Goal: Task Accomplishment & Management: Manage account settings

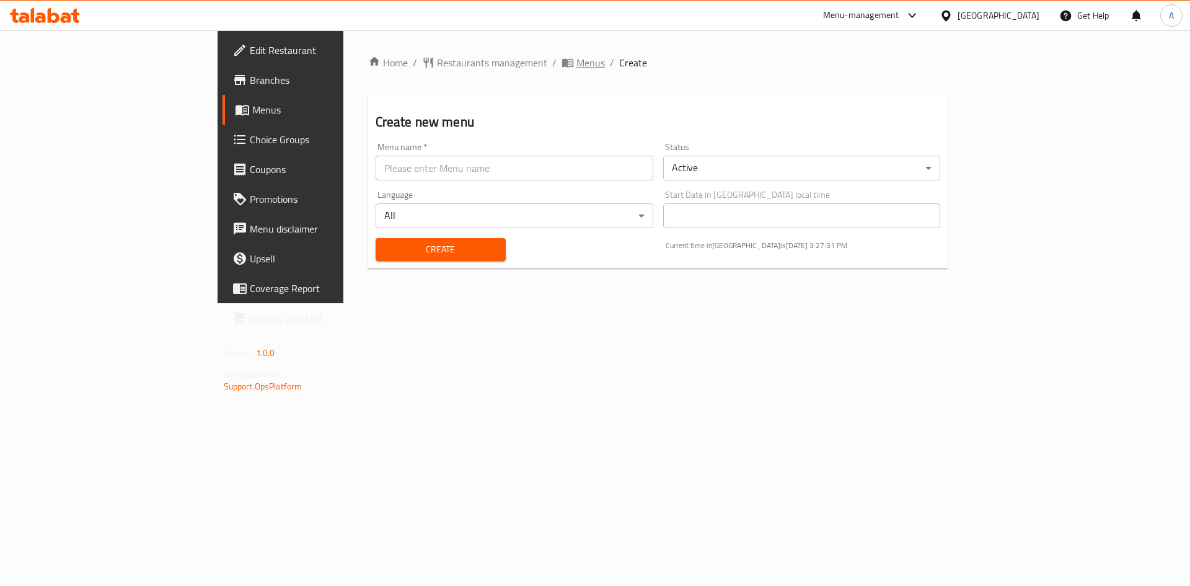
click at [577, 68] on span "Menus" at bounding box center [591, 62] width 29 height 15
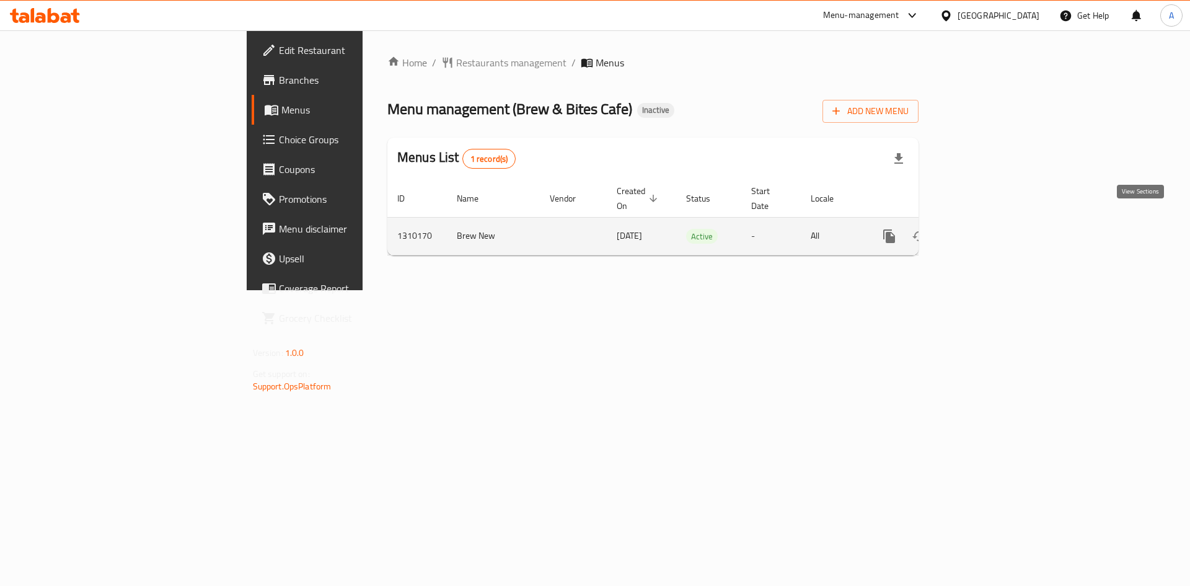
click at [986, 229] on icon "enhanced table" at bounding box center [978, 236] width 15 height 15
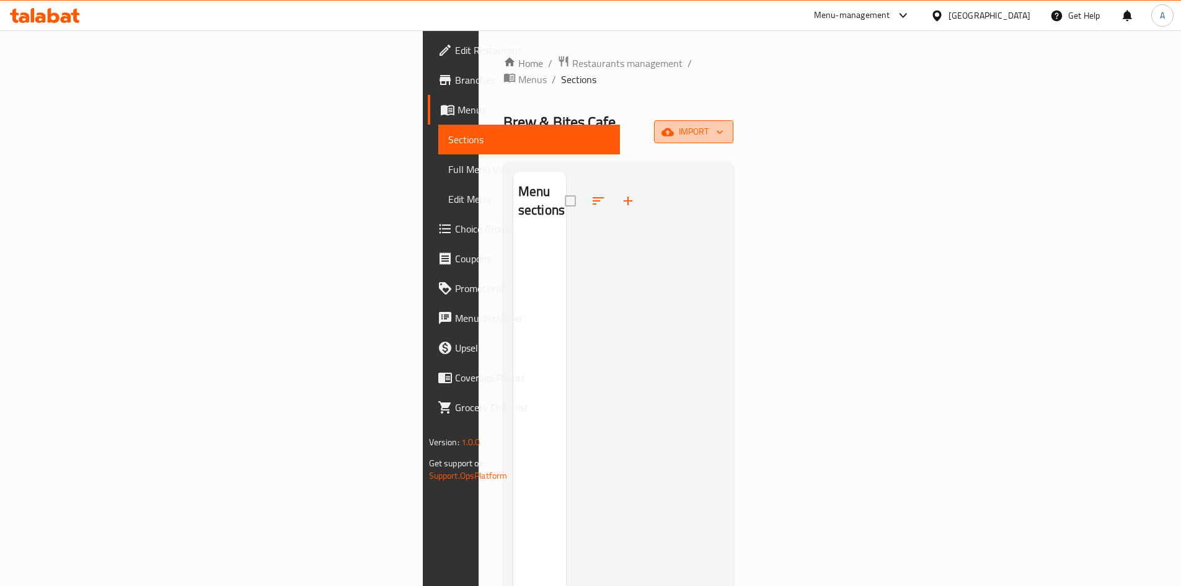
click at [674, 126] on icon "button" at bounding box center [667, 132] width 12 height 12
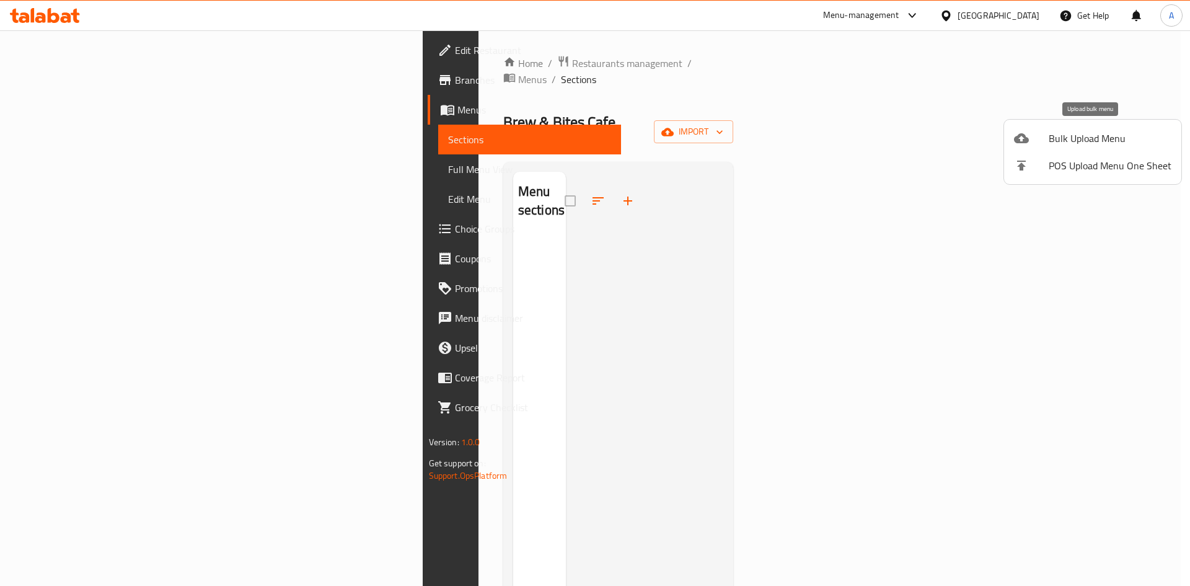
click at [1027, 141] on icon at bounding box center [1021, 138] width 15 height 10
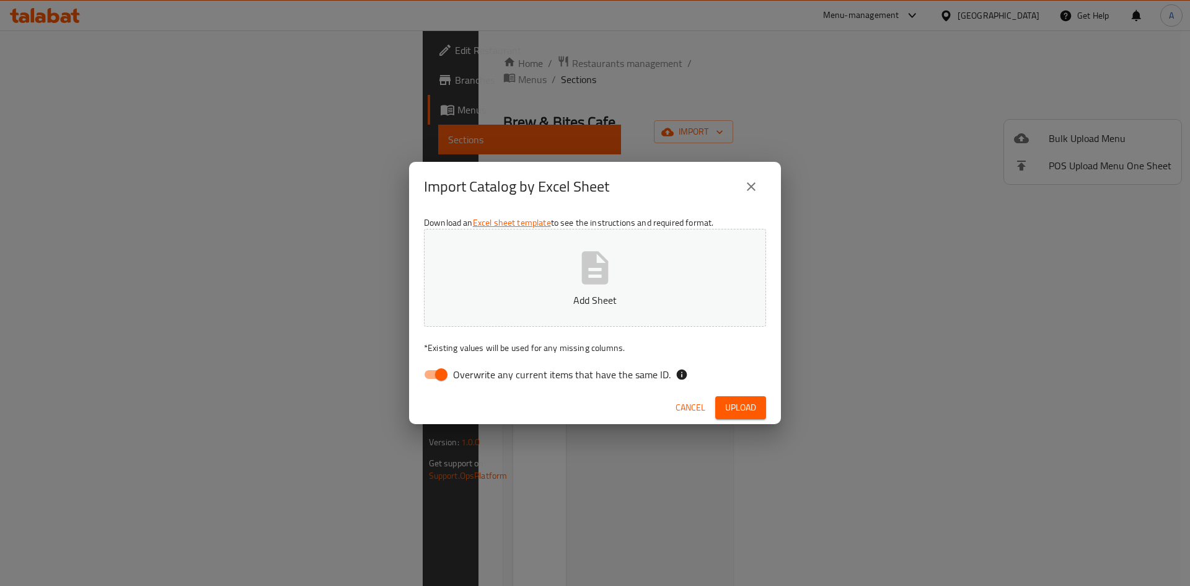
click at [550, 375] on span "Overwrite any current items that have the same ID." at bounding box center [562, 374] width 218 height 15
click at [477, 375] on input "Overwrite any current items that have the same ID." at bounding box center [441, 375] width 71 height 24
checkbox input "false"
click at [594, 271] on icon "button" at bounding box center [595, 268] width 40 height 40
click at [733, 410] on span "Upload" at bounding box center [740, 407] width 31 height 15
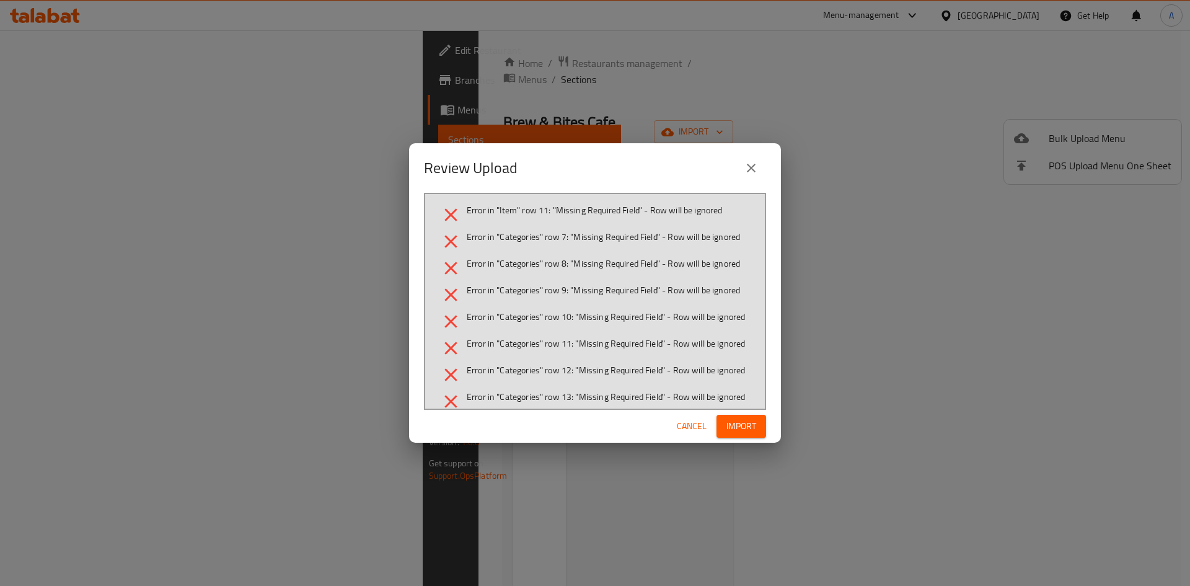
click at [744, 428] on span "Import" at bounding box center [742, 425] width 30 height 15
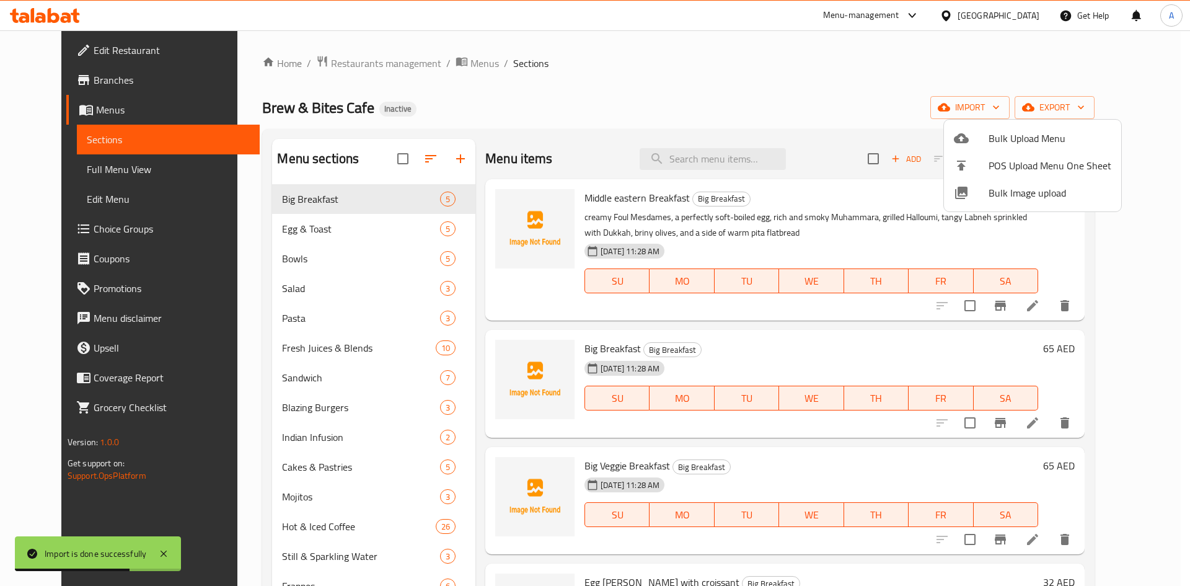
click at [591, 84] on div at bounding box center [595, 293] width 1190 height 586
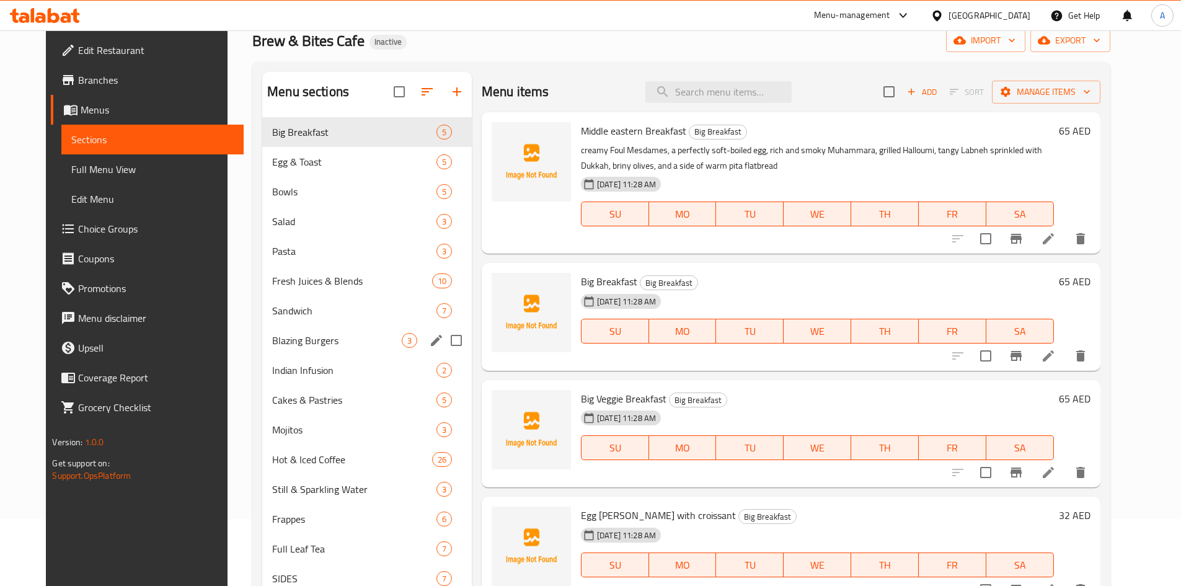
scroll to position [45, 0]
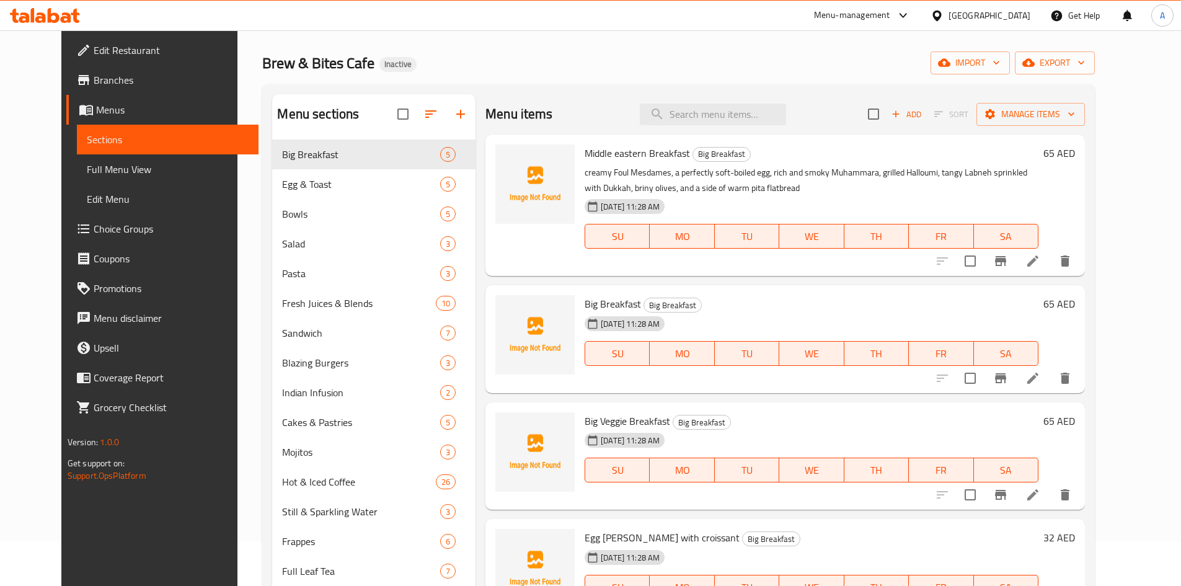
click at [87, 172] on span "Full Menu View" at bounding box center [168, 169] width 162 height 15
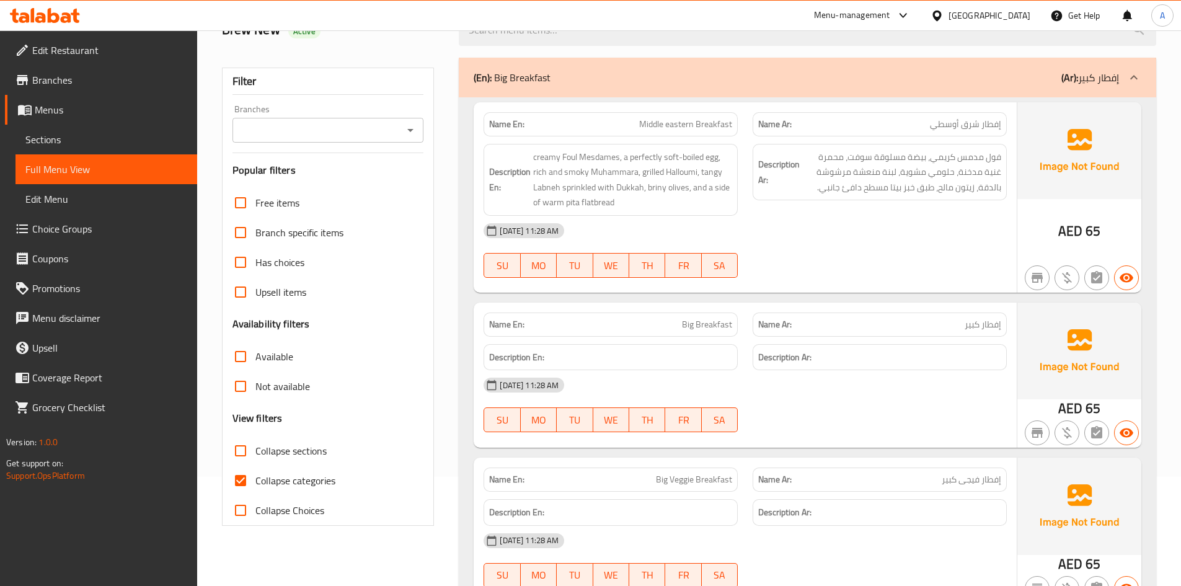
scroll to position [293, 0]
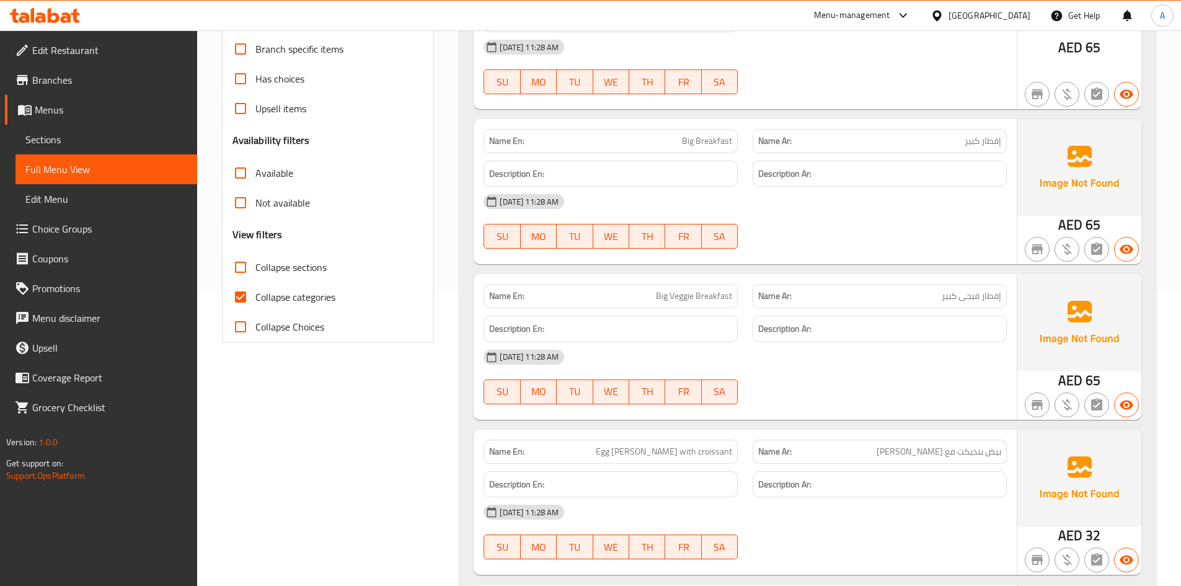
click at [245, 303] on input "Collapse categories" at bounding box center [241, 297] width 30 height 30
checkbox input "false"
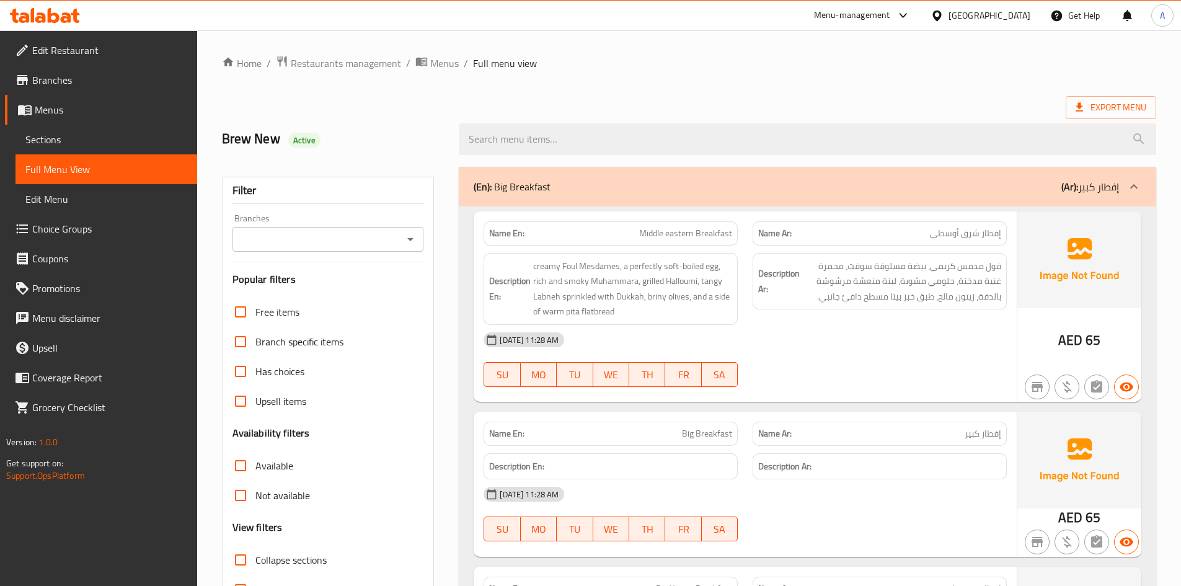
click at [435, 133] on h2 "Brew New Active" at bounding box center [333, 139] width 223 height 19
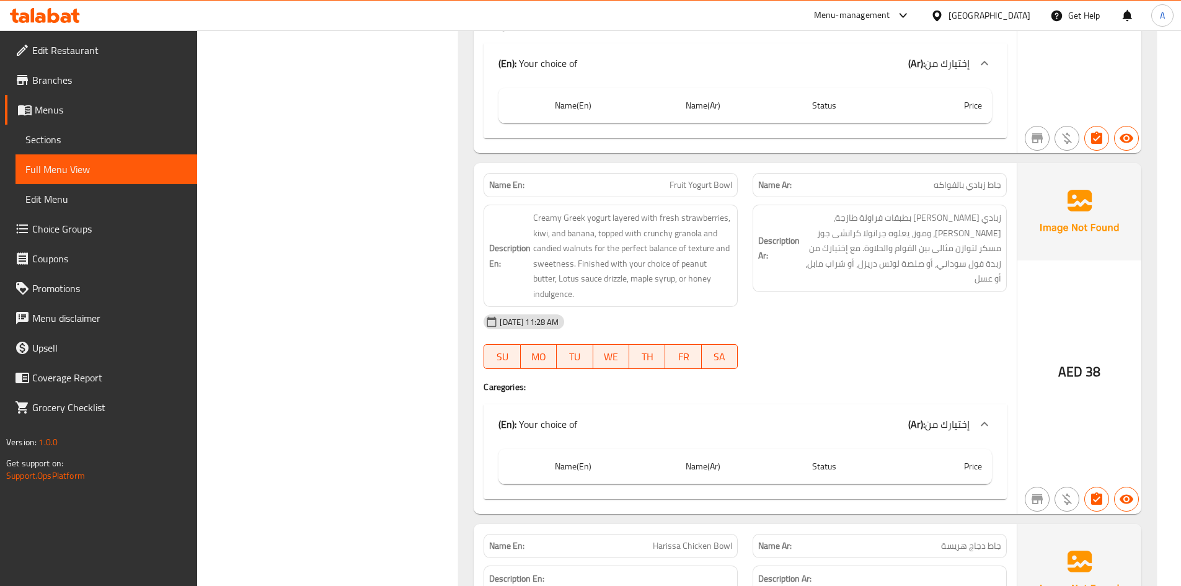
scroll to position [2191, 0]
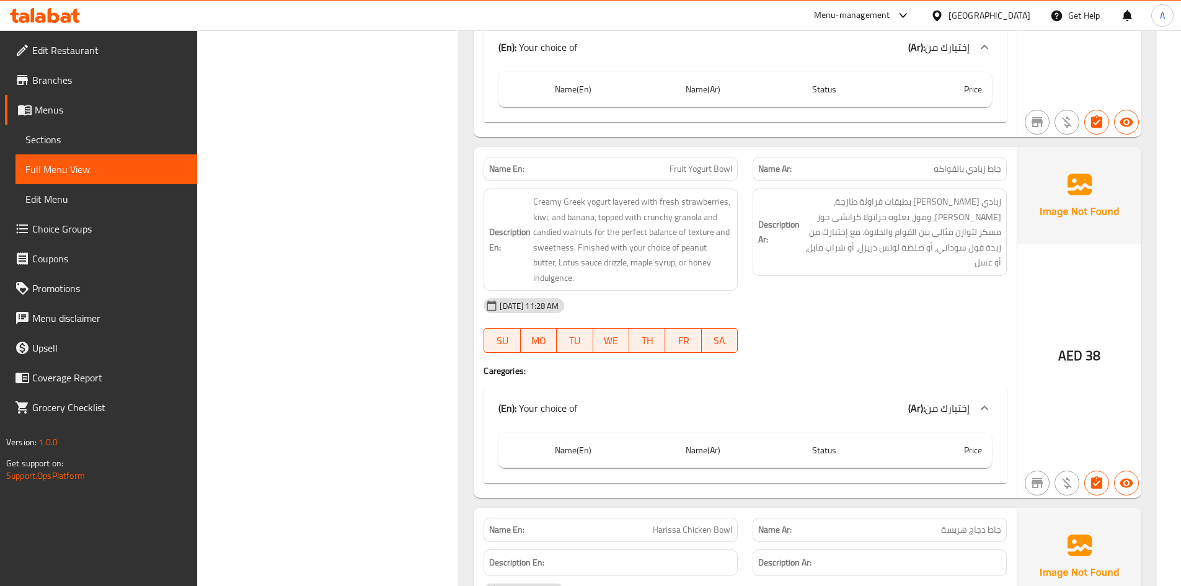
click at [986, 400] on icon at bounding box center [984, 407] width 15 height 15
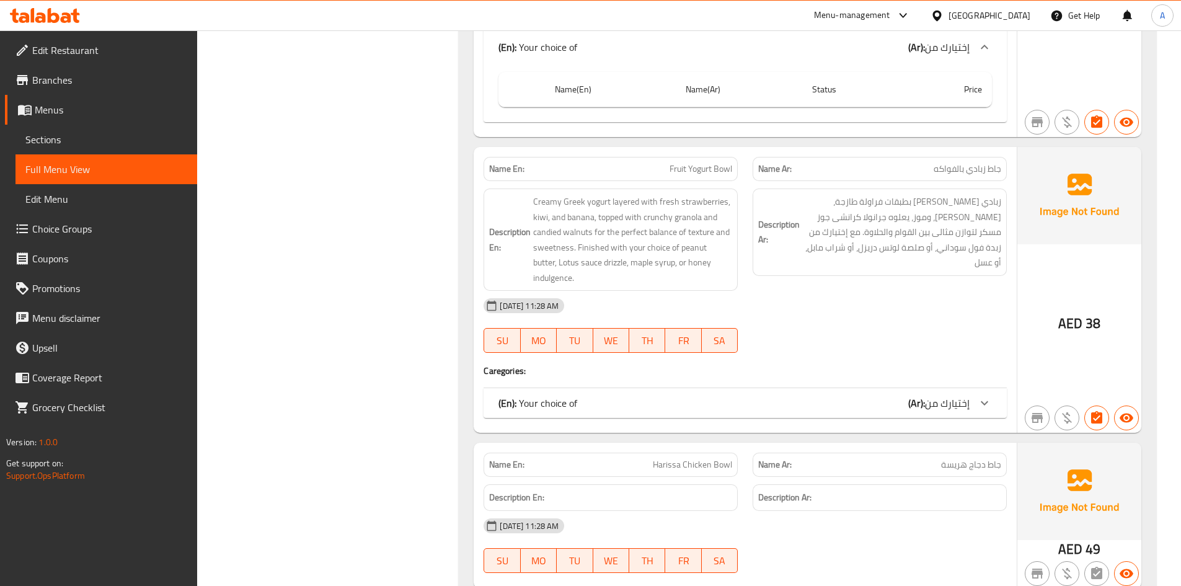
click at [986, 396] on icon at bounding box center [984, 403] width 15 height 15
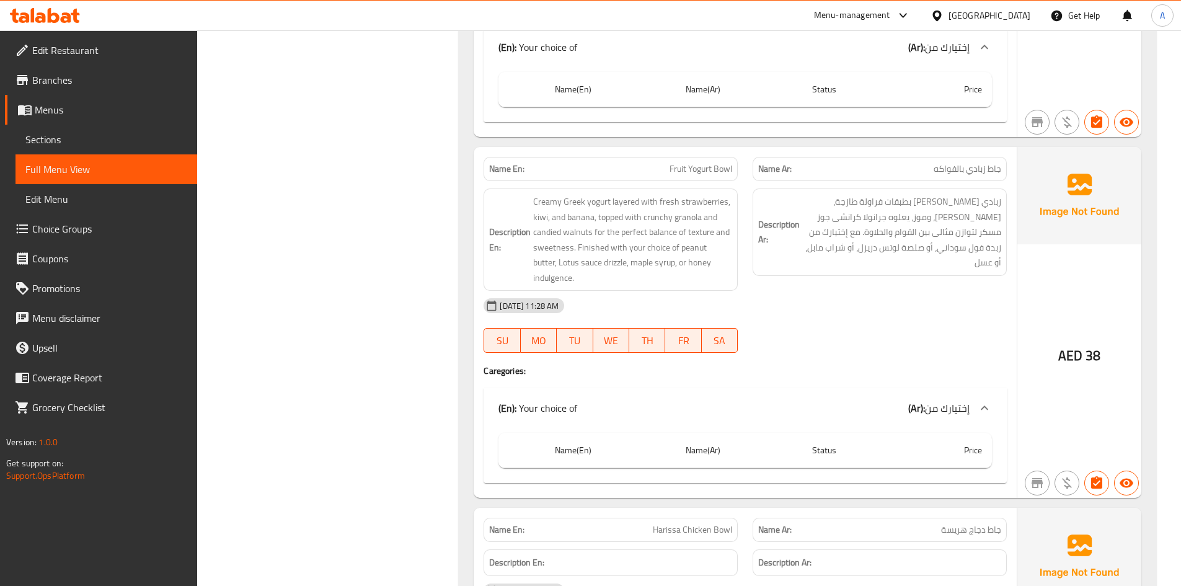
drag, startPoint x: 297, startPoint y: 311, endPoint x: 348, endPoint y: 320, distance: 52.3
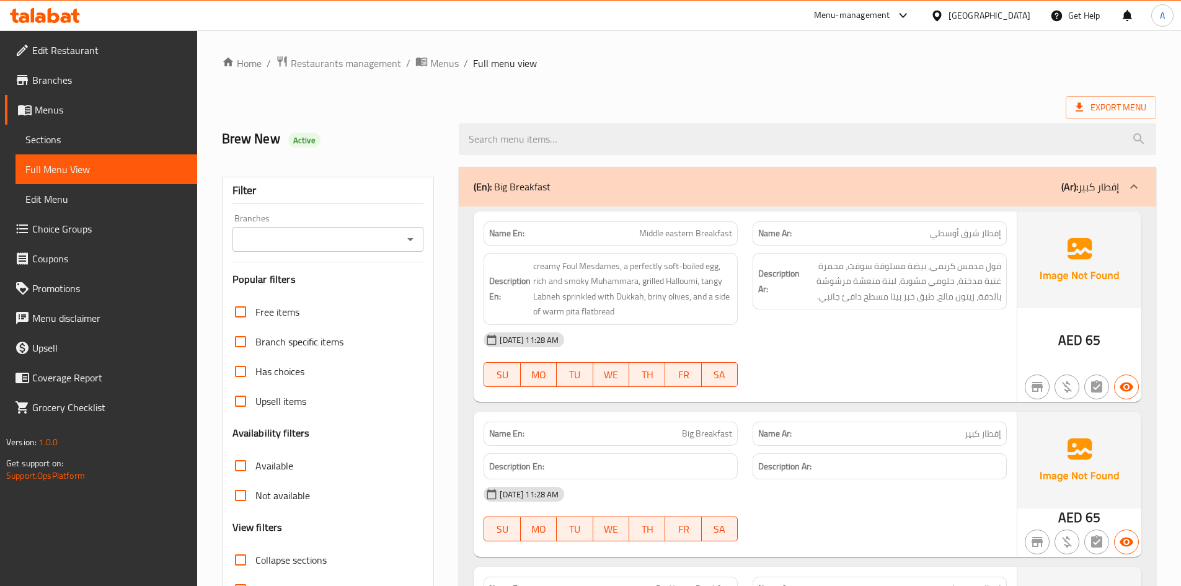
scroll to position [248, 0]
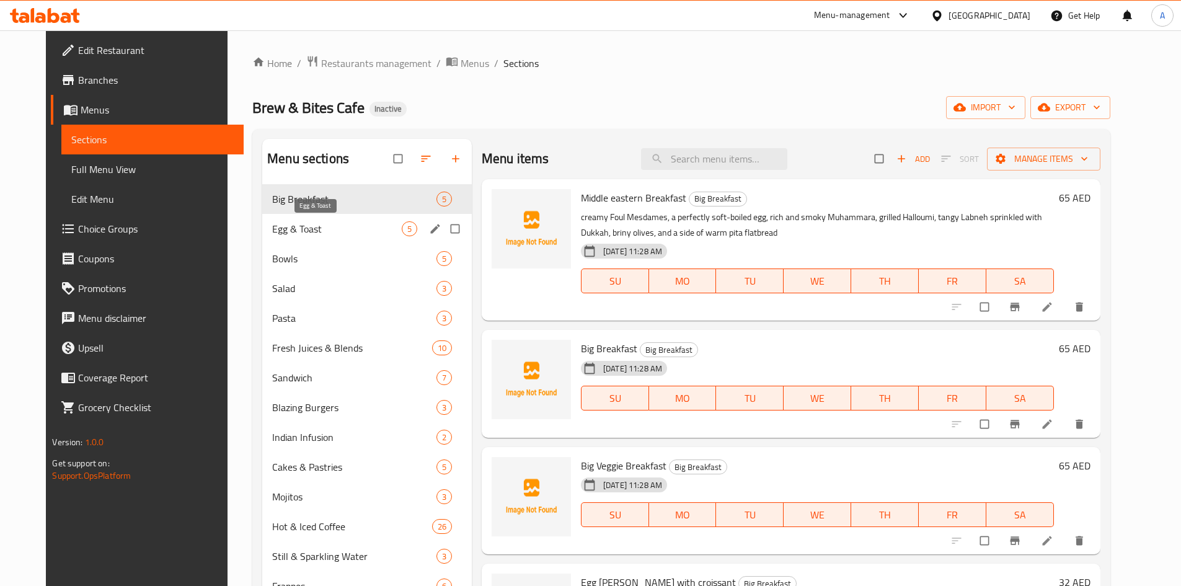
click at [297, 227] on span "Egg & Toast" at bounding box center [337, 228] width 130 height 15
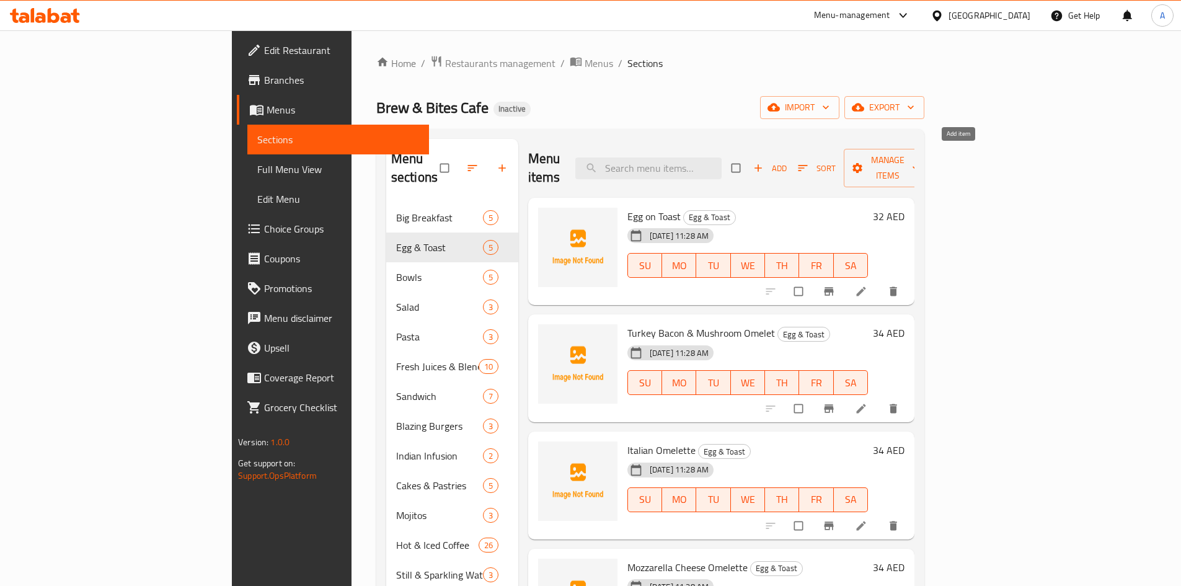
click at [787, 161] on span "Add" at bounding box center [769, 168] width 33 height 14
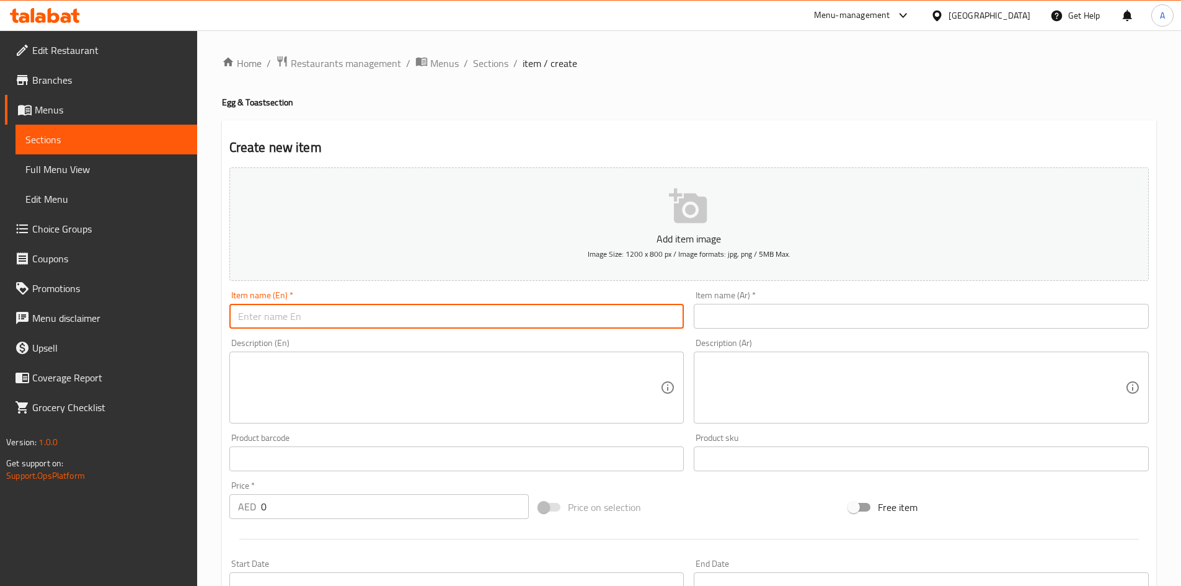
drag, startPoint x: 282, startPoint y: 311, endPoint x: 402, endPoint y: 311, distance: 119.6
click at [282, 311] on input "text" at bounding box center [456, 316] width 455 height 25
drag, startPoint x: 276, startPoint y: 315, endPoint x: 201, endPoint y: 318, distance: 75.1
click at [201, 317] on div "Home / Restaurants management / Menus / Sections / item / create Egg & Toast se…" at bounding box center [689, 453] width 984 height 846
paste input "Shakshuka"
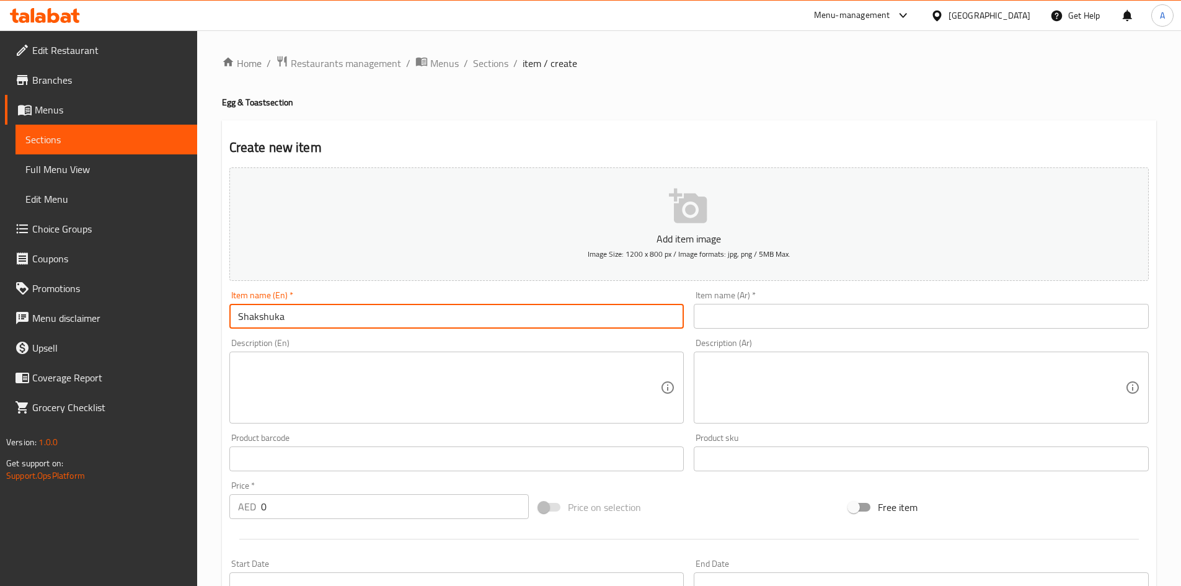
type input "Shakshuka"
click at [725, 317] on input "text" at bounding box center [921, 316] width 455 height 25
paste input "شكشوكة"
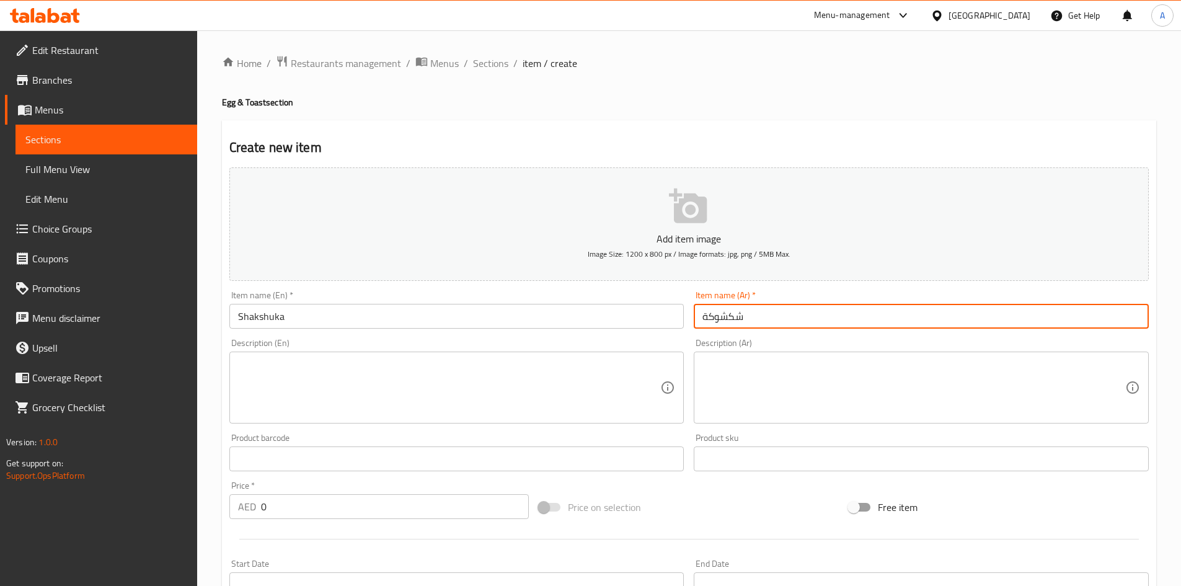
type input "شكشوكة"
click at [260, 374] on textarea at bounding box center [449, 387] width 423 height 59
paste textarea "A North African–inspired classic—free-range eggs gently poached in a spiced tom…"
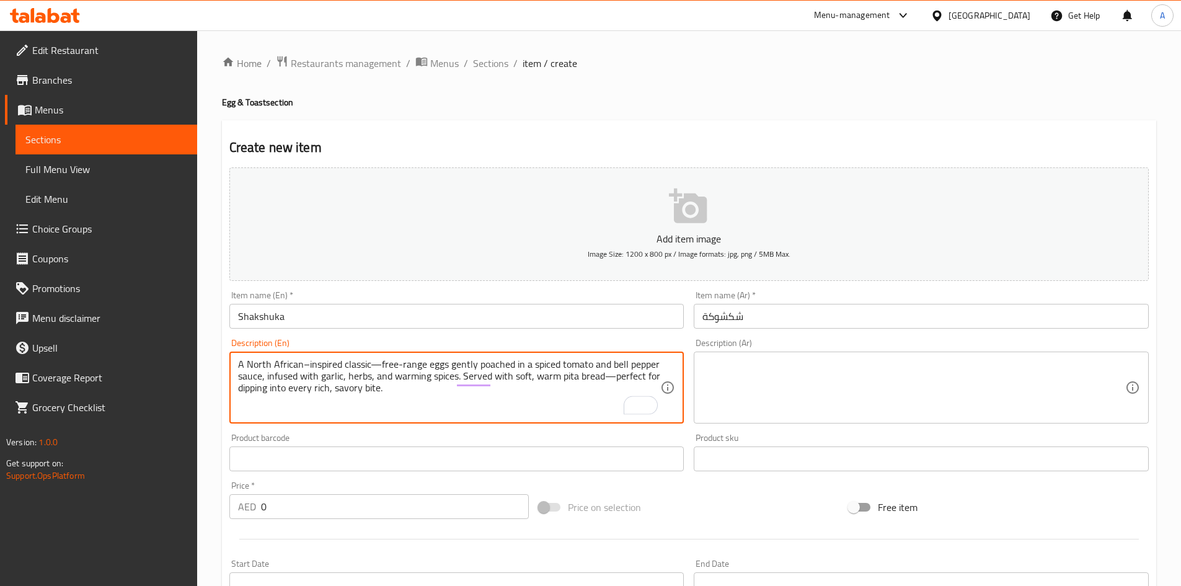
type textarea "A North African–inspired classic—free-range eggs gently poached in a spiced tom…"
click at [741, 363] on textarea at bounding box center [913, 387] width 423 height 59
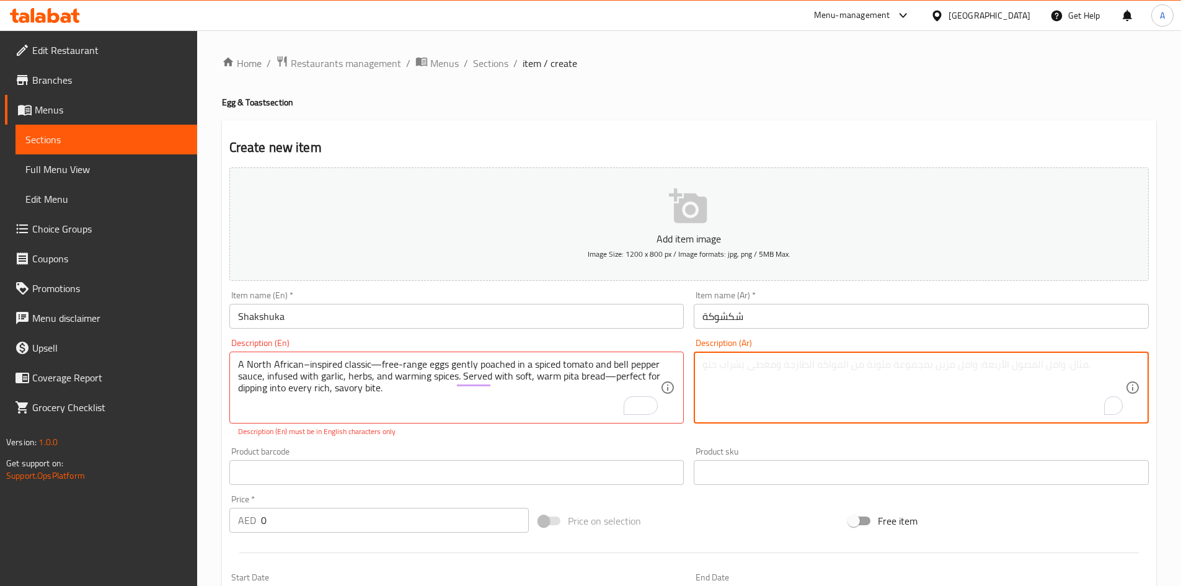
paste textarea "طبق كلاسيكي مستوحى من شمال أفريقيا: بيض طليق مسلوق باعتدال في صلصة طماطم وفلفل …"
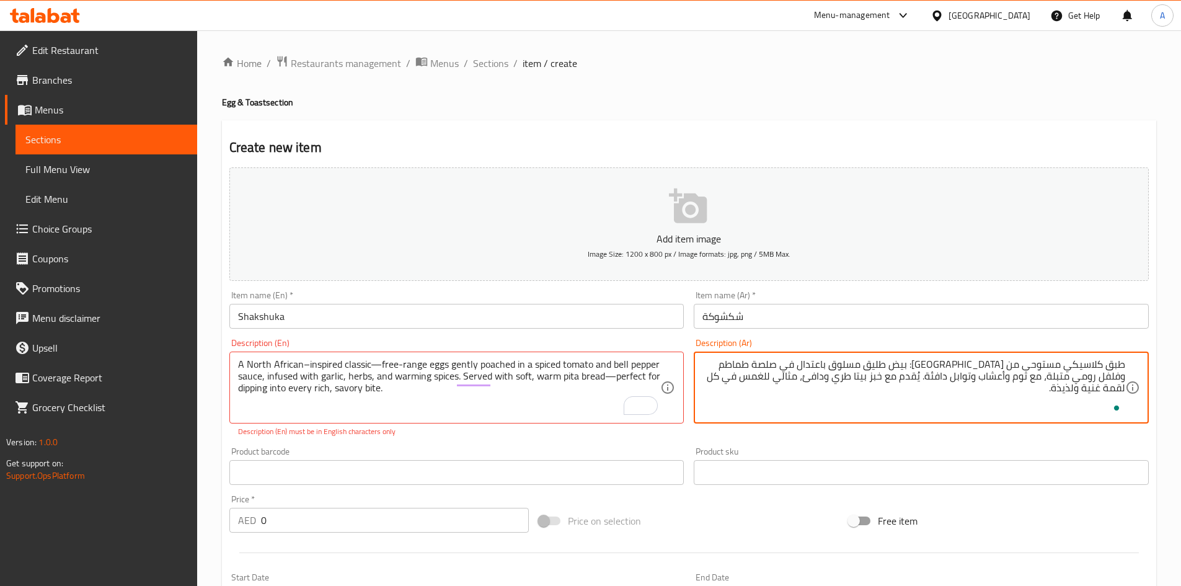
click at [917, 363] on textarea "طبق كلاسيكي مستوحى من شمال أفريقيا: بيض طليق مسلوق باعتدال في صلصة طماطم وفلفل …" at bounding box center [913, 387] width 423 height 59
type textarea "طبق كلاسيكي مستوحى من شمال أفريقيا: بيض طليق مسلوق باعتدال في صلصة طماطم وفلفل …"
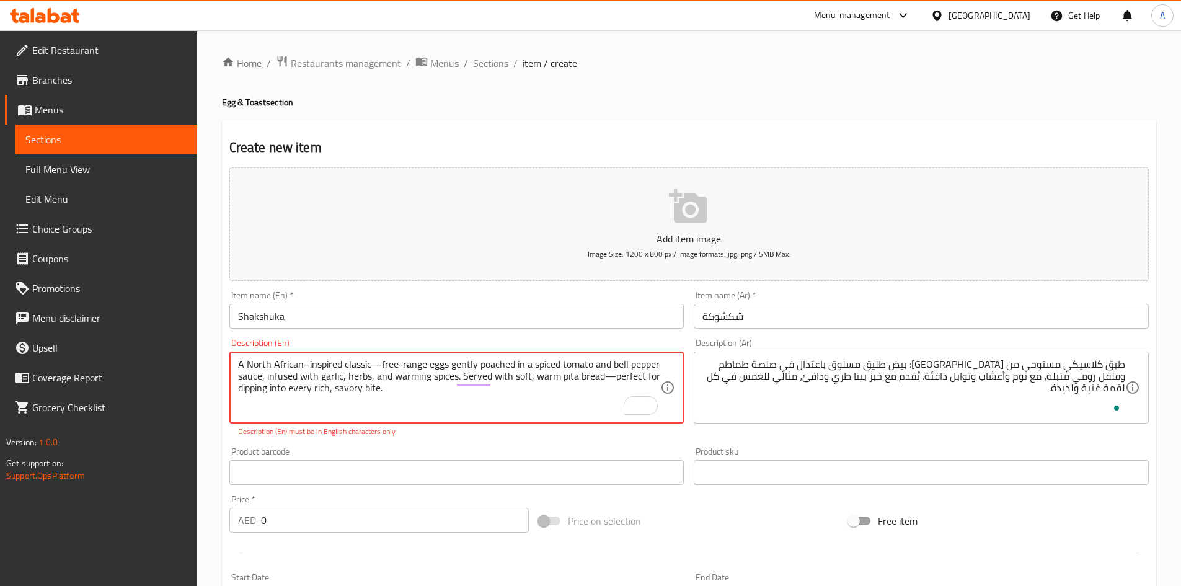
drag, startPoint x: 601, startPoint y: 374, endPoint x: 609, endPoint y: 394, distance: 21.4
click at [376, 361] on textarea "A North African–inspired classic—free-range eggs gently poached in a spiced tom…" at bounding box center [449, 387] width 423 height 59
click at [374, 363] on textarea "A North African–inspired classic—free-range eggs gently poached in a spiced tom…" at bounding box center [449, 387] width 423 height 59
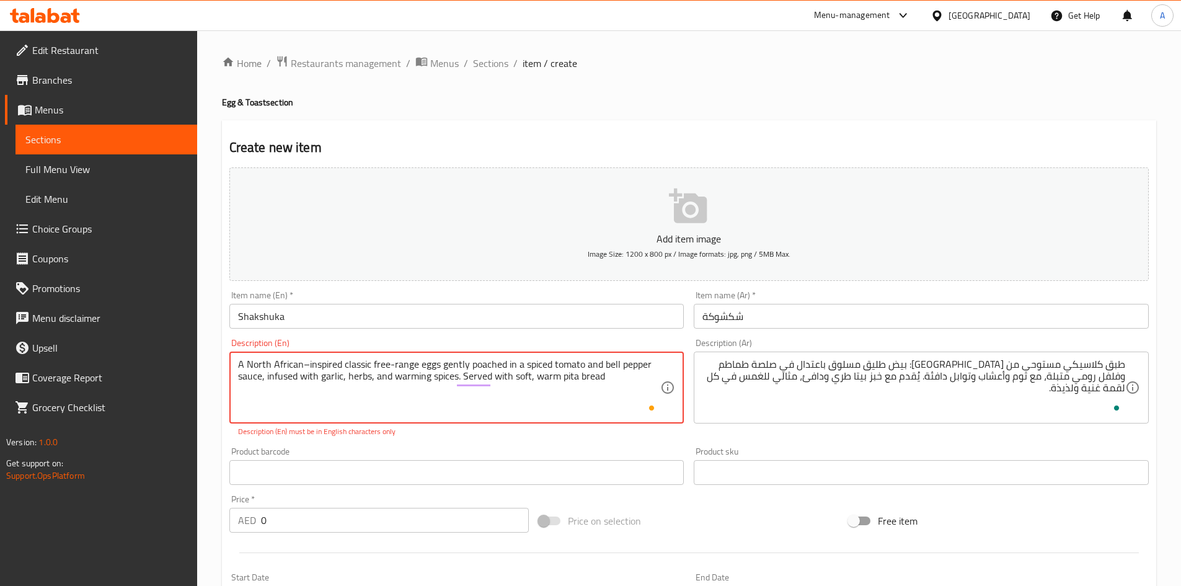
click at [366, 396] on textarea "A North African–inspired classic free-range eggs gently poached in a spiced tom…" at bounding box center [449, 387] width 423 height 59
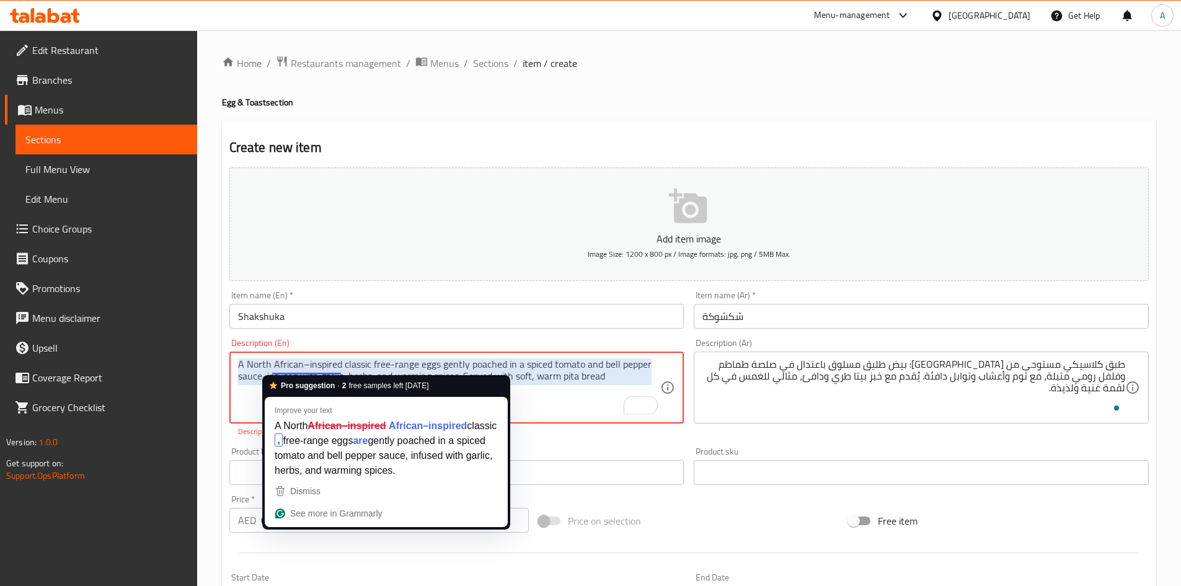
click at [306, 365] on textarea "A North African–inspired classic free-range eggs gently poached in a spiced tom…" at bounding box center [449, 387] width 423 height 59
drag, startPoint x: 301, startPoint y: 363, endPoint x: 307, endPoint y: 363, distance: 6.2
click at [305, 363] on textarea "A North African–inspired classic free-range eggs gently poached in a spiced tom…" at bounding box center [449, 387] width 423 height 59
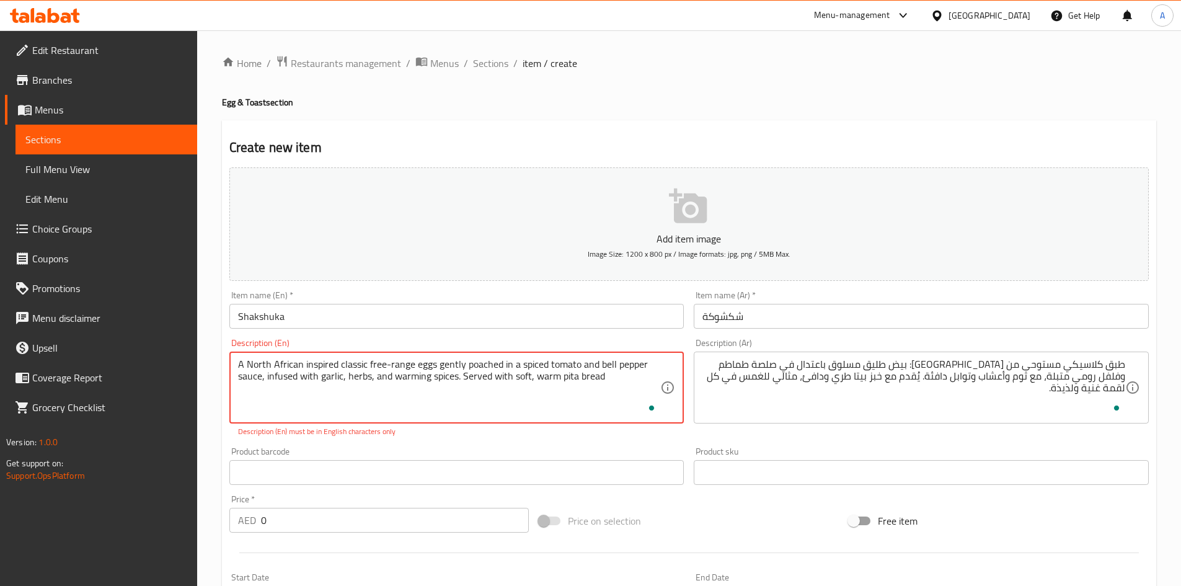
click at [391, 402] on textarea "A North African inspired classic free-range eggs gently poached in a spiced tom…" at bounding box center [449, 387] width 423 height 59
click at [620, 377] on textarea "A North African inspired classic free-range eggs gently poached in a spiced tom…" at bounding box center [449, 387] width 423 height 59
click at [417, 363] on textarea "A North African inspired classic free-range eggs gently poached in a spiced tom…" at bounding box center [449, 387] width 423 height 59
click at [404, 311] on input "Shakshuka" at bounding box center [456, 316] width 455 height 25
type textarea "A North African-inspired classic free-range eggs gently poached in a spiced tom…"
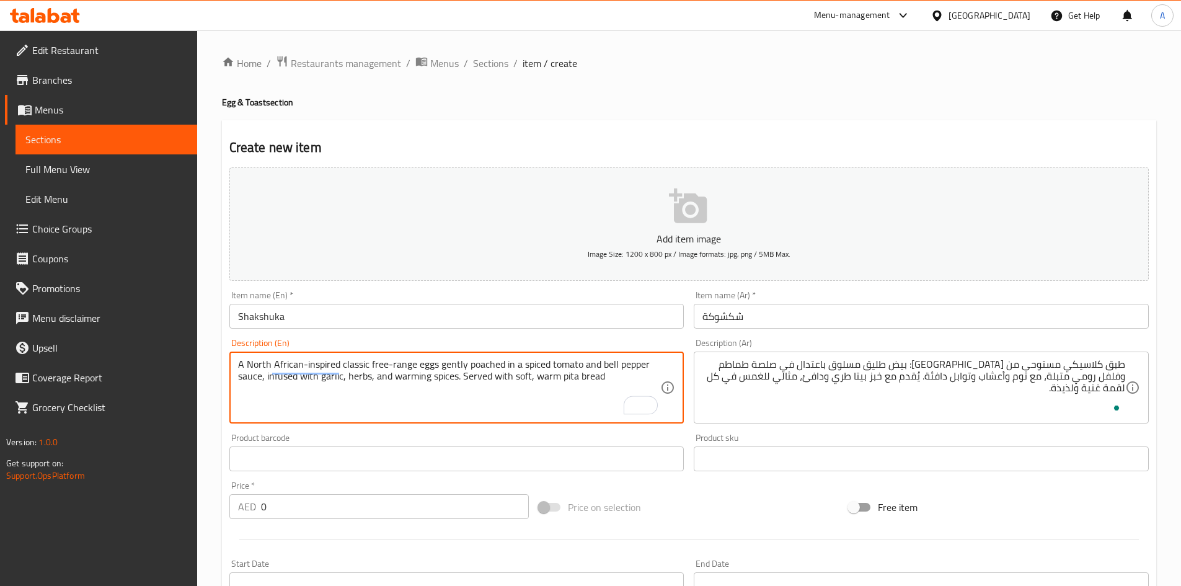
click at [356, 305] on input "Shakshuka" at bounding box center [456, 316] width 455 height 25
click at [609, 377] on textarea "A North African-inspired classic free-range eggs gently poached in a spiced tom…" at bounding box center [449, 387] width 423 height 59
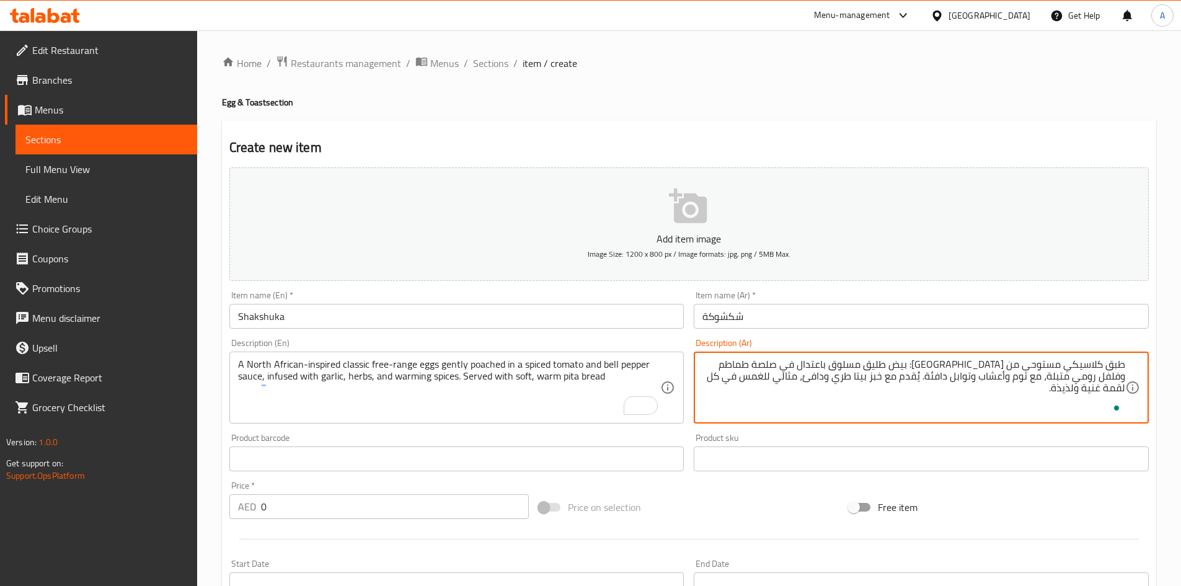
click at [935, 366] on textarea "طبق كلاسيكي مستوحى من شمال أفريقيا: بيض طليق مسلوق باعتدال في صلصة طماطم وفلفل …" at bounding box center [913, 387] width 423 height 59
click at [1113, 363] on textarea "طبق كلاسيكي مستوحى من شمال أفريقيا: بيض طليق مسلوق باعتدال في صلصة طماطم وفلفل …" at bounding box center [913, 387] width 423 height 59
click at [962, 365] on textarea "بيض كلاسيك مستوحى من شمال أفريقيا: بيض طليق مسلوق باعتدال في صلصة طماطم وفلفل ر…" at bounding box center [913, 387] width 423 height 59
click at [909, 361] on textarea "بيض كلاسيك فرى رينج مستوحى من شمال أفريقيا: بيض طليق مسلوق باعتدال في صلصة طماط…" at bounding box center [913, 387] width 423 height 59
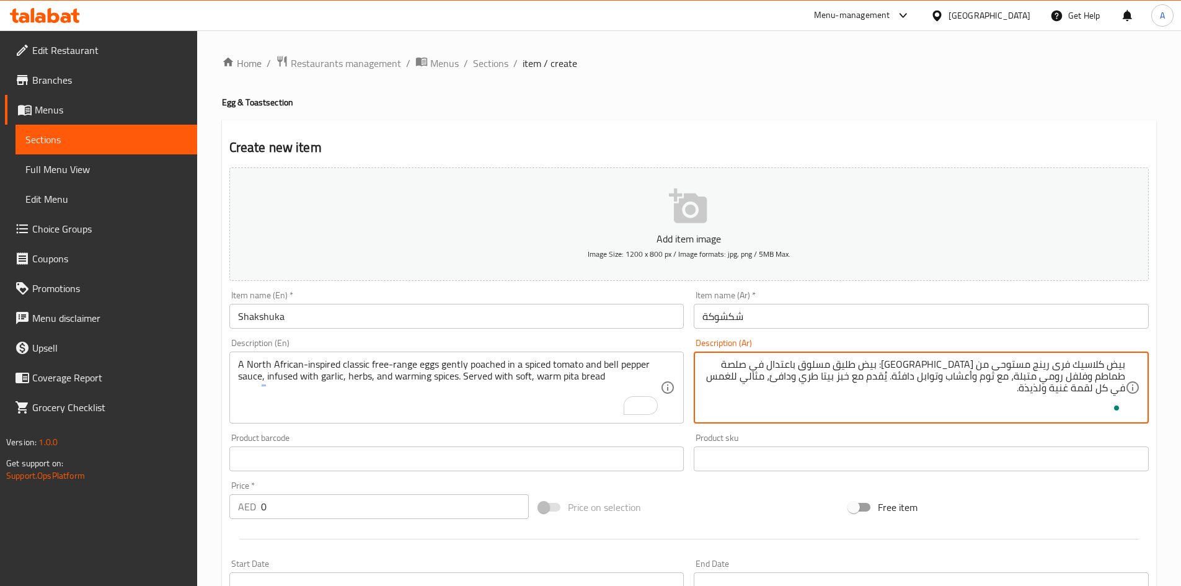
click at [909, 361] on textarea "بيض كلاسيك فرى رينج مستوحى من شمال أفريقيا: بيض طليق مسلوق باعتدال في صلصة طماط…" at bounding box center [913, 387] width 423 height 59
click at [906, 367] on textarea "بيض كلاسيك فرى رينج مستوحى من شمال أفريقيا: طليق مسلوق باعتدال في صلصة طماطم وف…" at bounding box center [913, 387] width 423 height 59
click at [1115, 378] on textarea "بيض كلاسيك فرى رينج مستوحى من شمال أفريقيا نصف مسلوق باعتدال في صلصة طماطم وفلف…" at bounding box center [913, 387] width 423 height 59
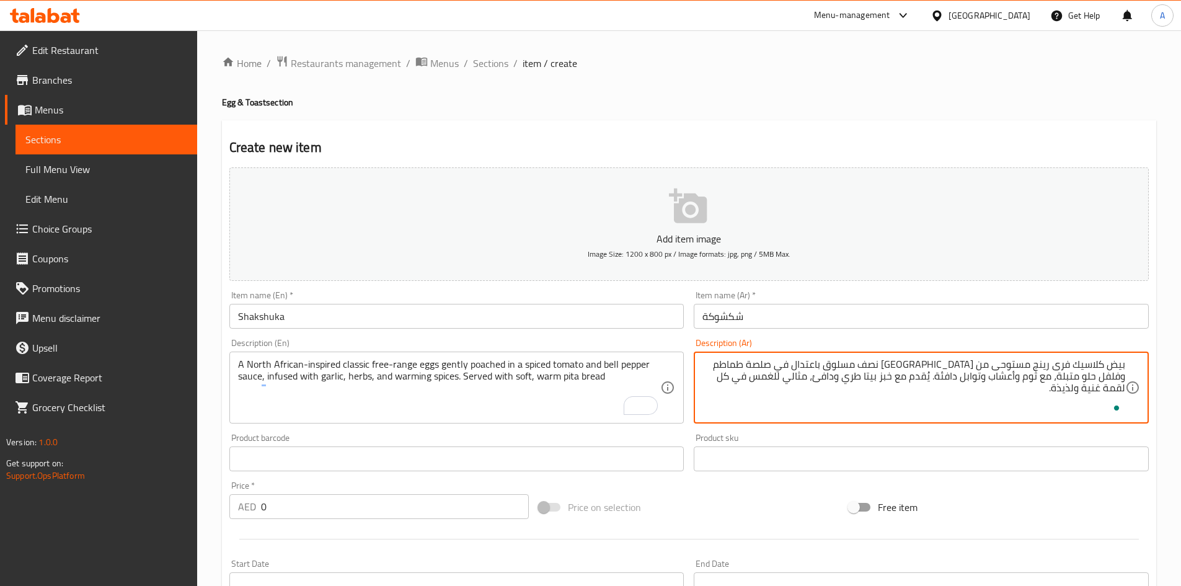
click at [689, 387] on html "​ Menu-management United Arab Emirates Get Help A Edit Restaurant Branches Menu…" at bounding box center [590, 293] width 1181 height 586
type textarea "بيض كلاسيك فرى رينج مستوحى من [GEOGRAPHIC_DATA] نصف مسلوق باعتدال في صلصة طماطم…"
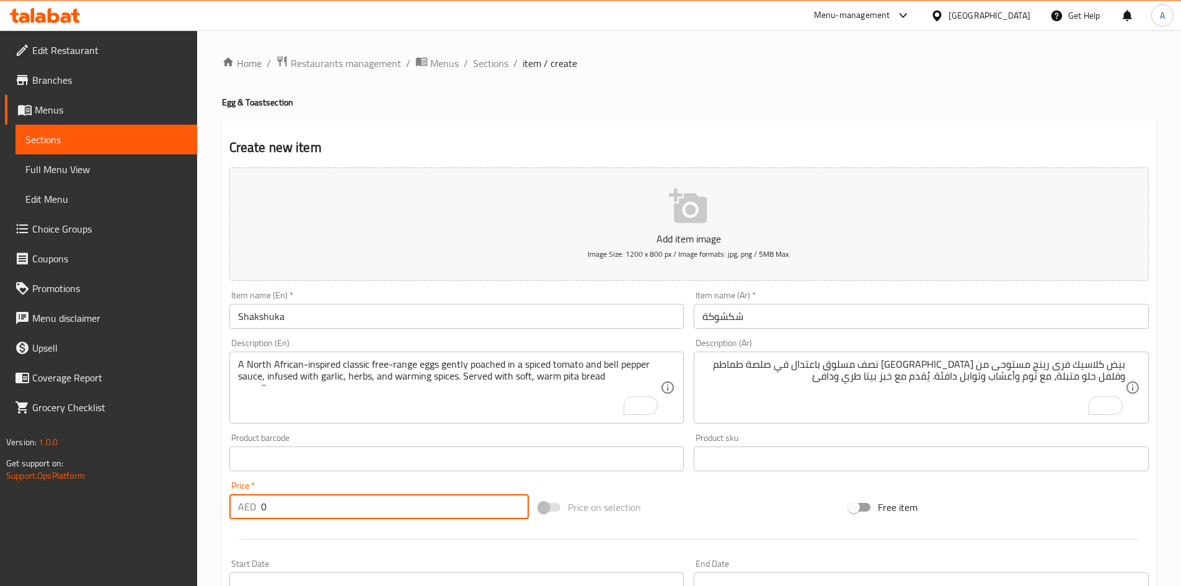
drag, startPoint x: 273, startPoint y: 506, endPoint x: 252, endPoint y: 510, distance: 22.0
click at [252, 510] on div "AED 0 Price *" at bounding box center [379, 506] width 300 height 25
type input "38"
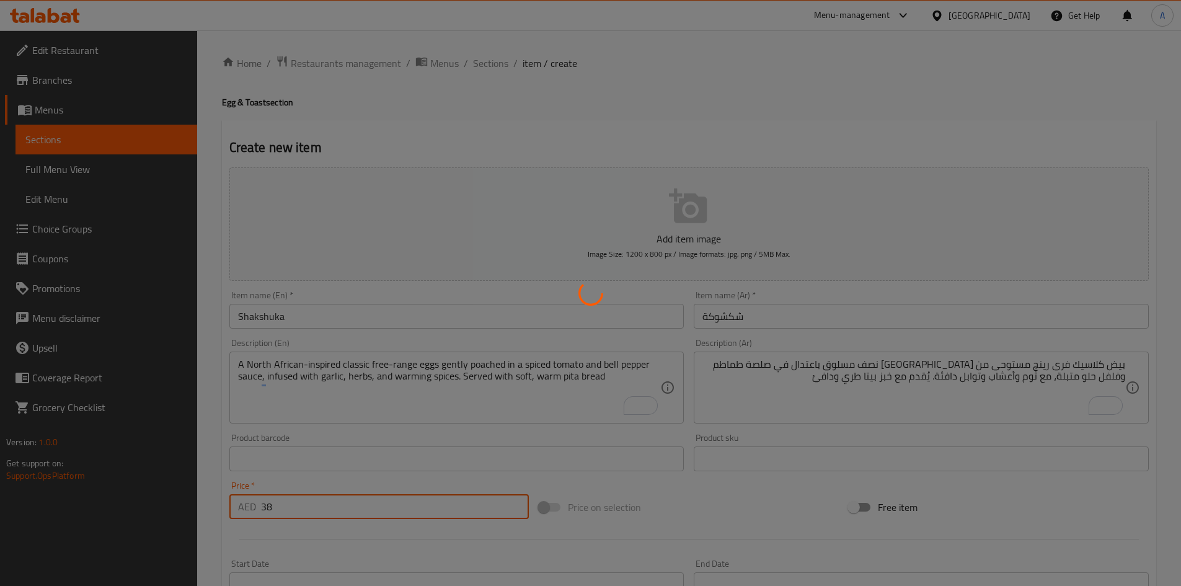
type input "0"
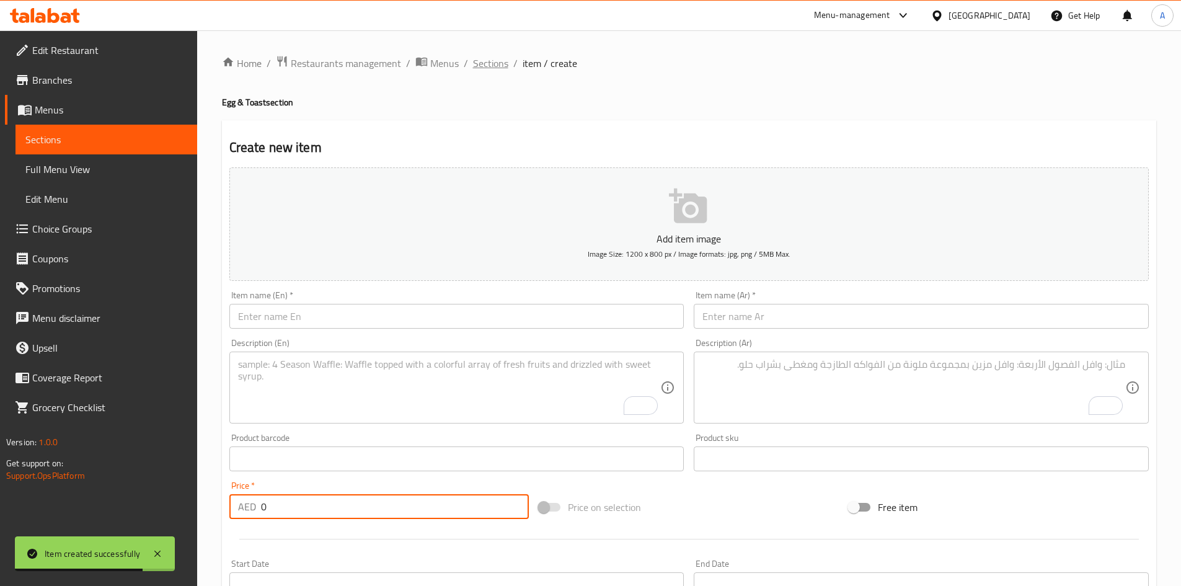
click at [493, 58] on span "Sections" at bounding box center [490, 63] width 35 height 15
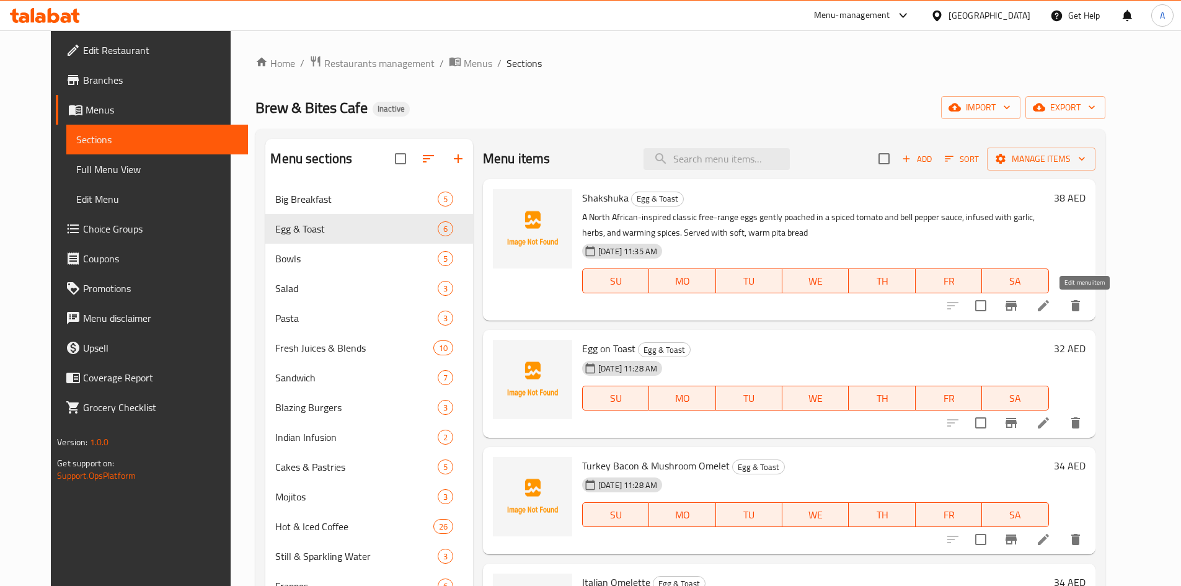
click at [1051, 305] on icon at bounding box center [1043, 305] width 15 height 15
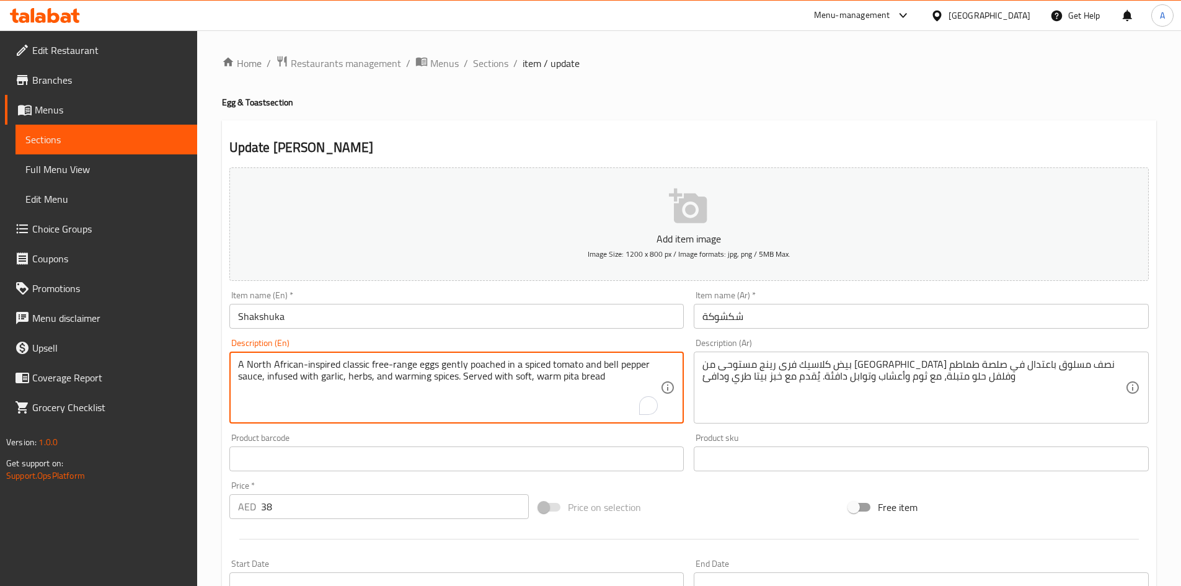
click at [355, 373] on textarea "A North African-inspired classic free-range eggs gently poached in a spiced tom…" at bounding box center [449, 387] width 423 height 59
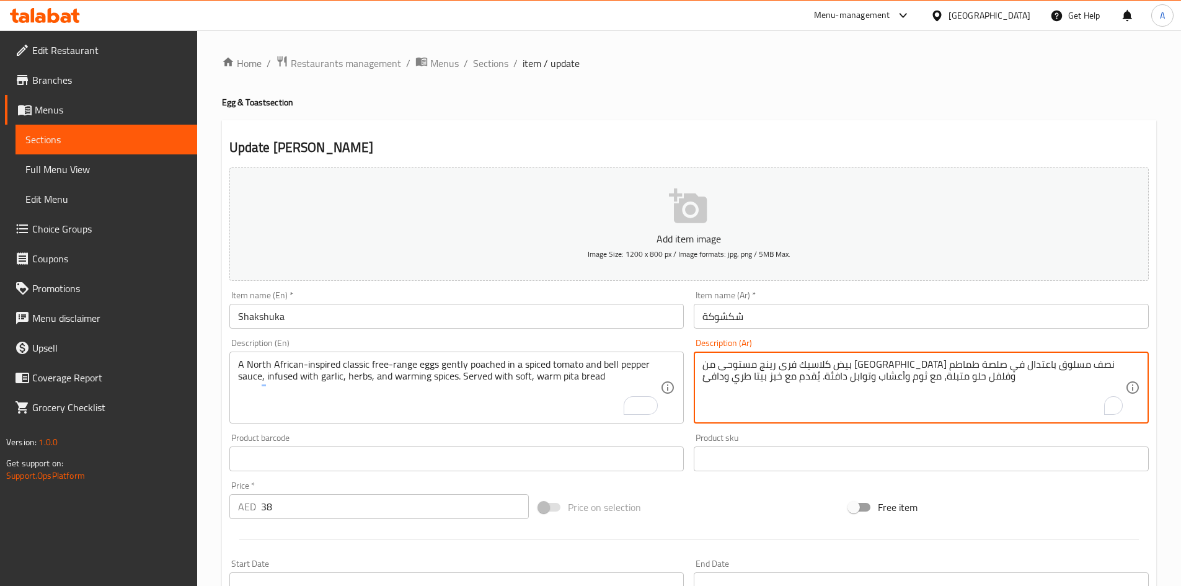
click at [818, 361] on textarea "بيض كلاسيك فرى رينج مستوحى من [GEOGRAPHIC_DATA] نصف مسلوق باعتدال في صلصة طماطم…" at bounding box center [913, 387] width 423 height 59
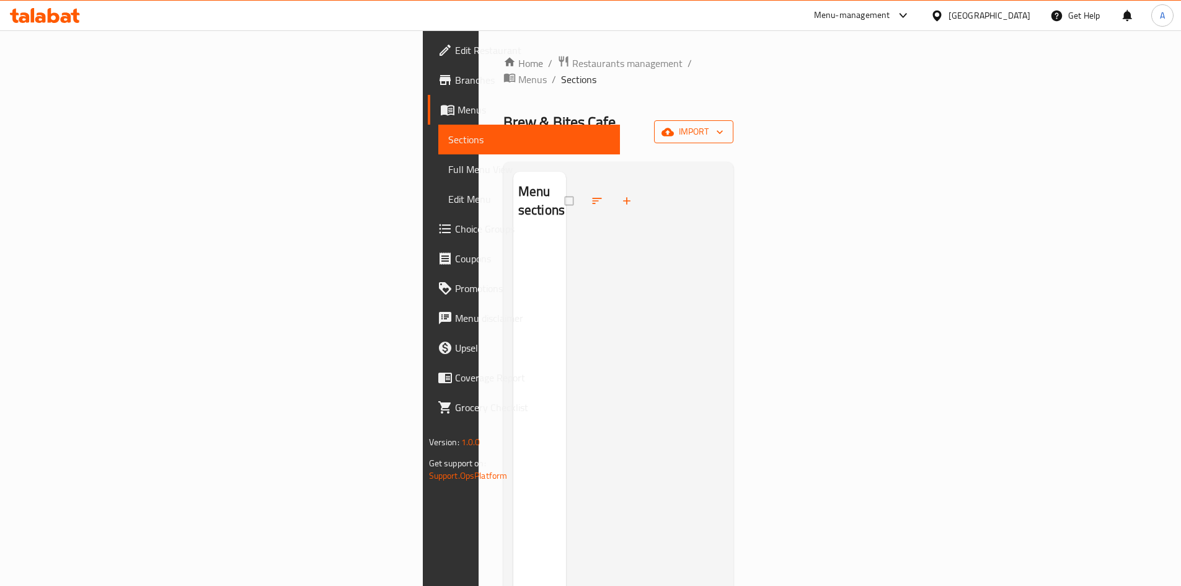
click at [723, 124] on span "import" at bounding box center [694, 131] width 60 height 15
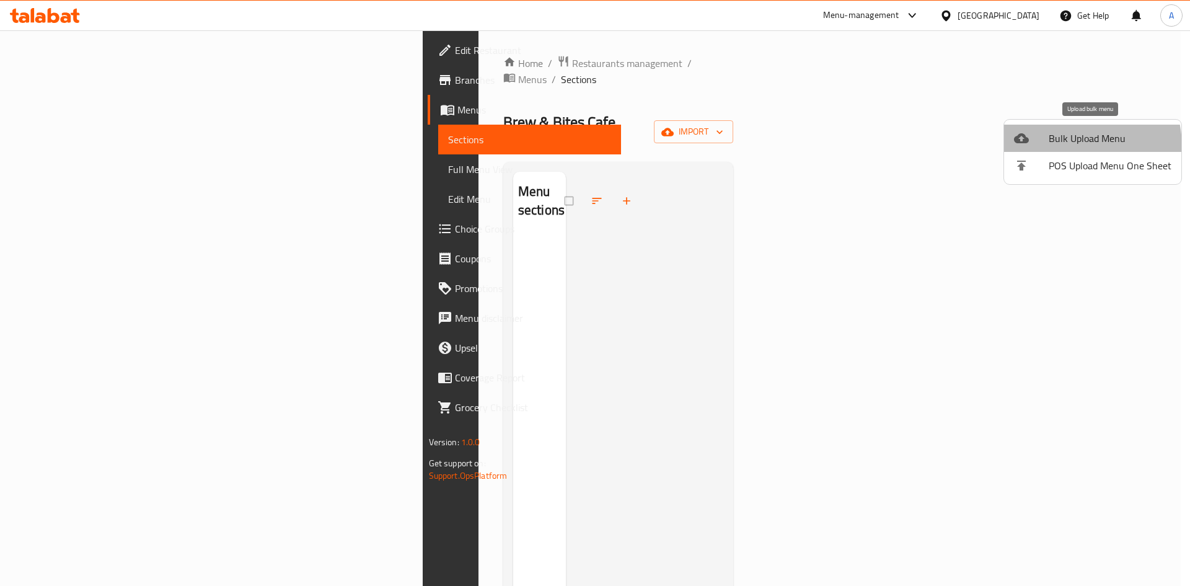
click at [1059, 146] on span "Bulk Upload Menu" at bounding box center [1110, 138] width 123 height 15
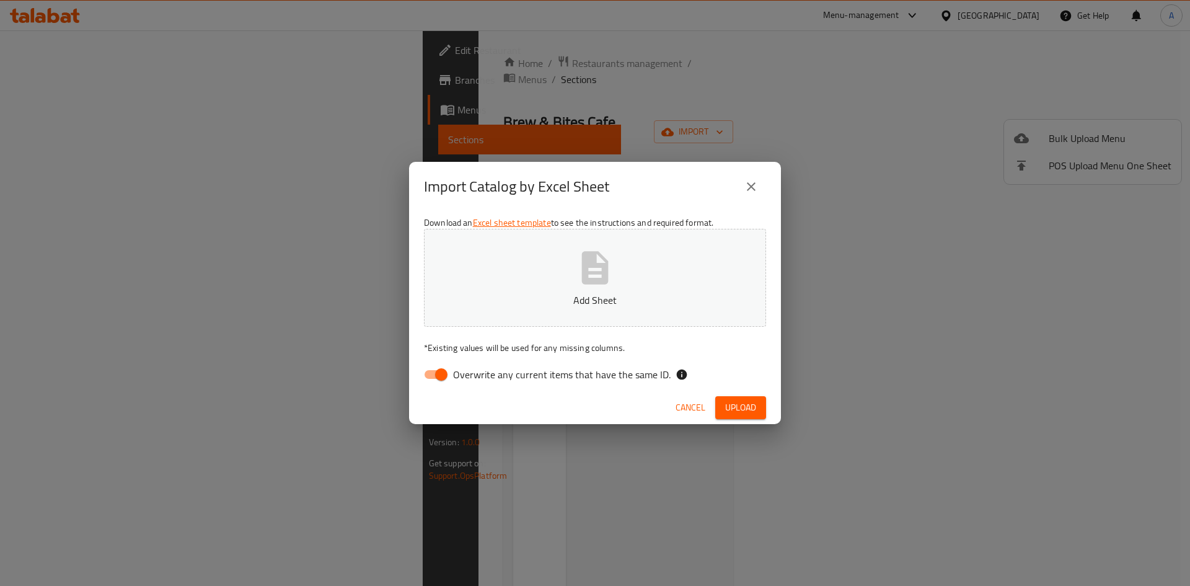
click at [544, 373] on span "Overwrite any current items that have the same ID." at bounding box center [562, 374] width 218 height 15
click at [477, 373] on input "Overwrite any current items that have the same ID." at bounding box center [441, 375] width 71 height 24
checkbox input "false"
click at [601, 271] on icon "button" at bounding box center [595, 268] width 40 height 40
click at [728, 403] on span "Upload" at bounding box center [740, 407] width 31 height 15
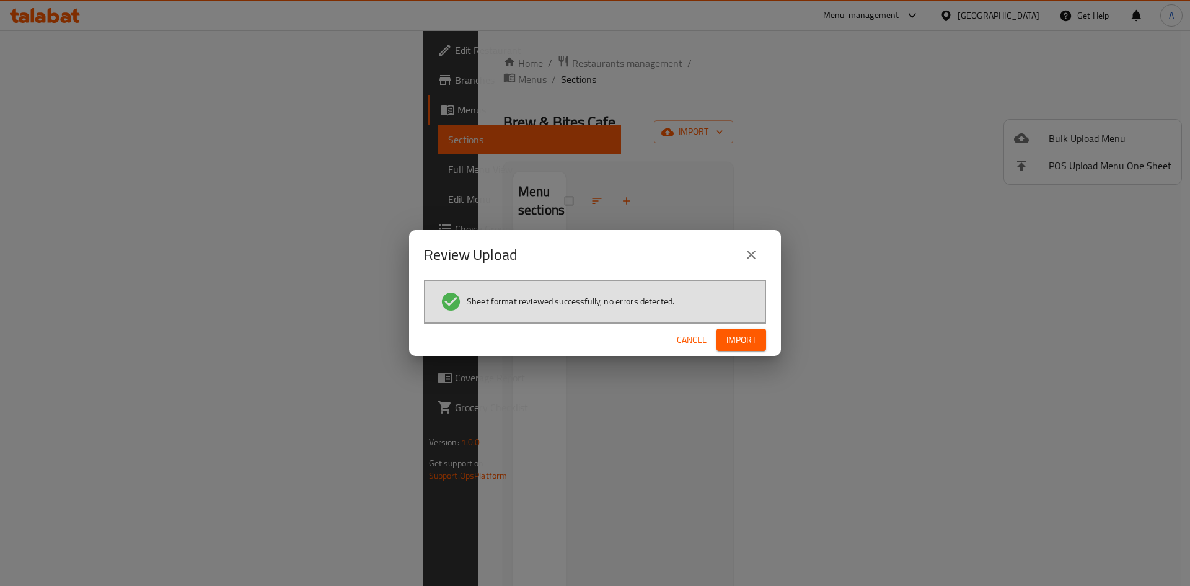
click at [738, 336] on span "Import" at bounding box center [742, 339] width 30 height 15
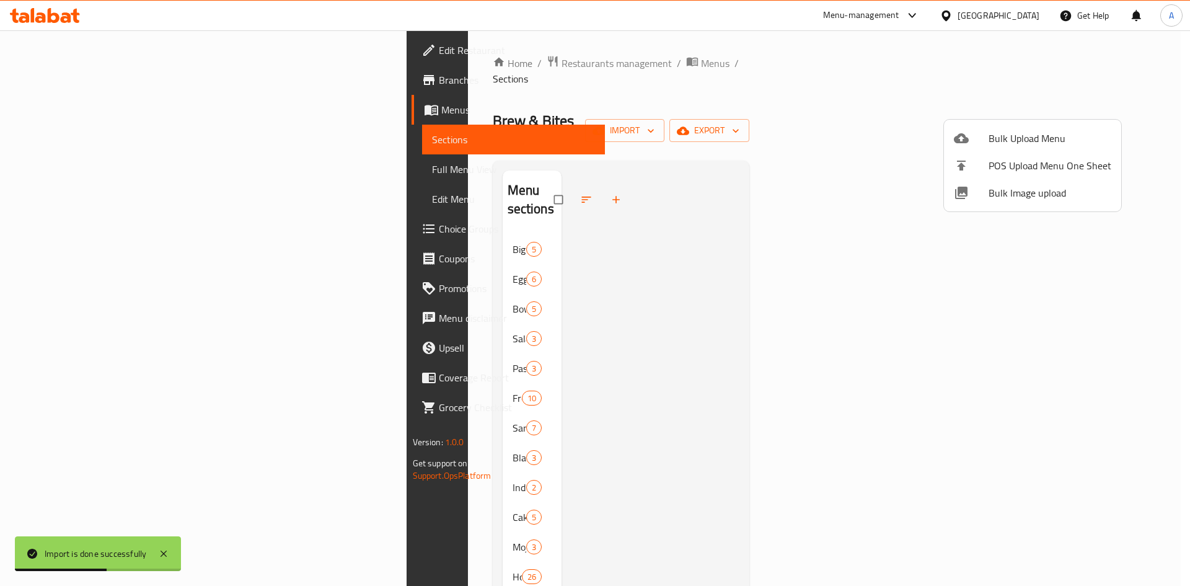
click at [647, 92] on div at bounding box center [595, 293] width 1190 height 586
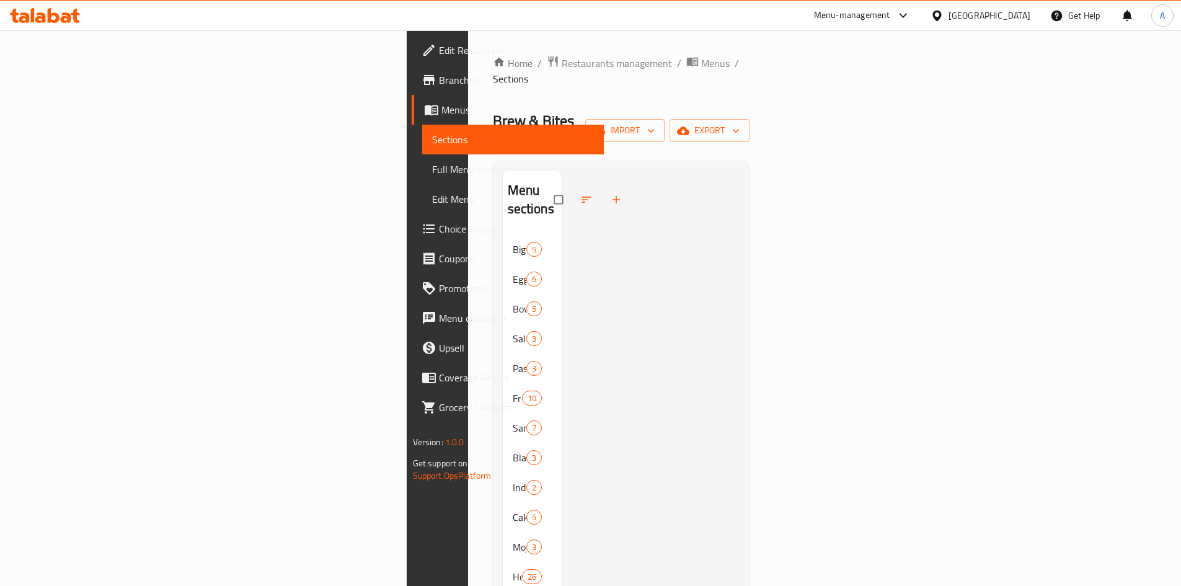
drag, startPoint x: 60, startPoint y: 174, endPoint x: 647, endPoint y: 1, distance: 612.6
click at [432, 174] on span "Full Menu View" at bounding box center [513, 169] width 162 height 15
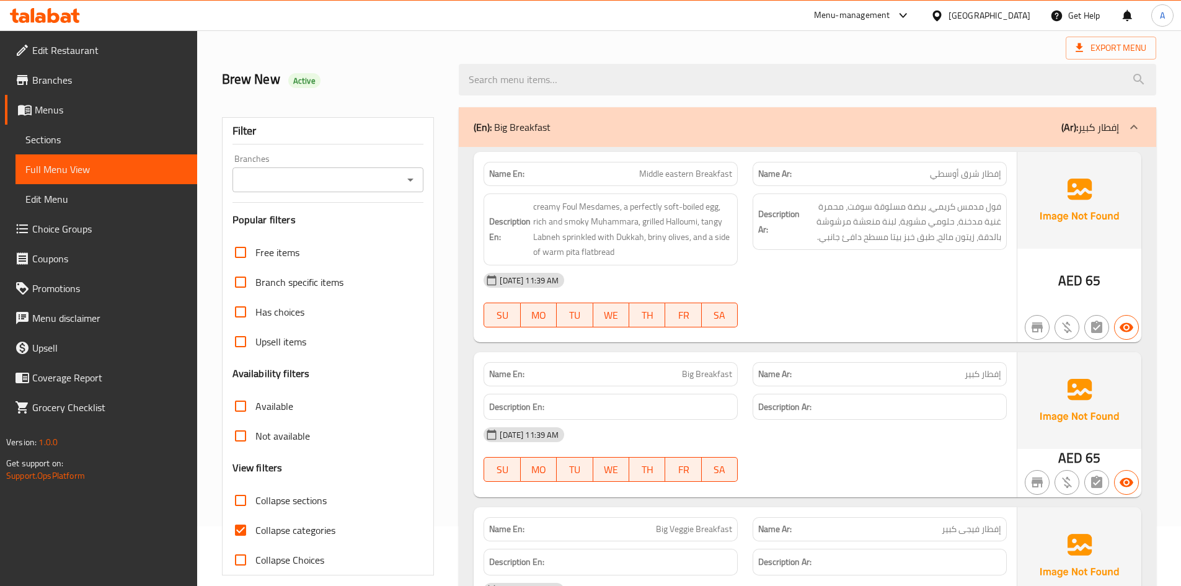
scroll to position [310, 0]
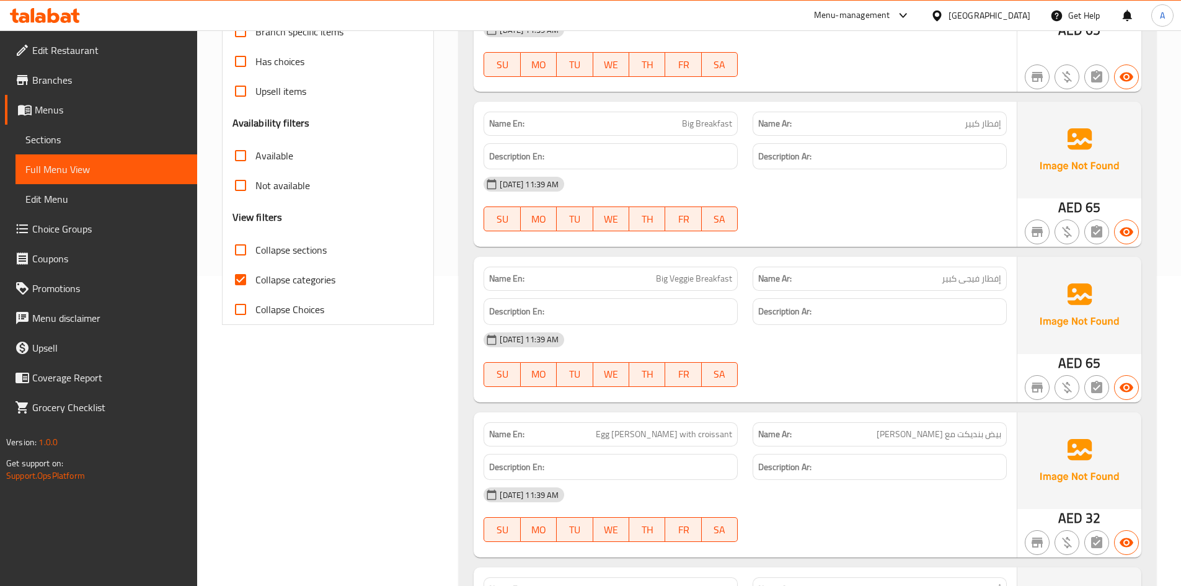
click at [242, 286] on input "Collapse categories" at bounding box center [241, 280] width 30 height 30
checkbox input "false"
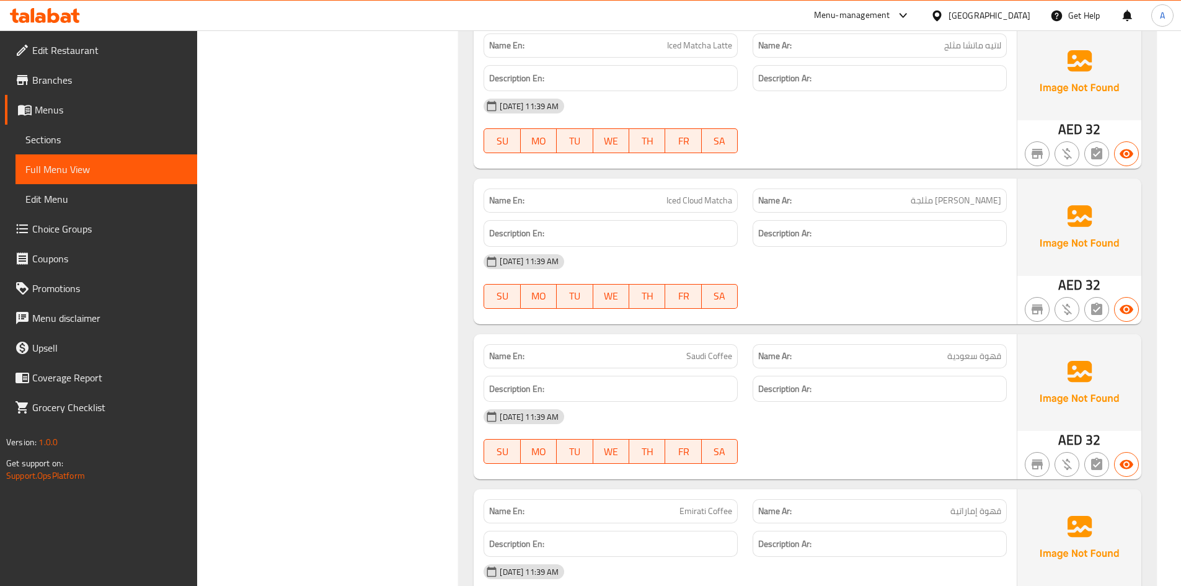
scroll to position [11629, 0]
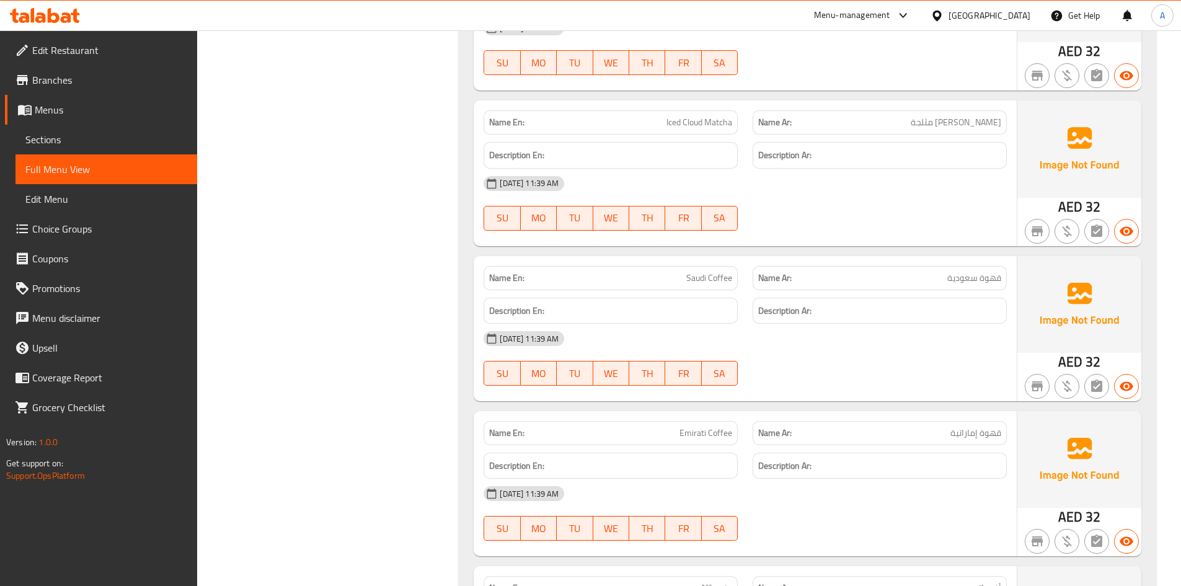
click at [422, 212] on div "Filter Branches Branches Popular filters Free items Branch specific items Has c…" at bounding box center [332, 232] width 237 height 23404
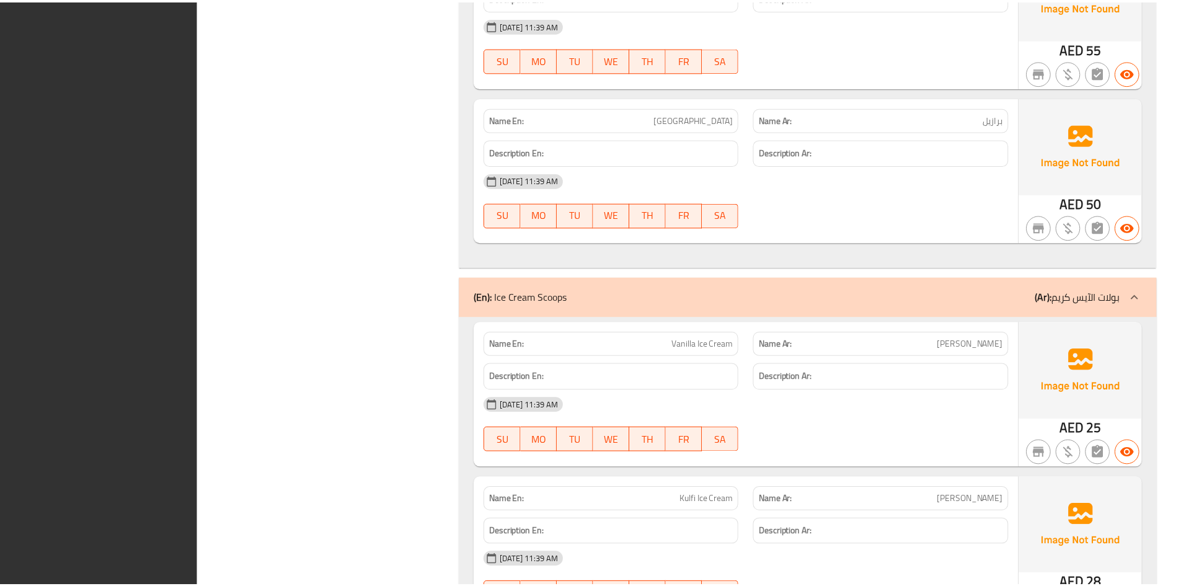
scroll to position [22996, 0]
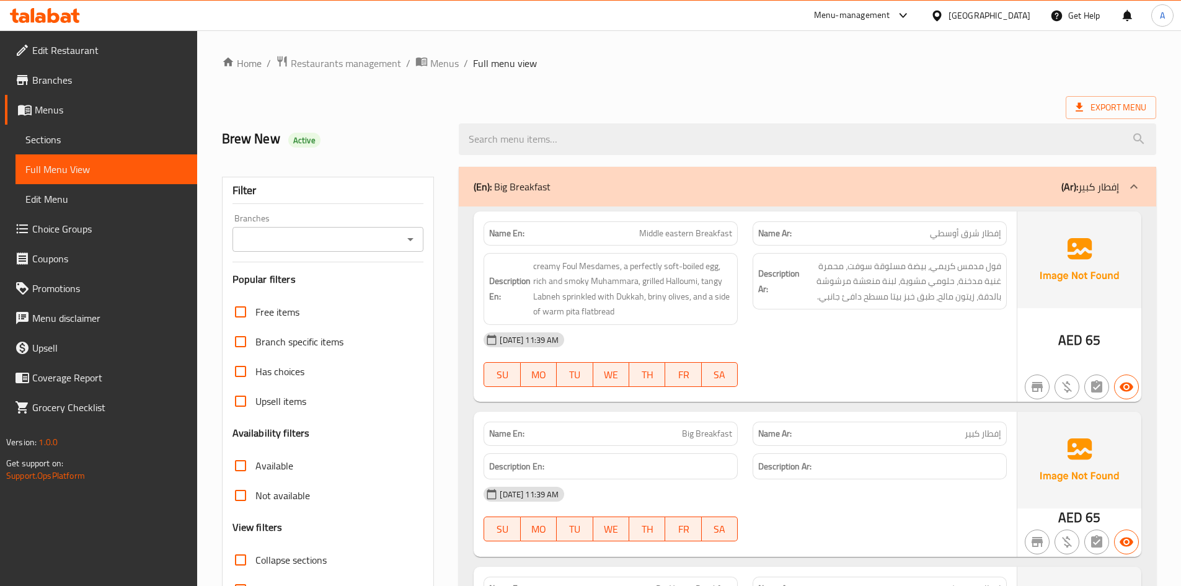
drag, startPoint x: 99, startPoint y: 53, endPoint x: 197, endPoint y: 77, distance: 101.5
click at [99, 53] on span "Edit Restaurant" at bounding box center [109, 50] width 155 height 15
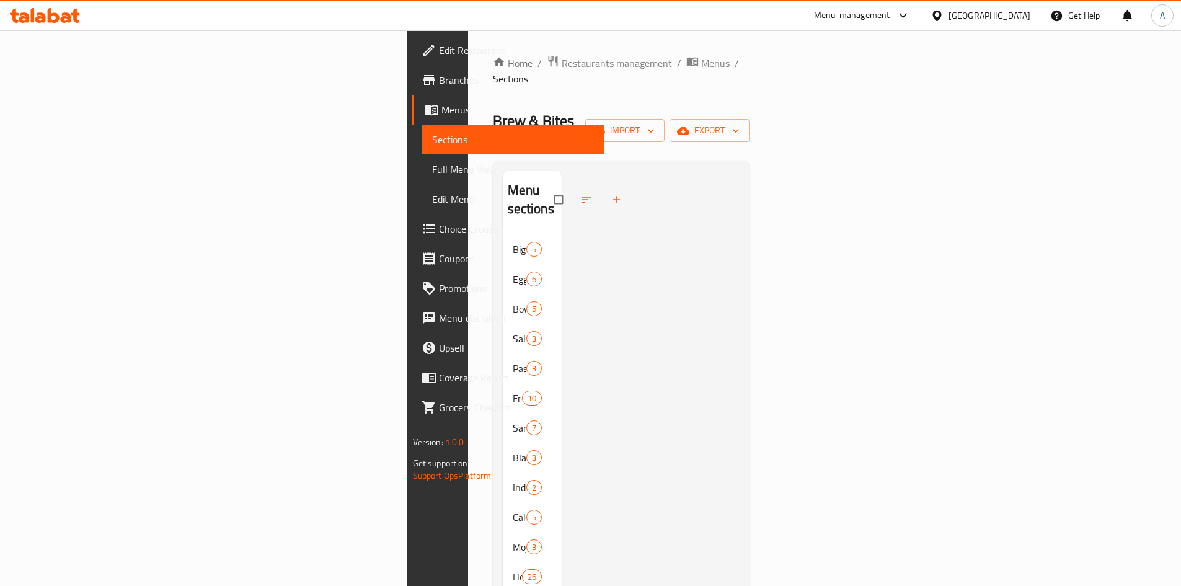
drag, startPoint x: 56, startPoint y: 82, endPoint x: 99, endPoint y: 100, distance: 47.2
click at [439, 82] on span "Branches" at bounding box center [516, 80] width 155 height 15
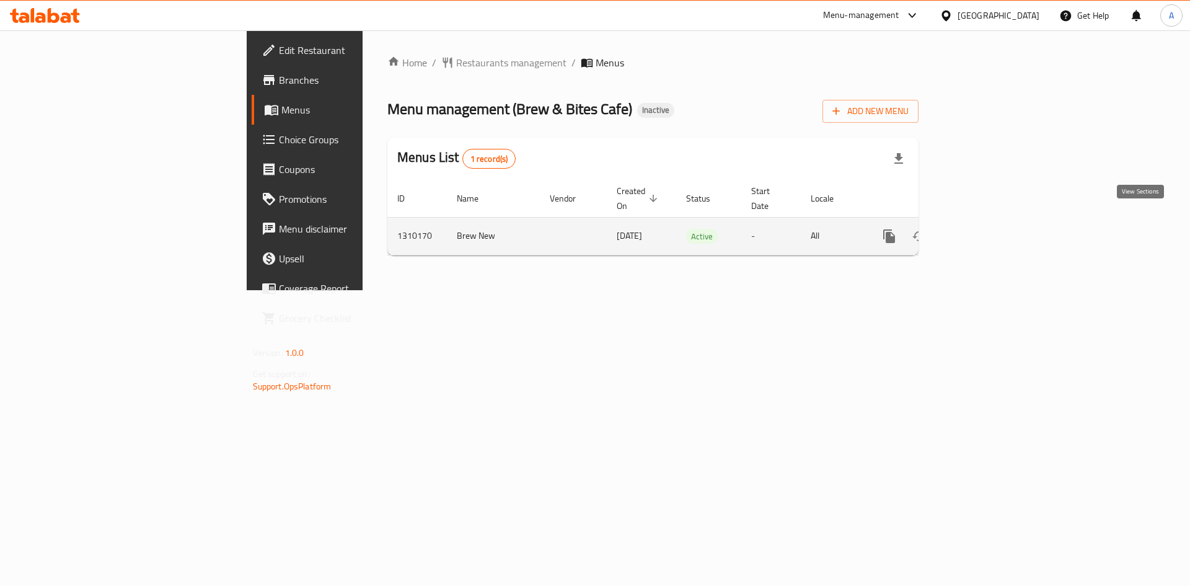
click at [984, 231] on icon "enhanced table" at bounding box center [978, 236] width 11 height 11
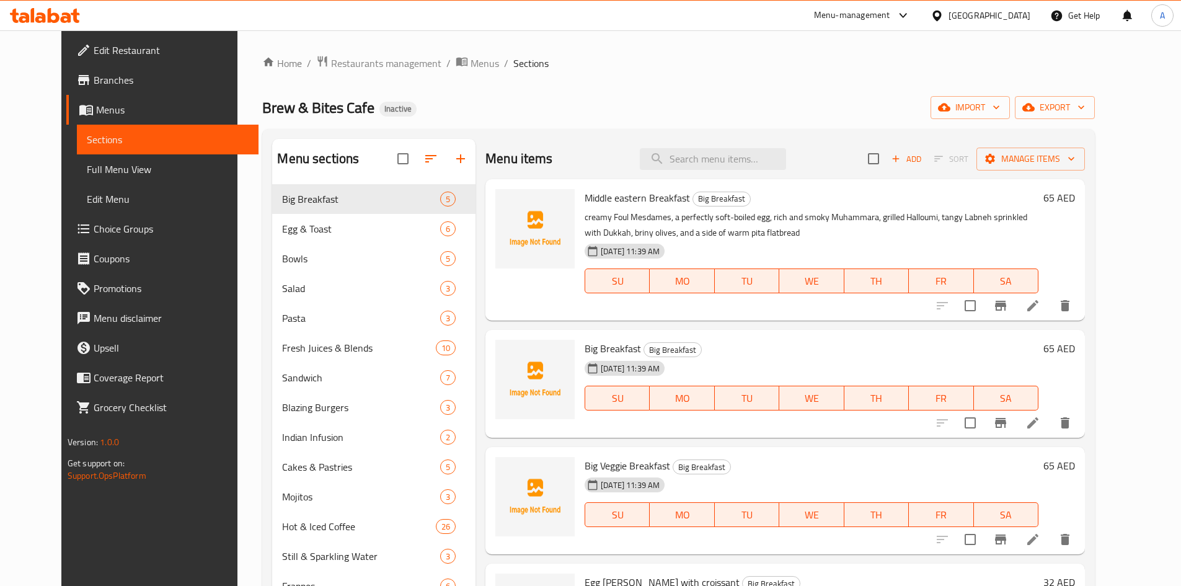
drag, startPoint x: 64, startPoint y: 163, endPoint x: 723, endPoint y: 92, distance: 662.8
click at [87, 163] on span "Full Menu View" at bounding box center [168, 169] width 162 height 15
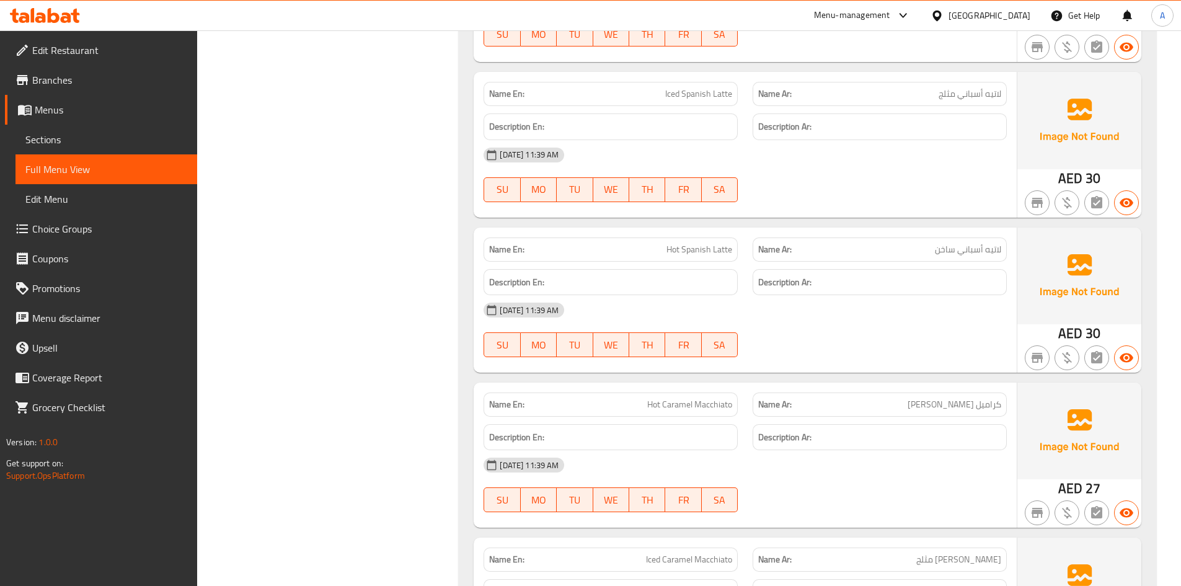
scroll to position [11904, 0]
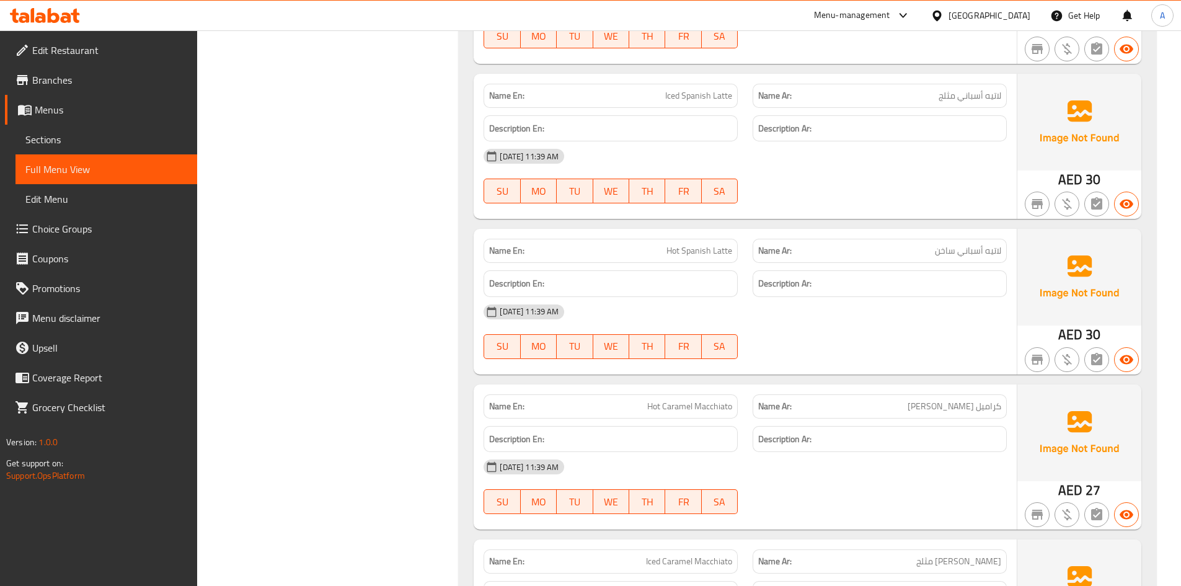
scroll to position [0, 0]
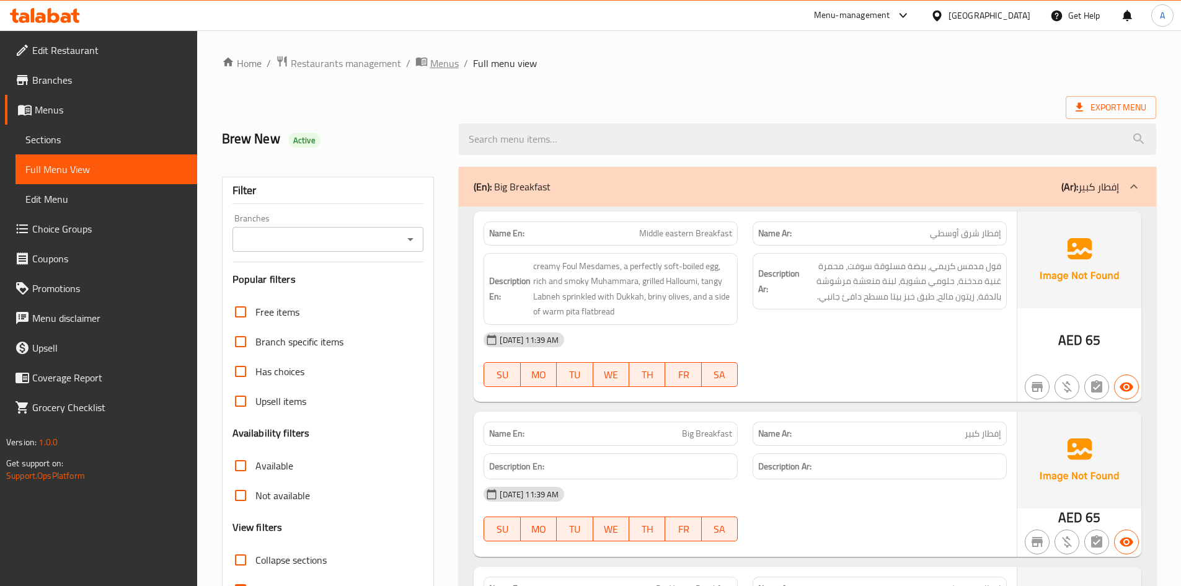
click at [440, 63] on span "Menus" at bounding box center [444, 63] width 29 height 15
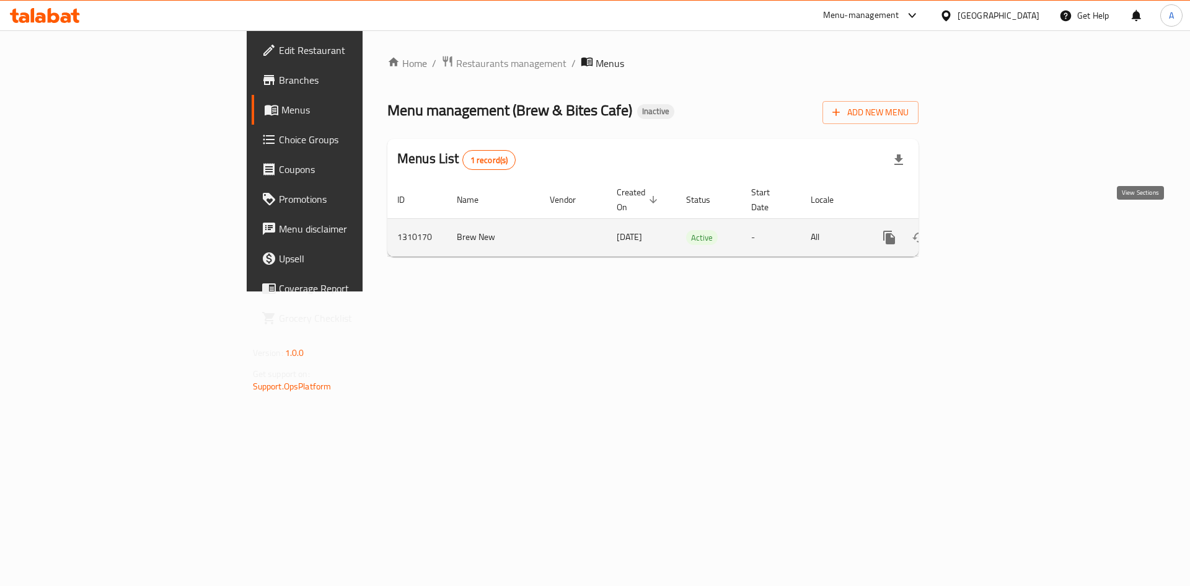
click at [984, 232] on icon "enhanced table" at bounding box center [978, 237] width 11 height 11
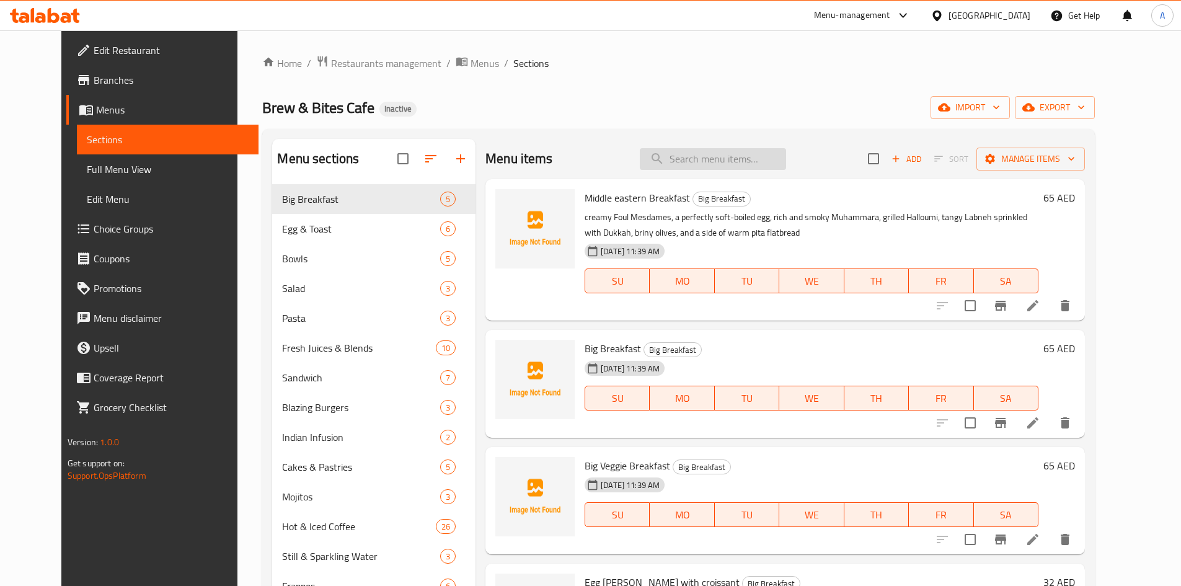
click at [728, 152] on input "search" at bounding box center [713, 159] width 146 height 22
paste input "Egg on Toast"
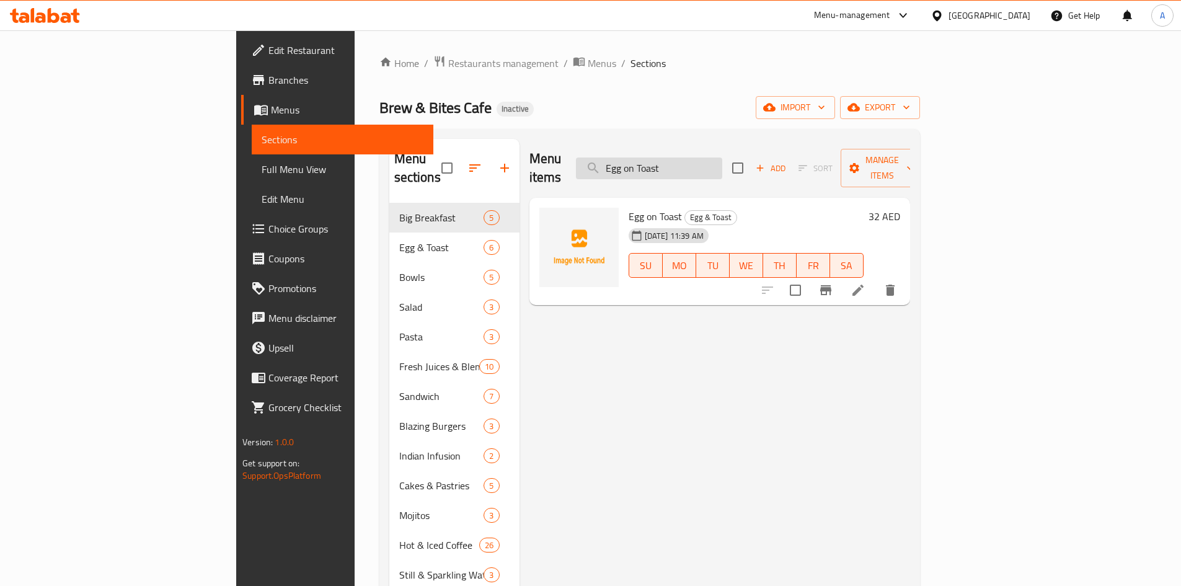
click at [722, 161] on input "Egg on Toast" at bounding box center [649, 168] width 146 height 22
paste input "Turkey Bacon & Mushroom Omele"
click at [715, 157] on input "Turkey Bacon & Mushroom Omelet" at bounding box center [649, 168] width 146 height 22
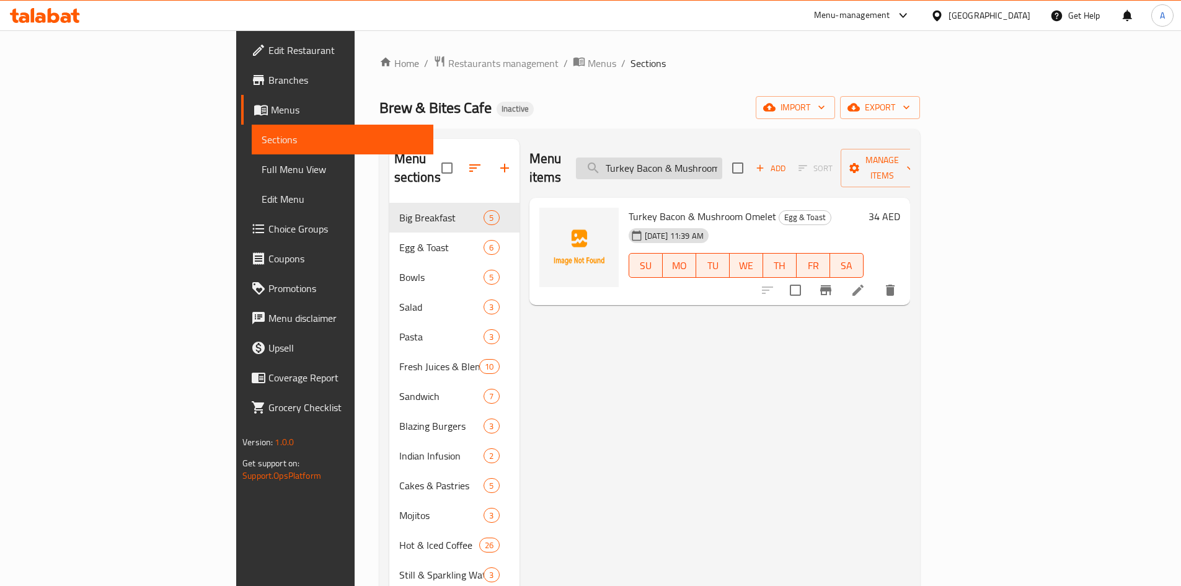
click at [715, 157] on input "Turkey Bacon & Mushroom Omelet" at bounding box center [649, 168] width 146 height 22
paste input "Italian Omelette"
drag, startPoint x: 770, startPoint y: 154, endPoint x: 503, endPoint y: 145, distance: 266.7
click at [529, 145] on div "Menu items Italian Omelette Add Sort Manage items" at bounding box center [719, 168] width 381 height 59
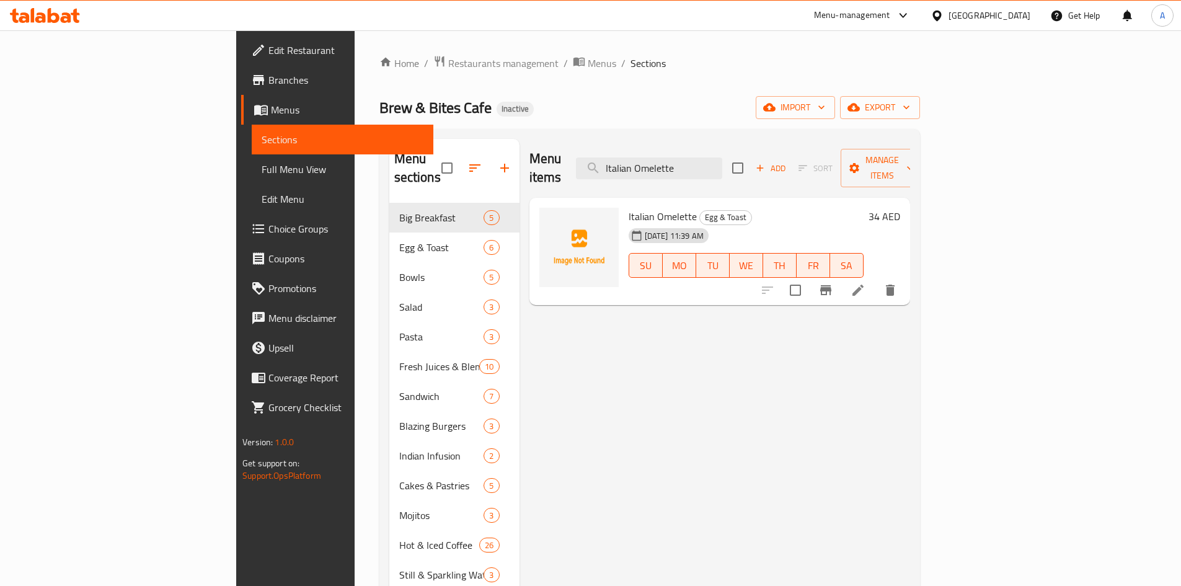
paste input "Mozzarella Cheese"
click at [722, 157] on input "Mozzarella Cheese Omelette" at bounding box center [649, 168] width 146 height 22
paste input "asala"
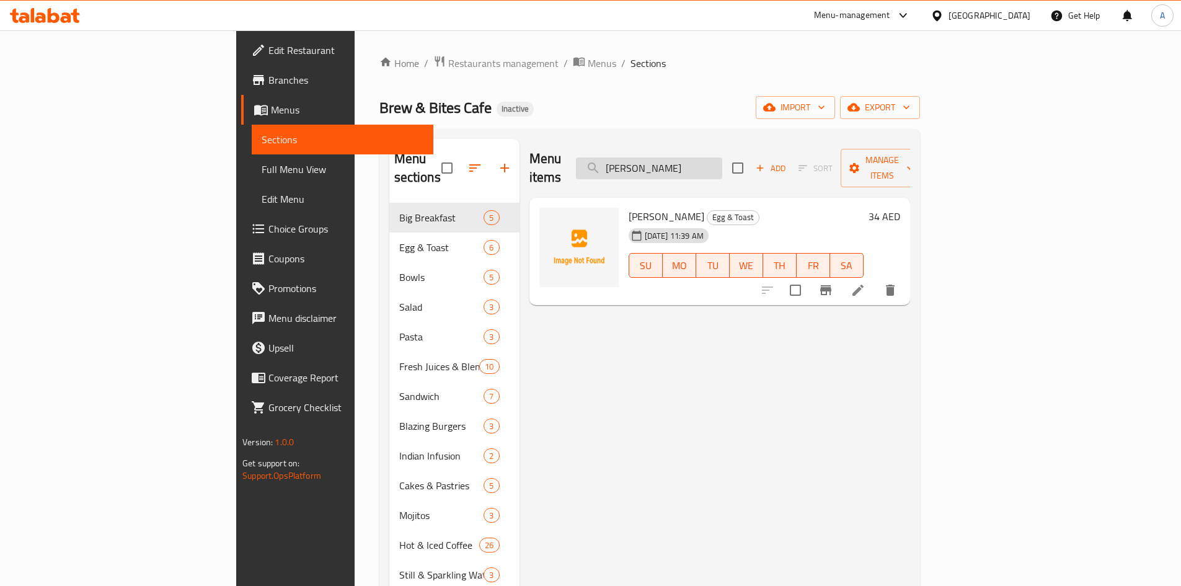
click at [696, 161] on input "[PERSON_NAME]" at bounding box center [649, 168] width 146 height 22
paste input "Shakshuka"
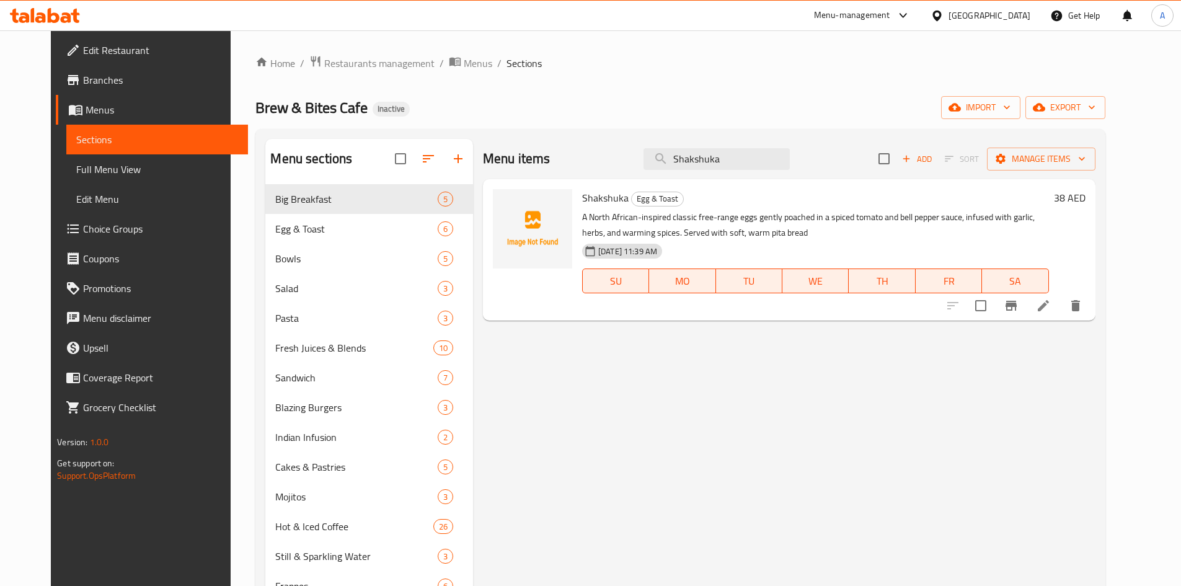
drag, startPoint x: 753, startPoint y: 156, endPoint x: 516, endPoint y: 109, distance: 241.9
click at [536, 120] on div "Home / Restaurants management / Menus / Sections Brew & Bites Cafe Inactive imp…" at bounding box center [679, 454] width 849 height 798
paste input "Acai Bowl"
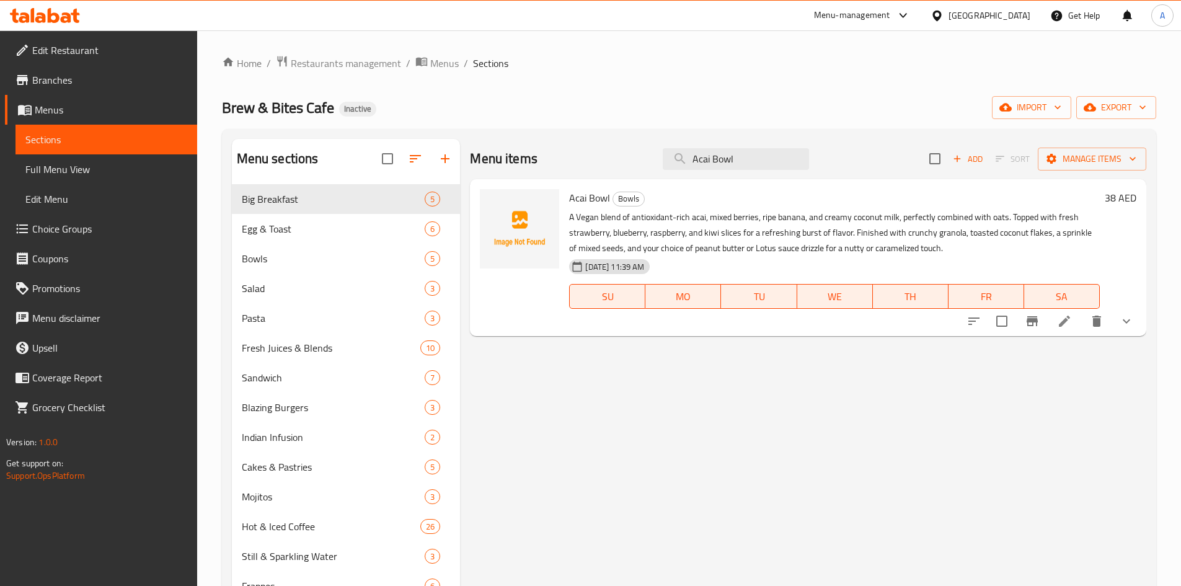
drag, startPoint x: 752, startPoint y: 156, endPoint x: 520, endPoint y: 102, distance: 238.2
click at [549, 115] on div "Home / Restaurants management / Menus / Sections Brew & Bites Cafe Inactive imp…" at bounding box center [689, 454] width 934 height 798
paste input "Fruit Yogurt"
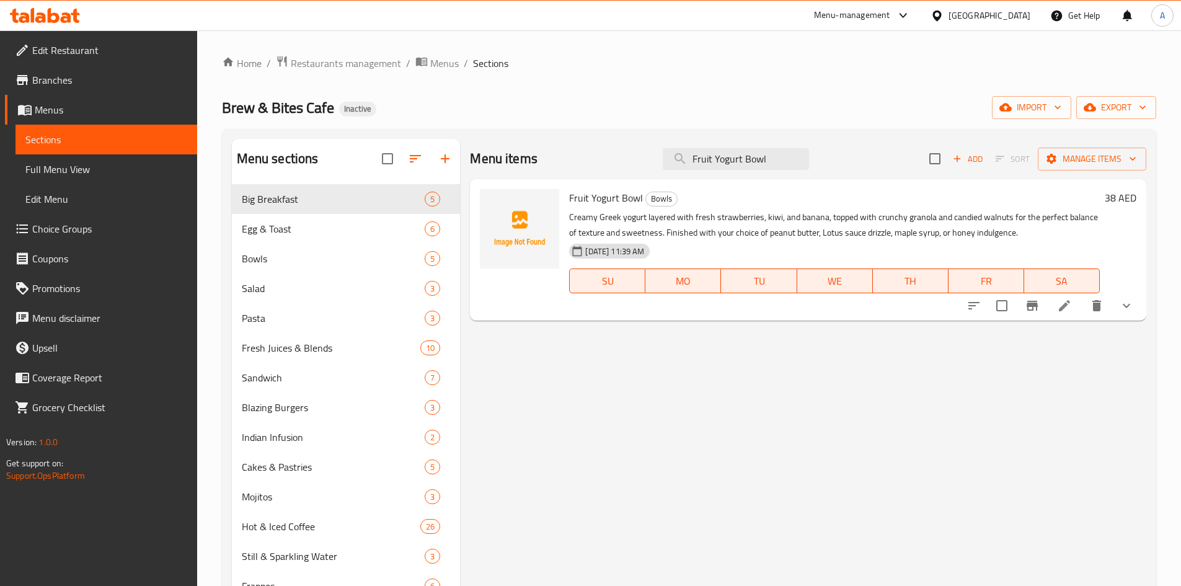
drag, startPoint x: 738, startPoint y: 156, endPoint x: 501, endPoint y: 133, distance: 237.9
click at [510, 136] on div "Menu sections Big Breakfast 5 Egg & Toast 6 Bowls 5 Salad 3 Pasta 3 Fresh Juice…" at bounding box center [689, 491] width 934 height 725
paste input "Creamy Fruit Salad"
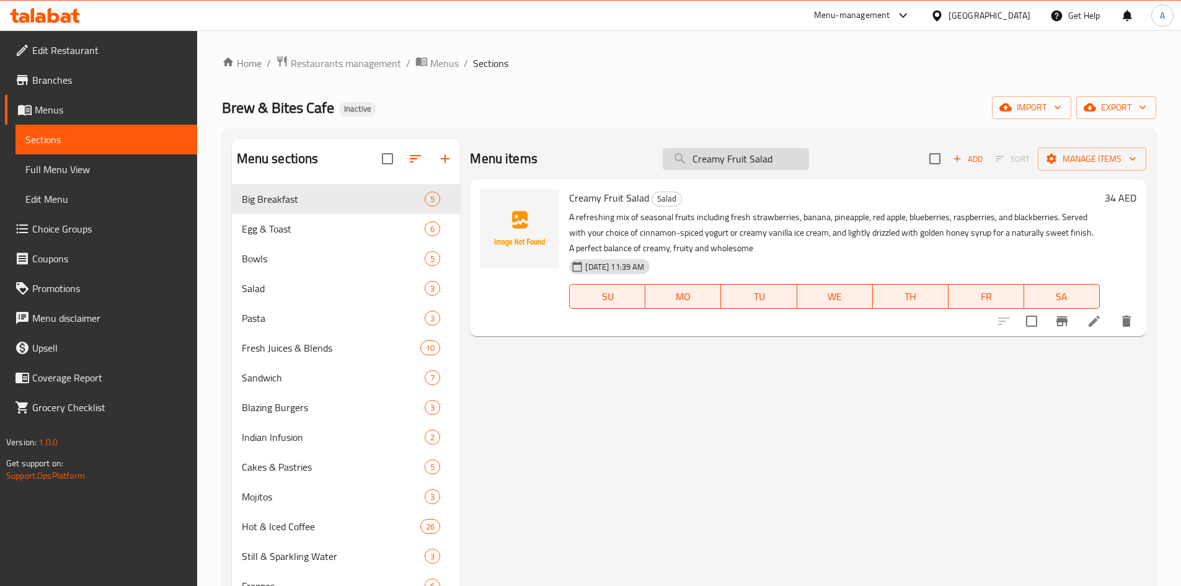
click at [731, 153] on input "Creamy Fruit Salad" at bounding box center [736, 159] width 146 height 22
paste input "Quinoa & Beet Roo"
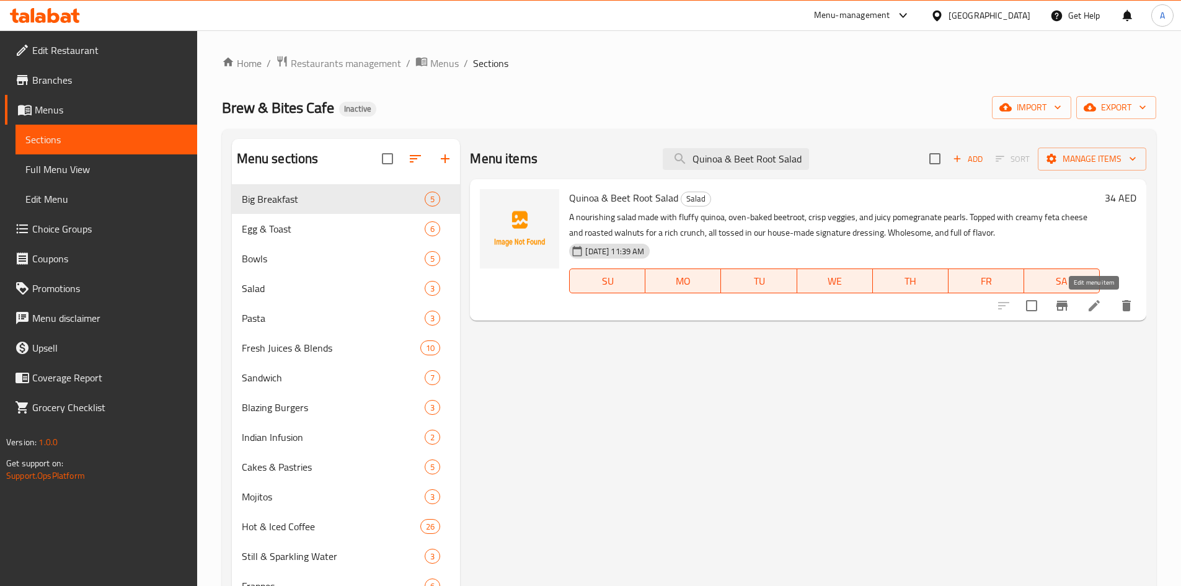
type input "Quinoa & Beet Root Salad"
click at [1094, 309] on icon at bounding box center [1094, 305] width 15 height 15
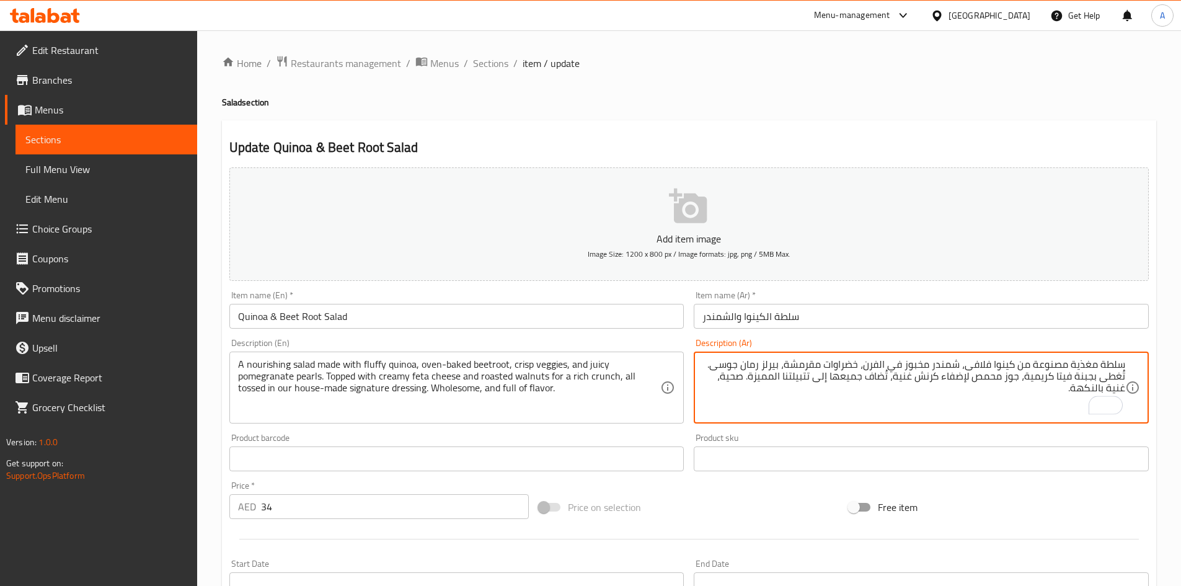
paste textarea "زمن التحضير 30 دقيقة"
type textarea "سلطة مغذية مصنوعة من كينوا فلافى، شمندر مخبوز في الفرن، خضراوات مقرمشة، بيرلز ر…"
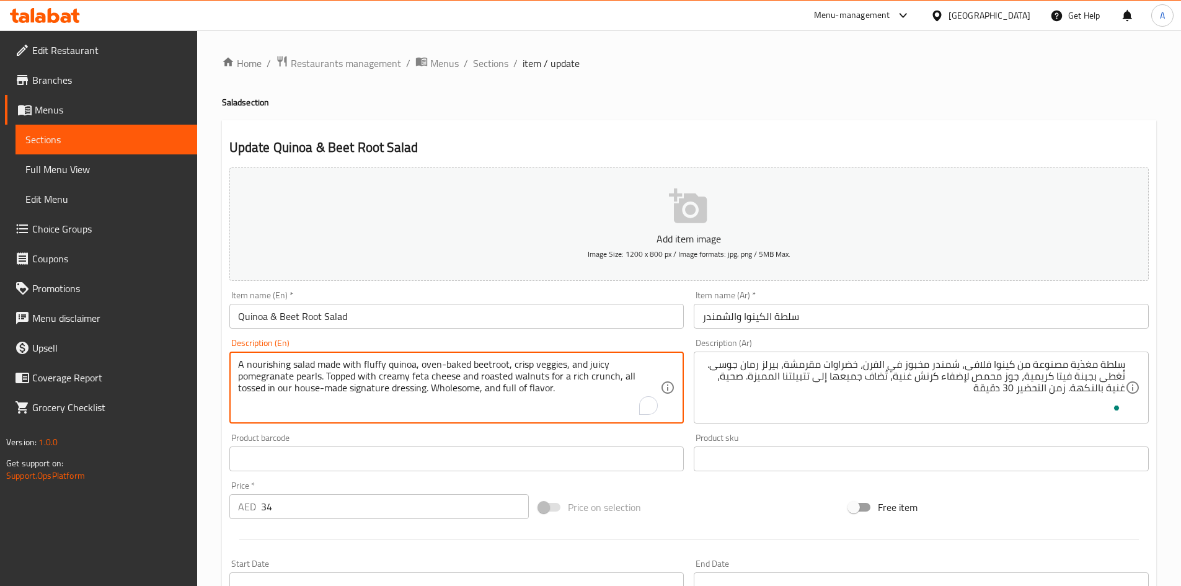
paste textarea "Preparation time 30 minutes"
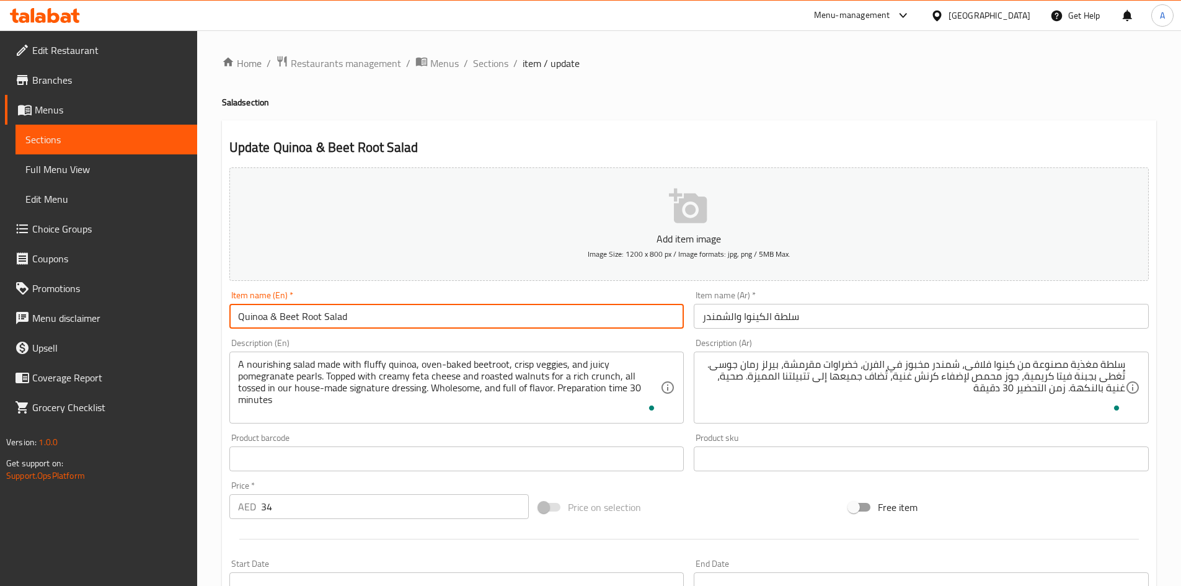
click at [521, 317] on input "Quinoa & Beet Root Salad" at bounding box center [456, 316] width 455 height 25
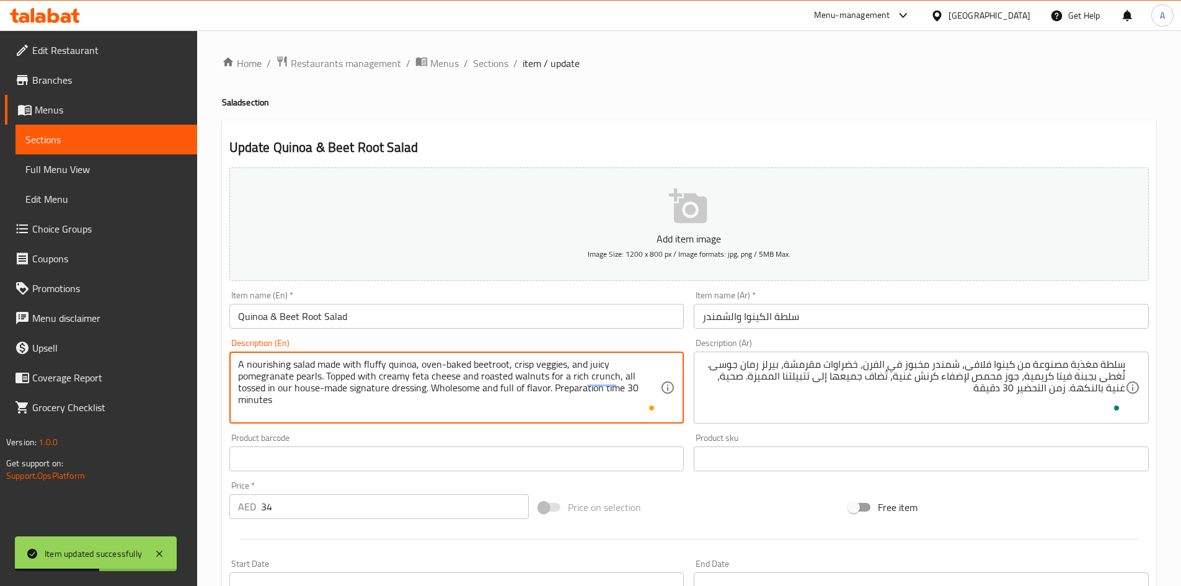
type textarea "A nourishing salad made with fluffy quinoa, oven-baked beetroot, crisp veggies,…"
click at [444, 315] on input "Quinoa & Beet Root Salad" at bounding box center [456, 316] width 455 height 25
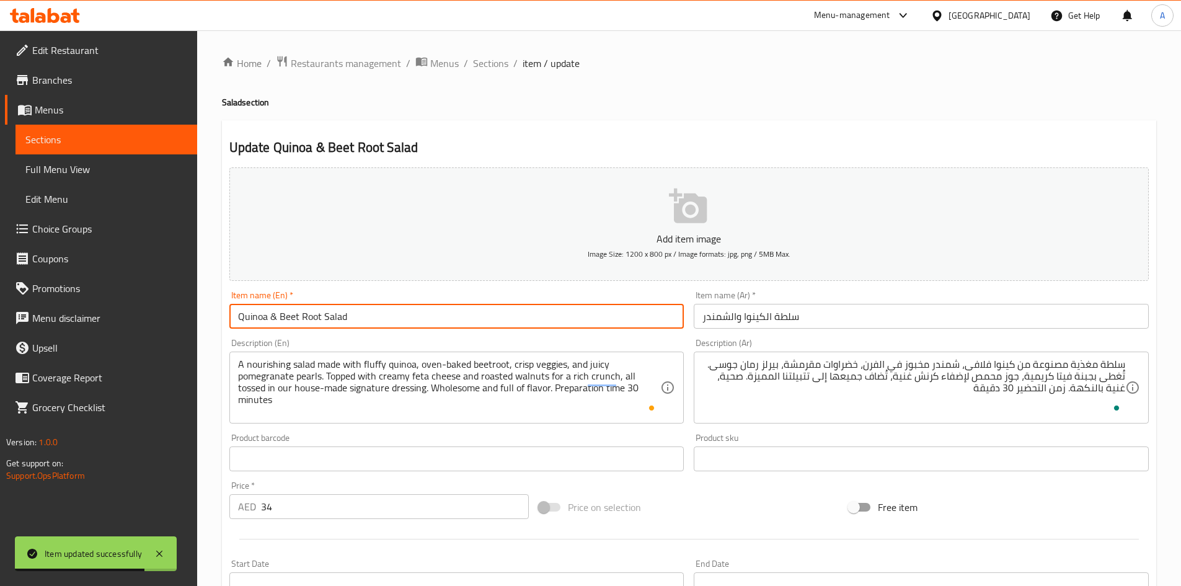
click at [482, 66] on span "Sections" at bounding box center [490, 63] width 35 height 15
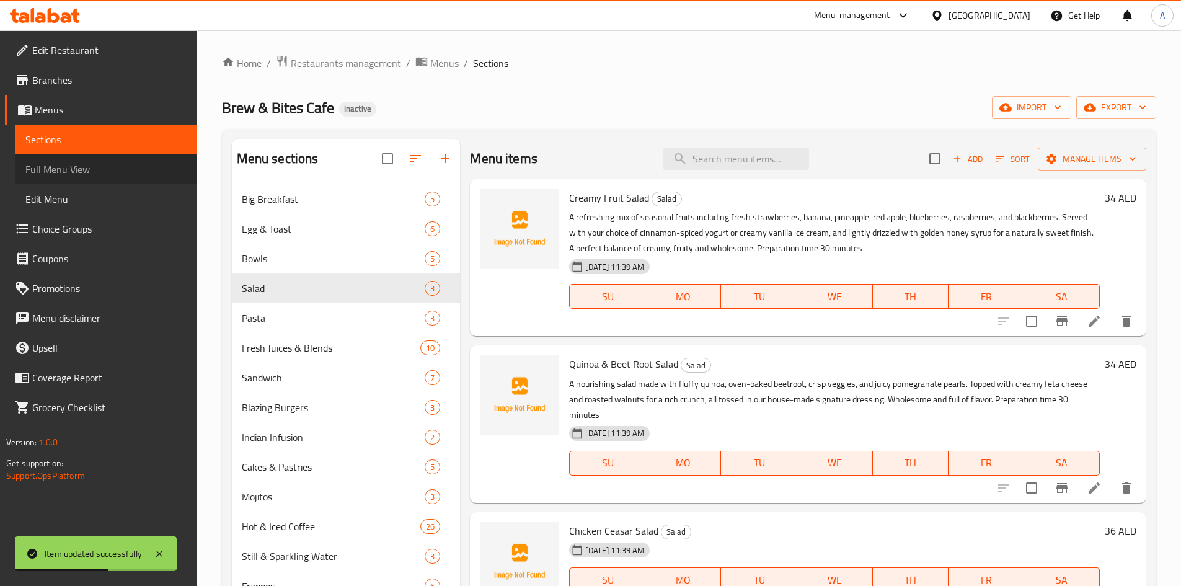
click at [56, 172] on span "Full Menu View" at bounding box center [106, 169] width 162 height 15
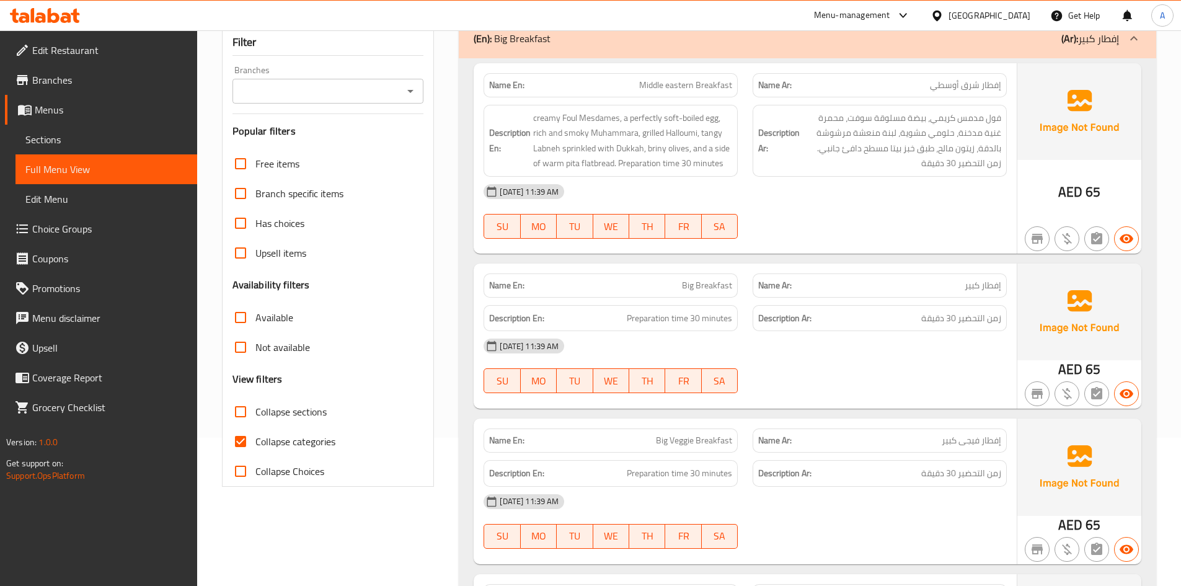
scroll to position [186, 0]
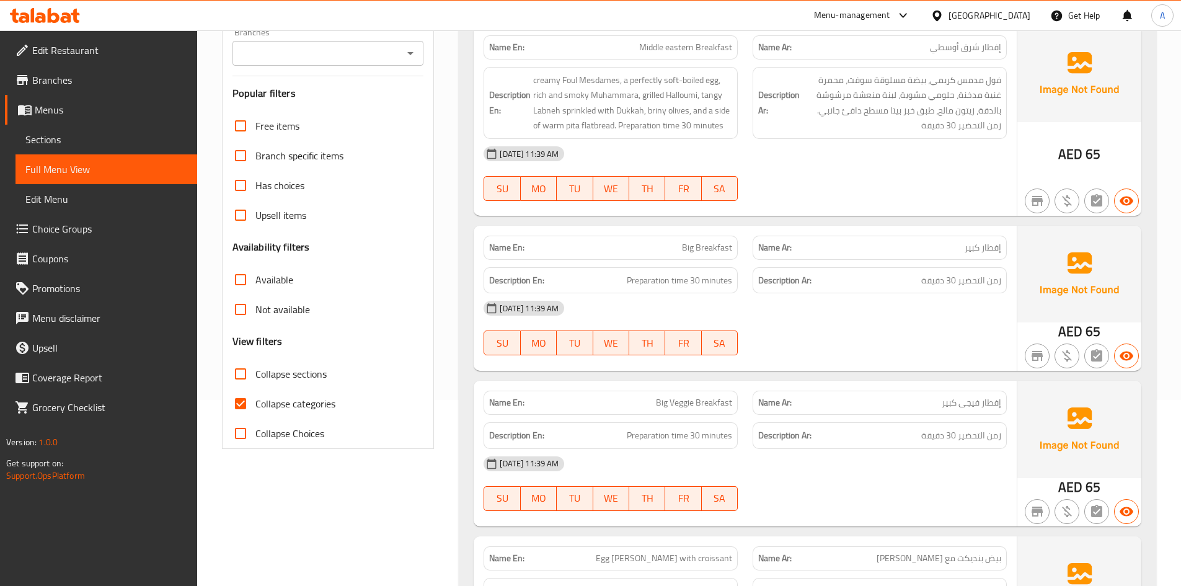
click at [236, 404] on input "Collapse categories" at bounding box center [241, 404] width 30 height 30
checkbox input "false"
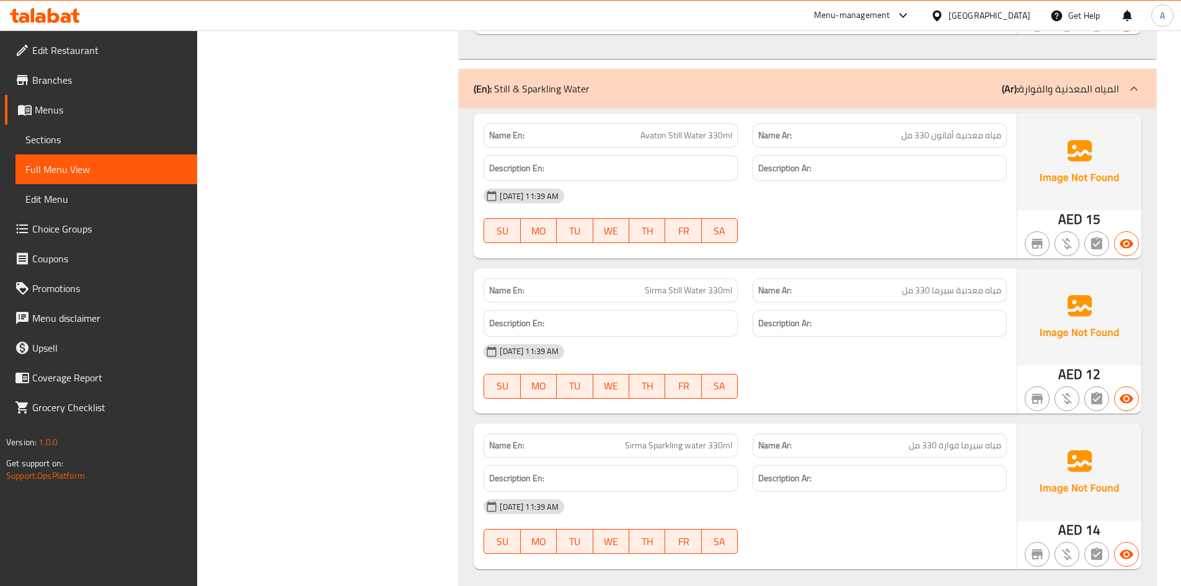
scroll to position [14061, 0]
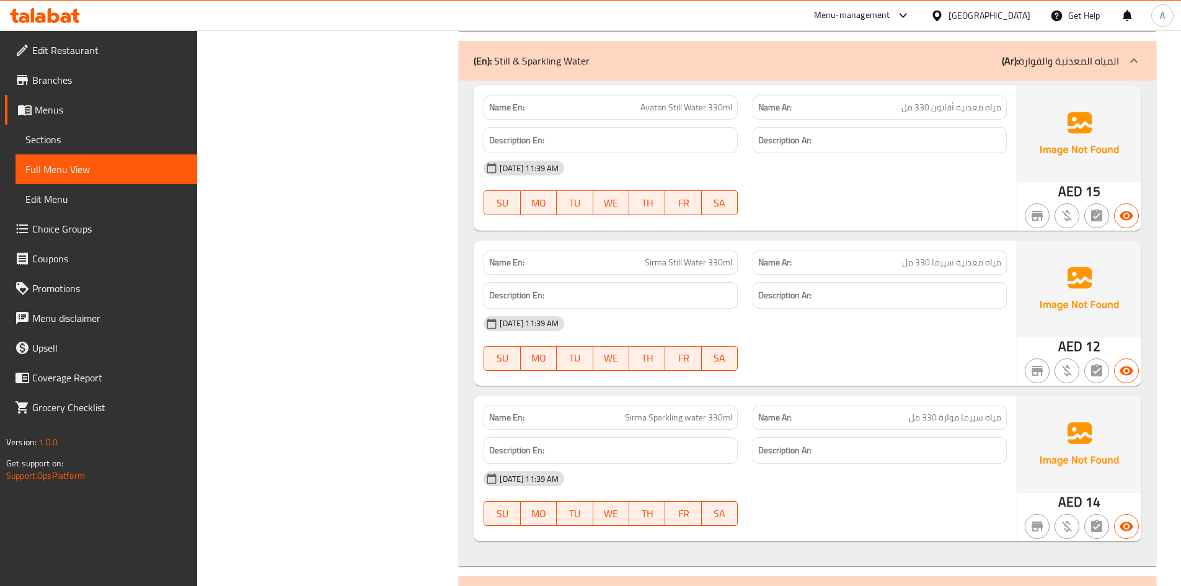
click at [653, 110] on span "Avaton Still Water 330ml" at bounding box center [686, 107] width 92 height 13
copy span "Avaton"
click at [651, 262] on span "Sirma Still Water 330ml" at bounding box center [688, 262] width 87 height 13
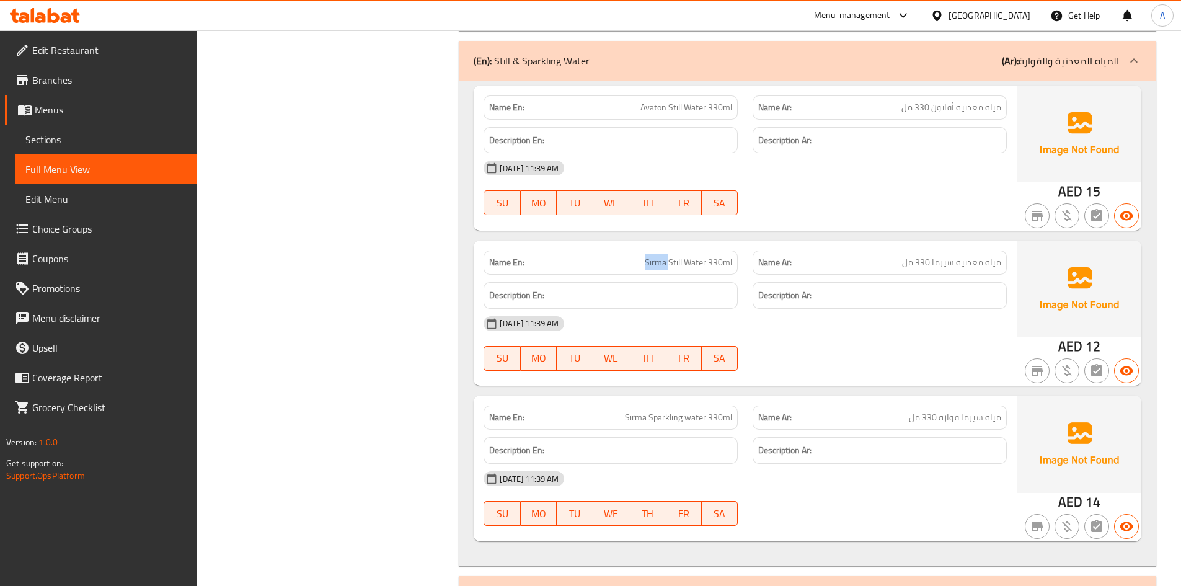
copy span "Sirma"
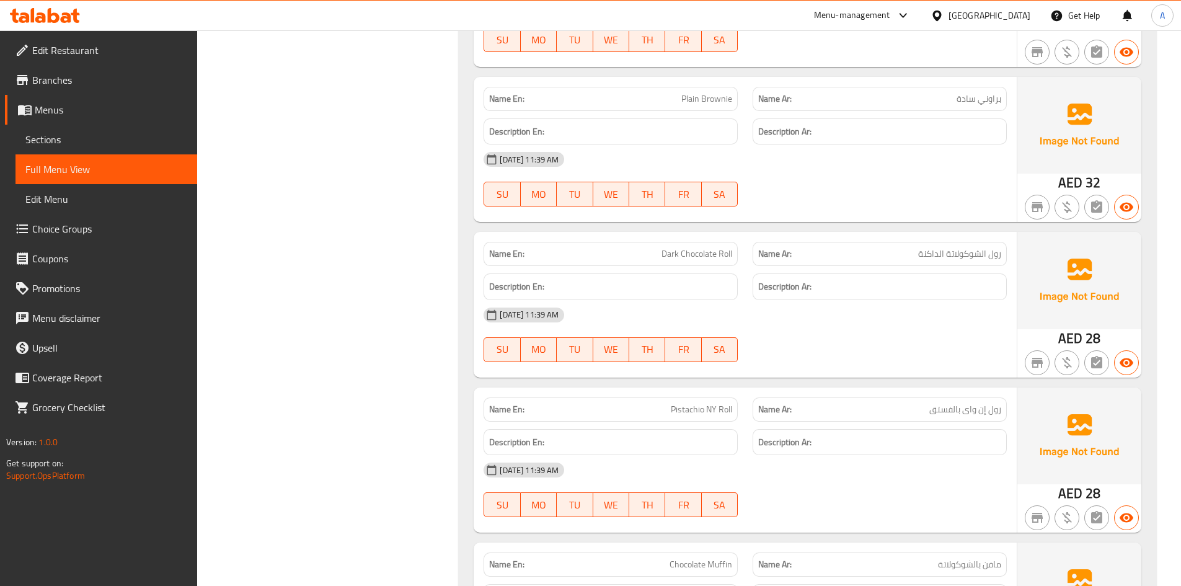
scroll to position [18366, 0]
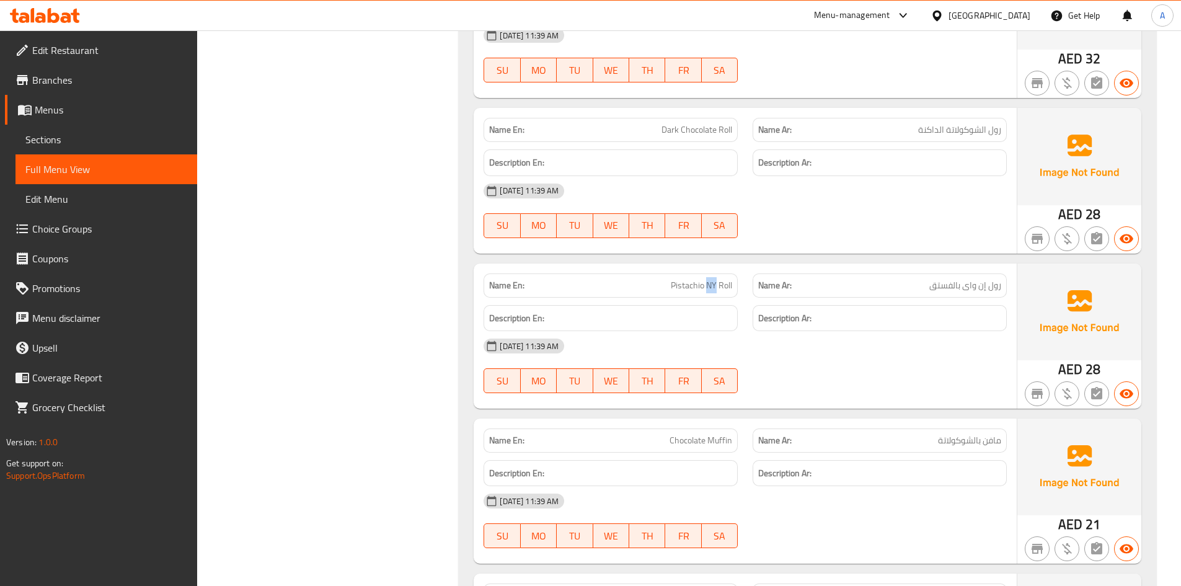
drag, startPoint x: 705, startPoint y: 287, endPoint x: 715, endPoint y: 287, distance: 9.9
click at [715, 287] on span "Pistachio NY Roll" at bounding box center [701, 285] width 61 height 13
click at [697, 288] on span "Pistachio NY Roll" at bounding box center [701, 285] width 61 height 13
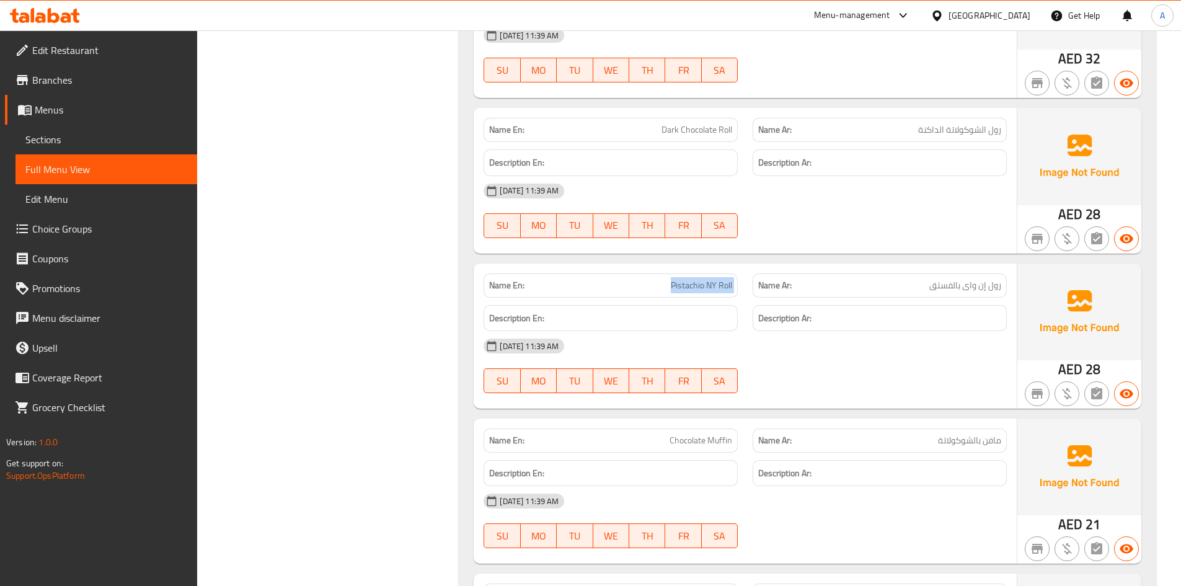
scroll to position [18400, 0]
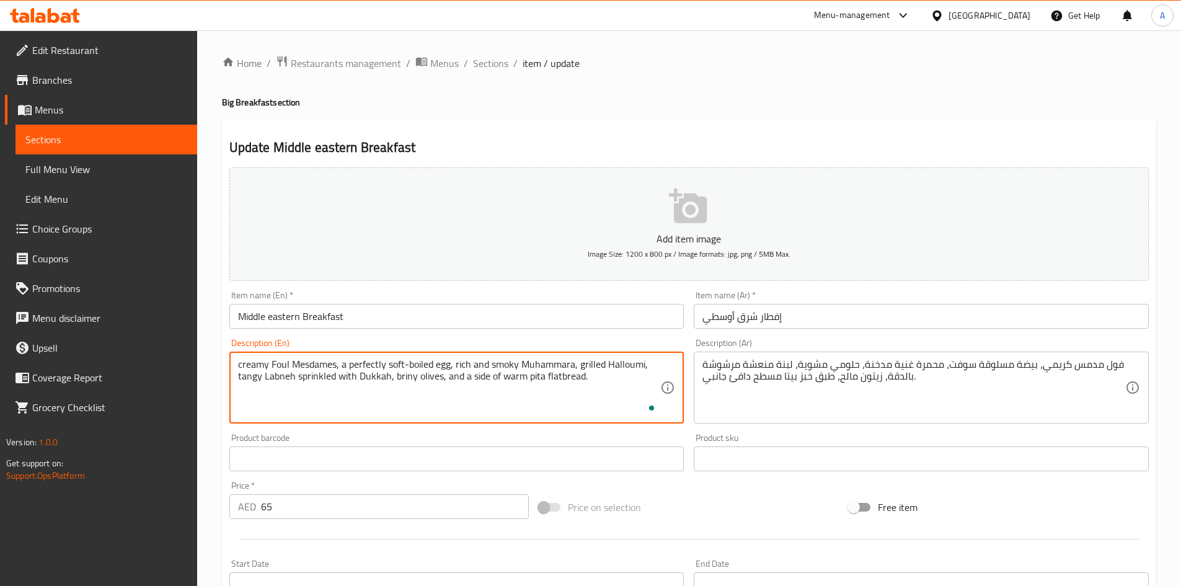
paste textarea "Preparation Time"
click at [640, 374] on textarea "creamy Foul Mesdames, a perfectly soft-boiled egg, rich and smoky Muhammara, gr…" at bounding box center [449, 387] width 423 height 59
drag, startPoint x: 585, startPoint y: 376, endPoint x: 599, endPoint y: 389, distance: 18.4
click at [596, 398] on textarea "creamy Foul Mesdames, a perfectly soft-boiled egg, rich and smoky Muhammara, gr…" at bounding box center [449, 387] width 423 height 59
type textarea "creamy Foul Mesdames, a perfectly soft-boiled egg, rich and smoky Muhammara, gr…"
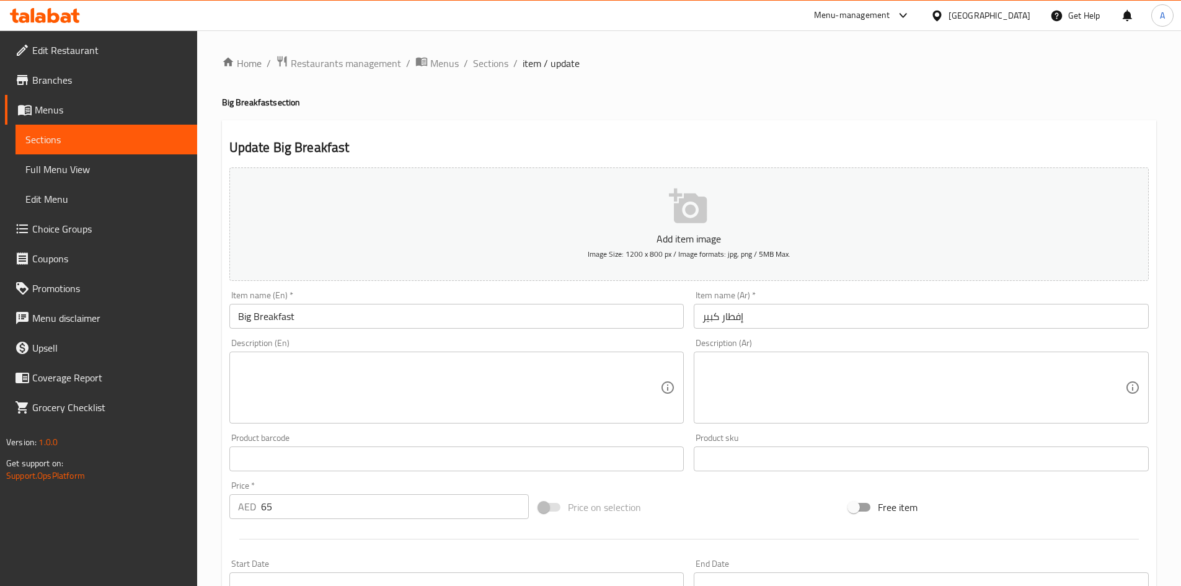
click at [365, 359] on textarea at bounding box center [449, 387] width 423 height 59
paste textarea "Preparation time 30 minutes"
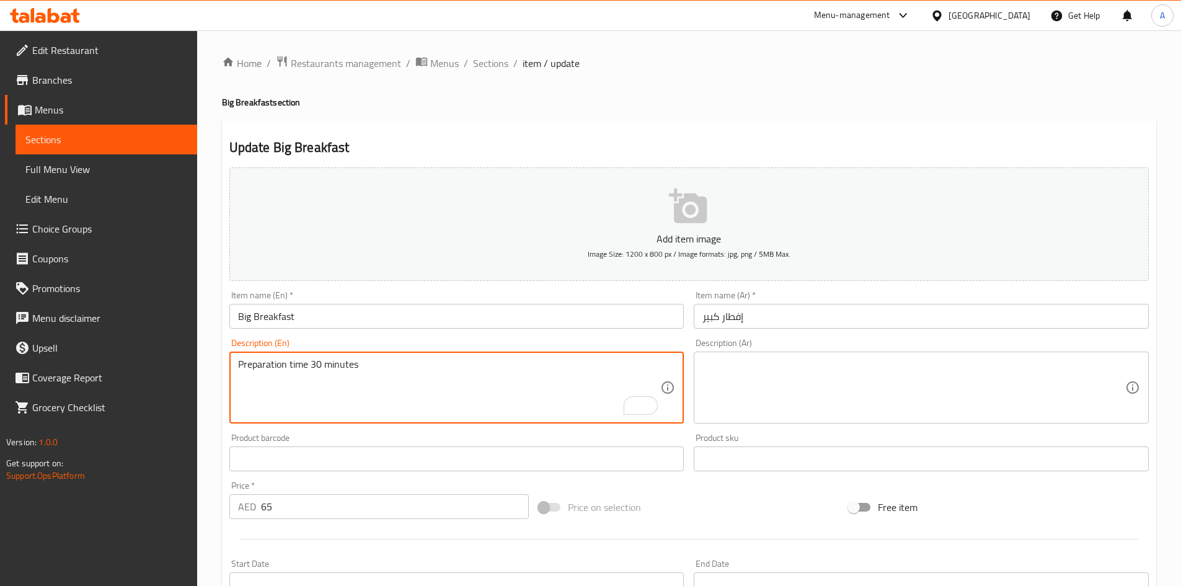
type textarea "Preparation time 30 minutes"
click at [770, 365] on textarea at bounding box center [913, 387] width 423 height 59
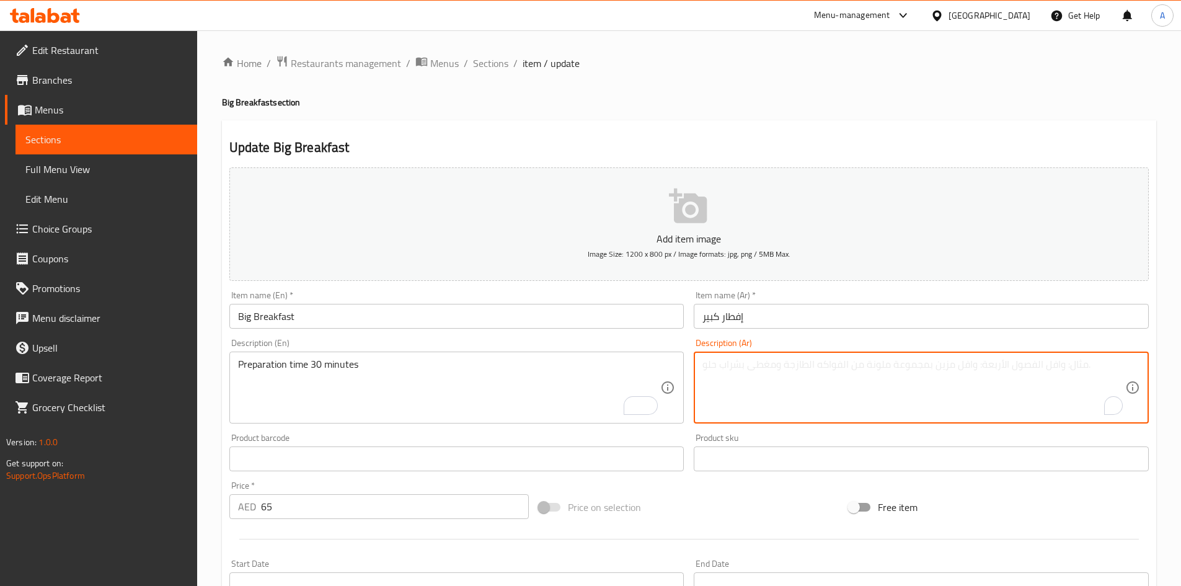
paste textarea "زمن التحضير 30 دقيقة"
type textarea "زمن التحضير 30 دقيقة"
click at [614, 314] on input "Big Breakfast" at bounding box center [456, 316] width 455 height 25
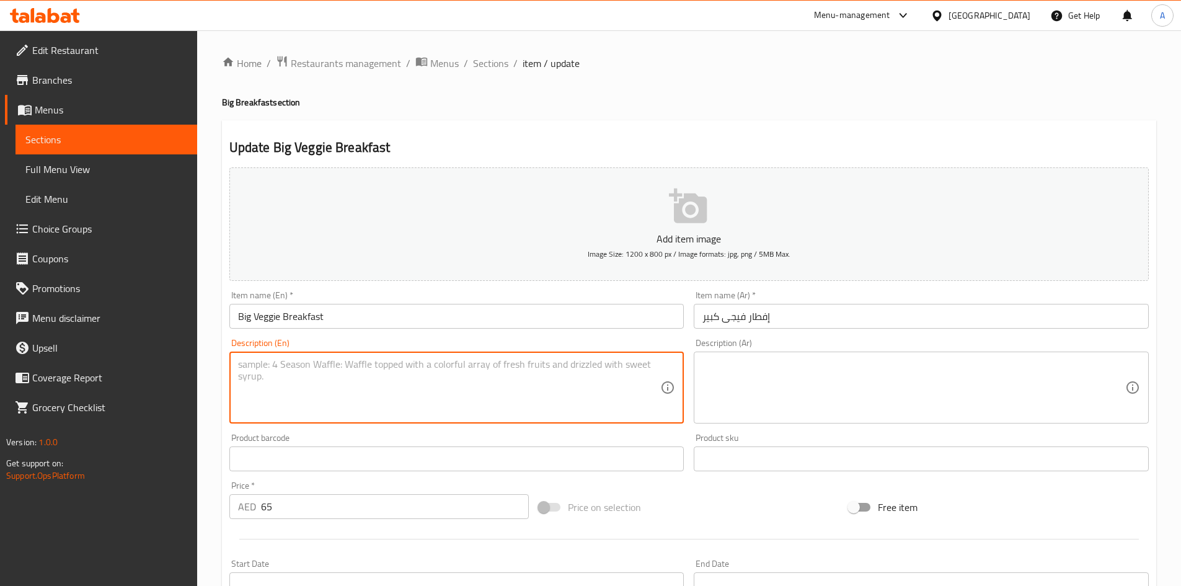
click at [397, 378] on textarea at bounding box center [449, 387] width 423 height 59
paste textarea "Preparation time 30 minutes"
type textarea "Preparation time 30 minutes"
click at [821, 365] on textarea at bounding box center [913, 387] width 423 height 59
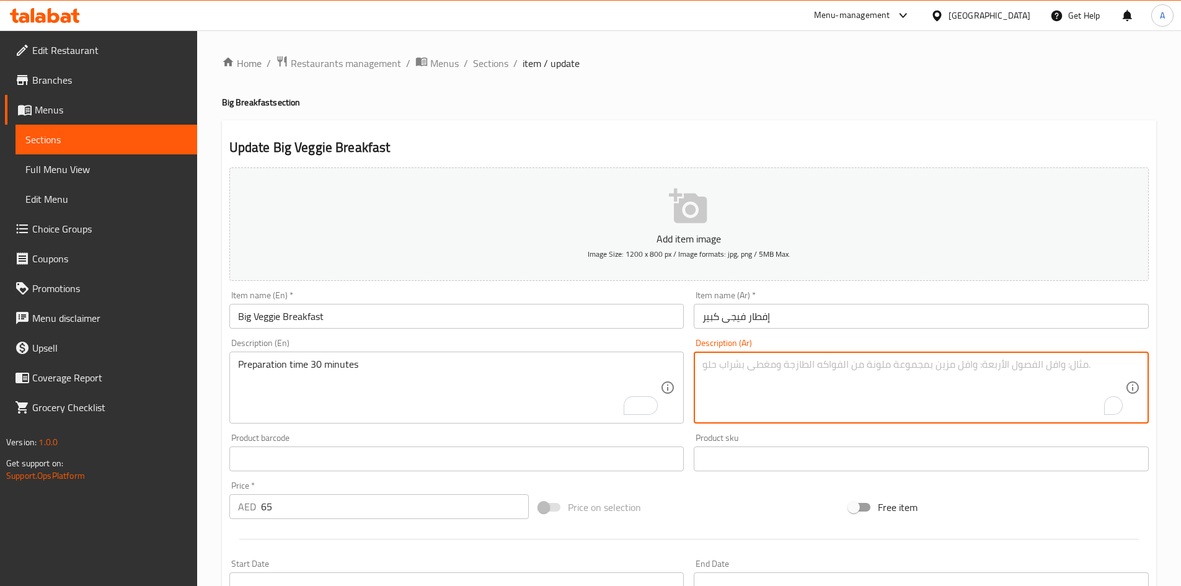
paste textarea "زمن التحضير 30 دقيقة"
type textarea "زمن التحضير 30 دقيقة"
click at [604, 319] on input "Big Veggie Breakfast" at bounding box center [456, 316] width 455 height 25
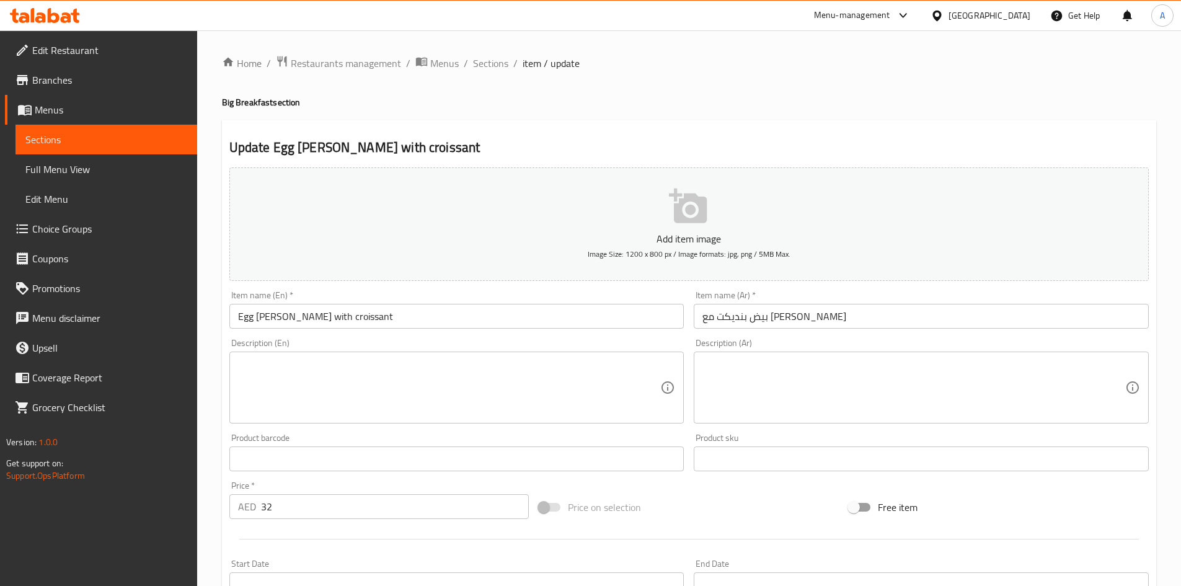
click at [418, 379] on textarea at bounding box center [449, 387] width 423 height 59
paste textarea "Preparation time 30 minutes"
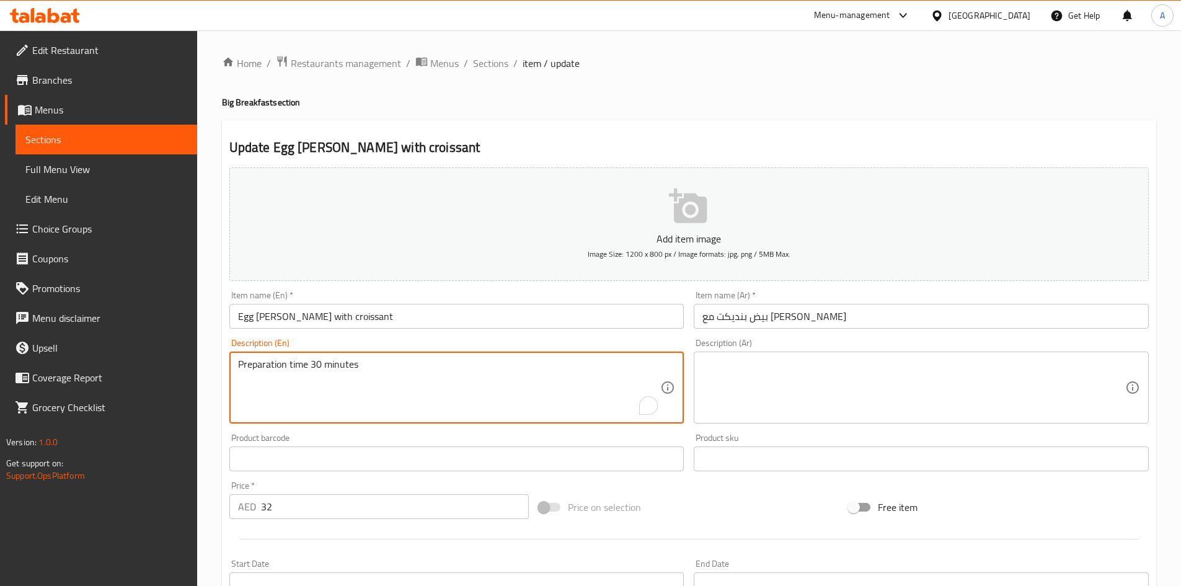
type textarea "Preparation time 30 minutes"
click at [812, 363] on textarea at bounding box center [913, 387] width 423 height 59
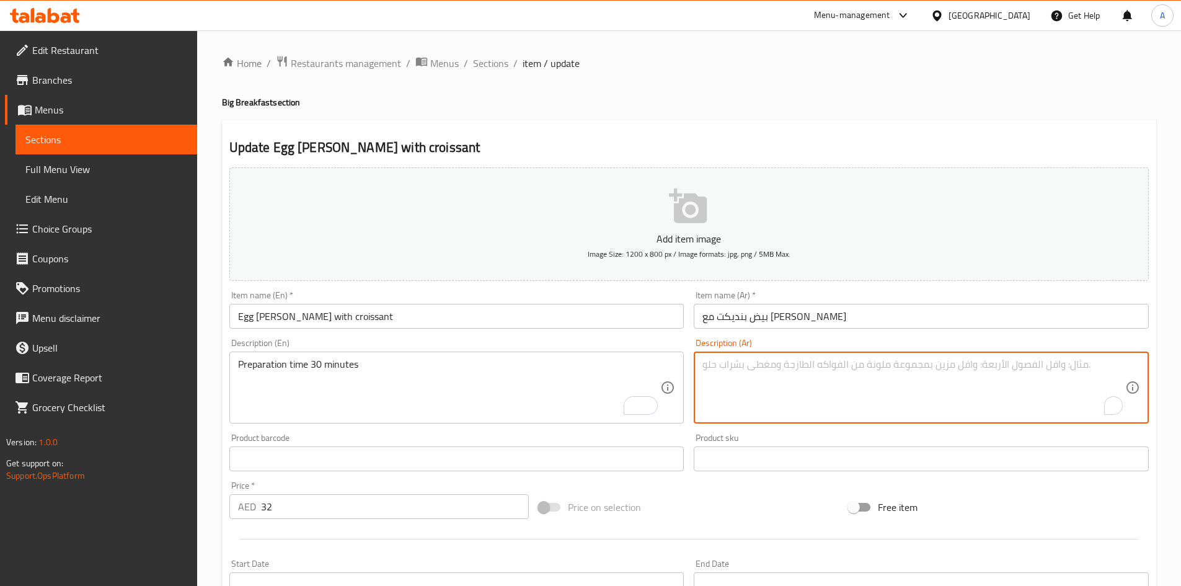
paste textarea "زمن التحضير 30 دقيقة"
type textarea "زمن التحضير 30 دقيقة"
click at [612, 313] on input "Egg [PERSON_NAME] with croissant" at bounding box center [456, 316] width 455 height 25
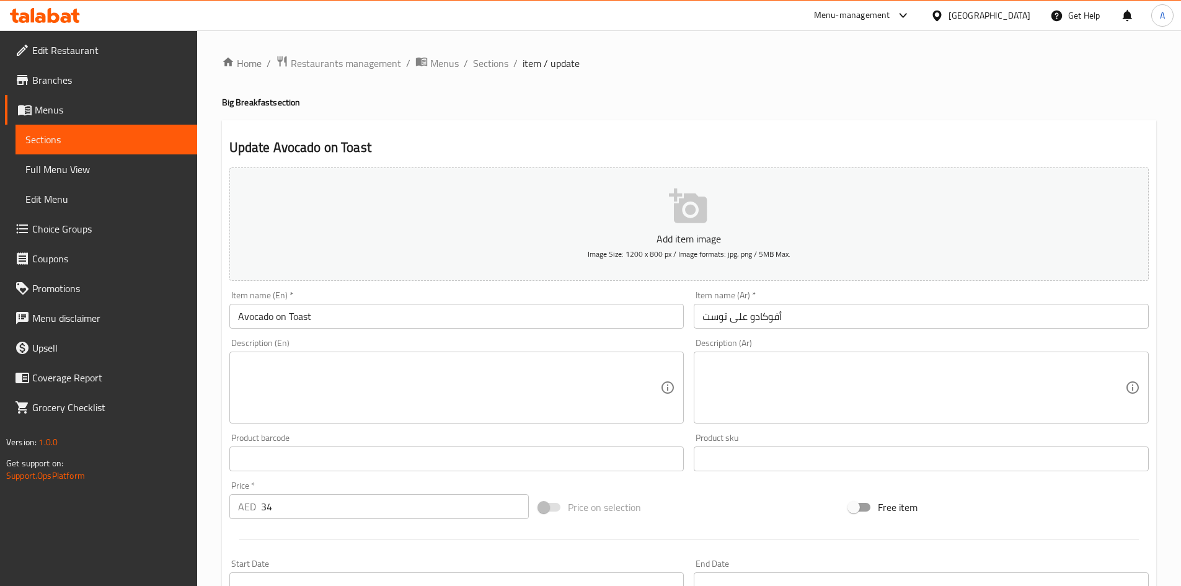
click at [410, 377] on textarea at bounding box center [449, 387] width 423 height 59
paste textarea "Preparation time 30 minutes"
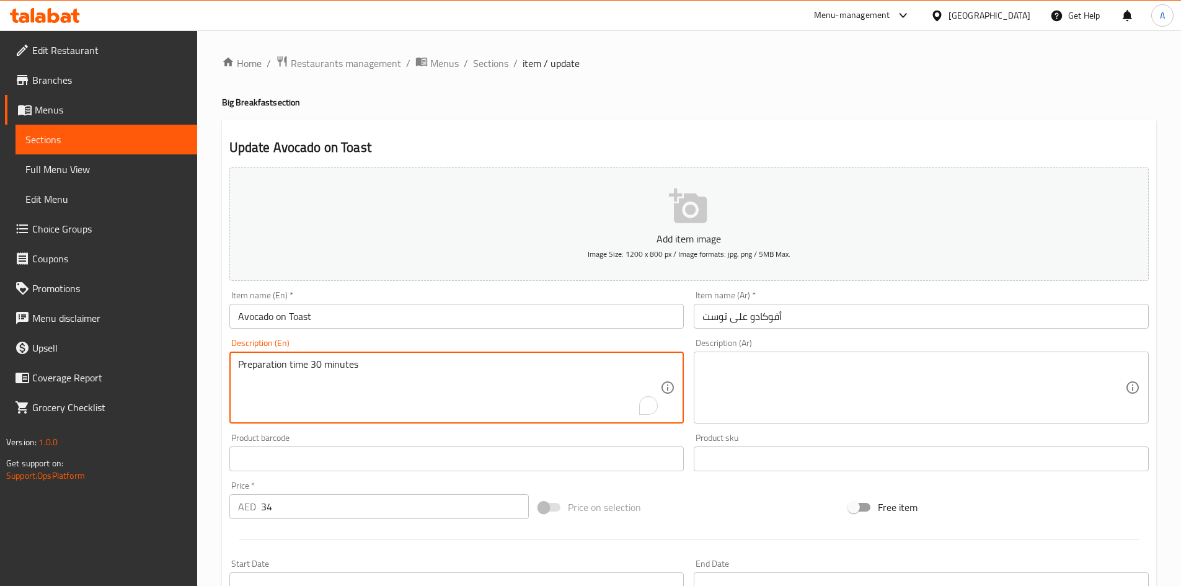
type textarea "Preparation time 30 minutes"
click at [838, 378] on textarea at bounding box center [913, 387] width 423 height 59
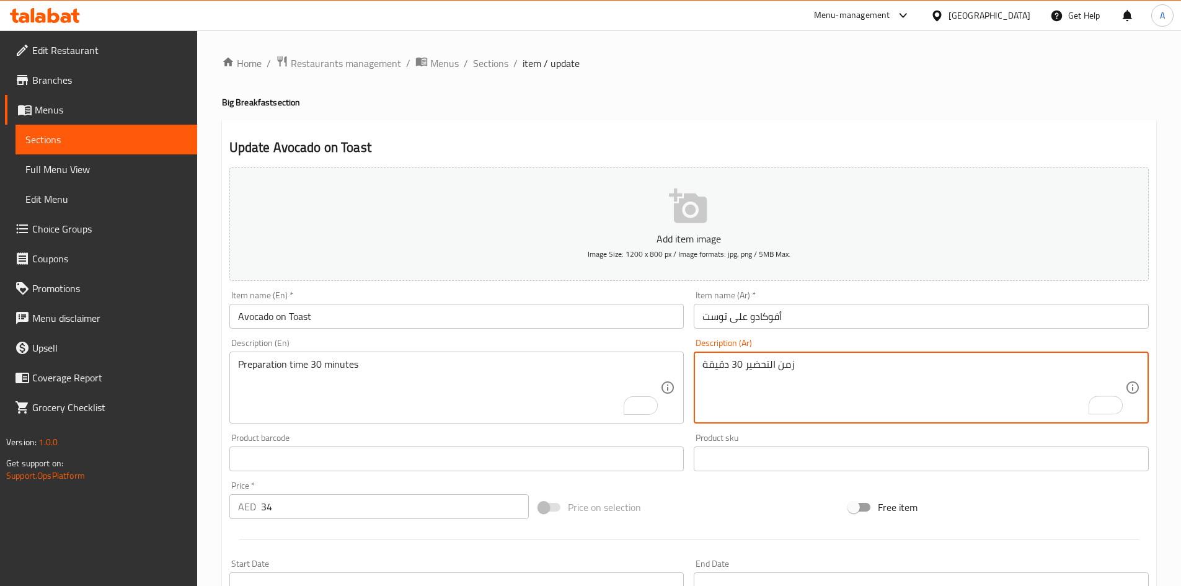
click at [758, 362] on textarea "زمن التحضير 30 دقيقة" at bounding box center [913, 387] width 423 height 59
type textarea "زمن التحضير 30 دقيقة"
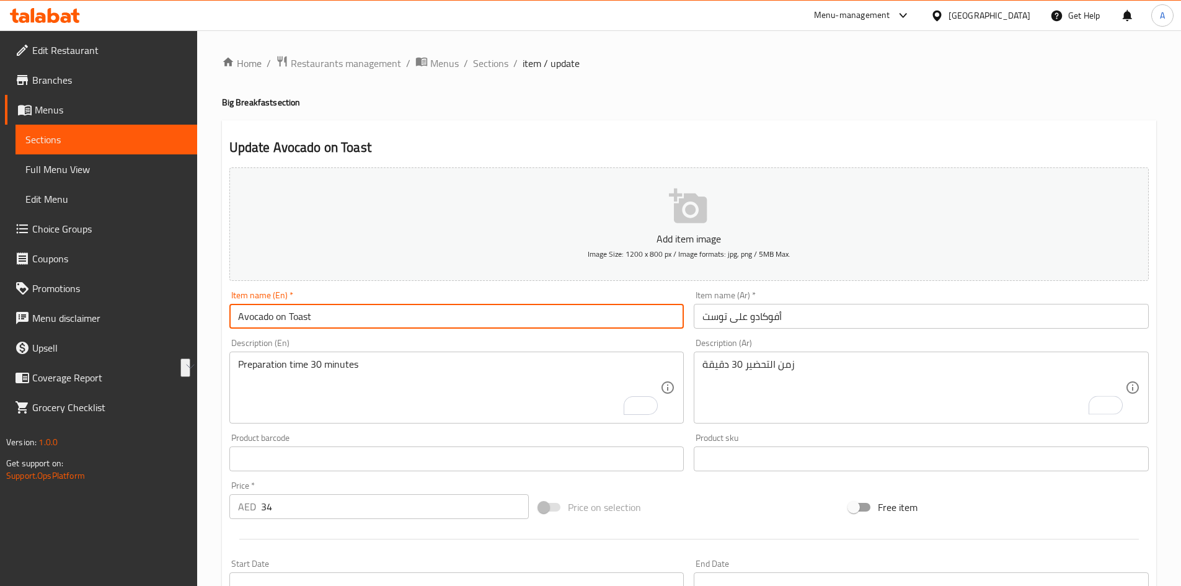
click at [624, 317] on input "Avocado on Toast" at bounding box center [456, 316] width 455 height 25
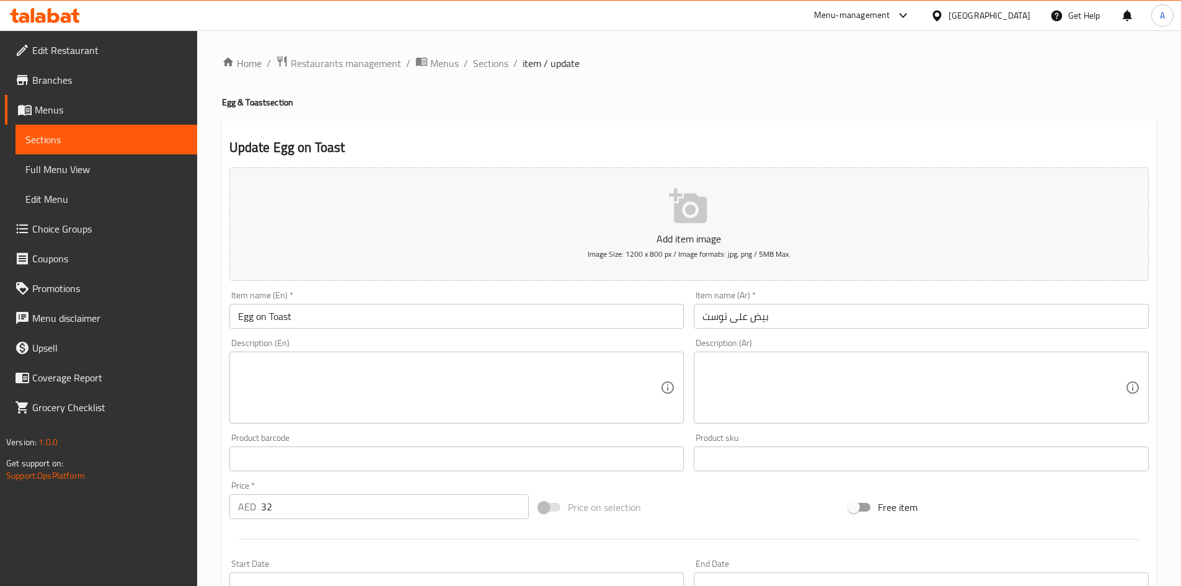
click at [513, 377] on textarea at bounding box center [449, 387] width 423 height 59
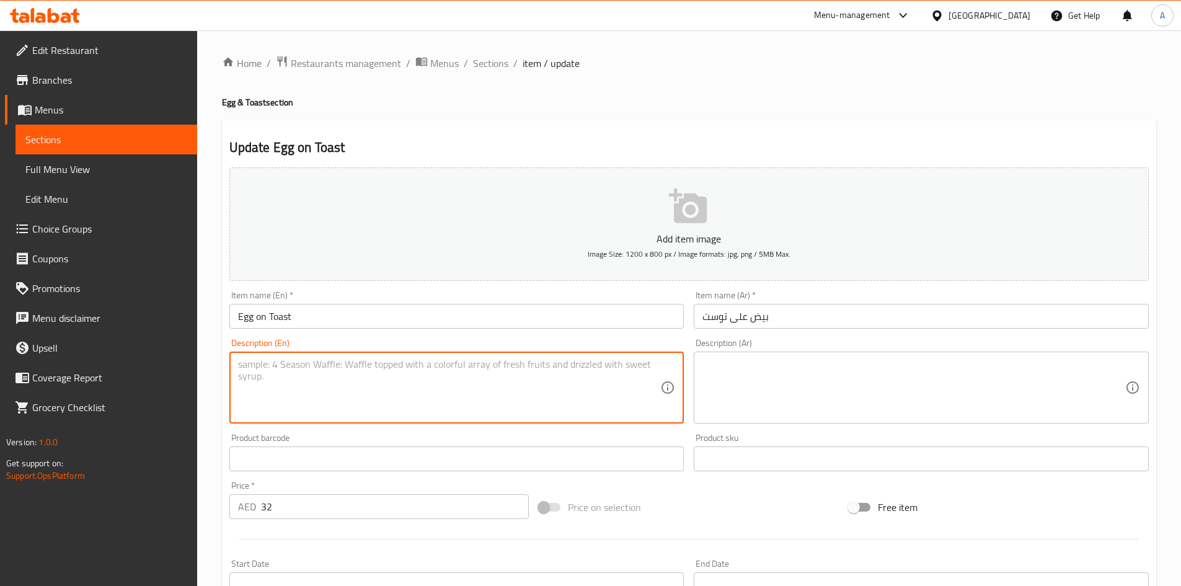
paste textarea "Preparation time 30 minutes"
type textarea "Preparation time 30 minutes"
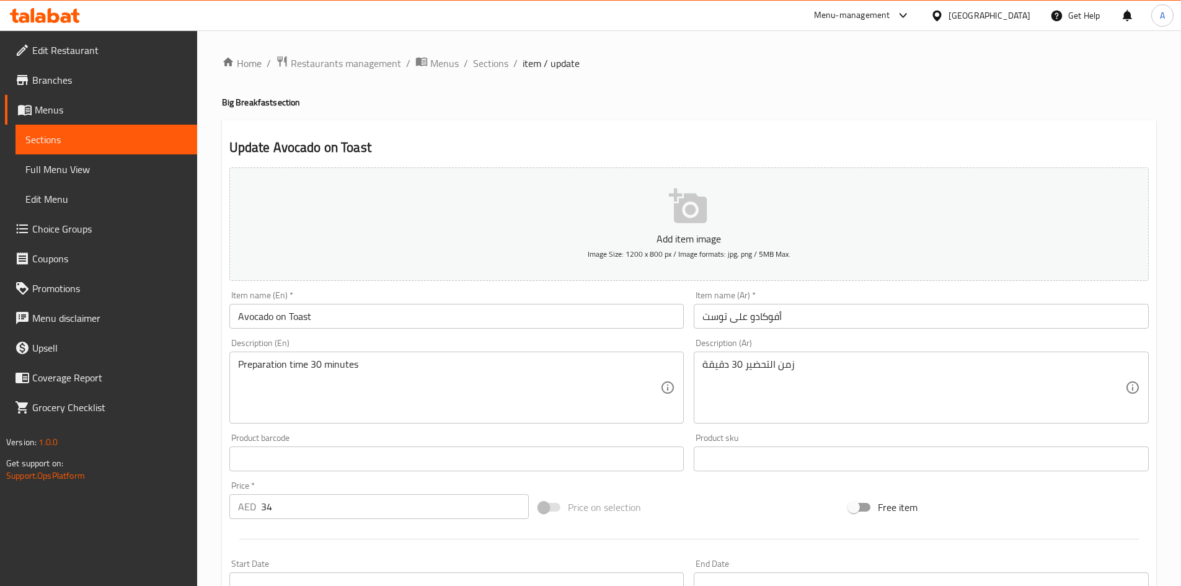
click at [299, 369] on textarea "Preparation time 30 minutes" at bounding box center [449, 387] width 423 height 59
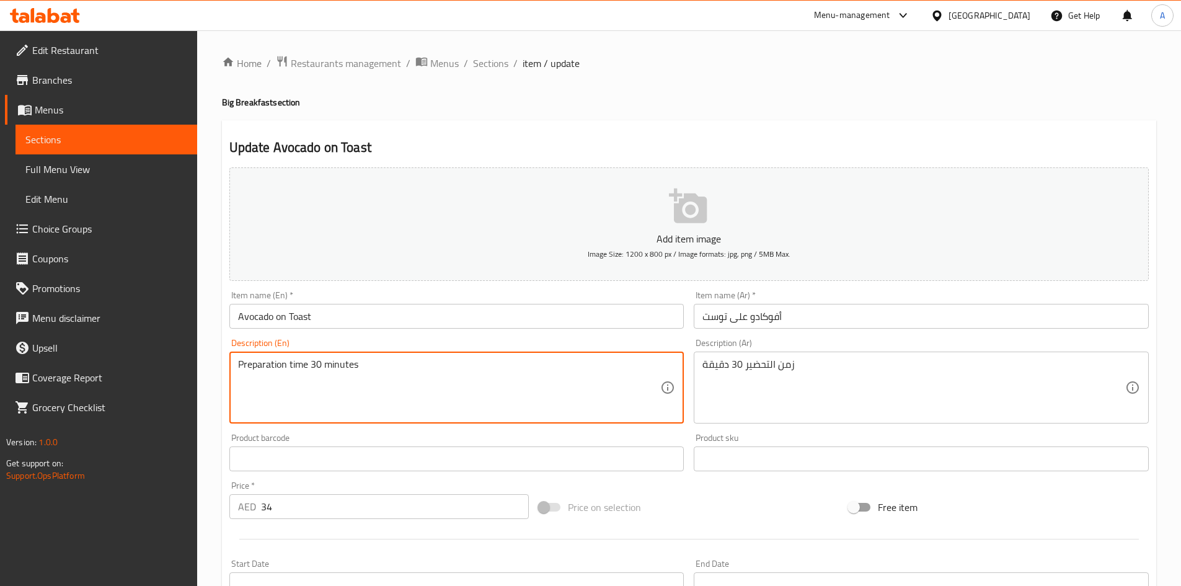
click at [299, 369] on textarea "Preparation time 30 minutes" at bounding box center [449, 387] width 423 height 59
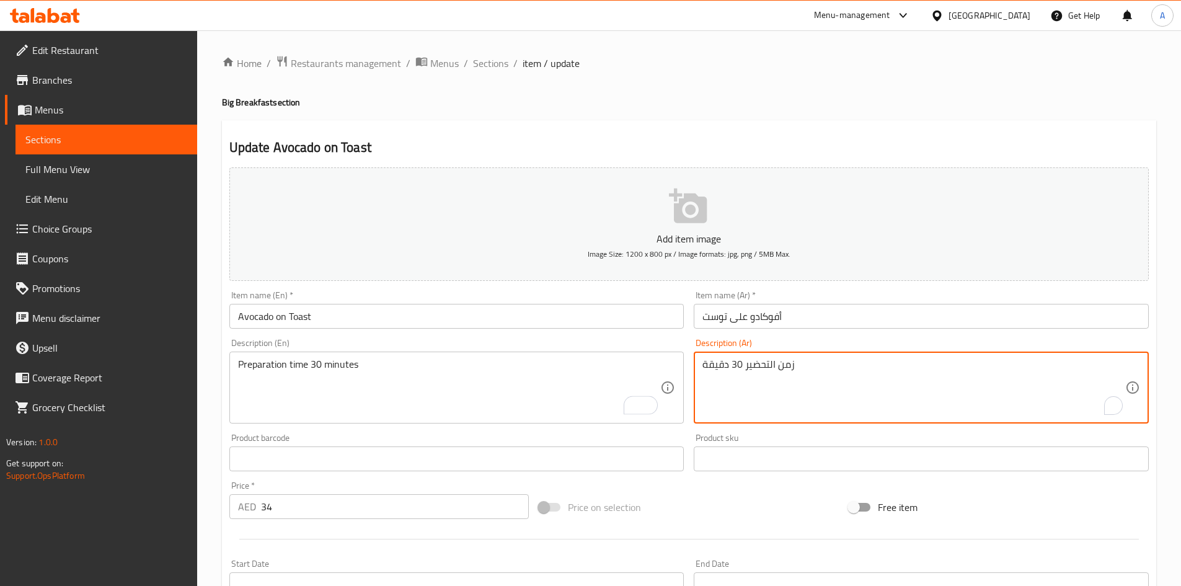
click at [760, 363] on textarea "زمن التحضير 30 دقيقة" at bounding box center [913, 387] width 423 height 59
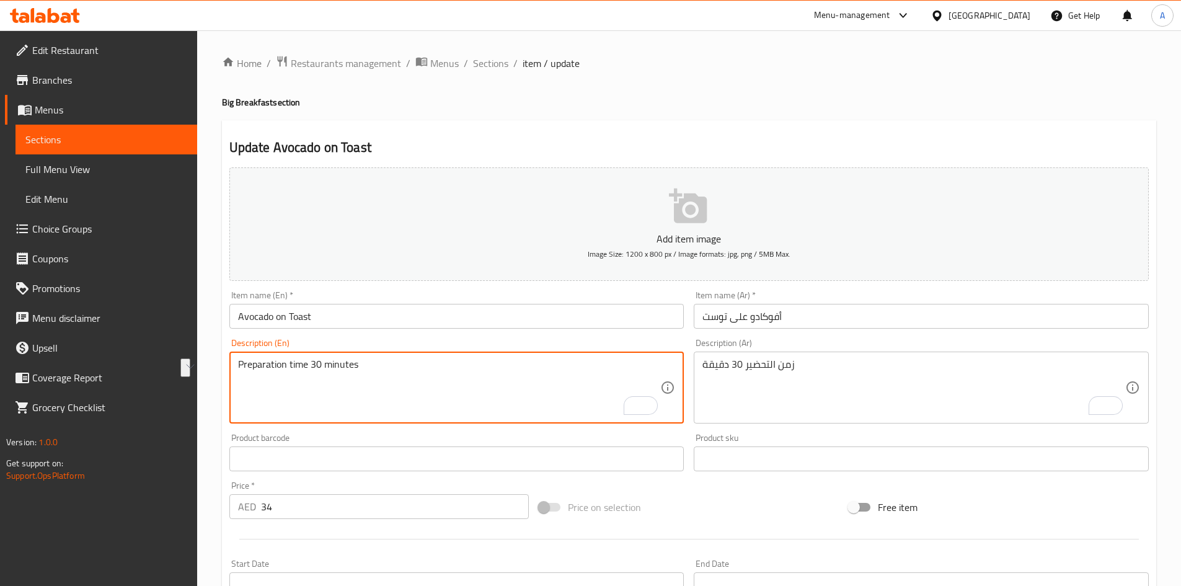
click at [327, 366] on textarea "Preparation time 30 minutes" at bounding box center [449, 387] width 423 height 59
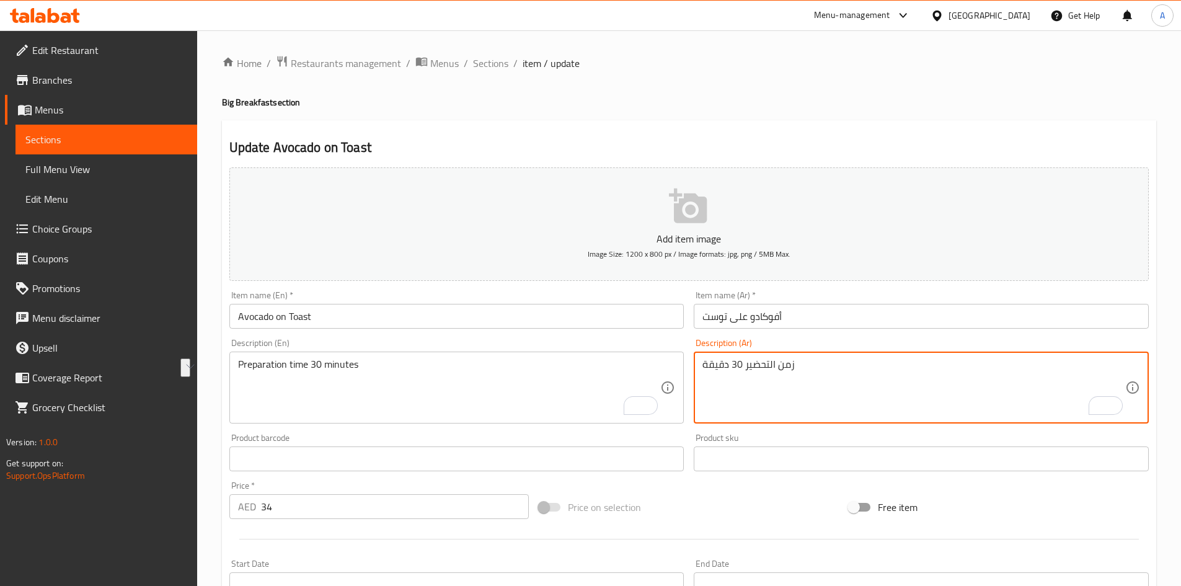
click at [749, 369] on textarea "زمن التحضير 30 دقيقة" at bounding box center [913, 387] width 423 height 59
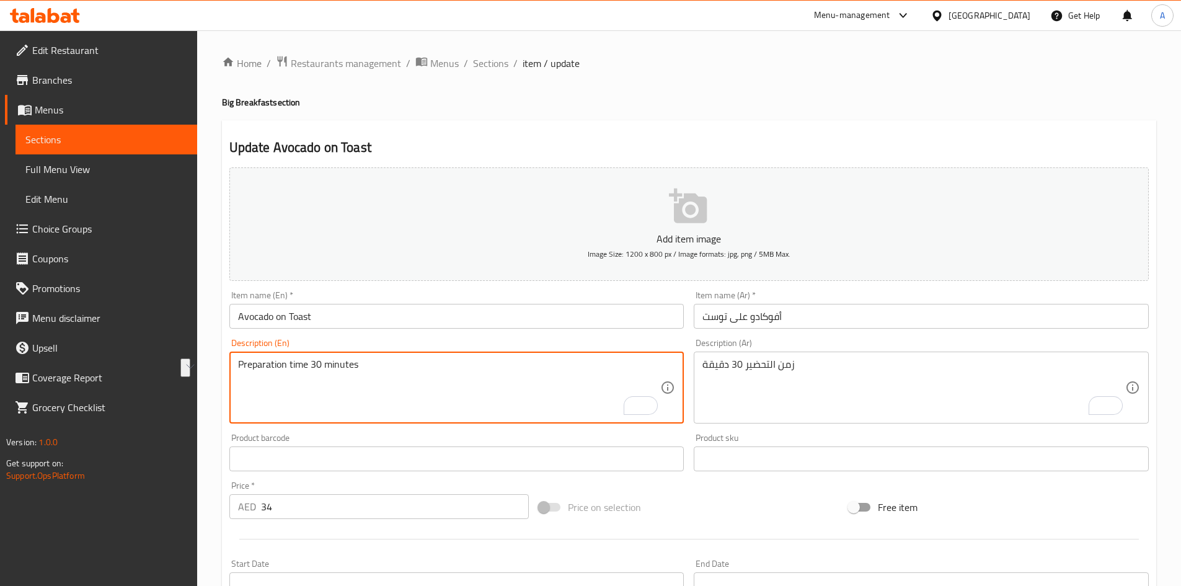
click at [322, 369] on textarea "Preparation time 30 minutes" at bounding box center [449, 387] width 423 height 59
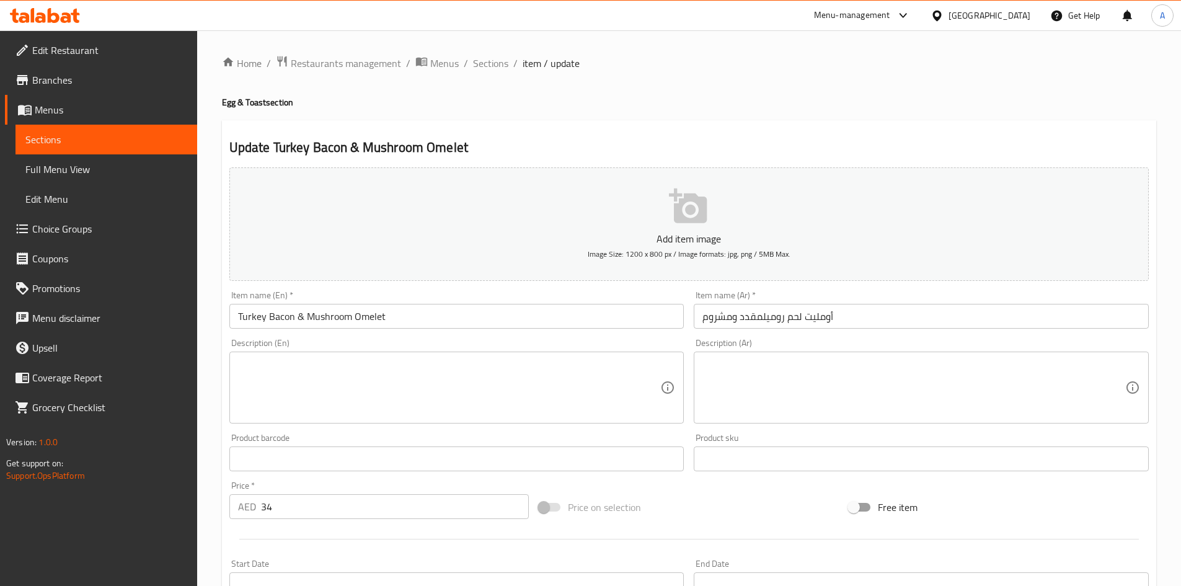
click at [785, 363] on textarea at bounding box center [913, 387] width 423 height 59
paste textarea "زمن التحضير 30 دقيقة"
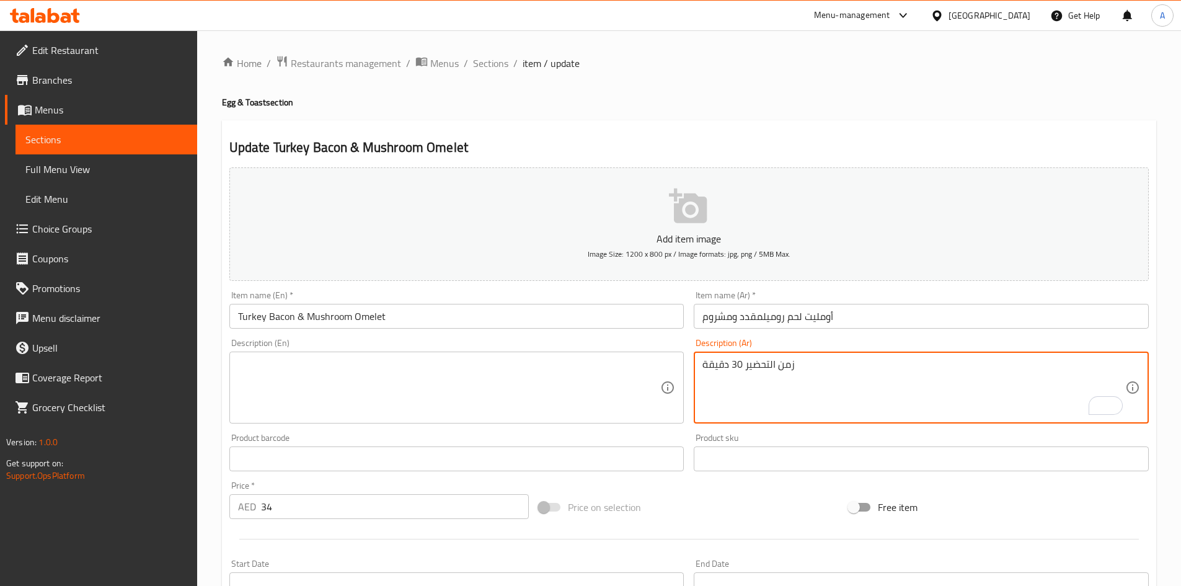
type textarea "زمن التحضير 30 دقيقة"
click at [500, 376] on textarea at bounding box center [449, 387] width 423 height 59
paste textarea "Preparation time 30 minutes"
type textarea "Preparation time 30 minutes"
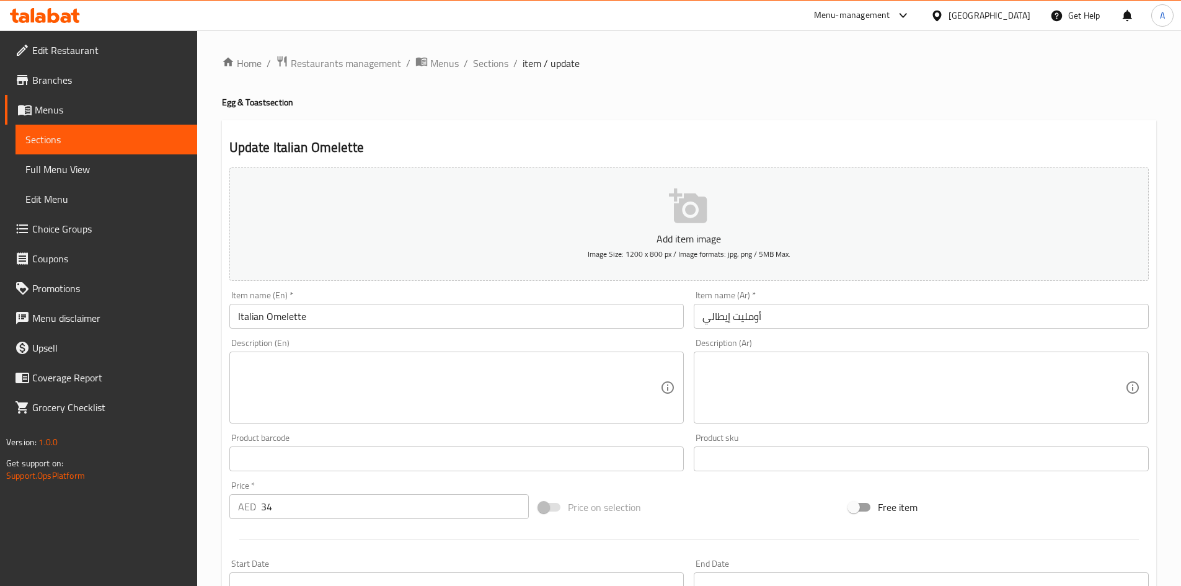
click at [410, 368] on textarea at bounding box center [449, 387] width 423 height 59
paste textarea "Preparation time 30 minutes"
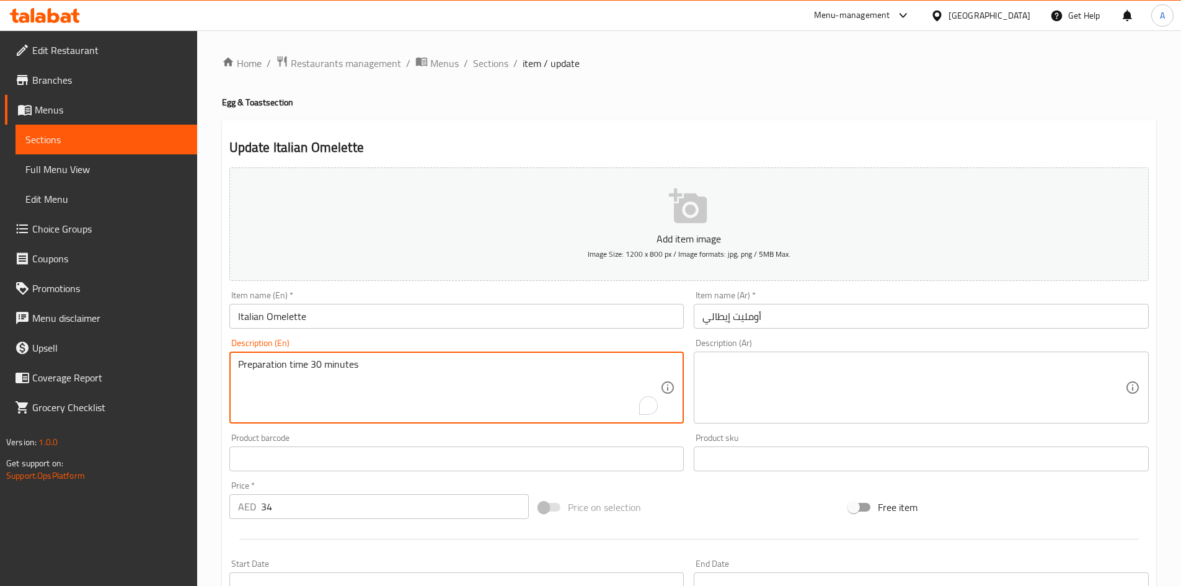
type textarea "Preparation time 30 minutes"
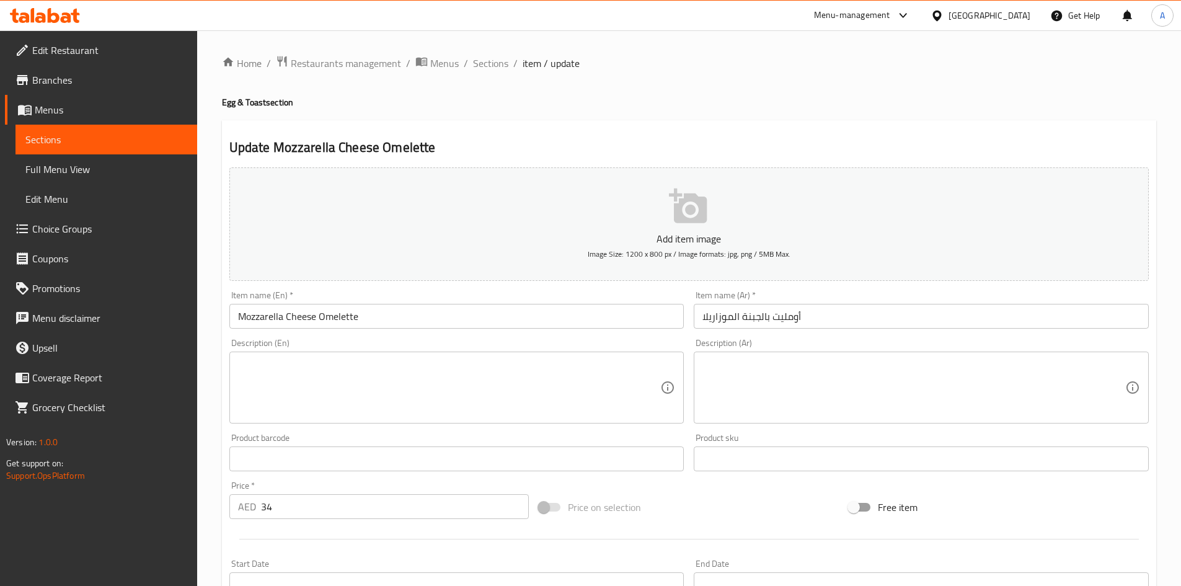
click at [771, 370] on textarea at bounding box center [913, 387] width 423 height 59
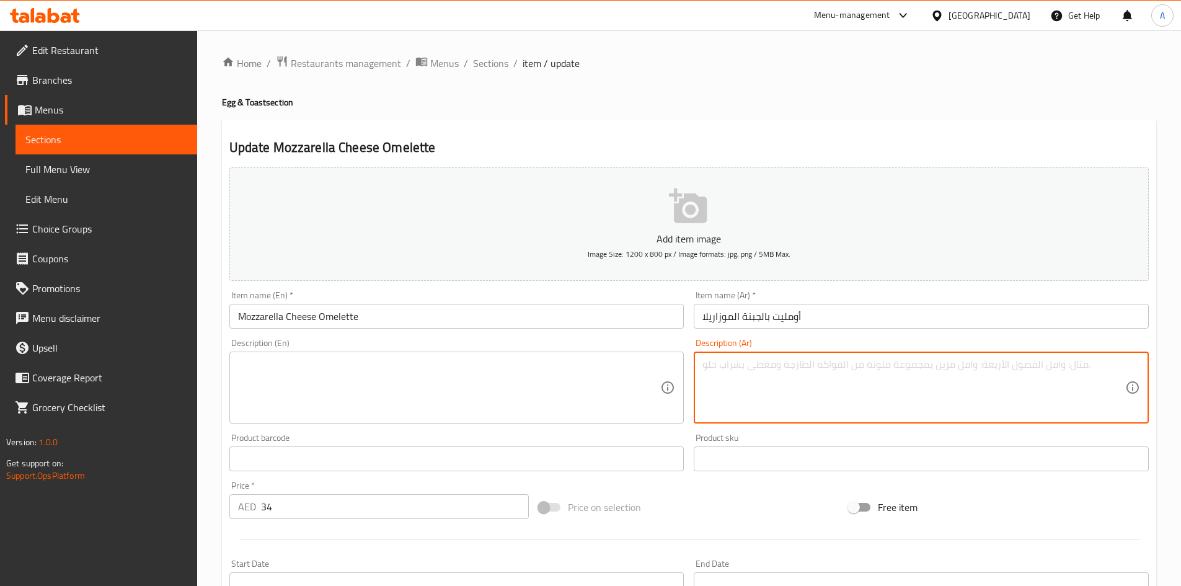
paste textarea "زمن التحضير 30 دقيقة"
type textarea "زمن التحضير 30 دقيقة"
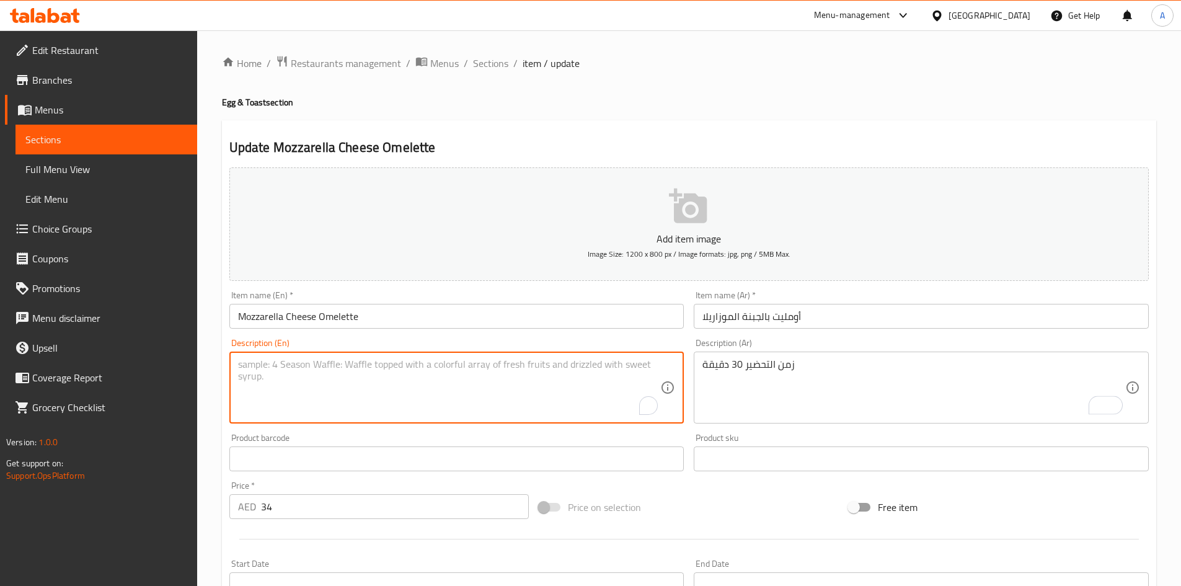
click at [431, 361] on textarea "To enrich screen reader interactions, please activate Accessibility in Grammarl…" at bounding box center [449, 387] width 423 height 59
paste textarea "Preparation time 30 minutes"
type textarea "Preparation time 30 minutes"
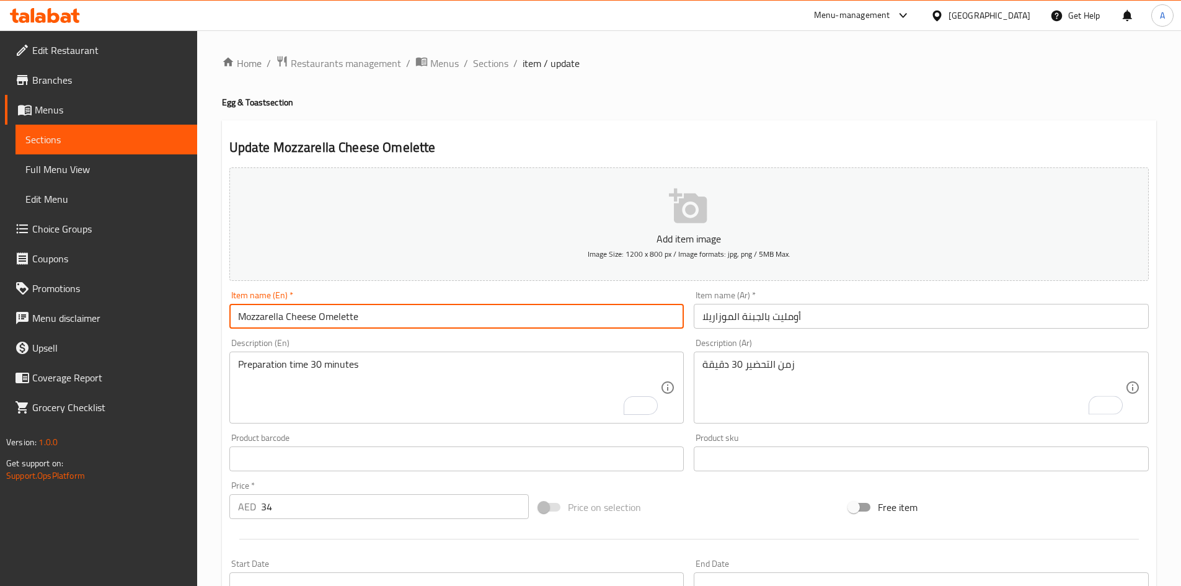
click at [436, 314] on input "Mozzarella Cheese Omelette" at bounding box center [456, 316] width 455 height 25
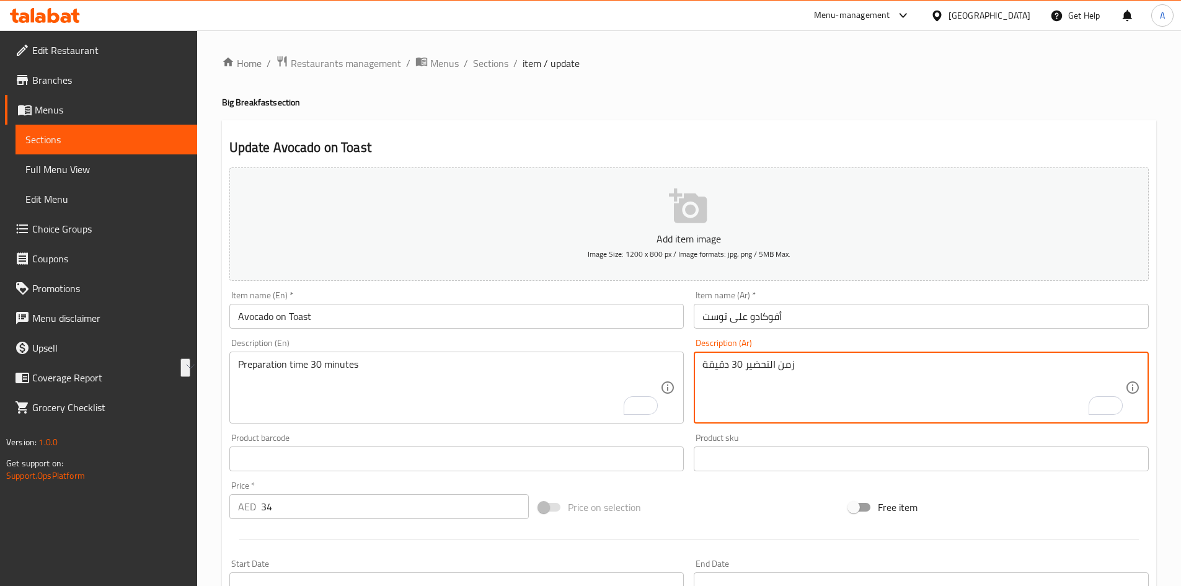
click at [763, 366] on textarea "زمن التحضير 30 دقيقة" at bounding box center [913, 387] width 423 height 59
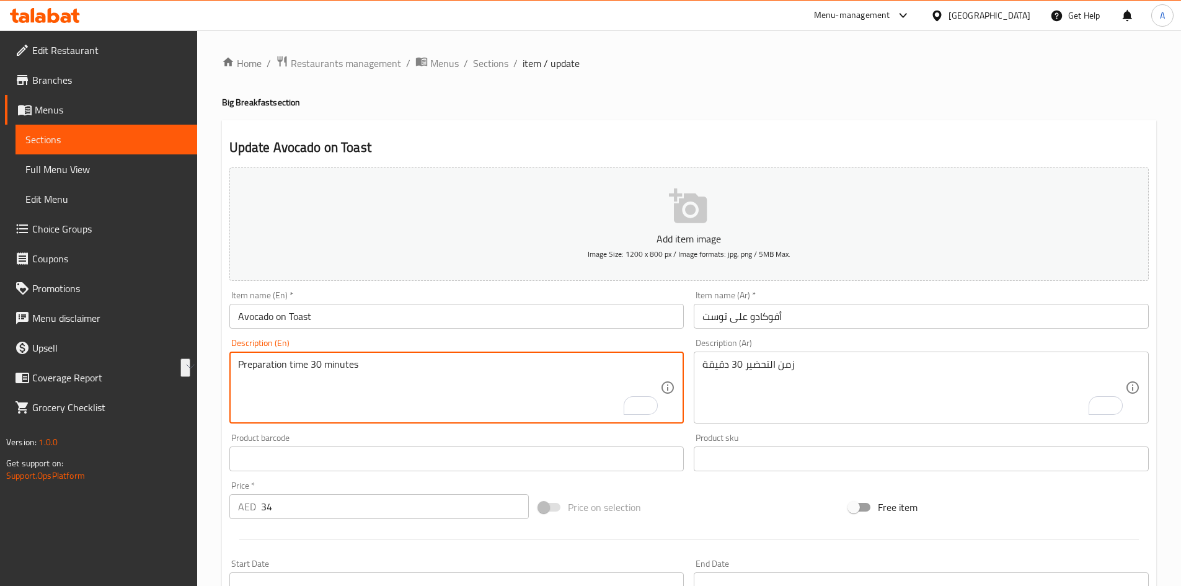
click at [329, 371] on textarea "Preparation time 30 minutes" at bounding box center [449, 387] width 423 height 59
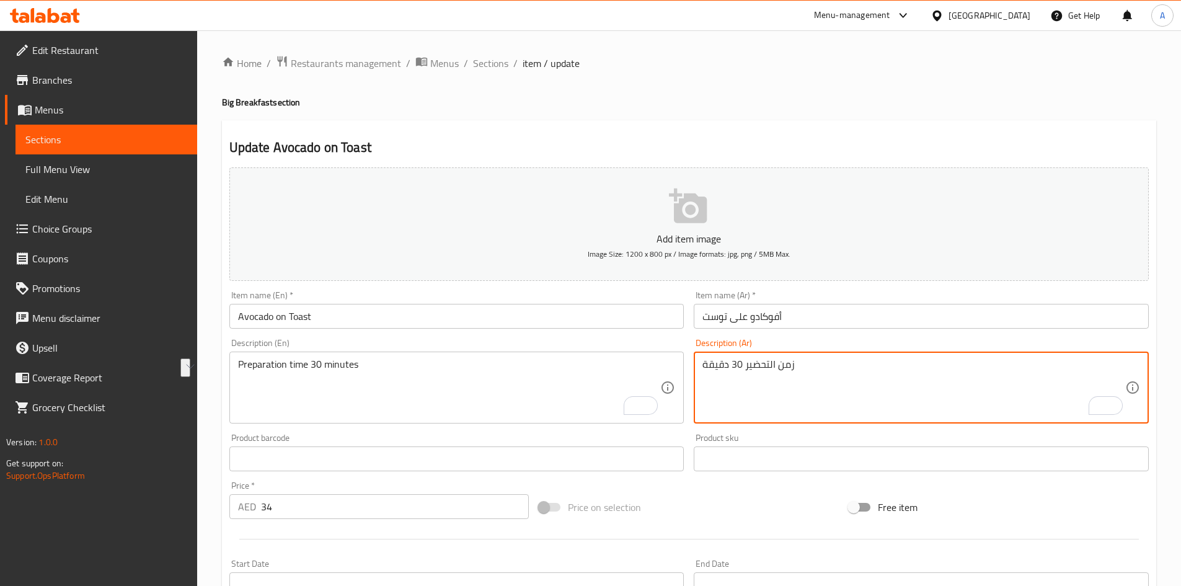
click at [763, 364] on textarea "زمن التحضير 30 دقيقة" at bounding box center [913, 387] width 423 height 59
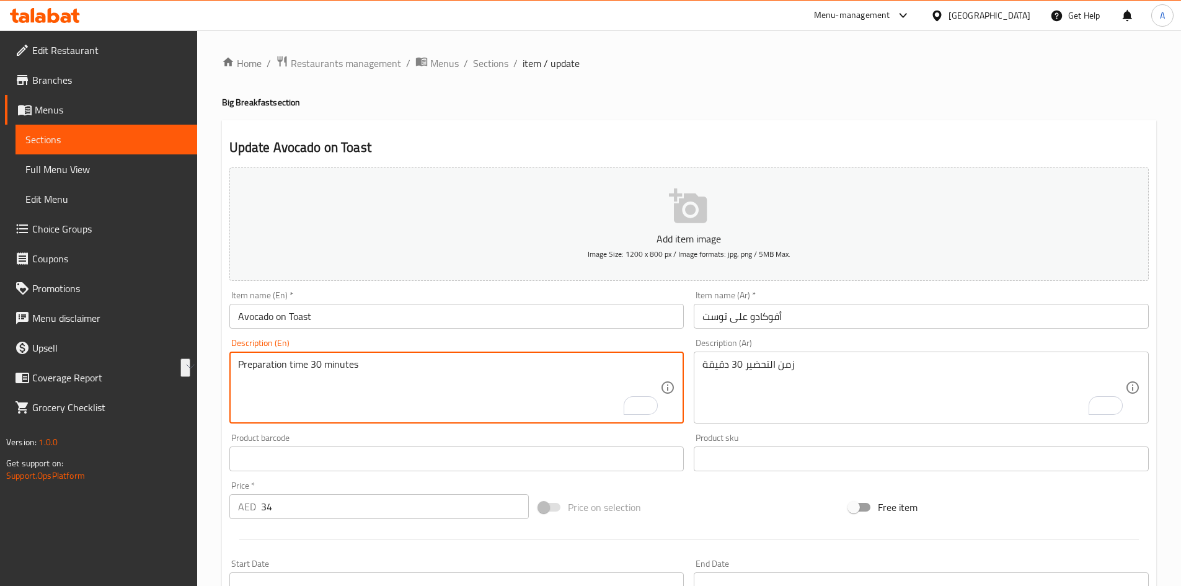
click at [291, 365] on textarea "Preparation time 30 minutes" at bounding box center [449, 387] width 423 height 59
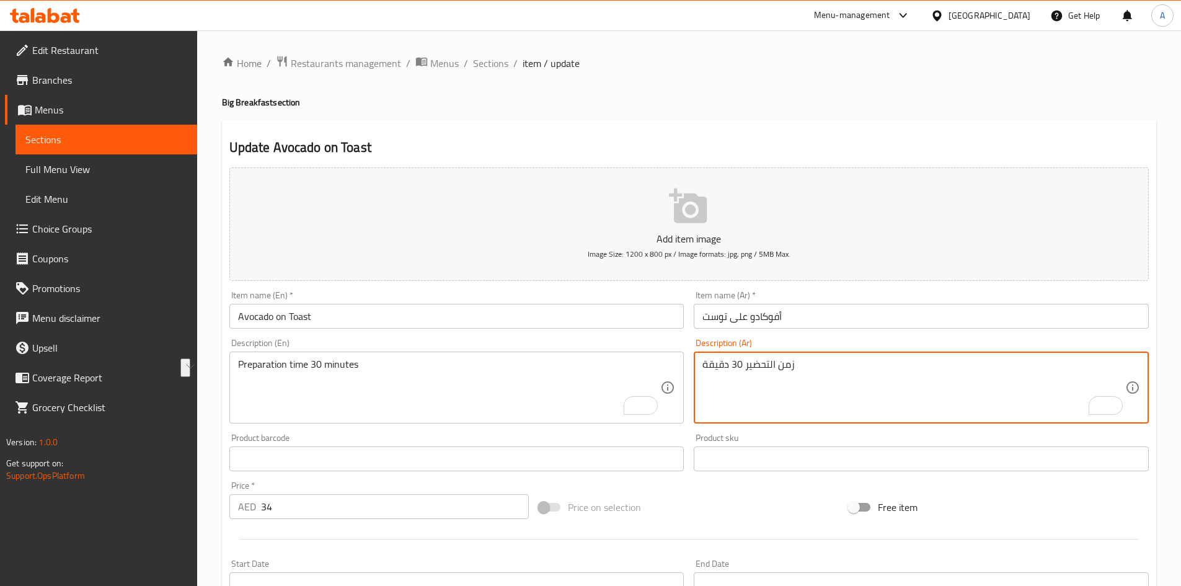
click at [749, 365] on textarea "زمن التحضير 30 دقيقة" at bounding box center [913, 387] width 423 height 59
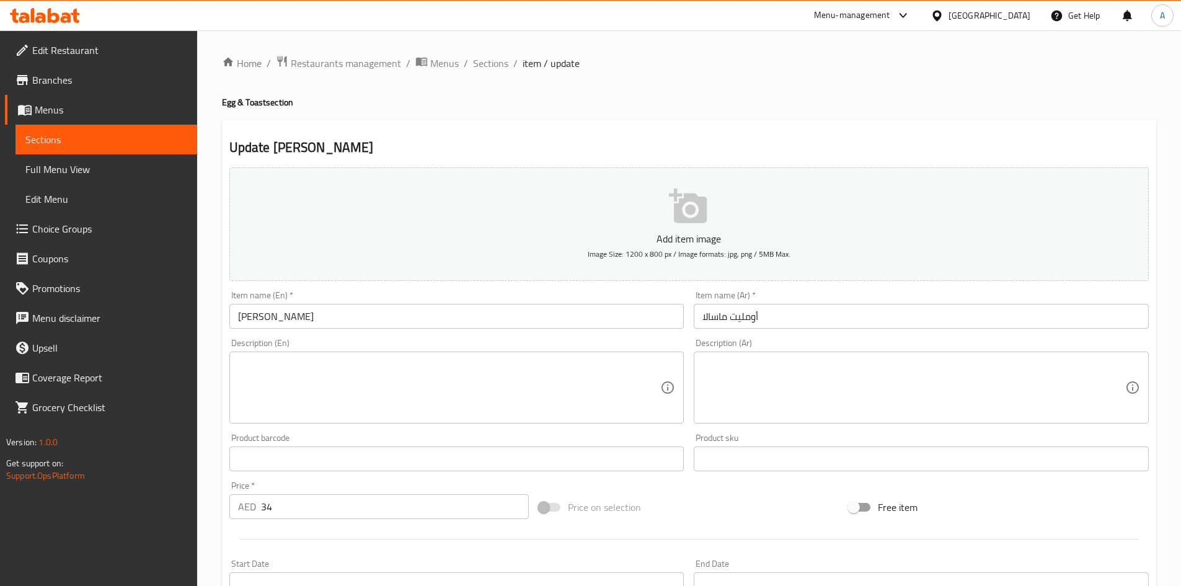
click at [451, 365] on textarea at bounding box center [449, 387] width 423 height 59
paste textarea "Preparation time 30 minutes"
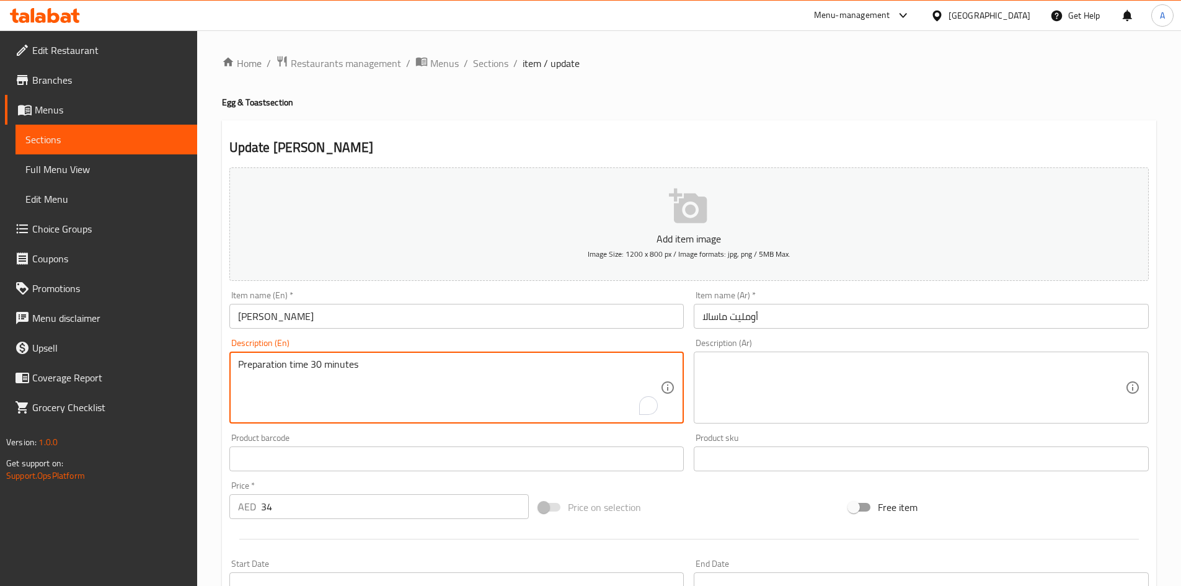
type textarea "Preparation time 30 minutes"
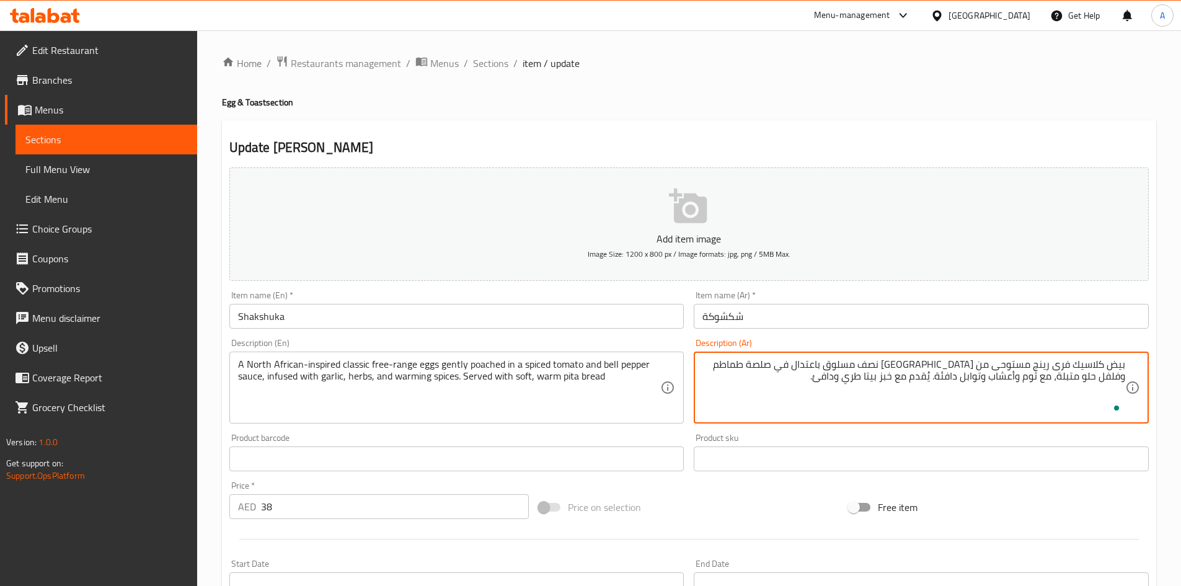
paste textarea "زمن التحضير 30 دقيقة"
type textarea "بيض كلاسيك فرى رينج مستوحى من شمال أفريقيا نصف مسلوق باعتدال في صلصة طماطم وفلف…"
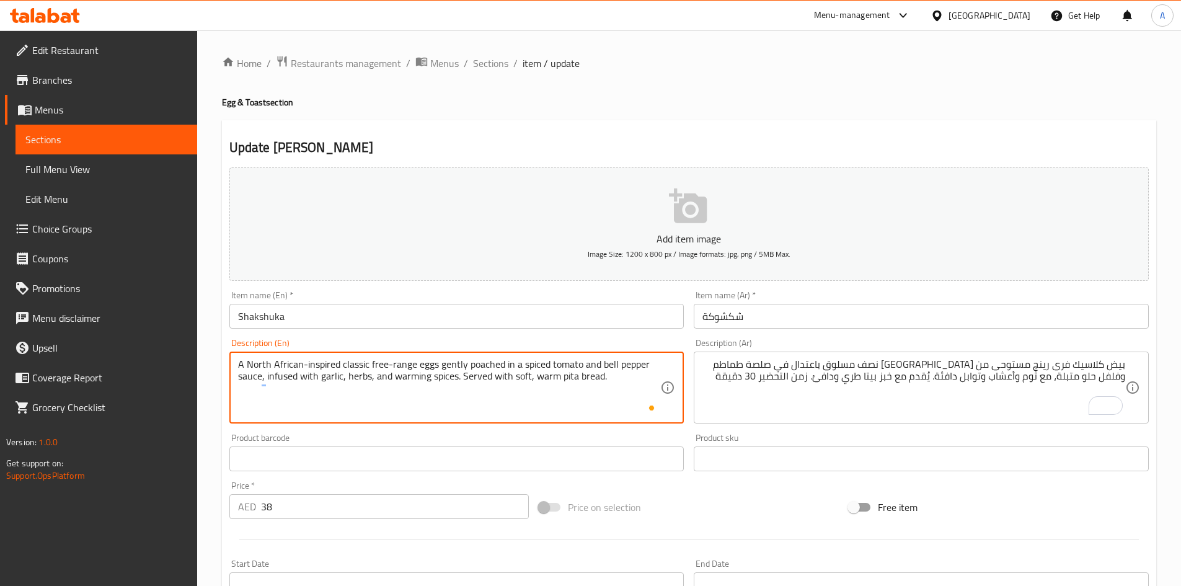
paste textarea "Preparation time 30 minutes"
type textarea "A North African-inspired classic free-range eggs gently poached in a spiced tom…"
click at [536, 319] on input "Shakshuka" at bounding box center [456, 316] width 455 height 25
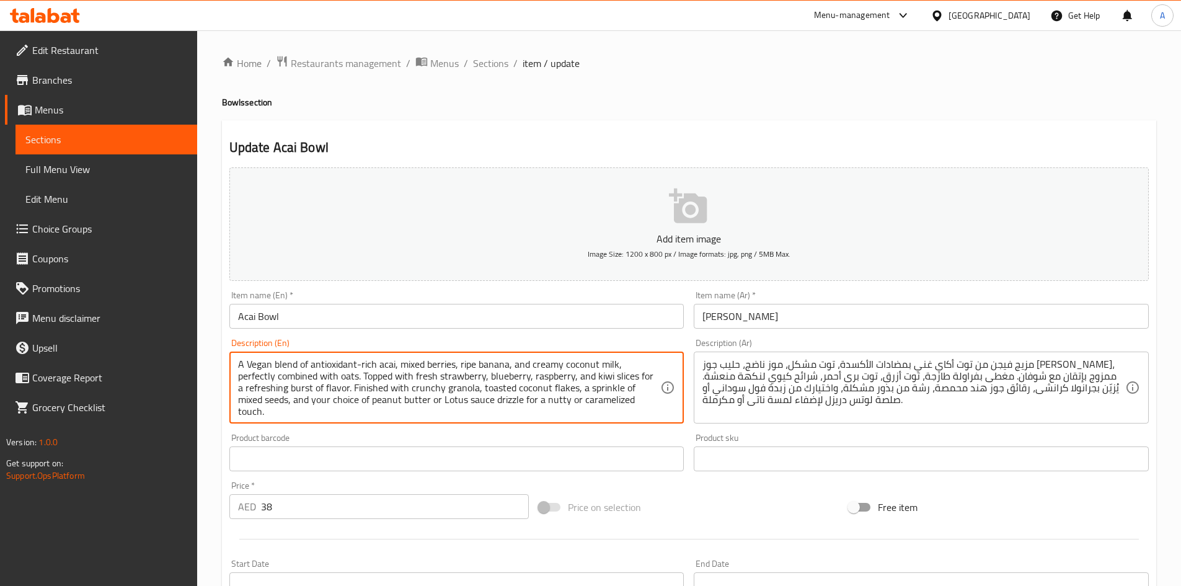
paste textarea "Acai Bowl"
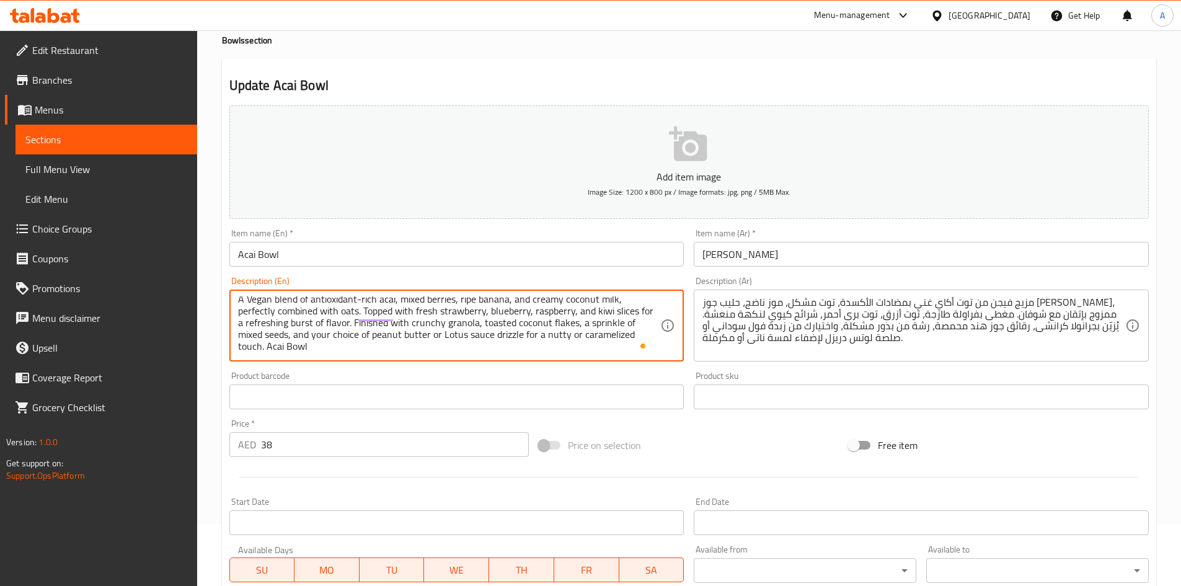
drag, startPoint x: 267, startPoint y: 348, endPoint x: 367, endPoint y: 348, distance: 99.8
click at [367, 348] on textarea "A Vegan blend of antioxidant-rich acai, mixed berries, ripe banana, and creamy …" at bounding box center [449, 325] width 423 height 59
paste textarea "Preparation time 30 minutes"
type textarea "A Vegan blend of antioxidant-rich acai, mixed berries, ripe banana, and creamy …"
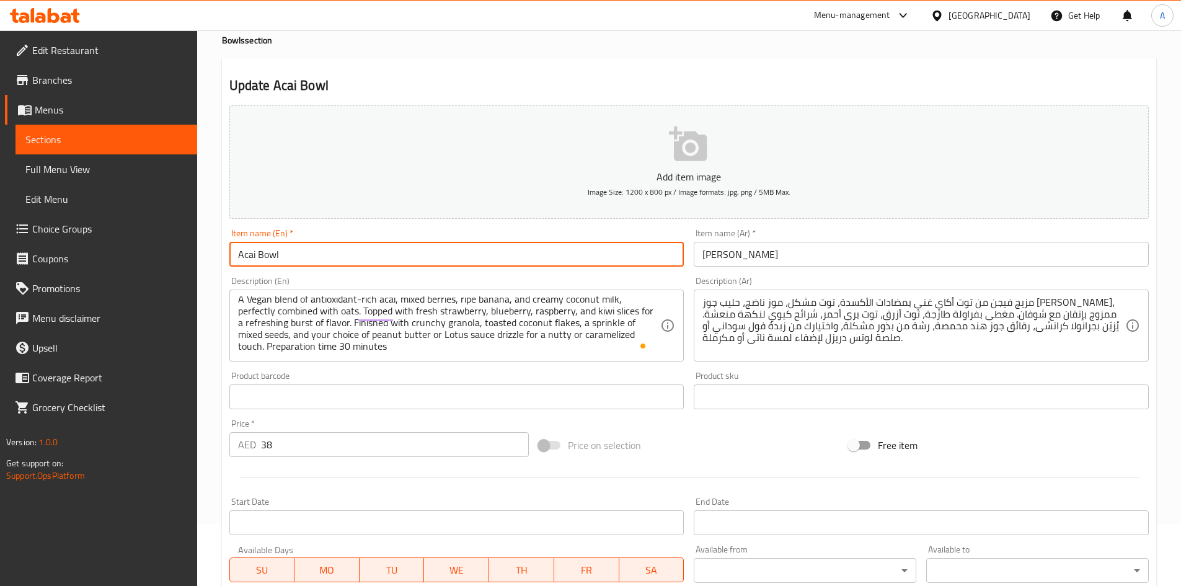
click at [398, 252] on input "Acai Bowl" at bounding box center [456, 254] width 455 height 25
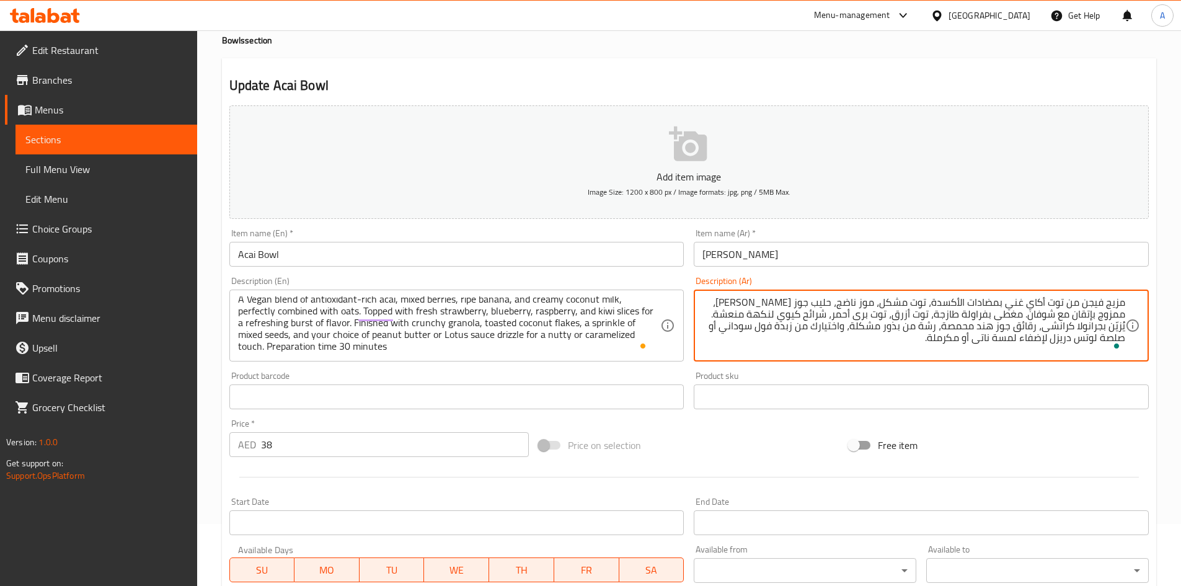
scroll to position [3, 0]
paste textarea "زمن التحضير 30 دقيقة"
type textarea "مزيج فيجن من توت أكاي غني بمضادات الأكسدة، توت مشكل، موز ناضج، حليب جوز هند كري…"
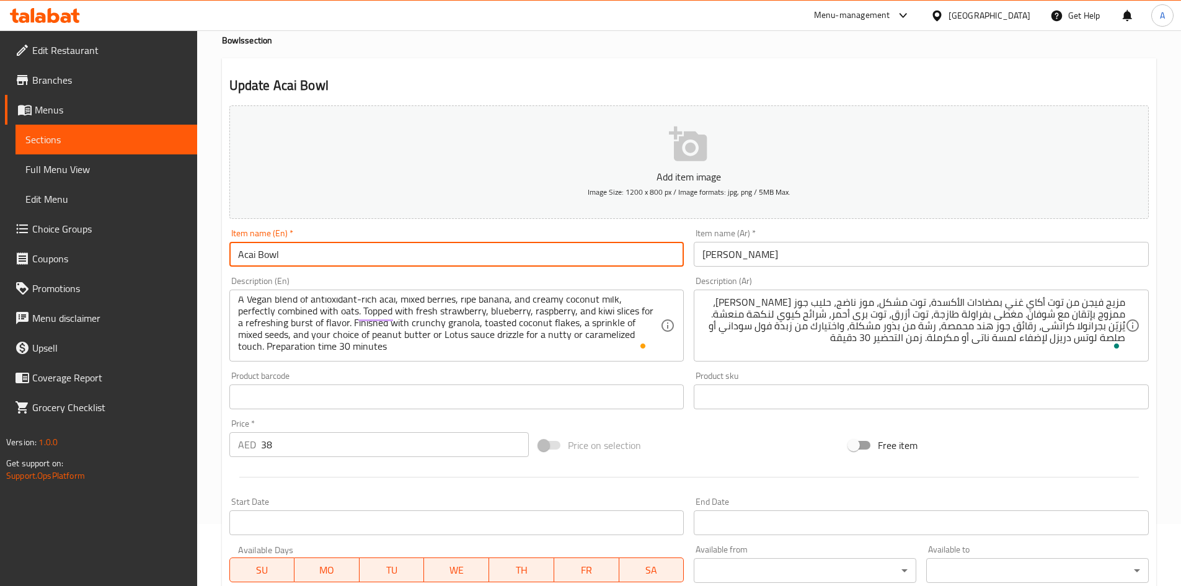
click at [612, 257] on input "Acai Bowl" at bounding box center [456, 254] width 455 height 25
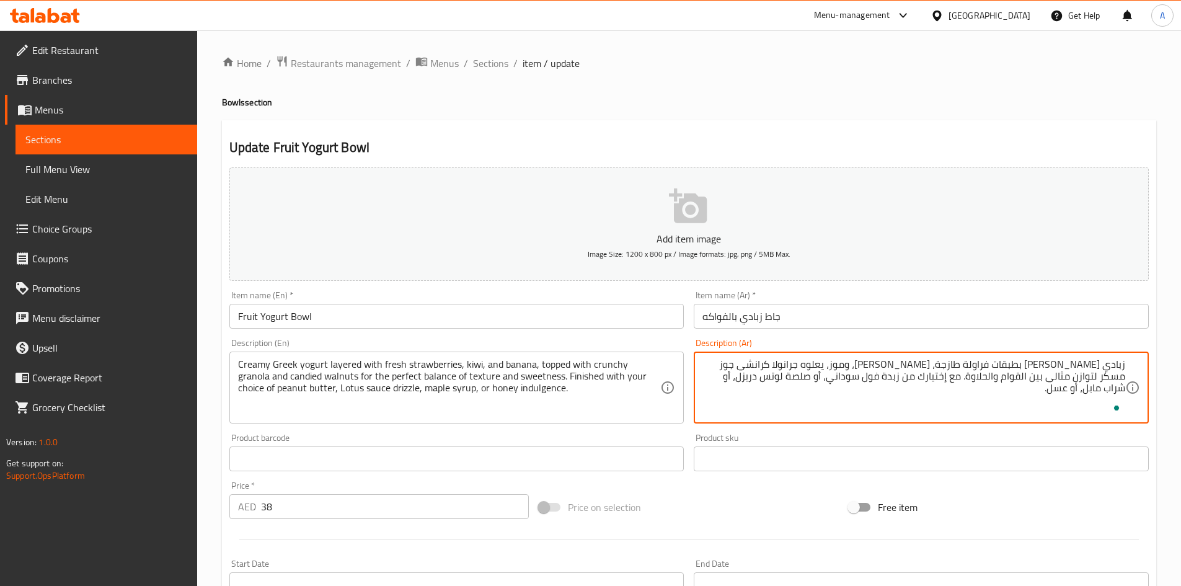
paste textarea "زمن التحضير 30 دقيقة"
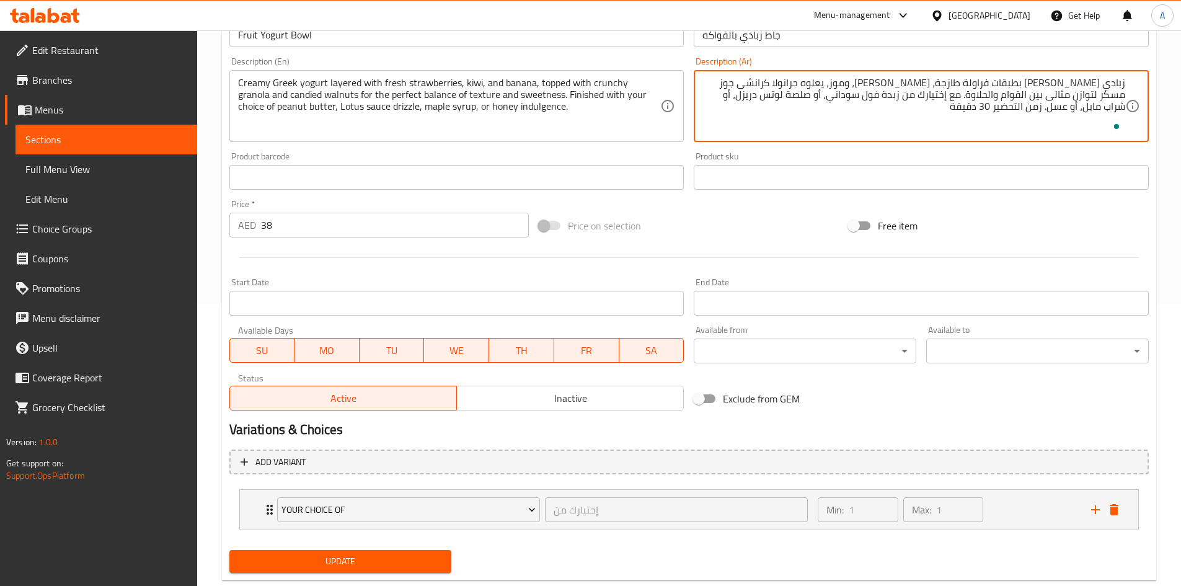
scroll to position [311, 0]
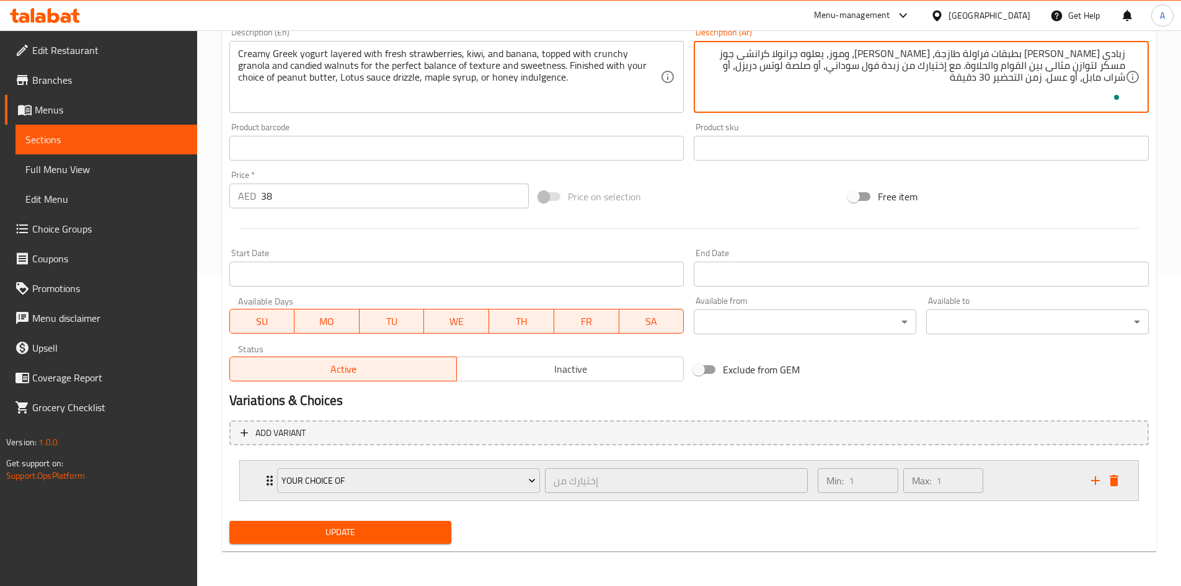
click at [997, 487] on div "Min: 1 ​ Max: 1 ​" at bounding box center [946, 481] width 273 height 40
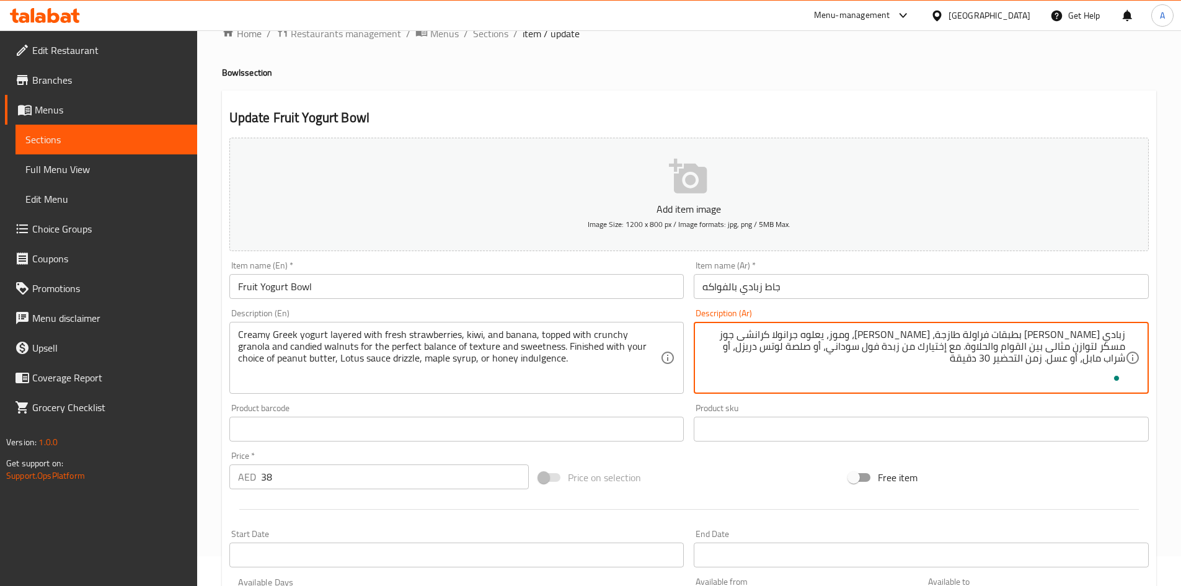
scroll to position [0, 0]
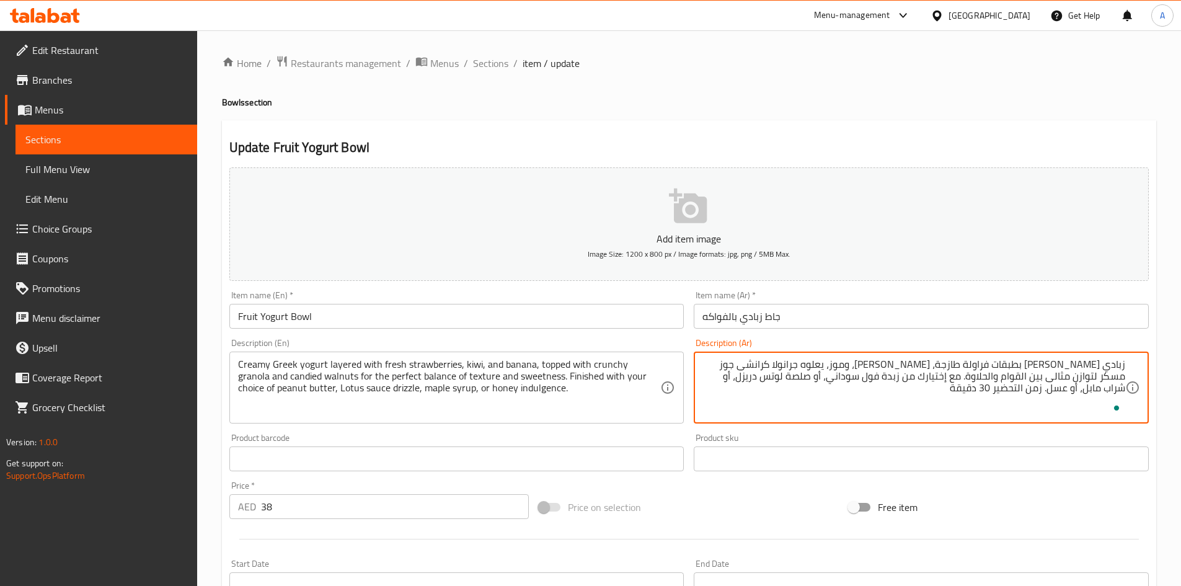
type textarea "زبادي [PERSON_NAME] بطبقات فراولة طازجة، [PERSON_NAME]، وموز، يعلوه جرانولا كرا…"
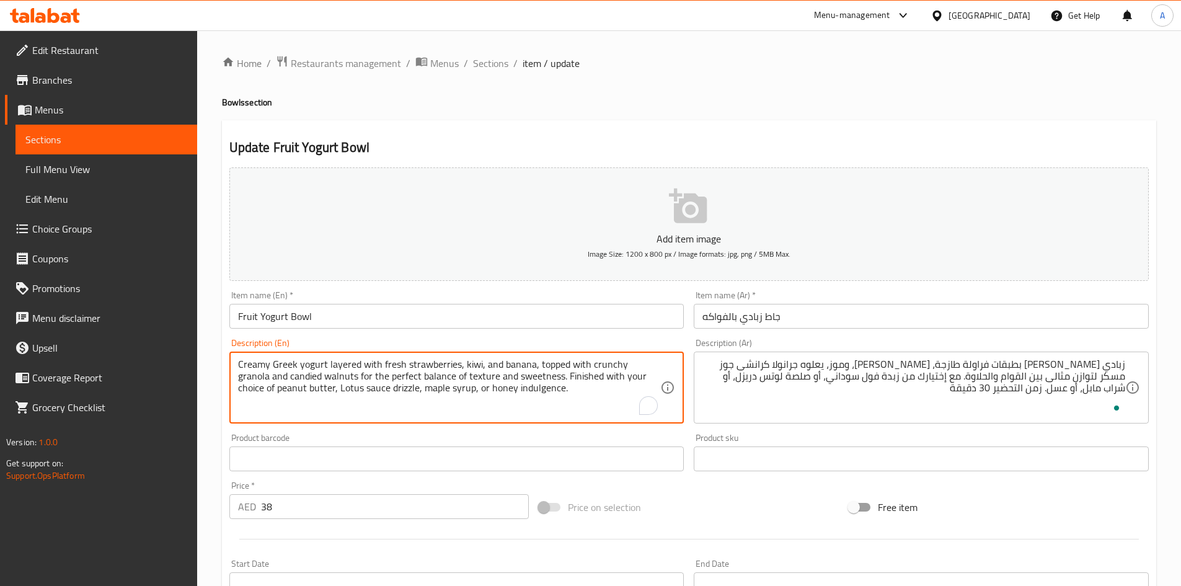
paste textarea "Preparation time 30 minutes"
type textarea "Creamy Greek yogurt layered with fresh strawberries, kiwi, and banana, topped w…"
click at [524, 309] on input "Fruit Yogurt Bowl" at bounding box center [456, 316] width 455 height 25
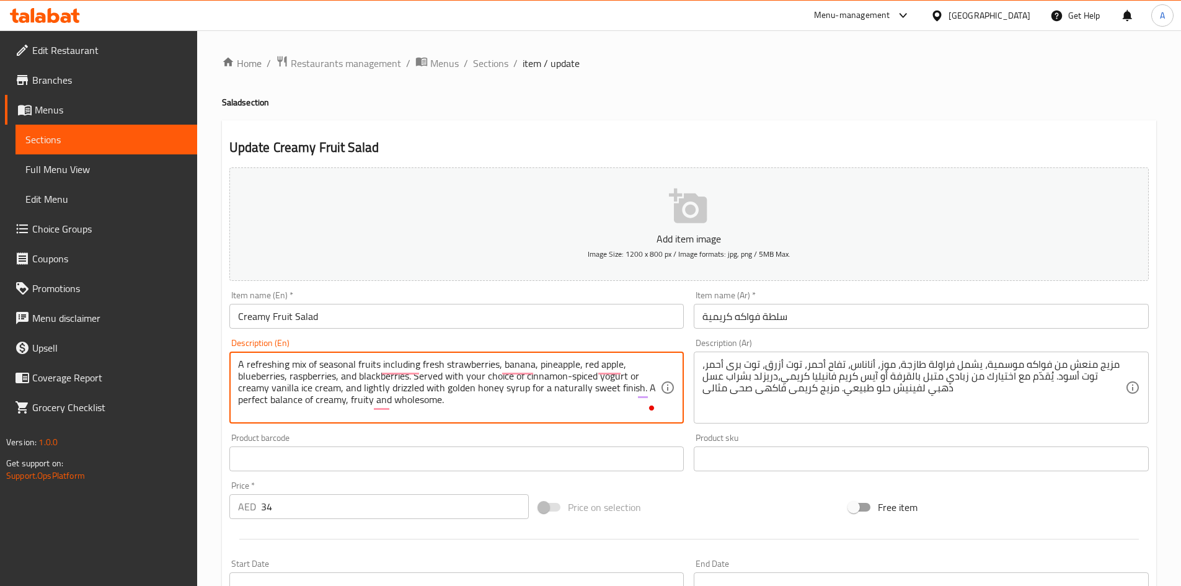
paste textarea "Preparation time 30 minutes"
type textarea "A refreshing mix of seasonal fruits including fresh strawberries, banana, pinea…"
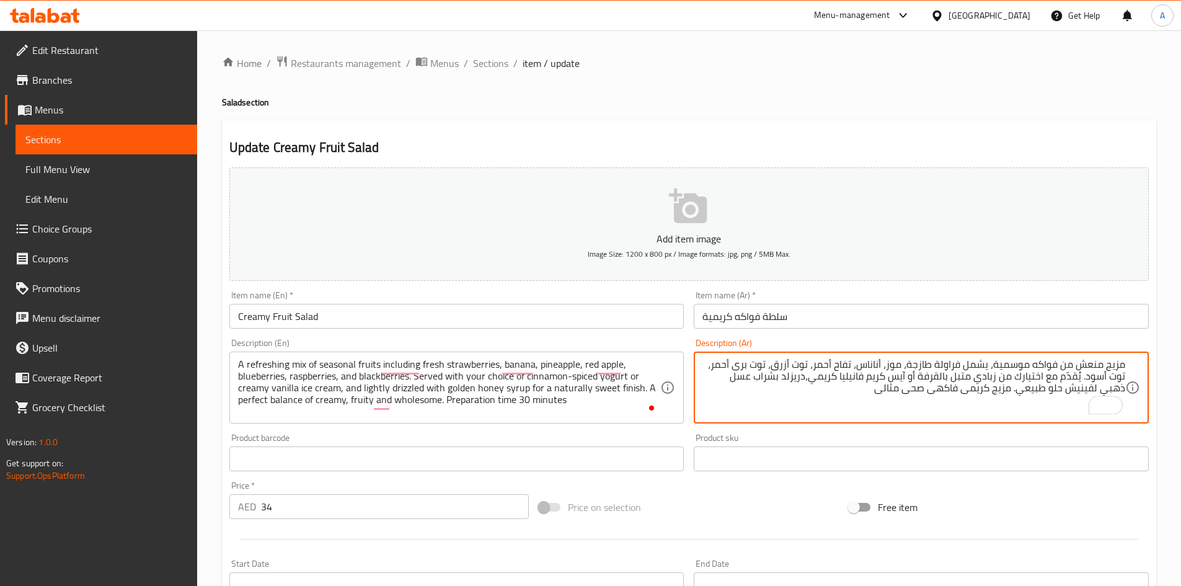
click at [867, 392] on textarea "مزيج منعش من فواكه موسمية، يشمل فراولة طازجة، موز، أناناس، تفاح أحمر، توت أزرق،…" at bounding box center [913, 387] width 423 height 59
paste textarea "زمن التحضير 30 دقيقة"
type textarea "مزيج منعش من فواكه موسمية، يشمل فراولة طازجة، موز، أناناس، تفاح أحمر، توت أزرق،…"
click at [601, 317] on input "Creamy Fruit Salad" at bounding box center [456, 316] width 455 height 25
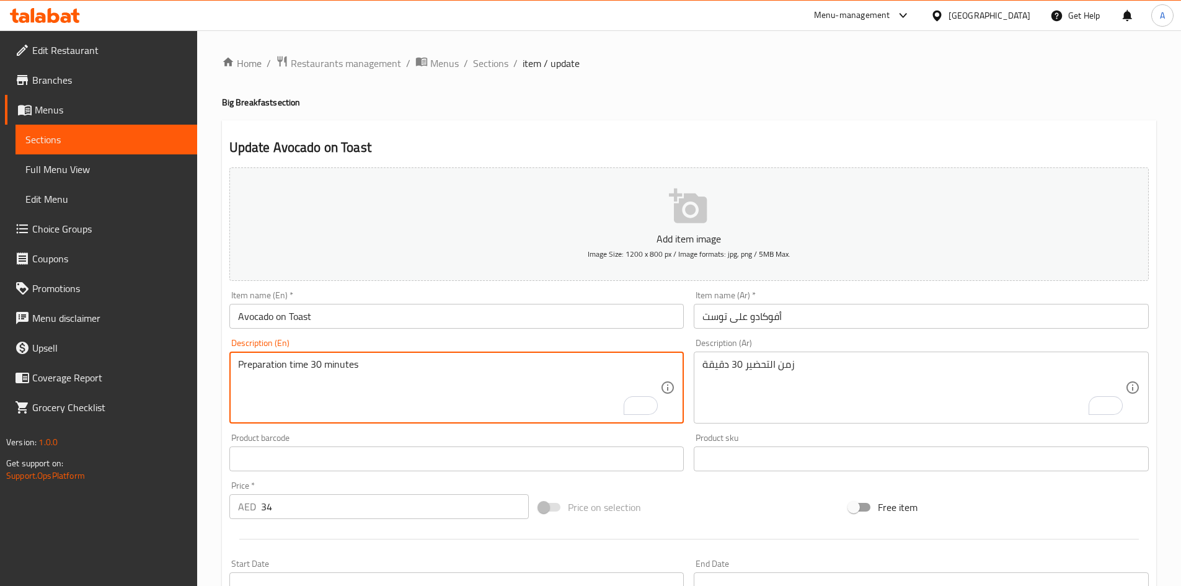
click at [294, 358] on textarea "Preparation time 30 minutes" at bounding box center [449, 387] width 423 height 59
click at [485, 65] on span "Sections" at bounding box center [490, 63] width 35 height 15
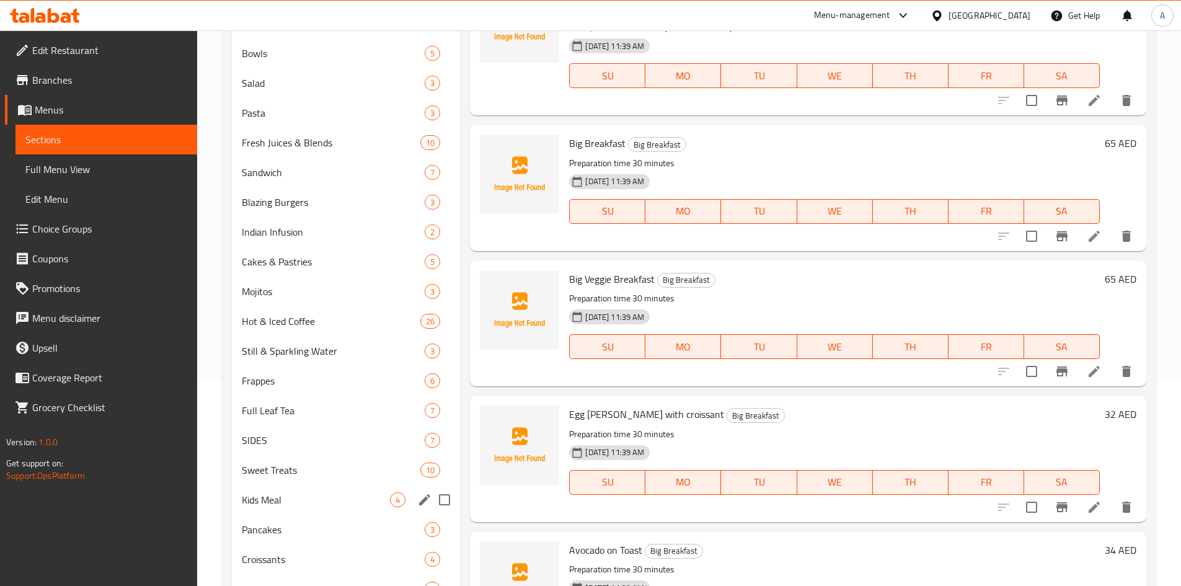
scroll to position [293, 0]
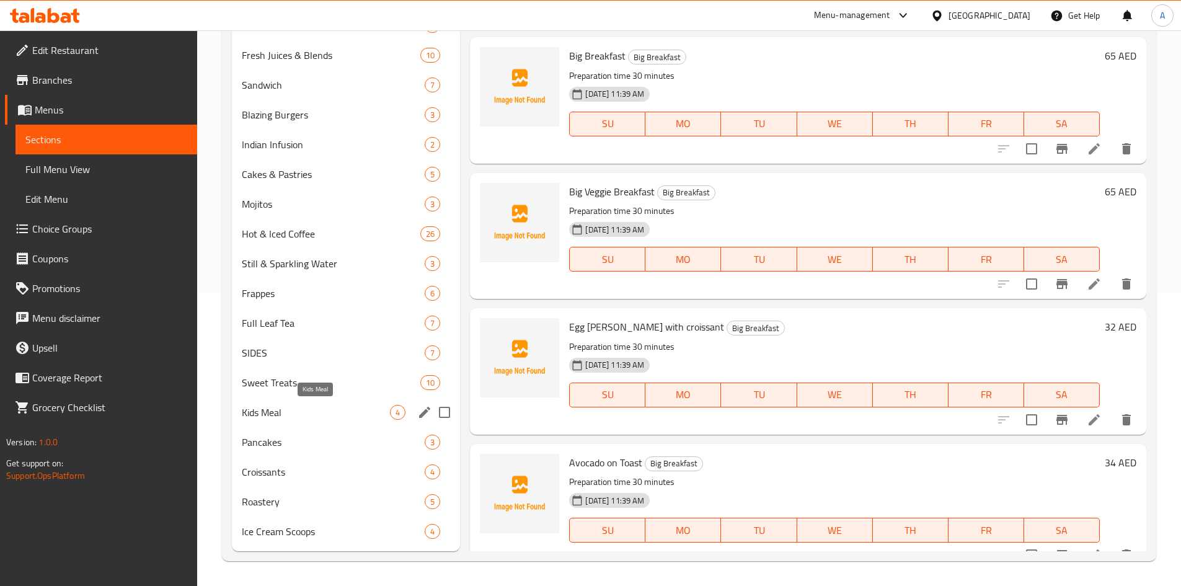
click at [271, 406] on span "Kids Meal" at bounding box center [316, 412] width 149 height 15
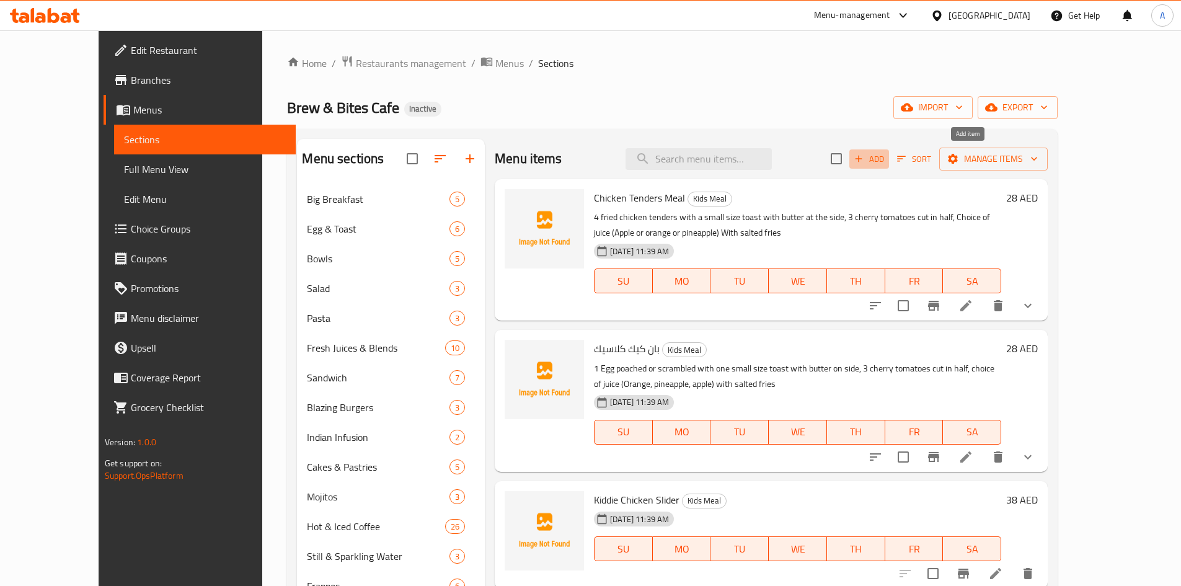
click at [886, 159] on span "Add" at bounding box center [868, 159] width 33 height 14
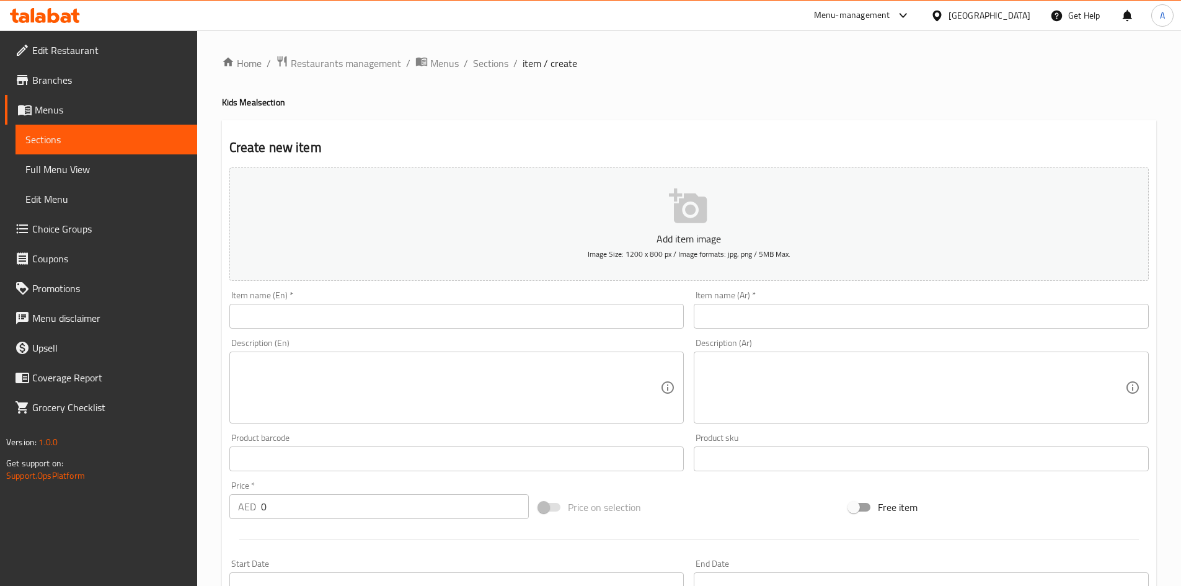
click at [839, 317] on input "text" at bounding box center [921, 316] width 455 height 25
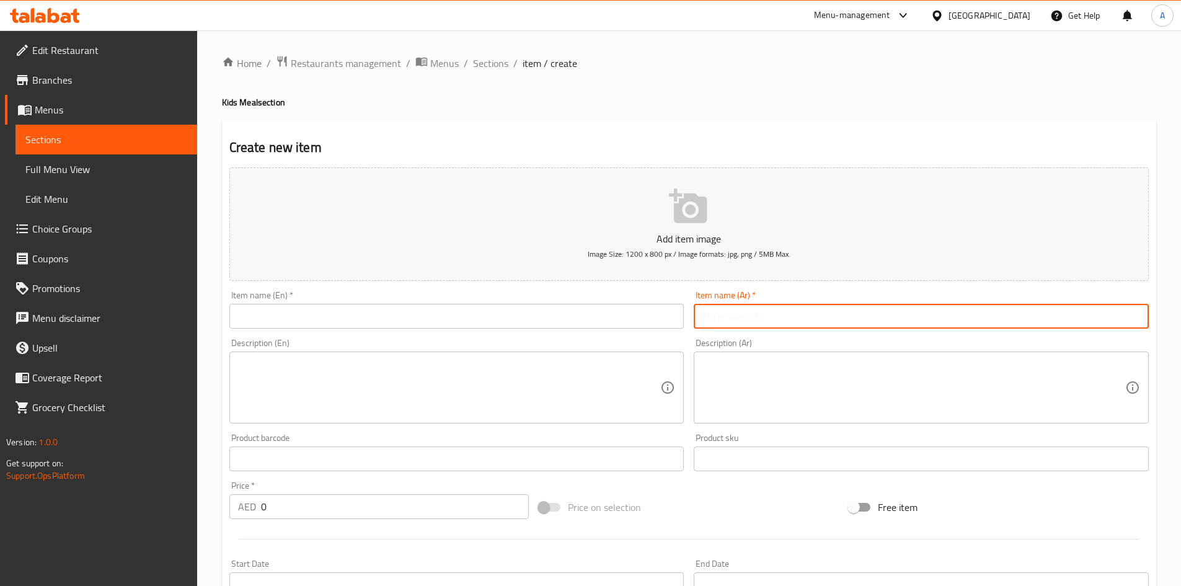
paste input "كيدى بيض مع خبز محمص"
type input "كيدى بيض مع خبز محمص"
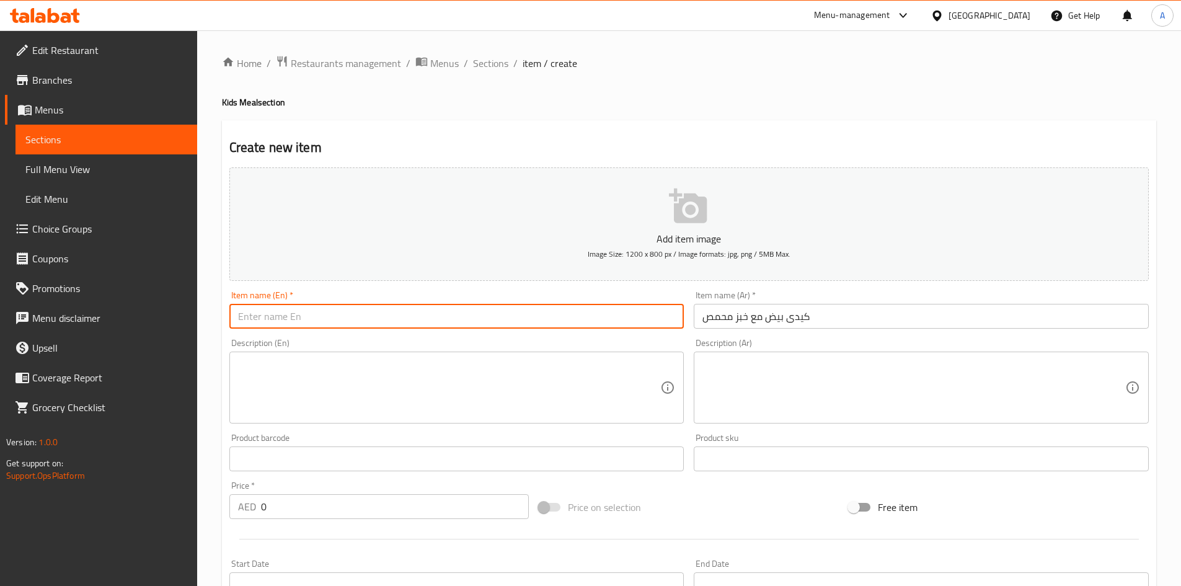
click at [275, 317] on input "text" at bounding box center [456, 316] width 455 height 25
paste input "Kiddie Egg and Toast"
type input "Kiddie Egg and Toast"
click at [371, 365] on textarea at bounding box center [449, 387] width 423 height 59
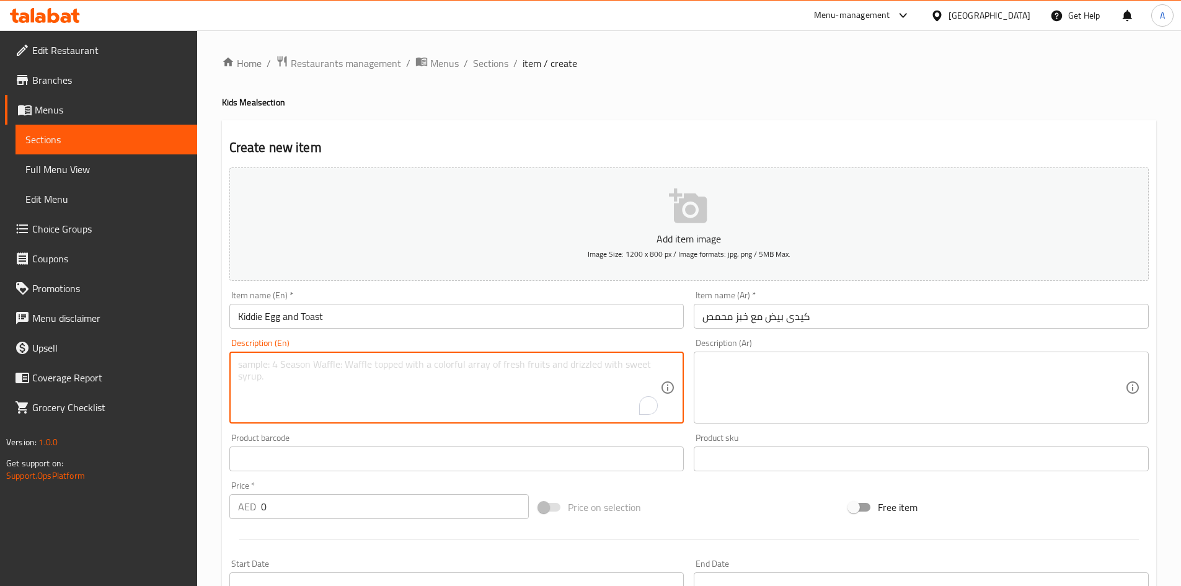
paste textarea "1 Egg poached or scrambled with one small size toast with butter on side, 3 che…"
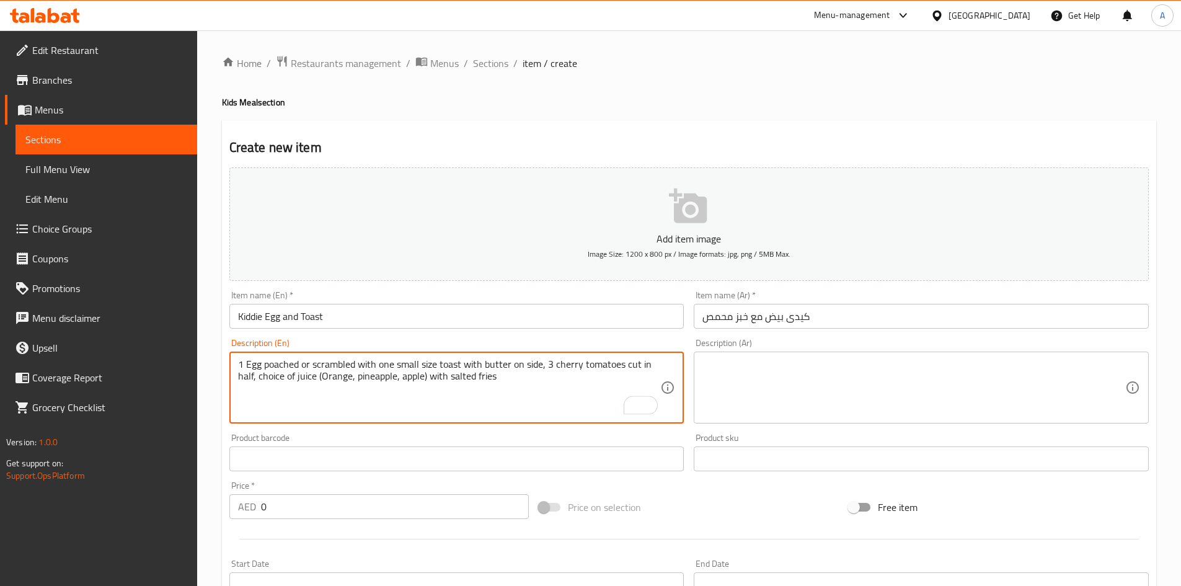
type textarea "1 Egg poached or scrambled with one small size toast with butter on side, 3 che…"
click at [744, 366] on textarea at bounding box center [913, 387] width 423 height 59
paste textarea "1 بيضة نصف مسلوقة أو مخفوقة مع قطعة خبز محمص صغيرة الحجم مع زبدة على الجانب، 3 …"
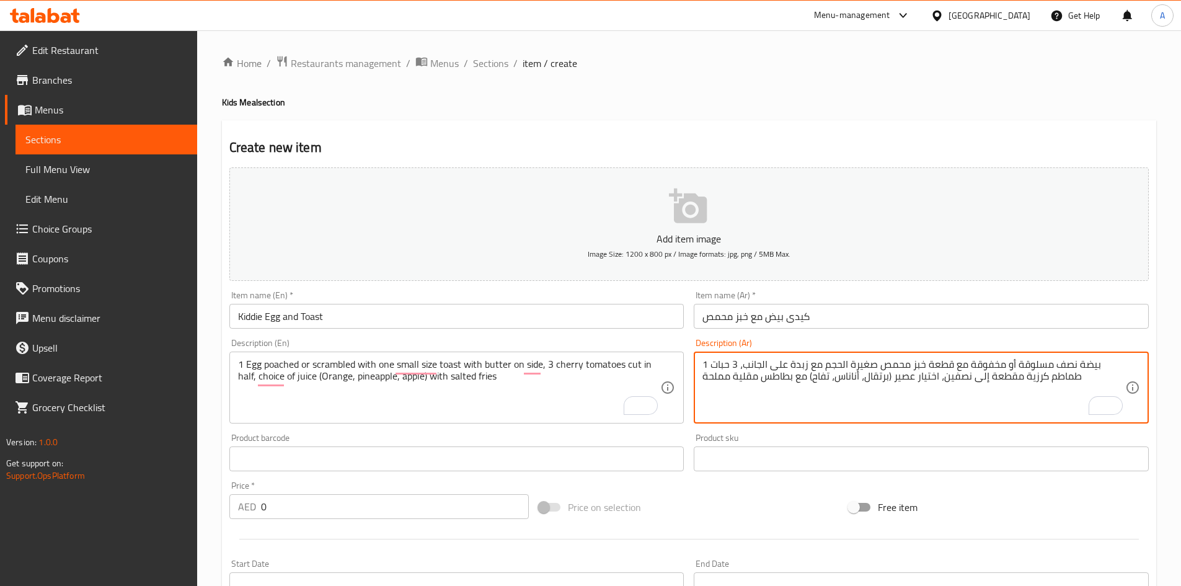
type textarea "1 بيضة نصف مسلوقة أو مخفوقة مع قطعة خبز محمص صغيرة الحجم مع زبدة على الجانب، 3 …"
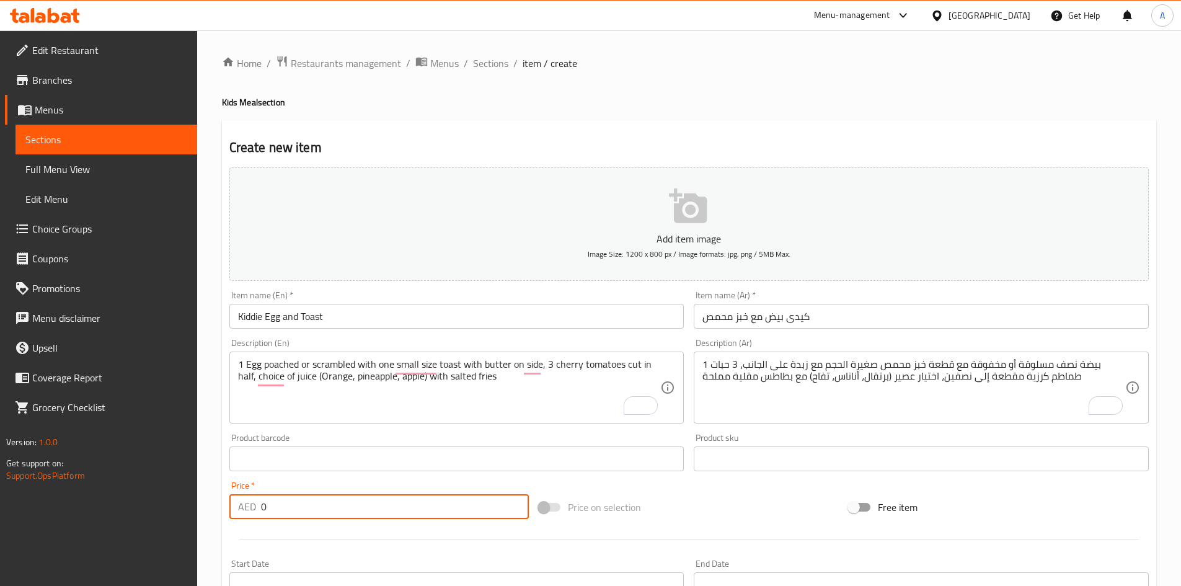
drag, startPoint x: 267, startPoint y: 504, endPoint x: 190, endPoint y: 501, distance: 77.6
click at [203, 505] on div "Home / Restaurants management / Menus / Sections / item / create Kids Meal sect…" at bounding box center [689, 453] width 984 height 846
paste input "28"
type input "28"
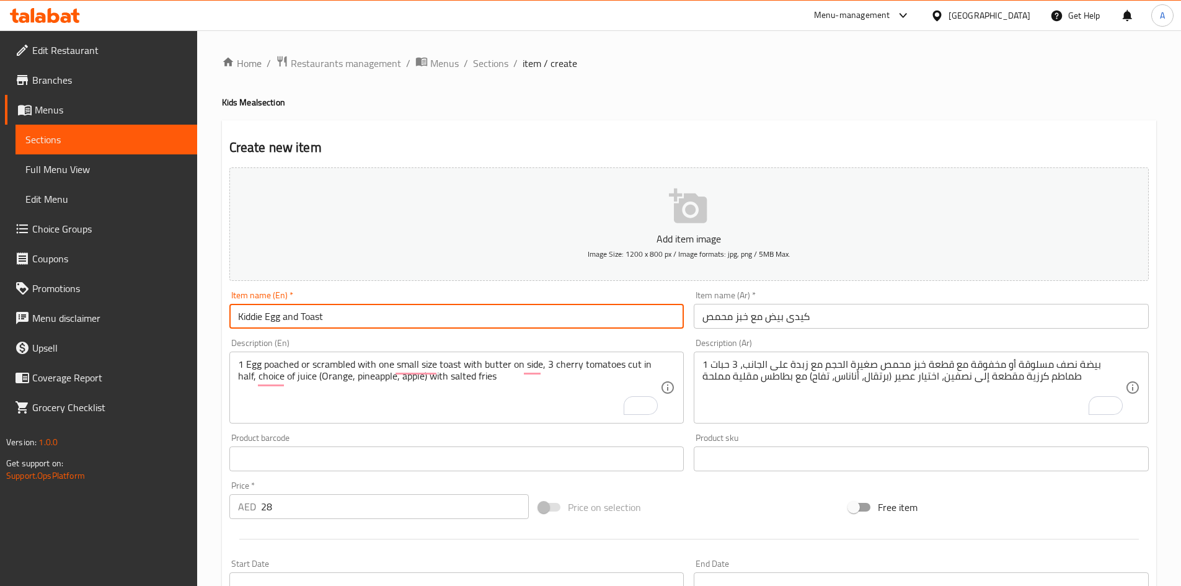
click at [402, 311] on input "Kiddie Egg and Toast" at bounding box center [456, 316] width 455 height 25
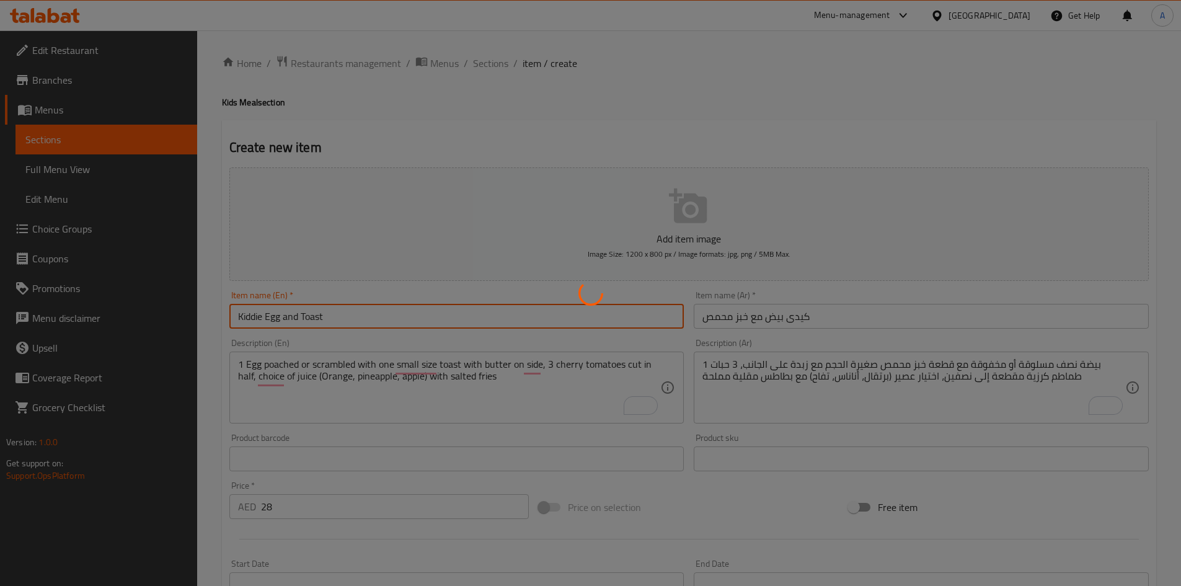
type input "0"
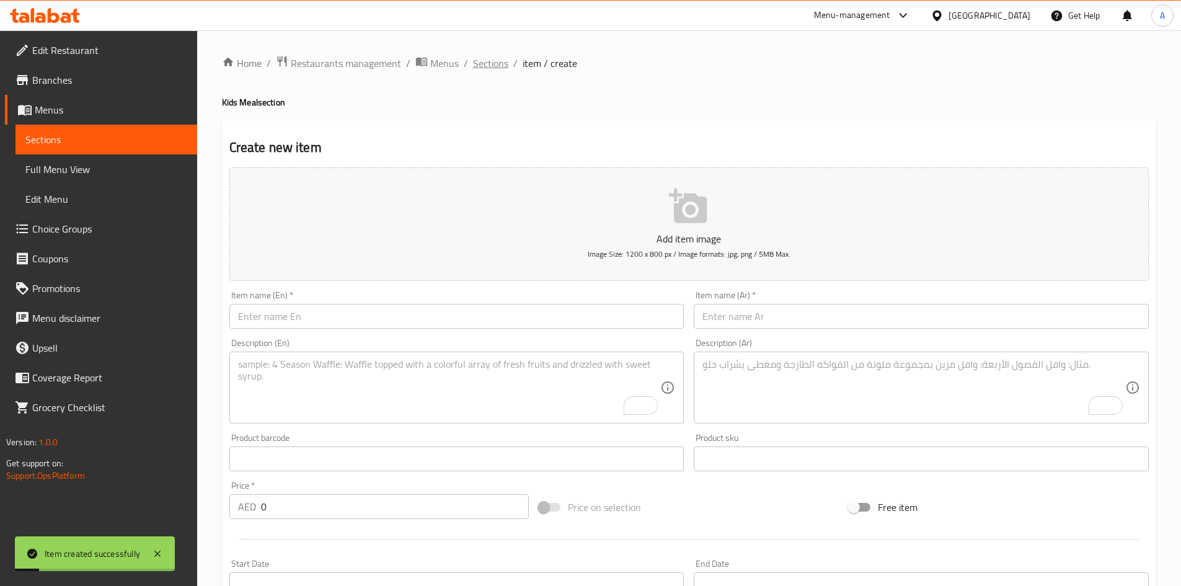
click at [494, 63] on span "Sections" at bounding box center [490, 63] width 35 height 15
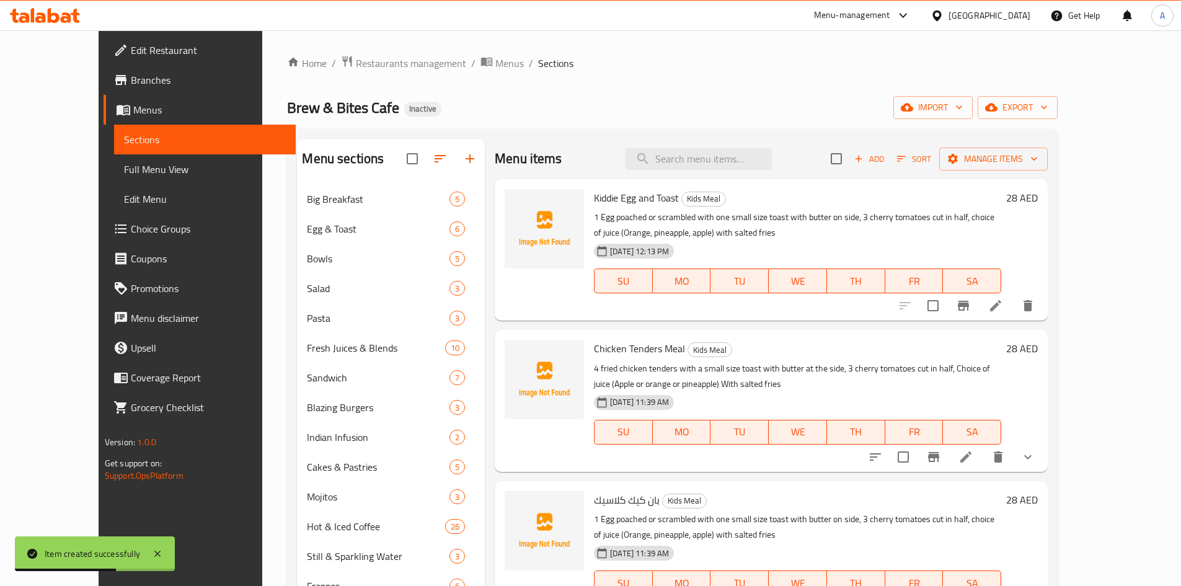
click at [131, 229] on span "Choice Groups" at bounding box center [208, 228] width 155 height 15
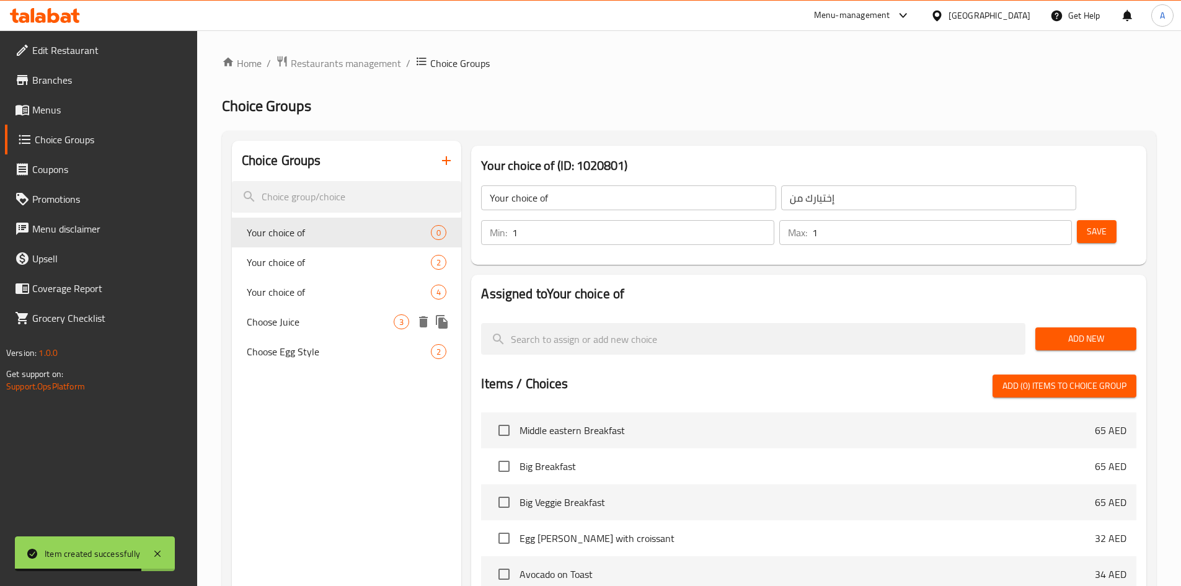
click at [298, 324] on span "Choose Juice" at bounding box center [321, 321] width 148 height 15
type input "Choose Juice"
type input "اختر العصير"
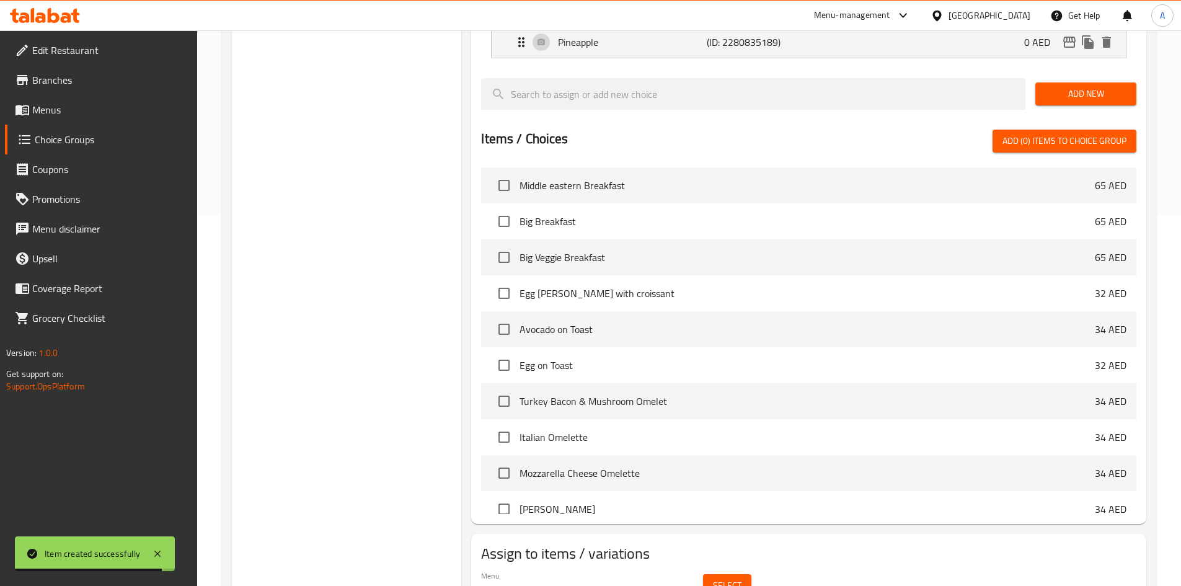
scroll to position [401, 0]
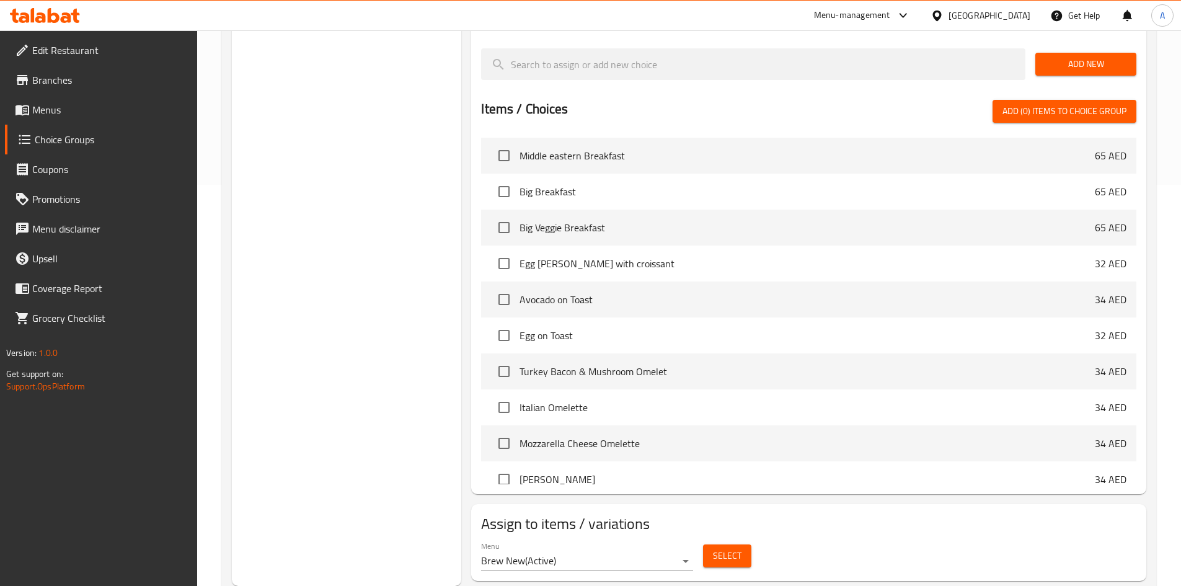
click at [727, 548] on span "Select" at bounding box center [727, 555] width 29 height 15
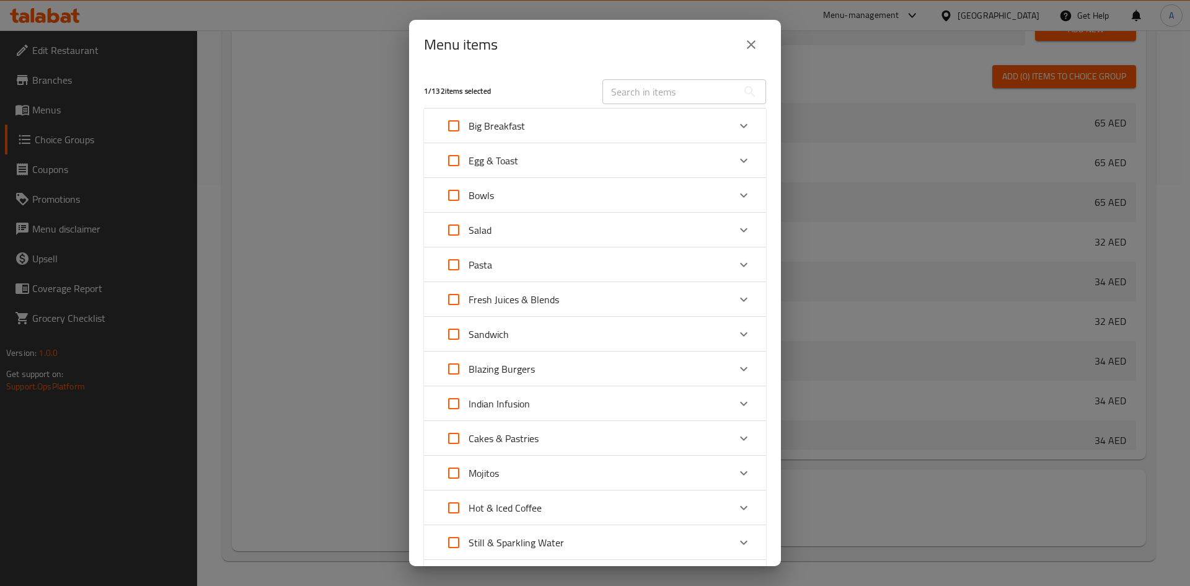
click at [648, 89] on input "text" at bounding box center [670, 91] width 135 height 25
paste input "Kiddie Egg and Toast"
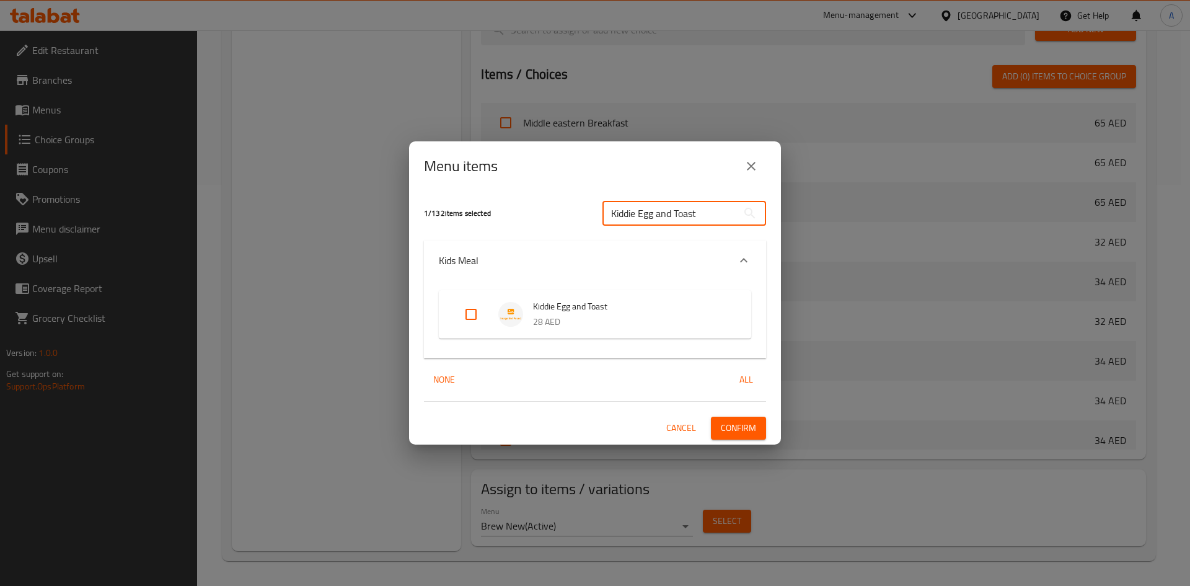
type input "Kiddie Egg and Toast"
click at [468, 317] on input "Expand" at bounding box center [471, 314] width 30 height 30
checkbox input "true"
click at [749, 428] on span "Confirm" at bounding box center [738, 427] width 35 height 15
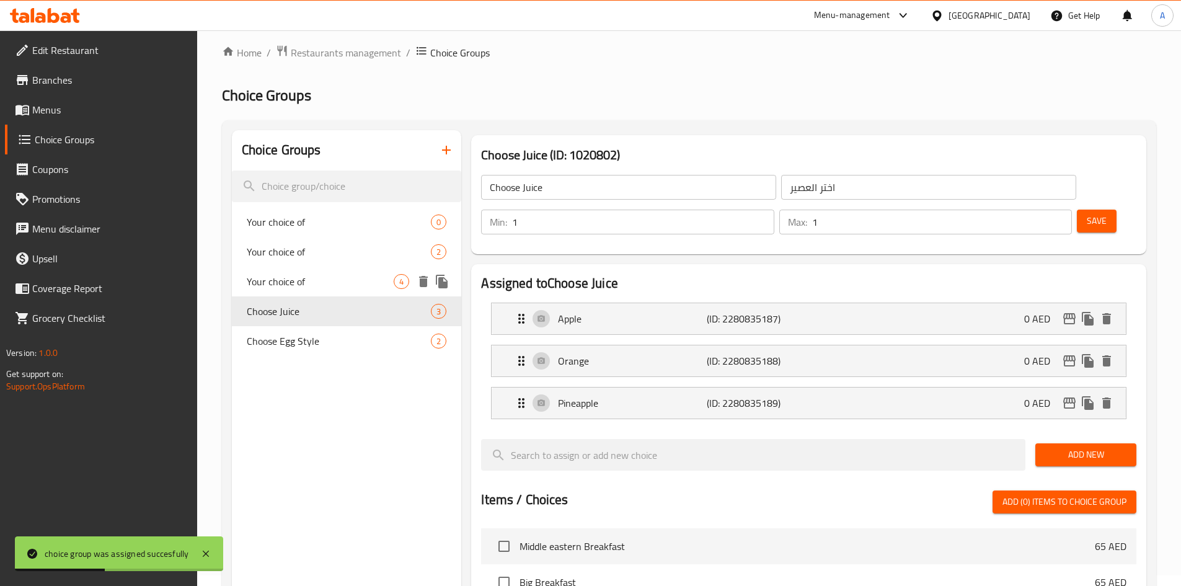
scroll to position [0, 0]
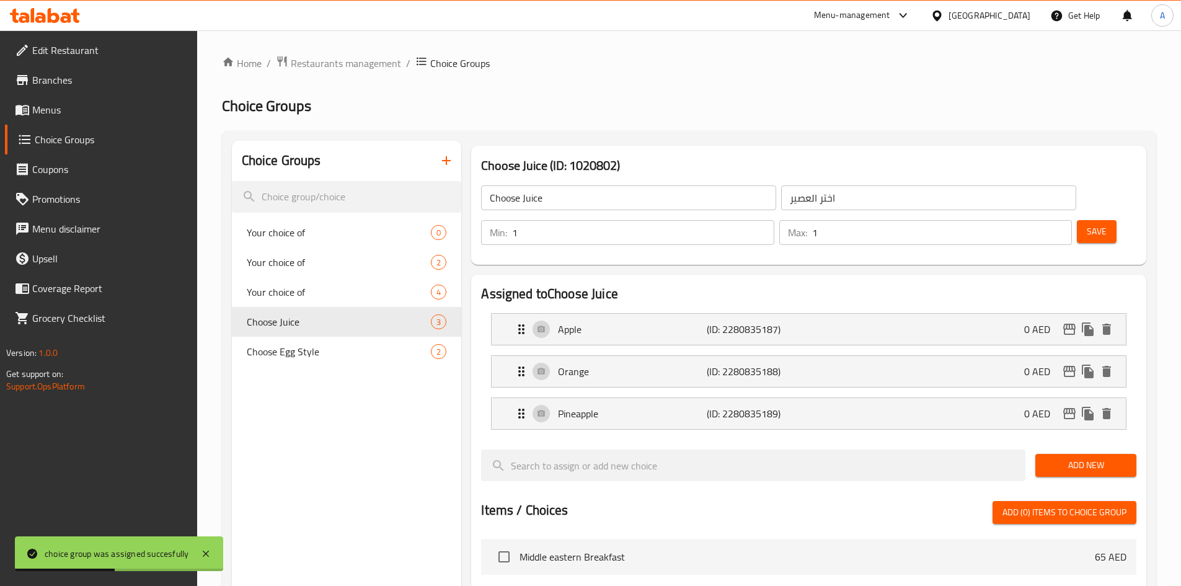
click at [443, 160] on icon "button" at bounding box center [446, 160] width 15 height 15
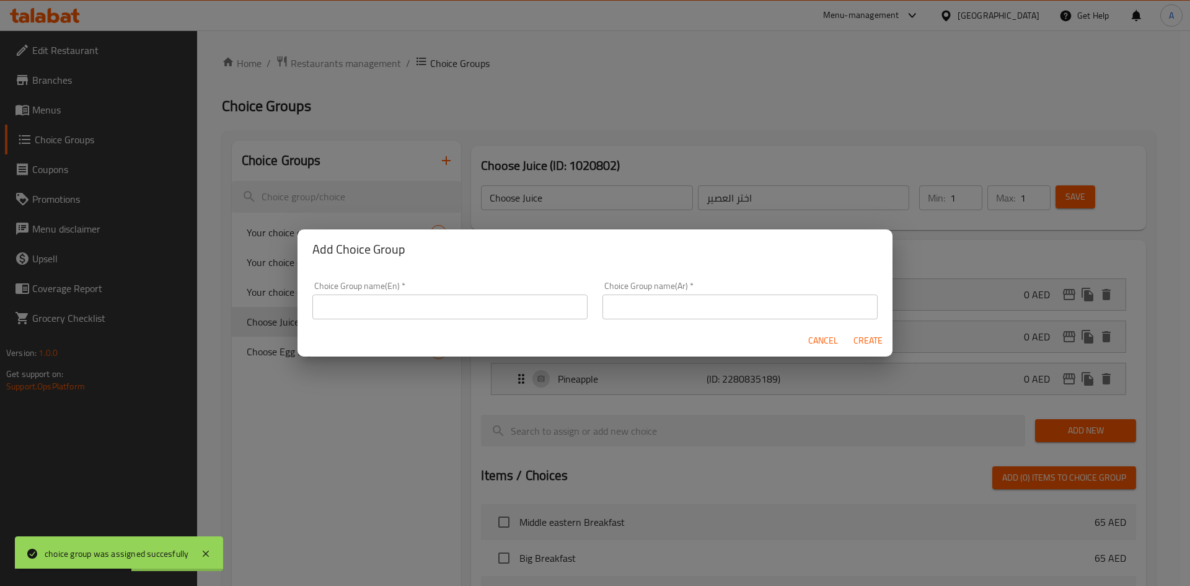
click at [362, 303] on input "text" at bounding box center [449, 306] width 275 height 25
click at [394, 309] on input "Your choice of weight" at bounding box center [449, 306] width 275 height 25
type input "Your choice of egg"
click at [642, 300] on input "text" at bounding box center [740, 306] width 275 height 25
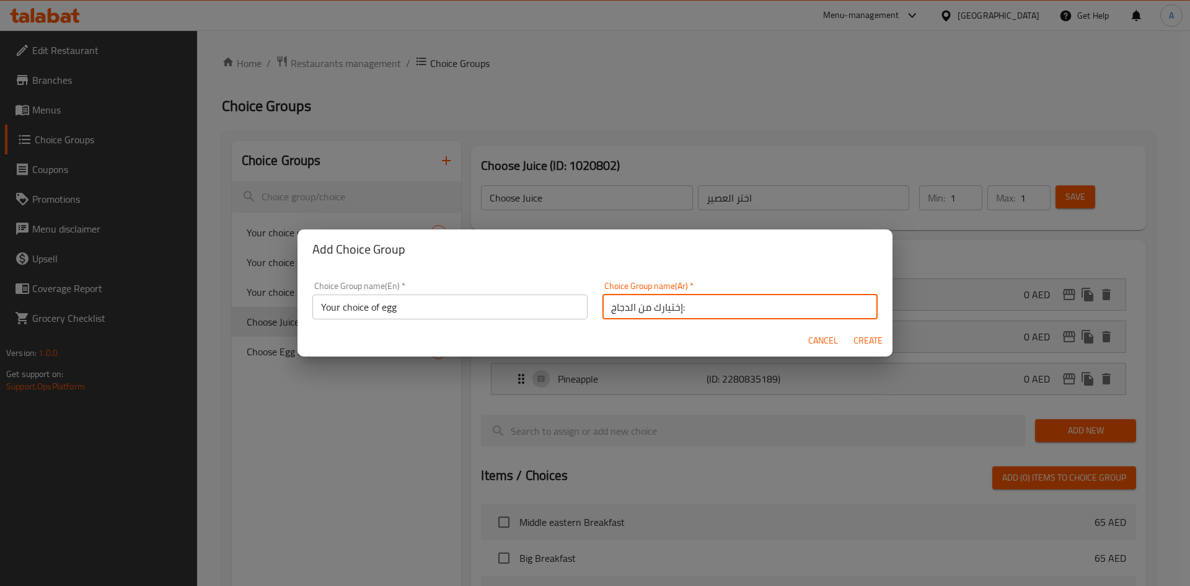
click at [624, 309] on input "إختيارك من الدجاج:" at bounding box center [740, 306] width 275 height 25
type input "إختيارك من البيض:"
click at [868, 342] on span "Create" at bounding box center [868, 340] width 30 height 15
type input "Your choice of egg"
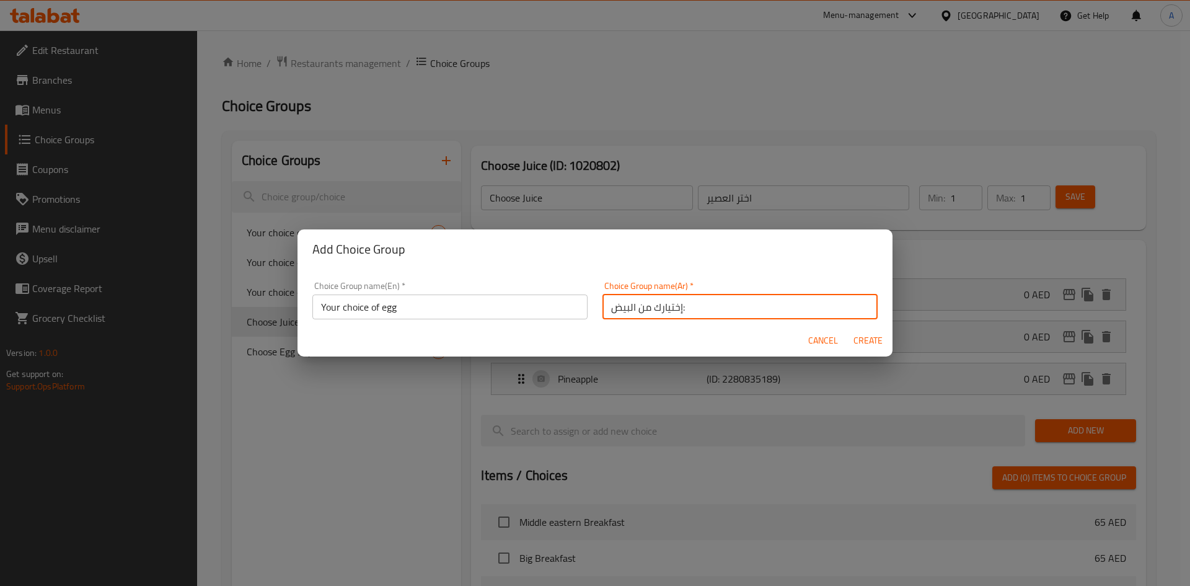
type input "إختيارك من البيض:"
type input "0"
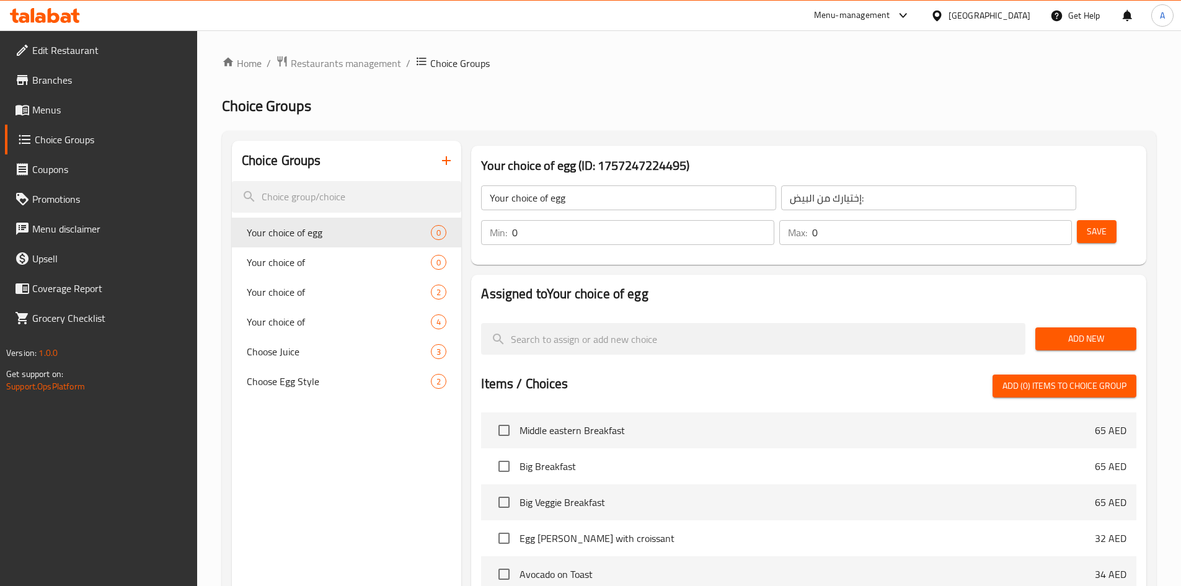
drag, startPoint x: 955, startPoint y: 201, endPoint x: 922, endPoint y: 213, distance: 35.5
click at [922, 215] on div "Min: 0 ​ Max: 0 ​" at bounding box center [776, 232] width 601 height 35
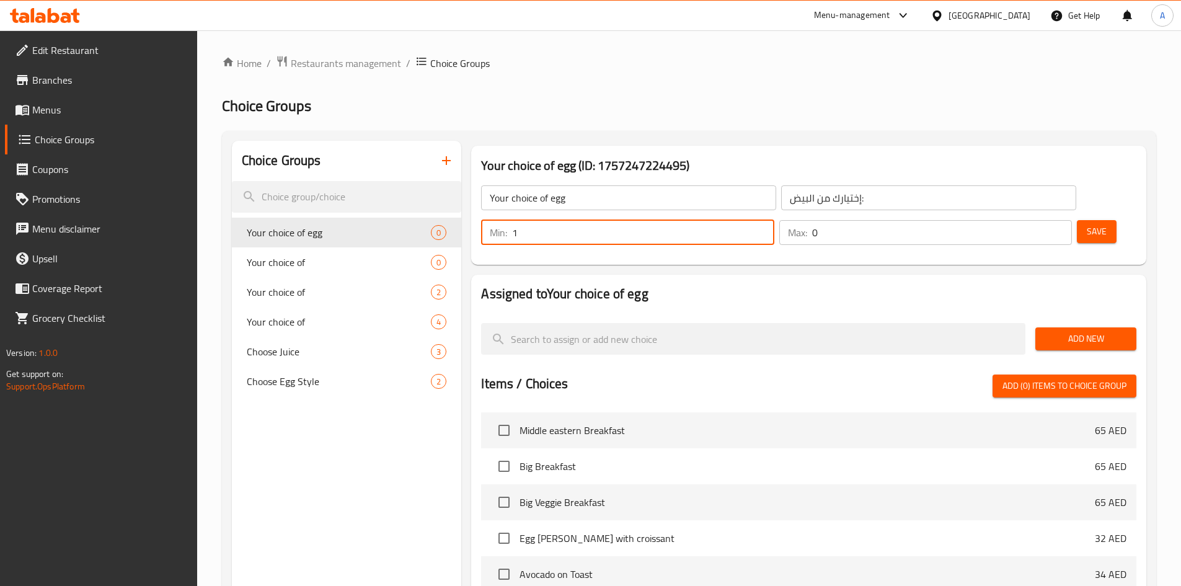
type input "1"
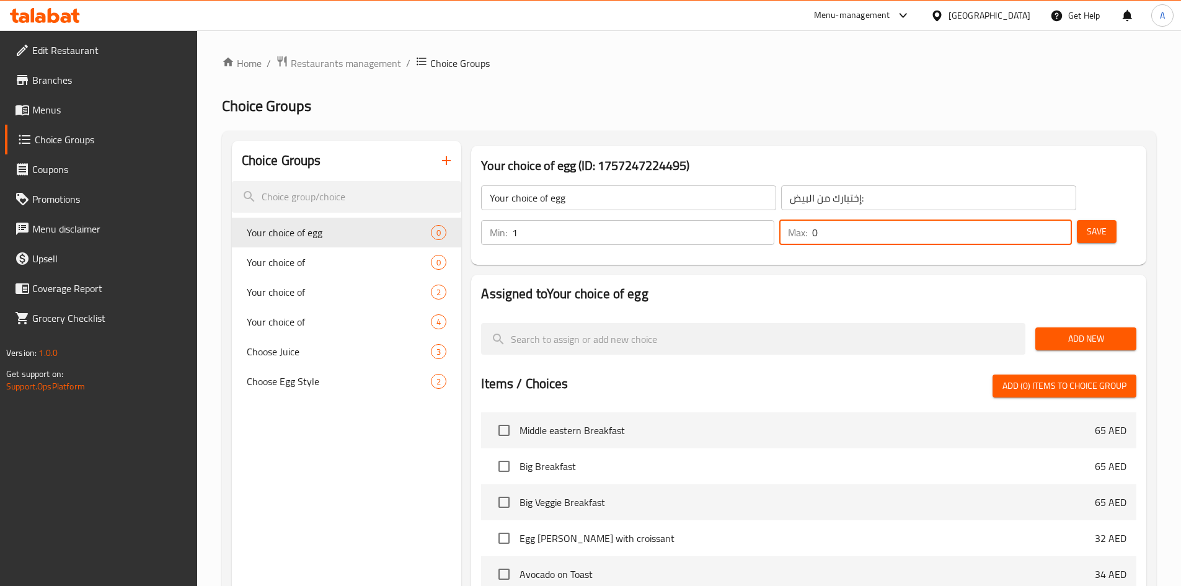
drag, startPoint x: 1027, startPoint y: 196, endPoint x: 1001, endPoint y: 213, distance: 31.3
click at [1003, 218] on div "Max: 0 ​" at bounding box center [926, 233] width 298 height 30
type input "1"
click at [1087, 331] on span "Add New" at bounding box center [1085, 338] width 81 height 15
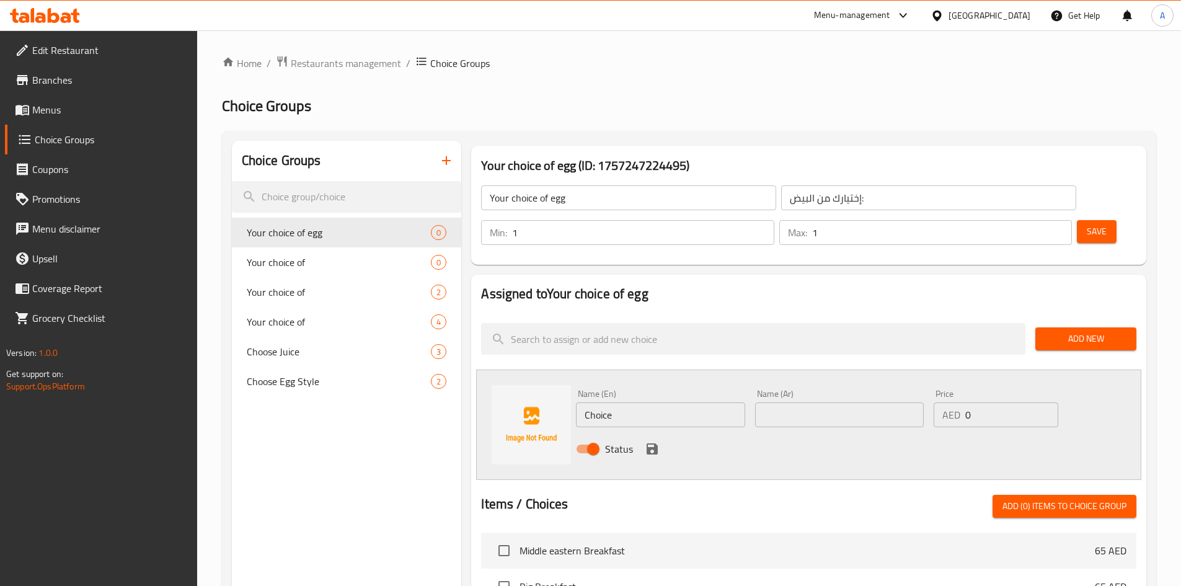
click at [808, 402] on input "text" at bounding box center [839, 414] width 169 height 25
type input "نصف مسلوق"
drag, startPoint x: 609, startPoint y: 384, endPoint x: 528, endPoint y: 392, distance: 81.0
click at [539, 393] on div "Name (En) Choice Name (En) Name (Ar) نصف مسلوق Name (Ar) Price AED 0 Price Stat…" at bounding box center [808, 424] width 665 height 110
paste input "poached"
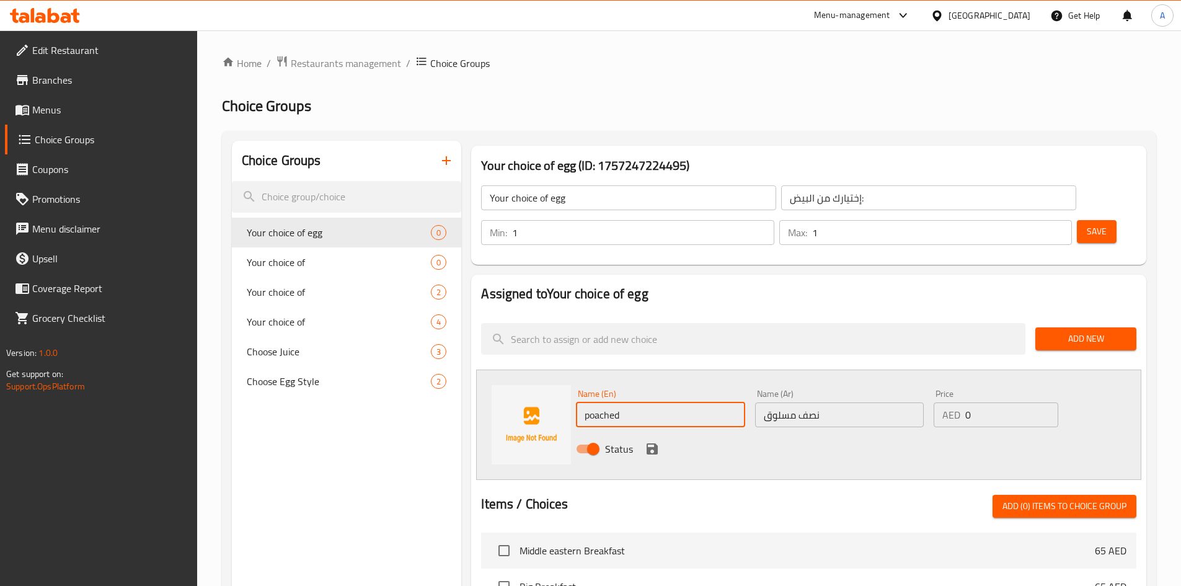
type input "poached"
click at [650, 443] on icon "save" at bounding box center [652, 448] width 11 height 11
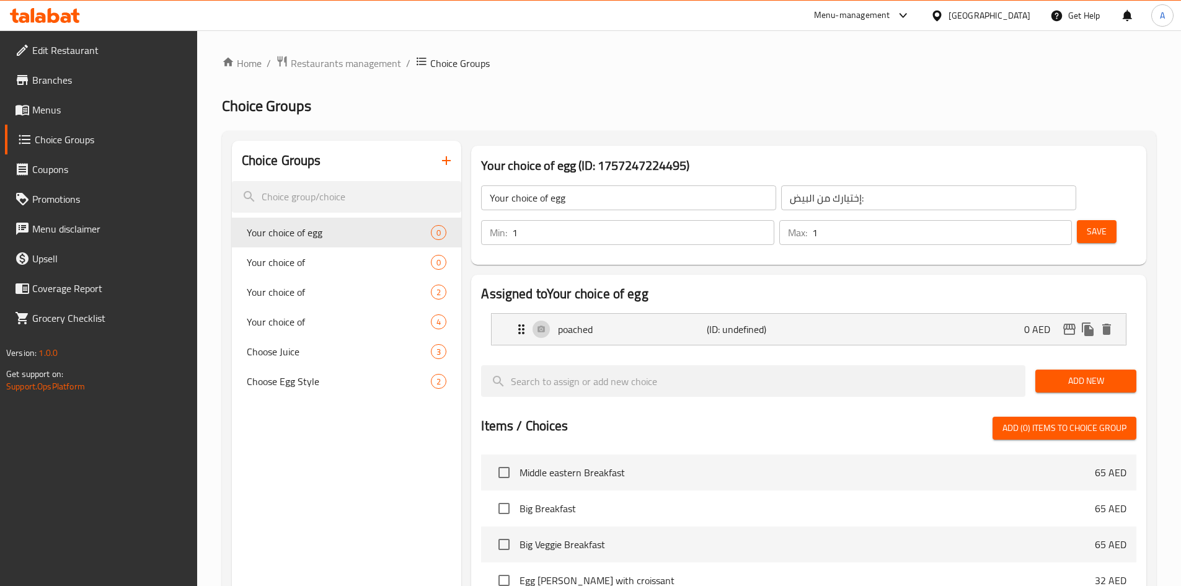
click at [1082, 373] on span "Add New" at bounding box center [1085, 380] width 81 height 15
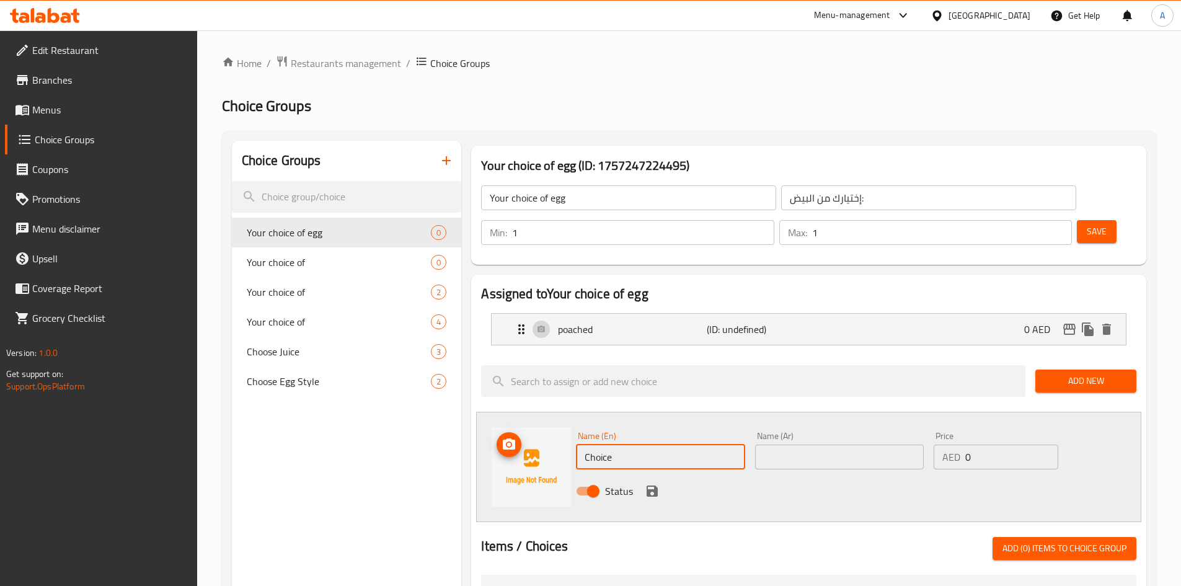
drag, startPoint x: 624, startPoint y: 420, endPoint x: 497, endPoint y: 423, distance: 127.1
click at [499, 423] on div "Name (En) Choice Name (En) Name (Ar) Name (Ar) Price AED 0 Price Status" at bounding box center [808, 467] width 665 height 110
paste input "scrambled"
type input "scrambled"
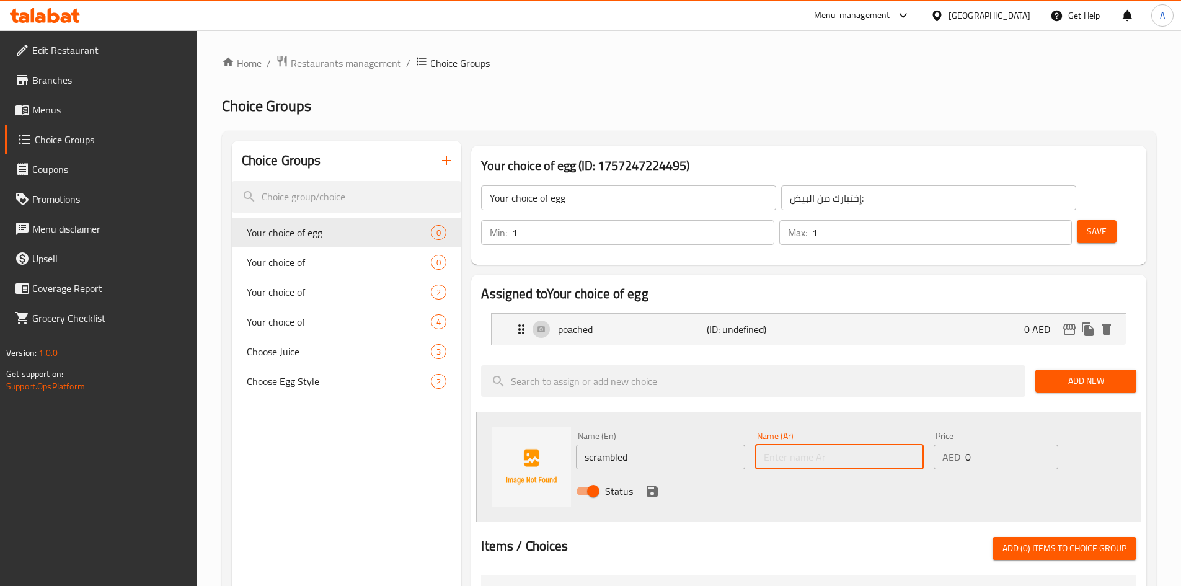
click at [800, 444] on input "text" at bounding box center [839, 456] width 169 height 25
type input "مخفوق"
click at [654, 485] on icon "save" at bounding box center [652, 490] width 11 height 11
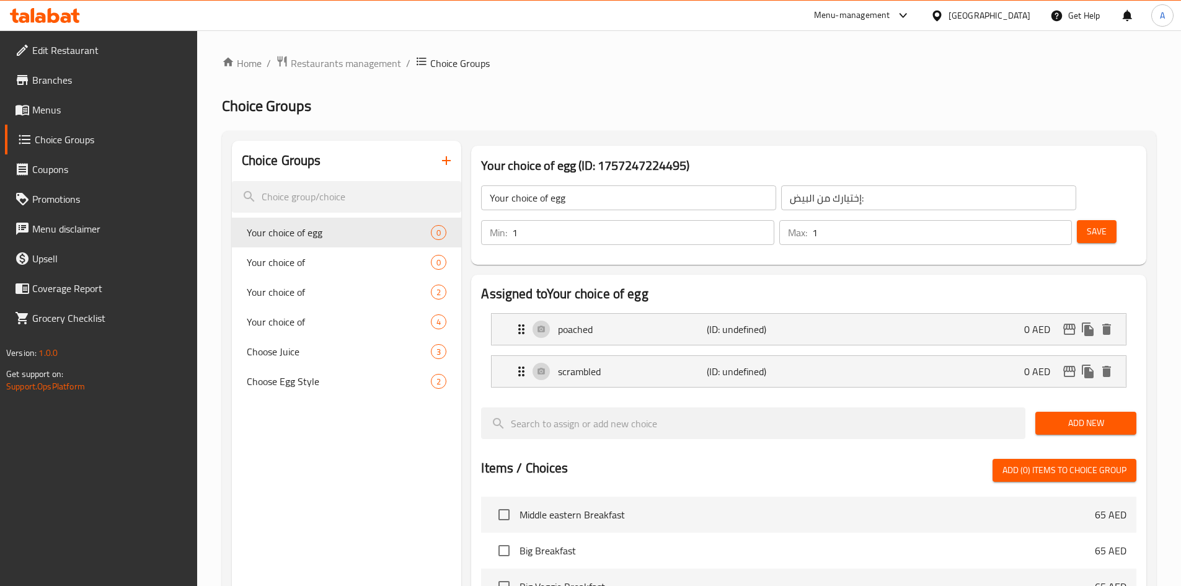
click at [1087, 224] on span "Save" at bounding box center [1097, 231] width 20 height 15
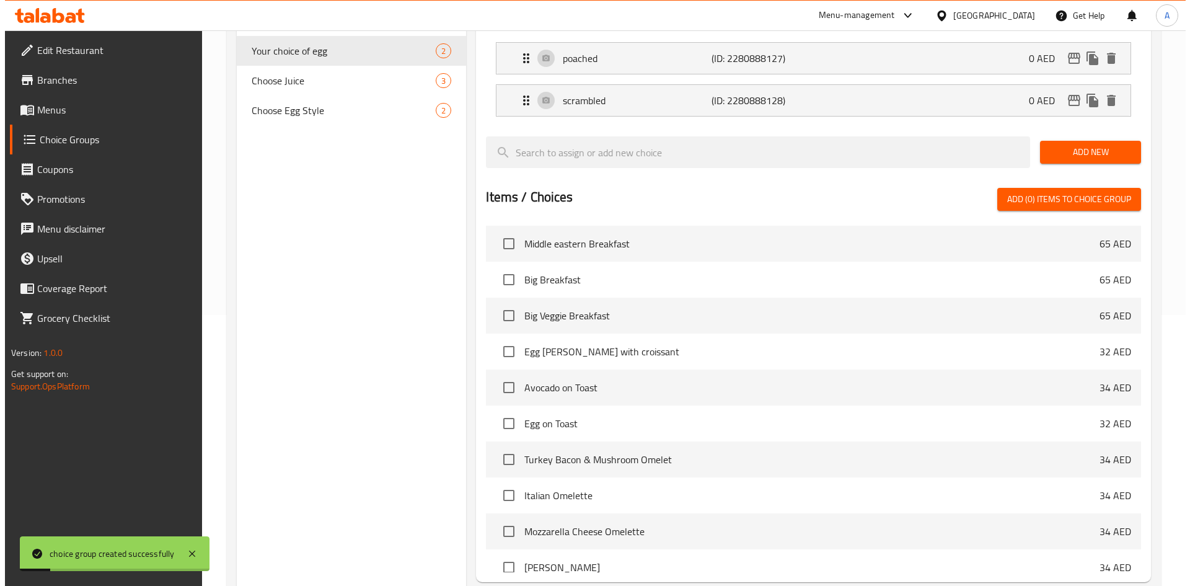
scroll to position [359, 0]
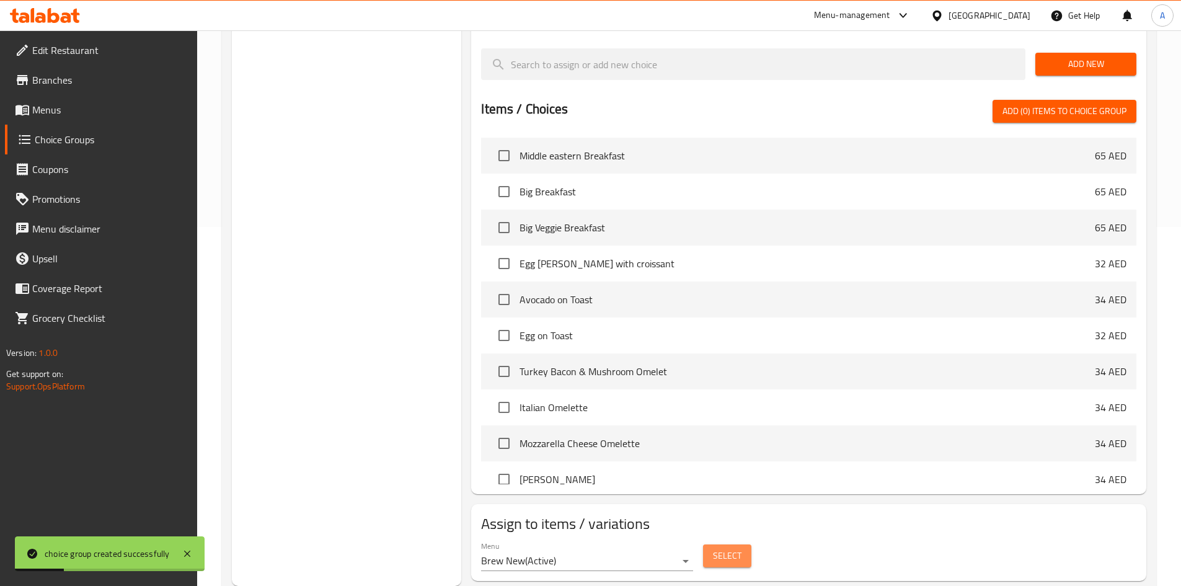
click at [723, 548] on span "Select" at bounding box center [727, 555] width 29 height 15
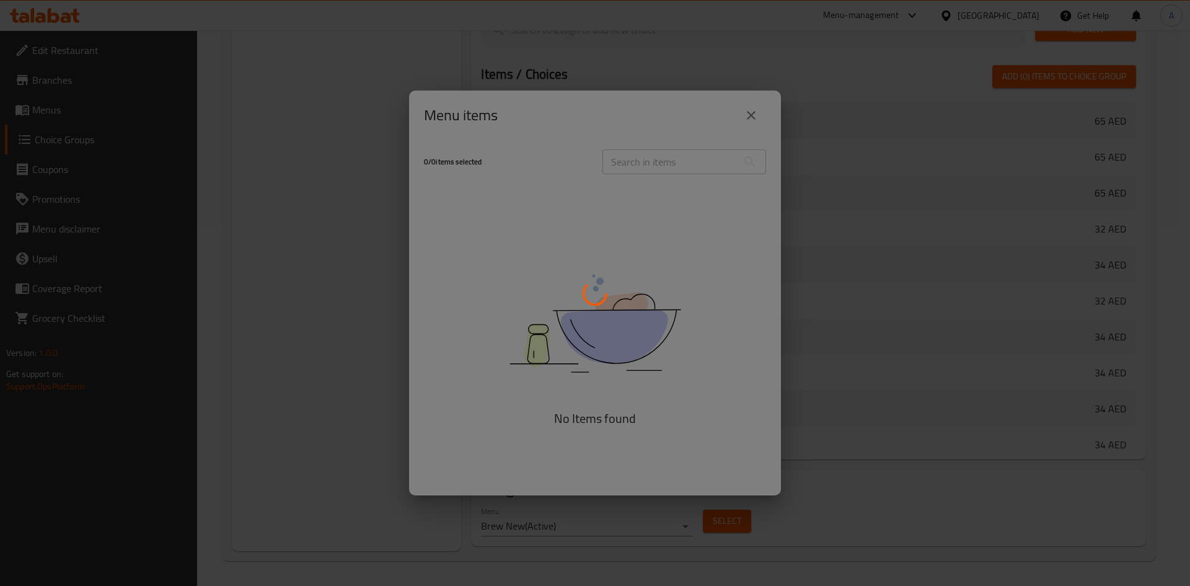
click at [756, 108] on div at bounding box center [595, 293] width 1190 height 586
click at [834, 139] on div at bounding box center [595, 293] width 1190 height 586
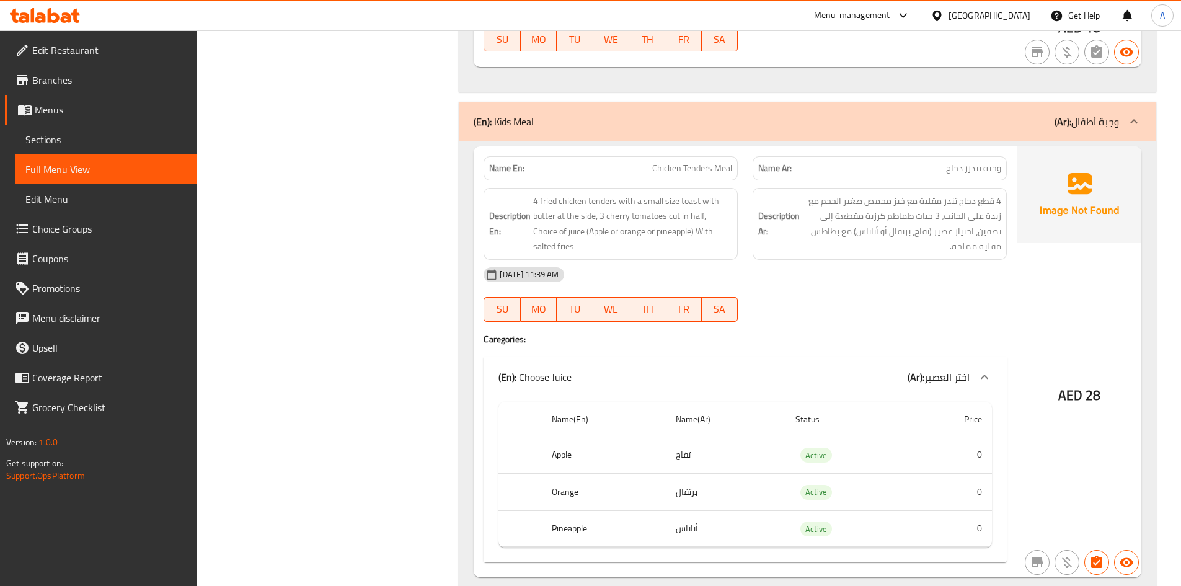
scroll to position [19482, 0]
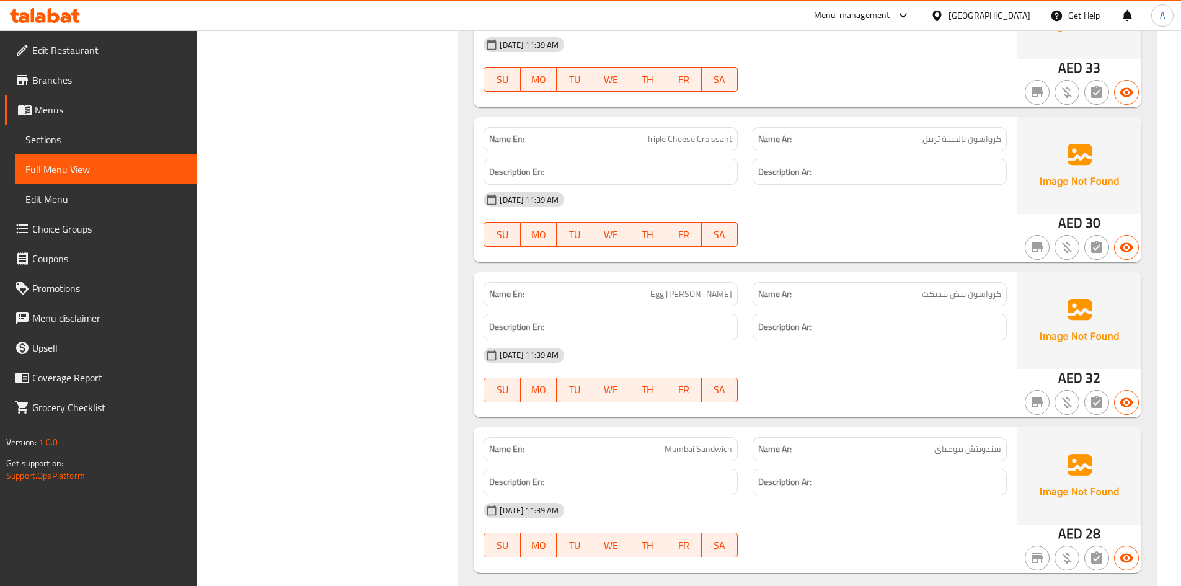
scroll to position [21856, 0]
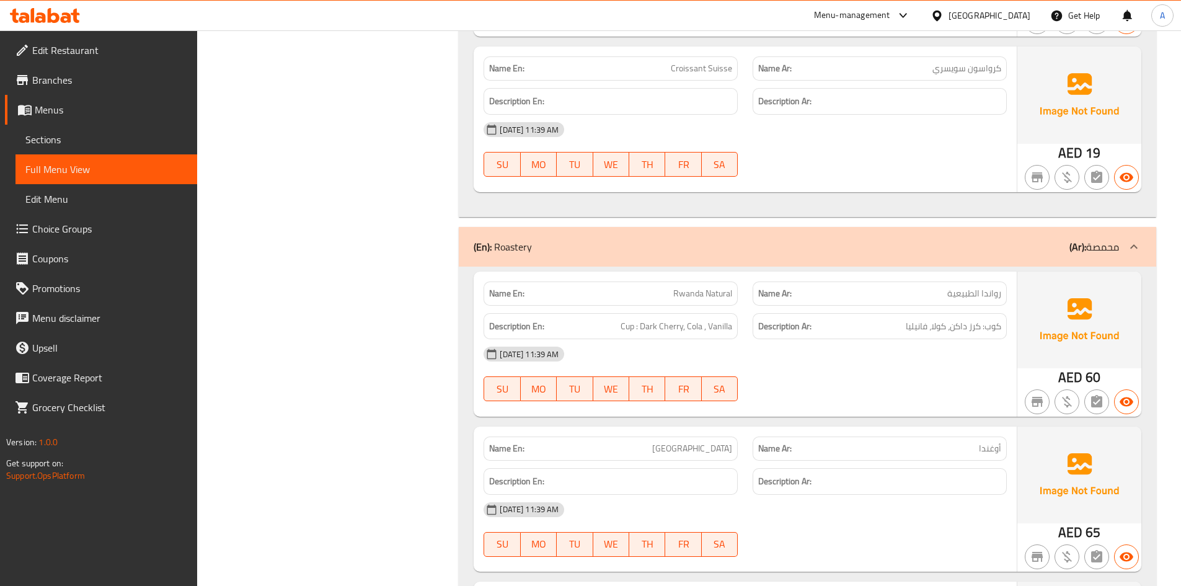
click at [691, 297] on span "Rwanda Natural" at bounding box center [702, 293] width 59 height 13
copy span "Rwanda Natural"
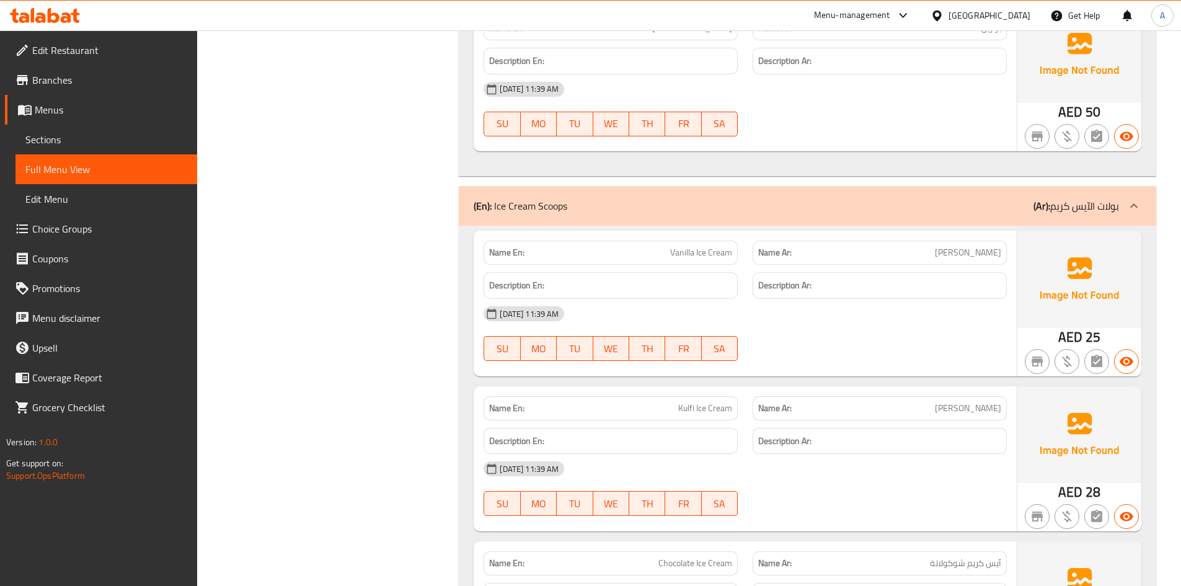
scroll to position [22764, 0]
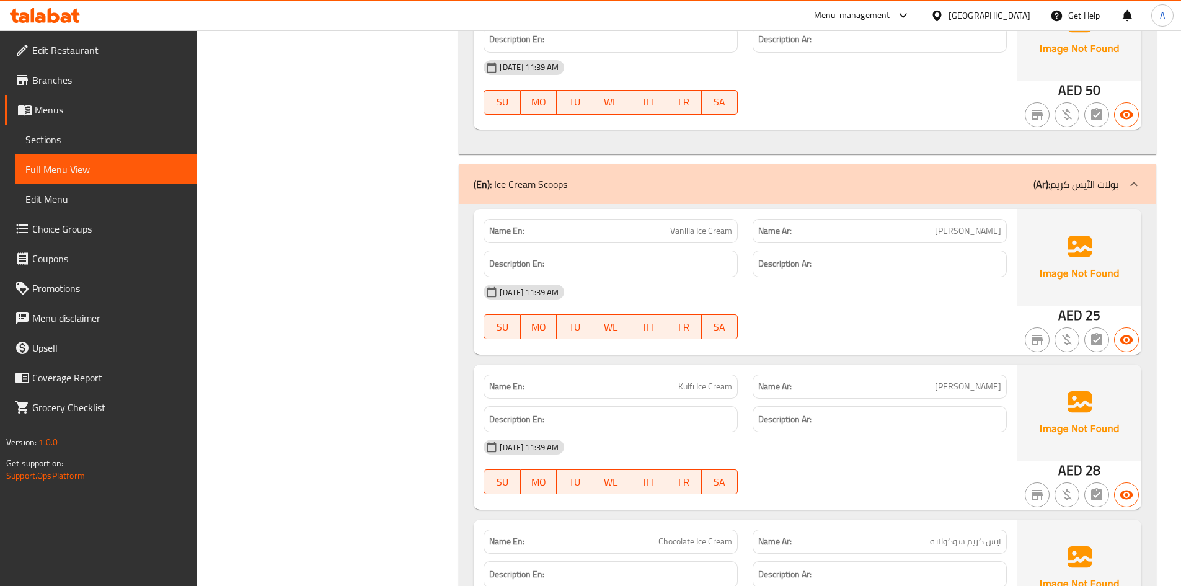
click at [686, 389] on span "Kulfi Ice Cream" at bounding box center [705, 386] width 54 height 13
copy span "Kulfi"
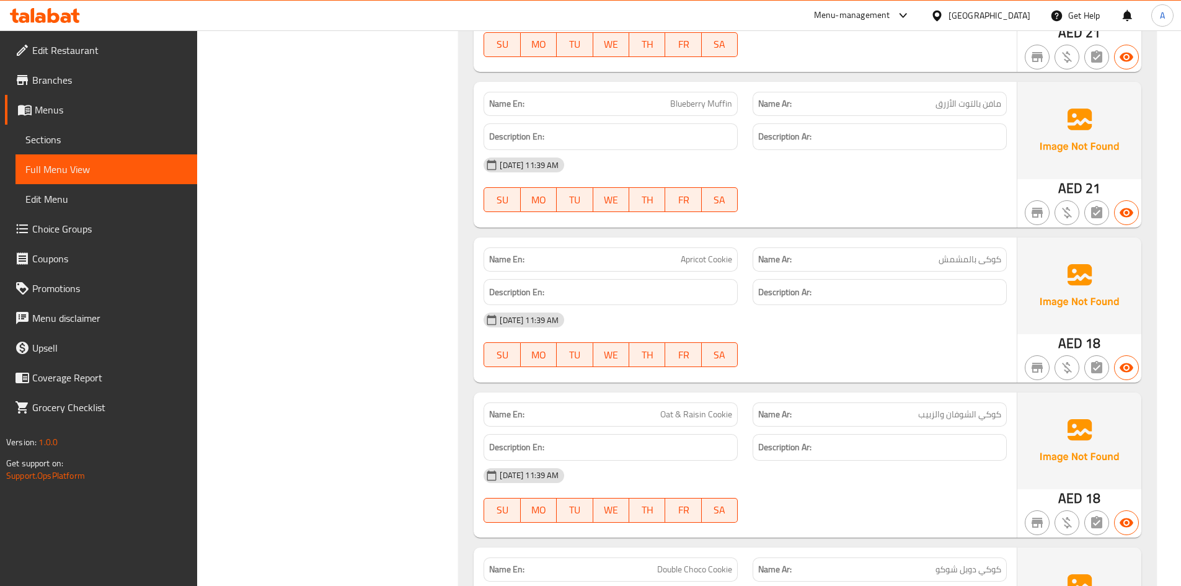
scroll to position [18888, 0]
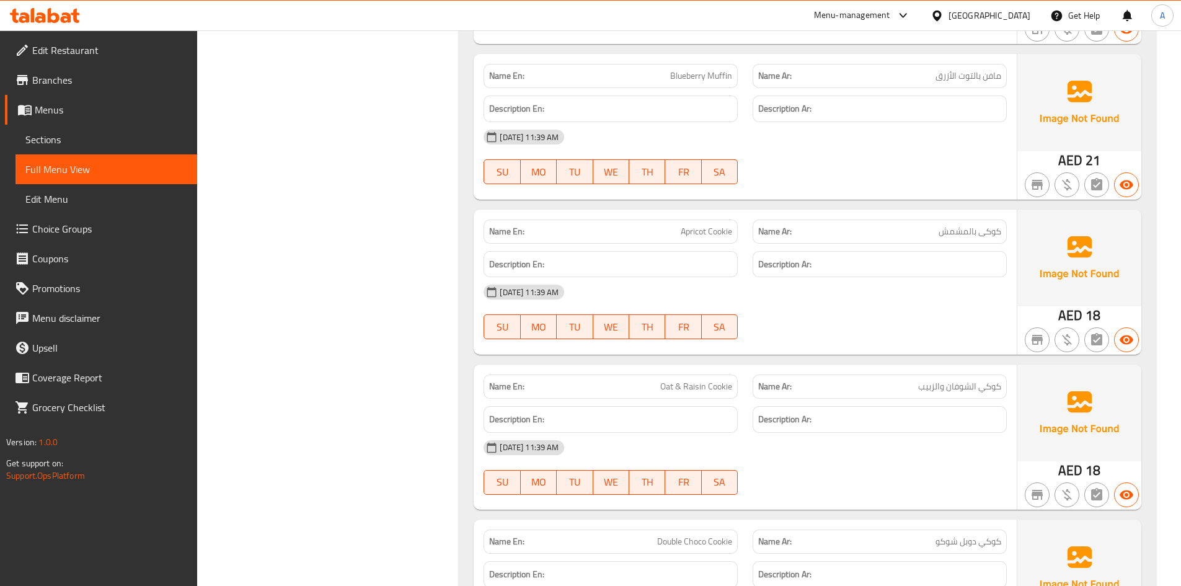
click at [696, 237] on span "Apricot Cookie" at bounding box center [706, 231] width 51 height 13
copy span "Apricot"
click at [701, 389] on span "Oat & Raisin Cookie" at bounding box center [696, 386] width 72 height 13
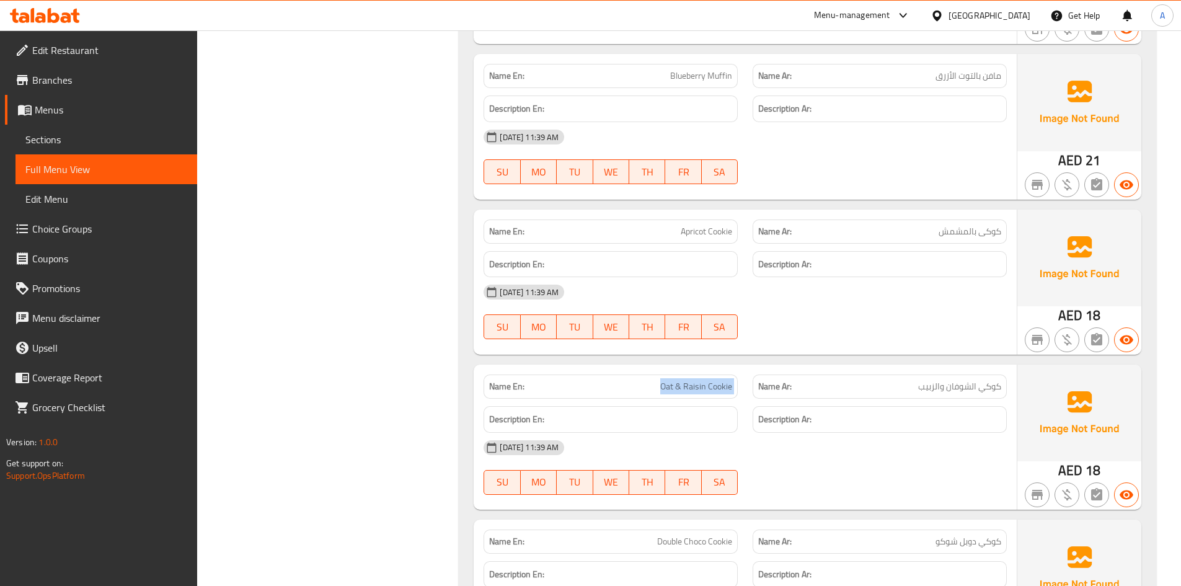
click at [701, 389] on span "Oat & Raisin Cookie" at bounding box center [696, 386] width 72 height 13
copy span "Oat & Raisin Cookie"
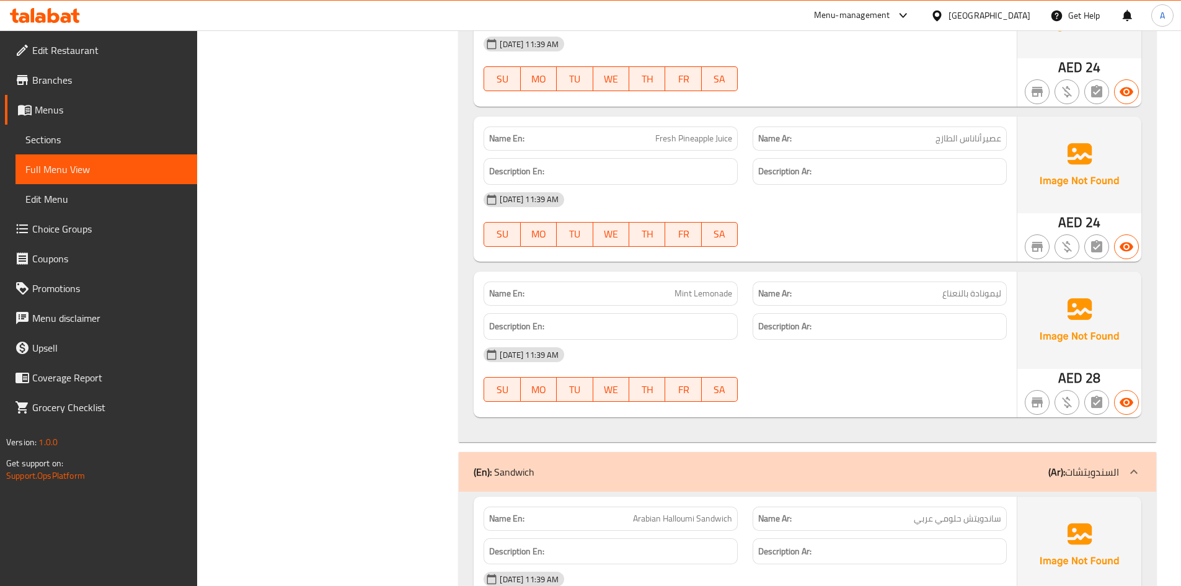
scroll to position [13661, 0]
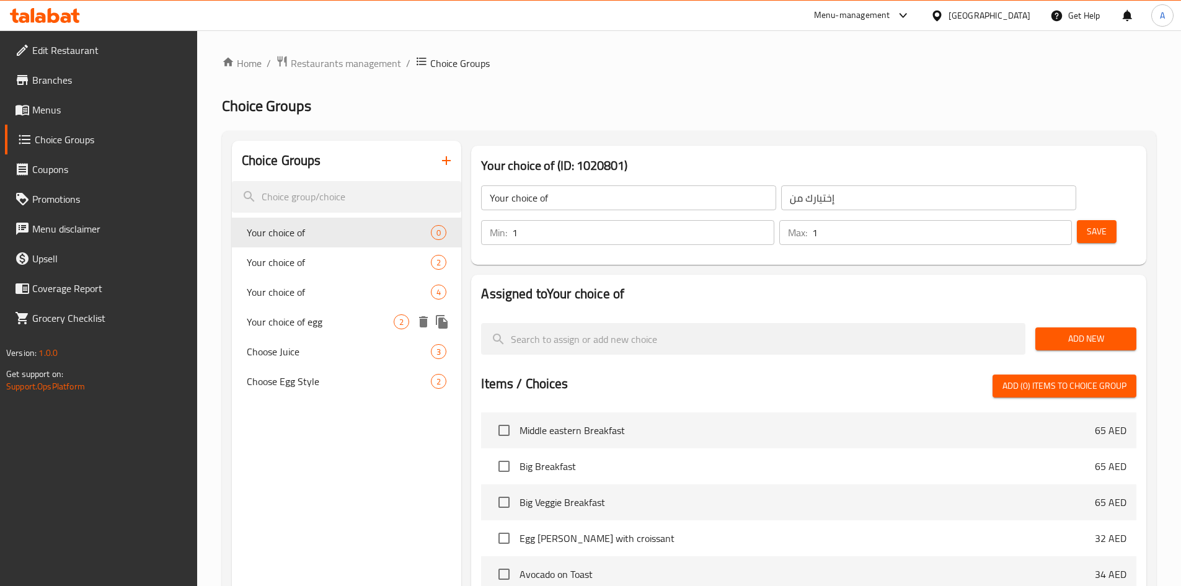
click at [345, 329] on div "Your choice of egg 2" at bounding box center [347, 322] width 230 height 30
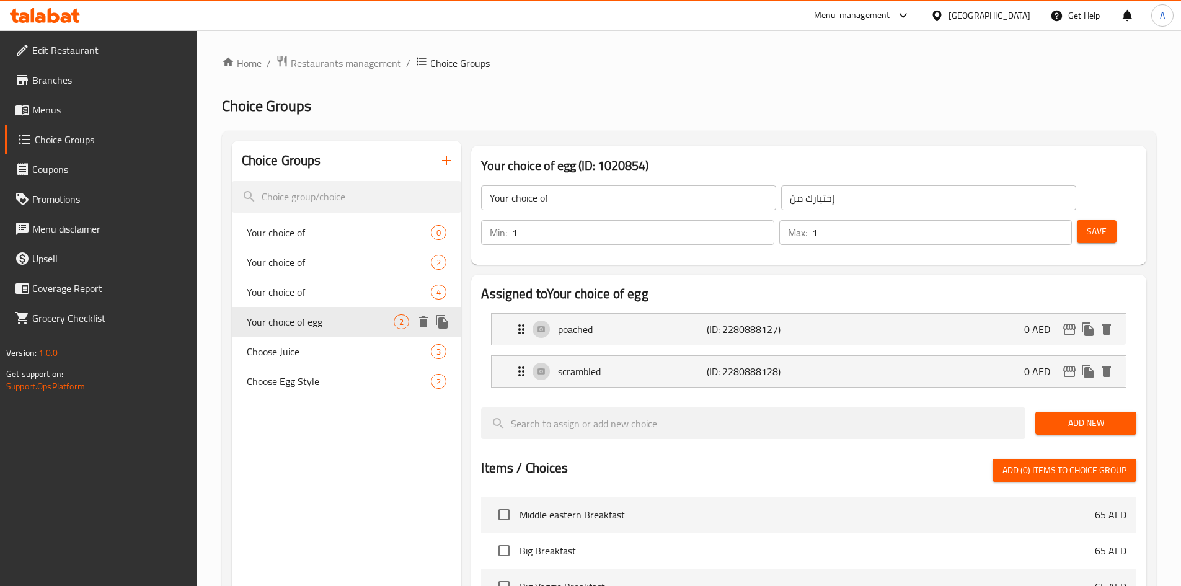
type input "Your choice of egg"
type input "إختيارك من البيض:"
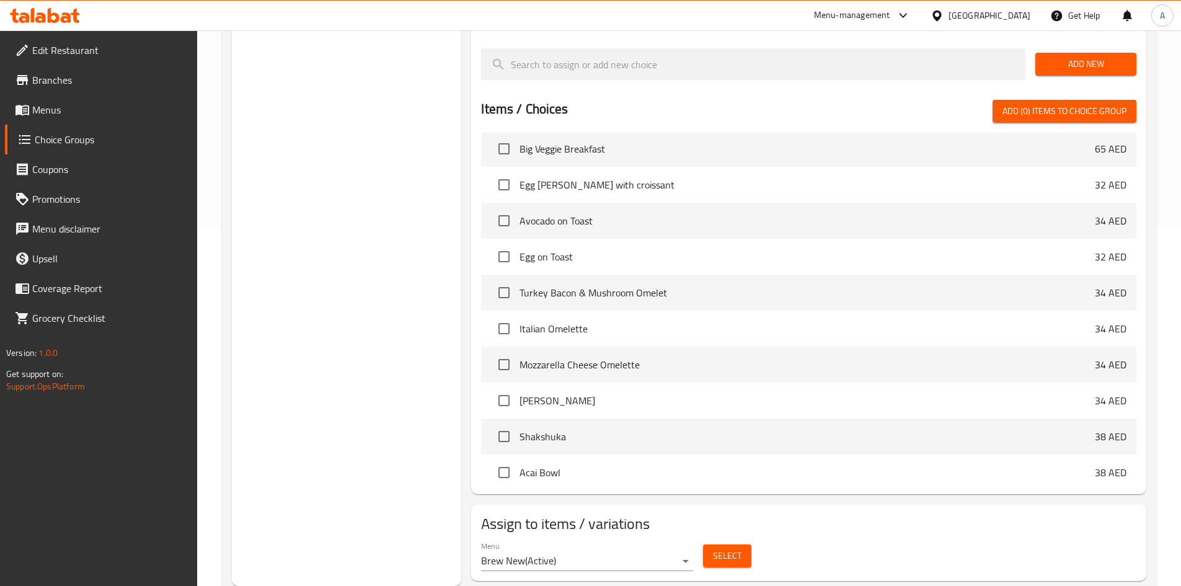
scroll to position [124, 0]
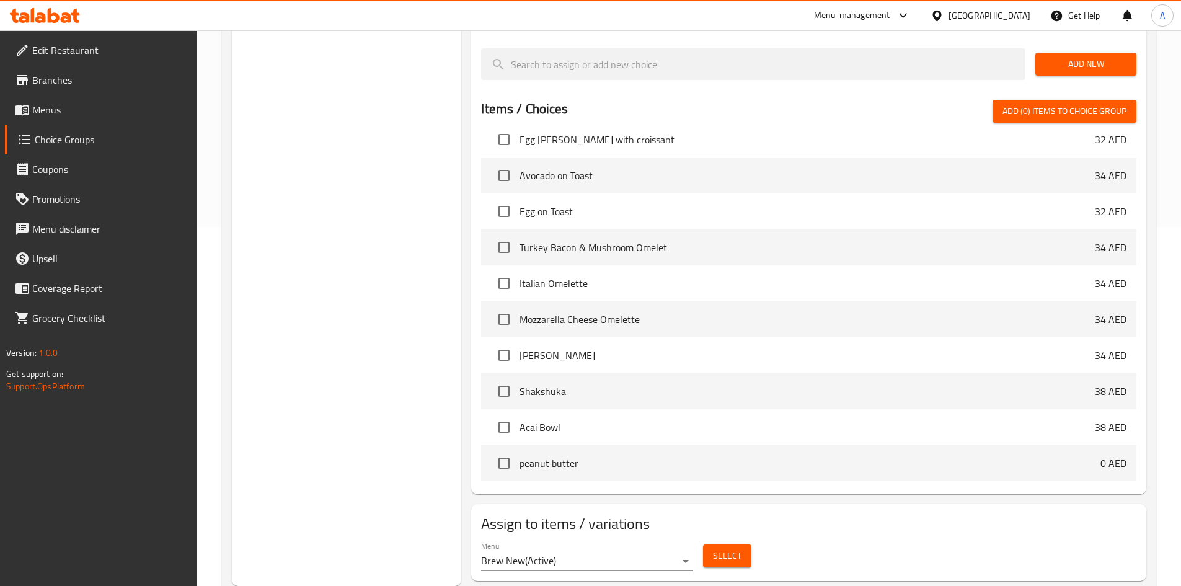
click at [748, 544] on button "Select" at bounding box center [727, 555] width 48 height 23
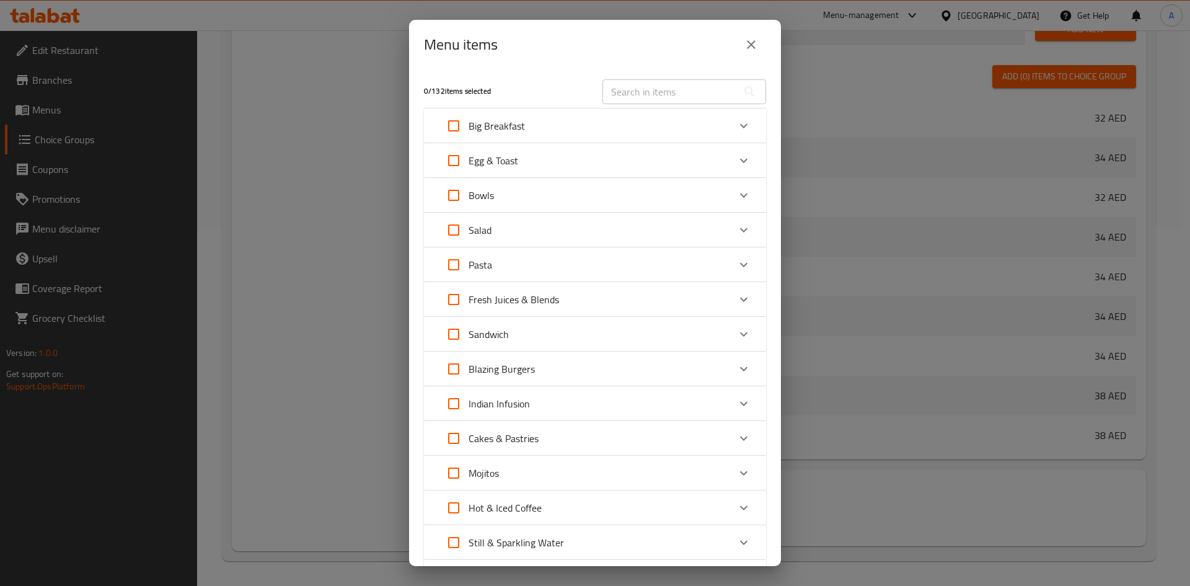
click at [678, 87] on input "text" at bounding box center [670, 91] width 135 height 25
paste input "Kiddie Egg and Toast"
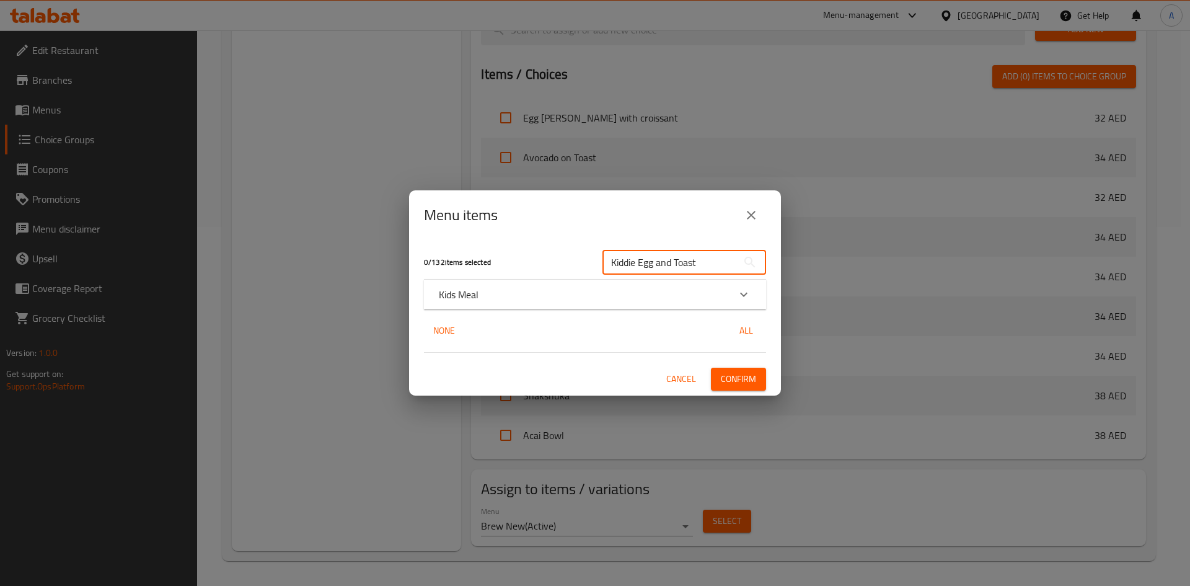
type input "Kiddie Egg and Toast"
click at [510, 286] on div "Kids Meal" at bounding box center [595, 295] width 342 height 30
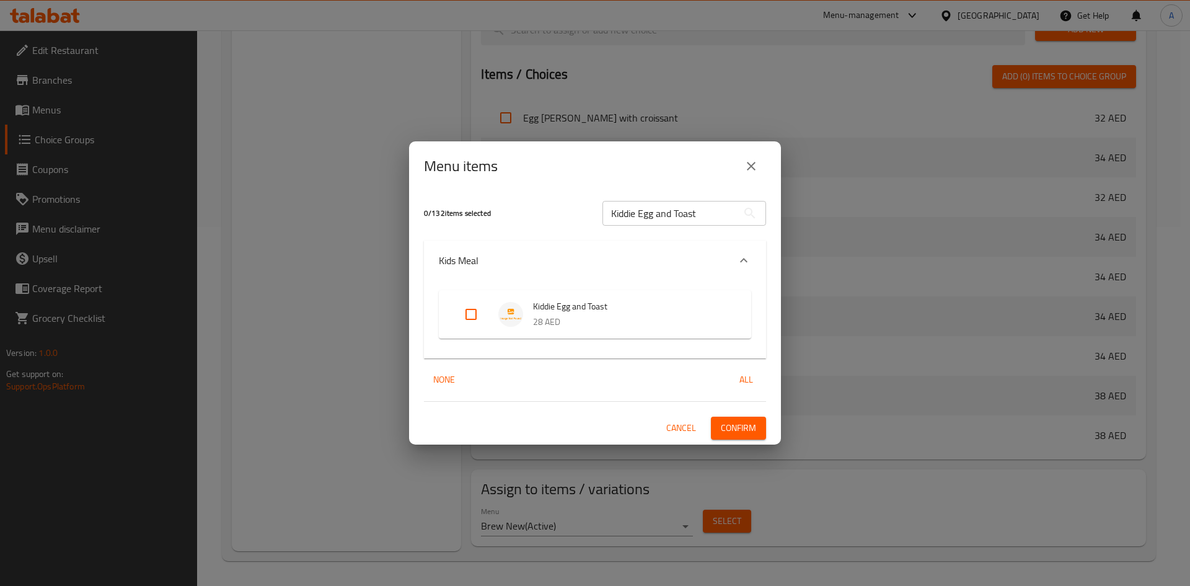
click at [474, 313] on input "Expand" at bounding box center [471, 314] width 30 height 30
checkbox input "true"
click at [736, 421] on span "Confirm" at bounding box center [738, 427] width 35 height 15
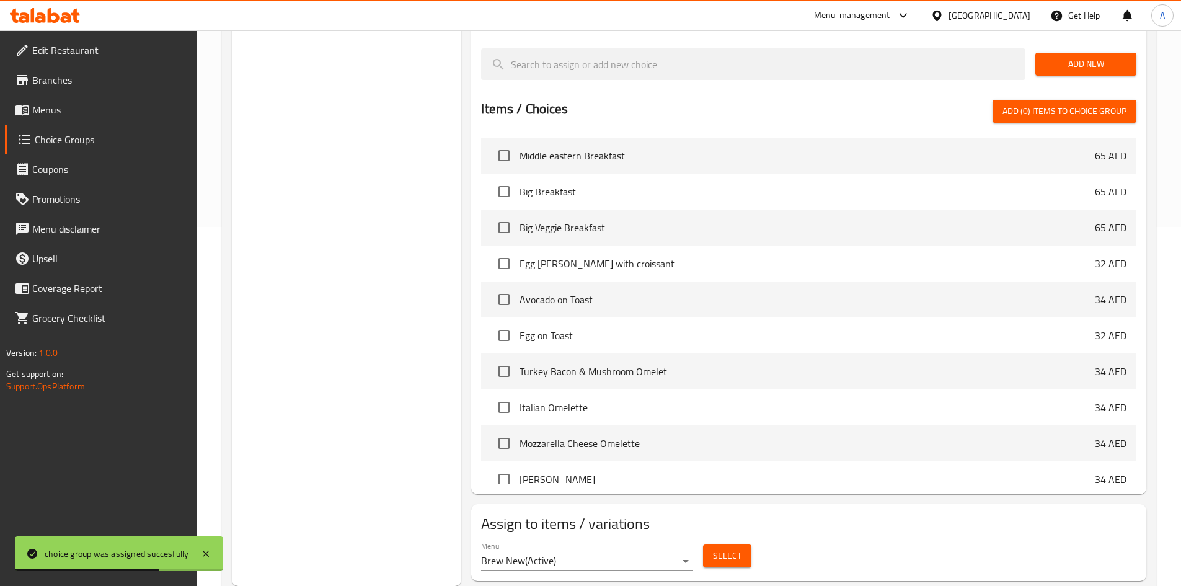
scroll to position [0, 0]
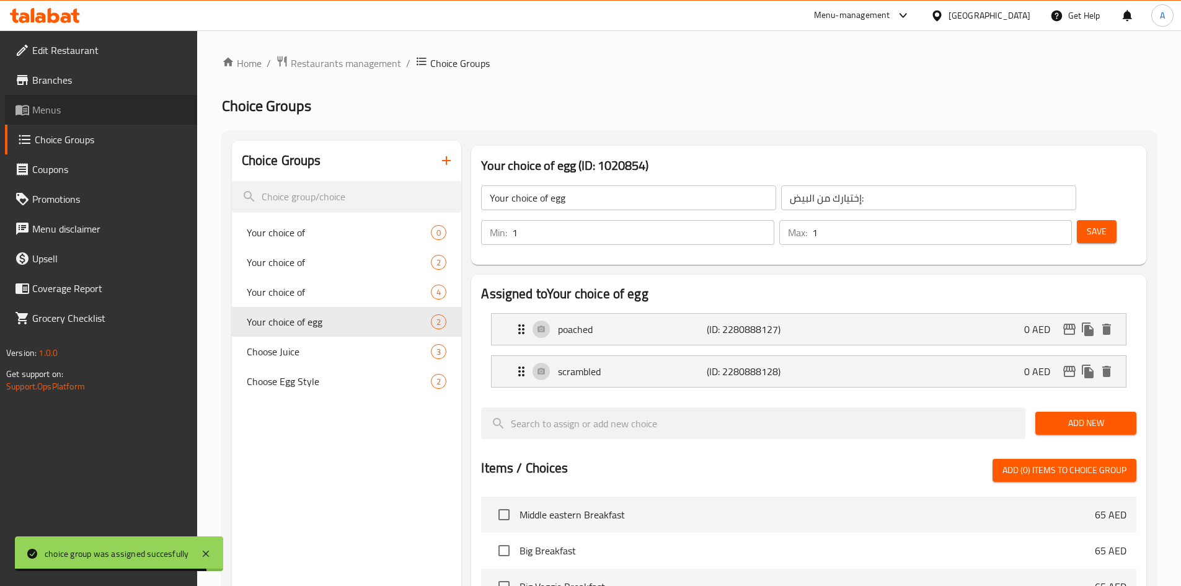
click at [68, 112] on span "Menus" at bounding box center [109, 109] width 155 height 15
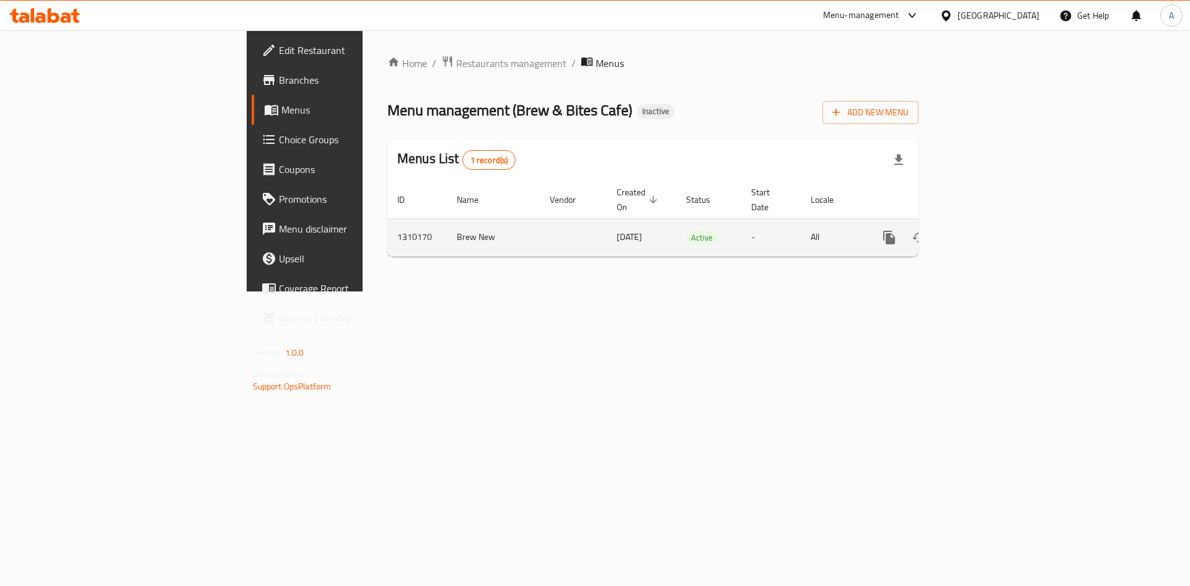
click at [984, 232] on icon "enhanced table" at bounding box center [978, 237] width 11 height 11
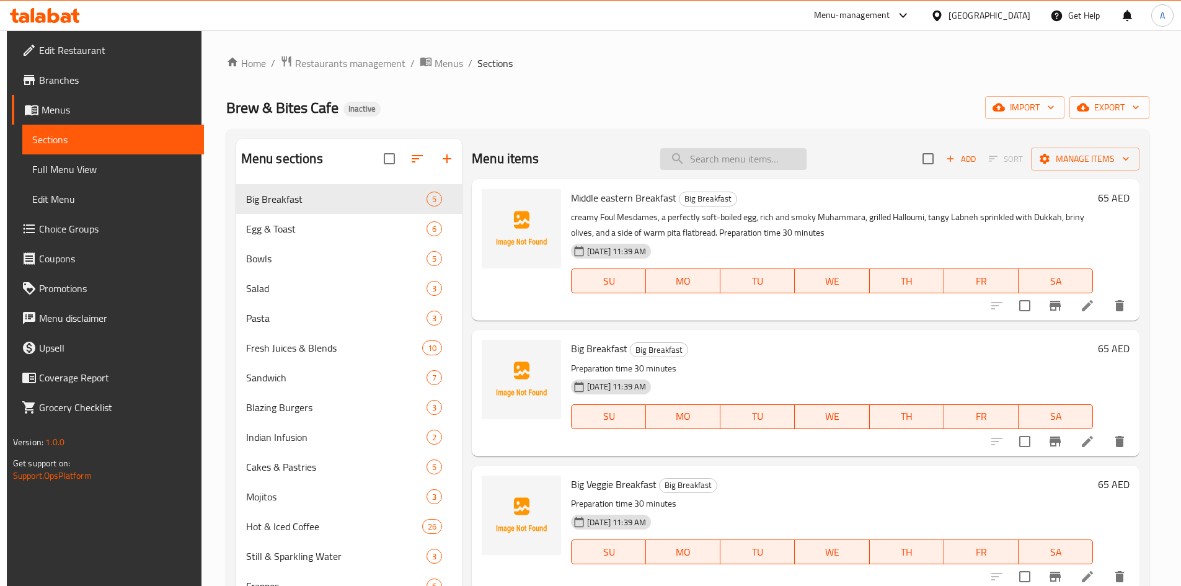
click at [722, 154] on input "search" at bounding box center [733, 159] width 146 height 22
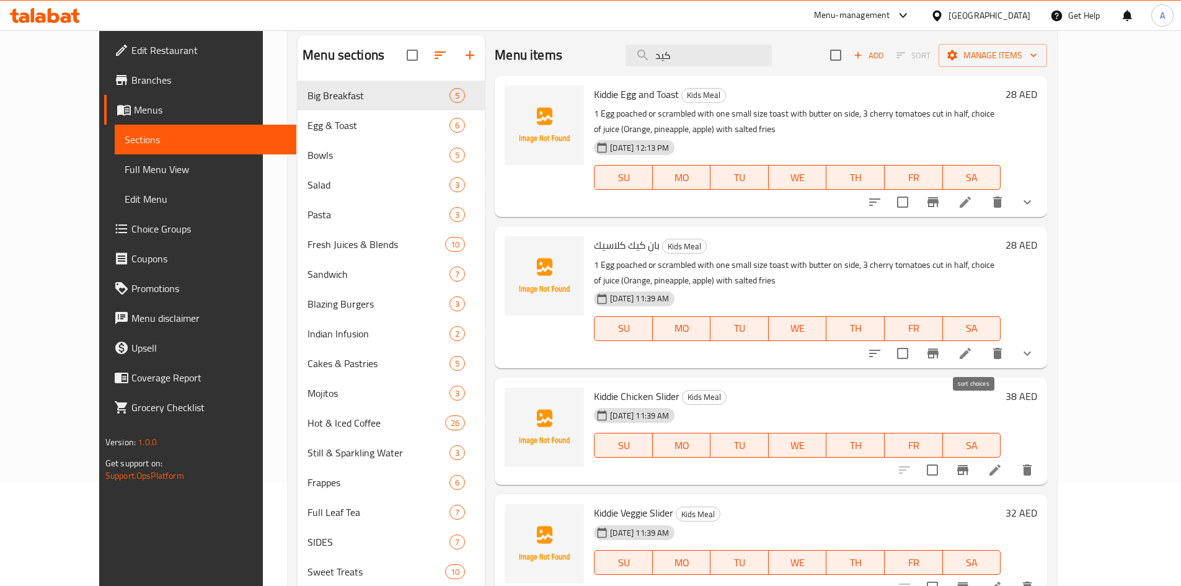
scroll to position [124, 0]
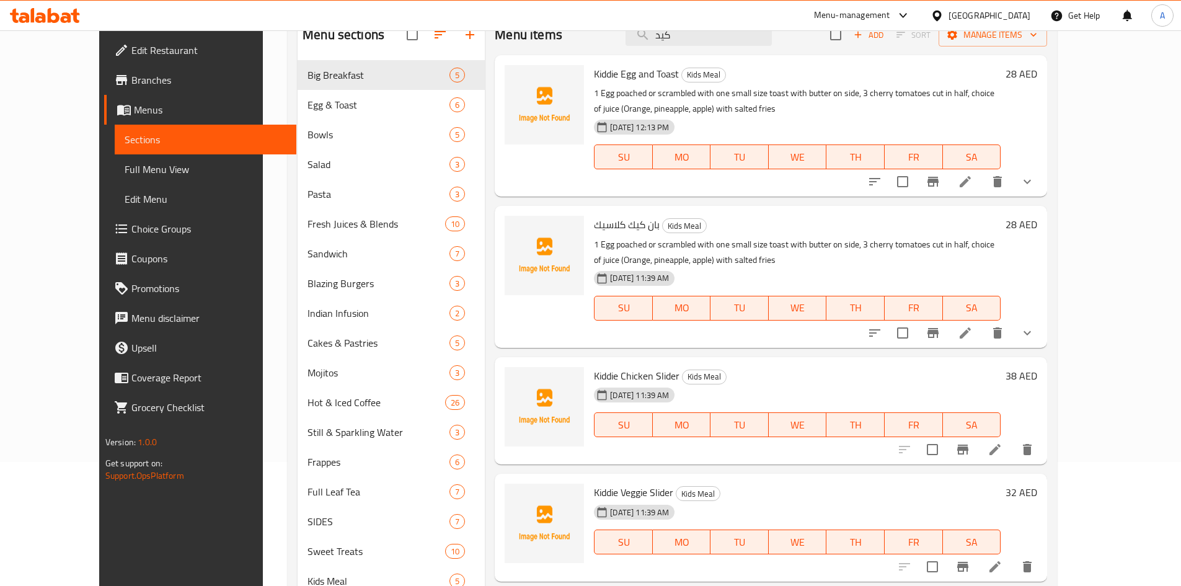
type input "كيد"
click at [973, 339] on icon at bounding box center [965, 332] width 15 height 15
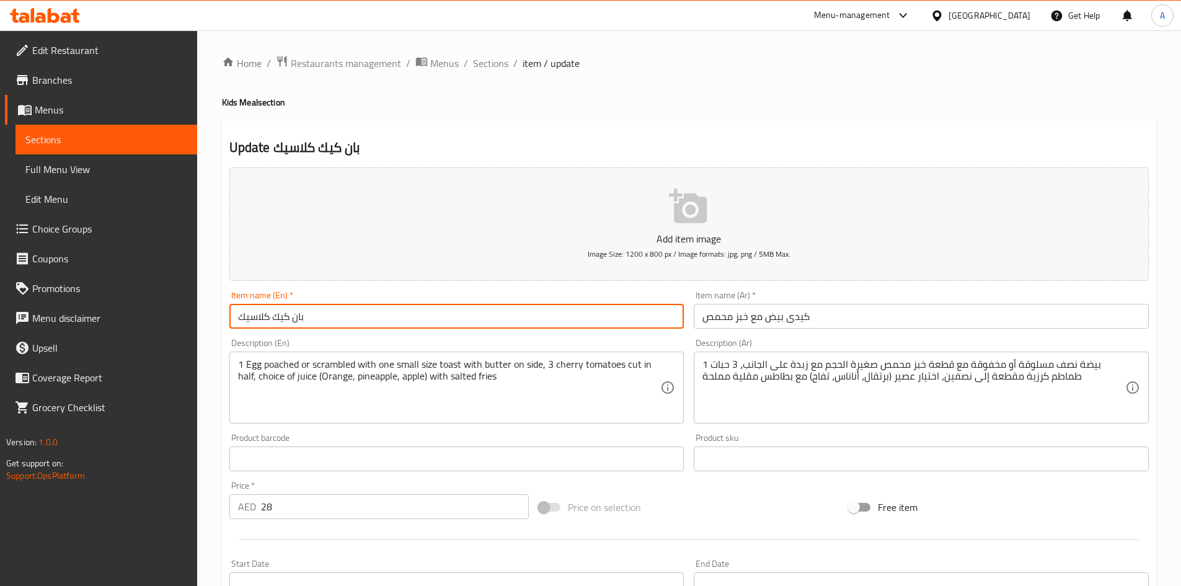
drag, startPoint x: 317, startPoint y: 318, endPoint x: 169, endPoint y: 314, distance: 148.8
click at [180, 316] on div "Edit Restaurant Branches Menus Sections Full Menu View Edit Menu Choice Groups …" at bounding box center [590, 463] width 1181 height 866
paste input "Kiddie Egg and Toast"
type input "Kiddie Egg and Toast"
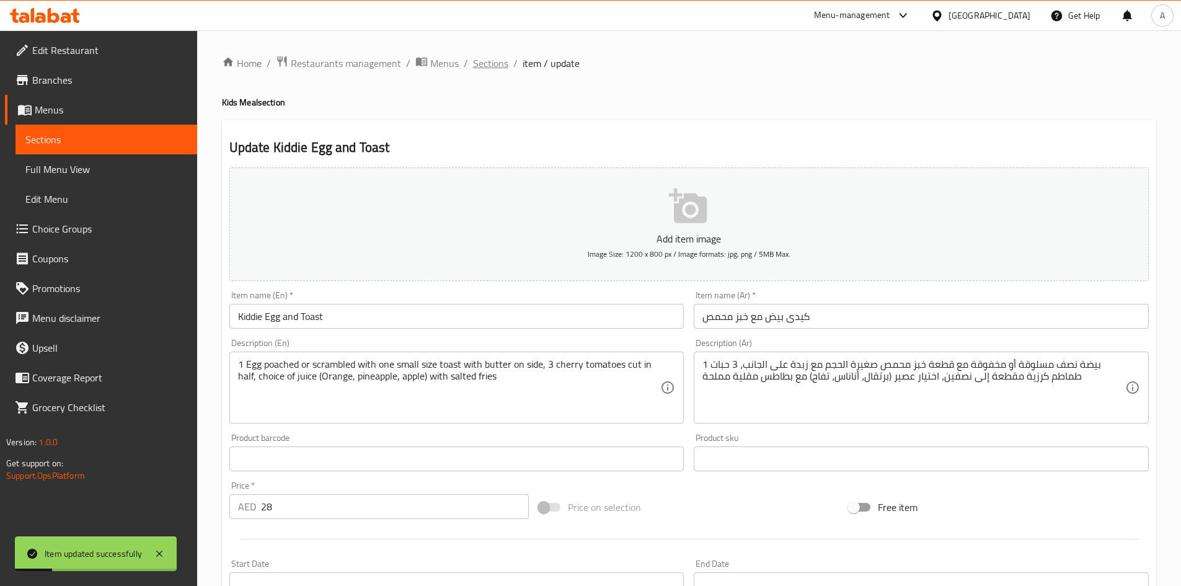
click at [498, 66] on span "Sections" at bounding box center [490, 63] width 35 height 15
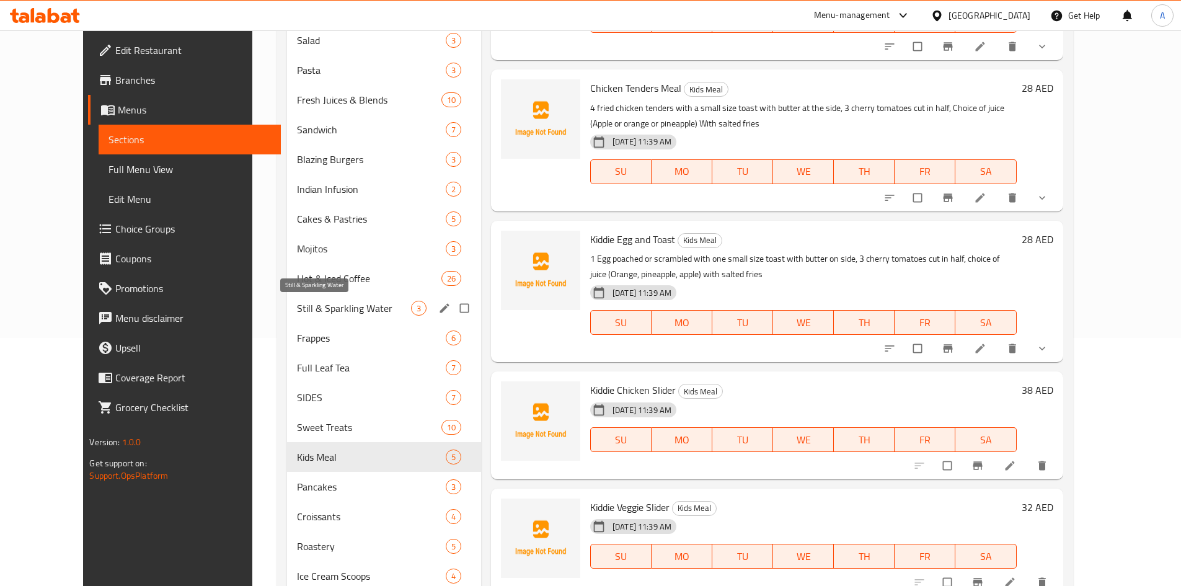
scroll to position [293, 0]
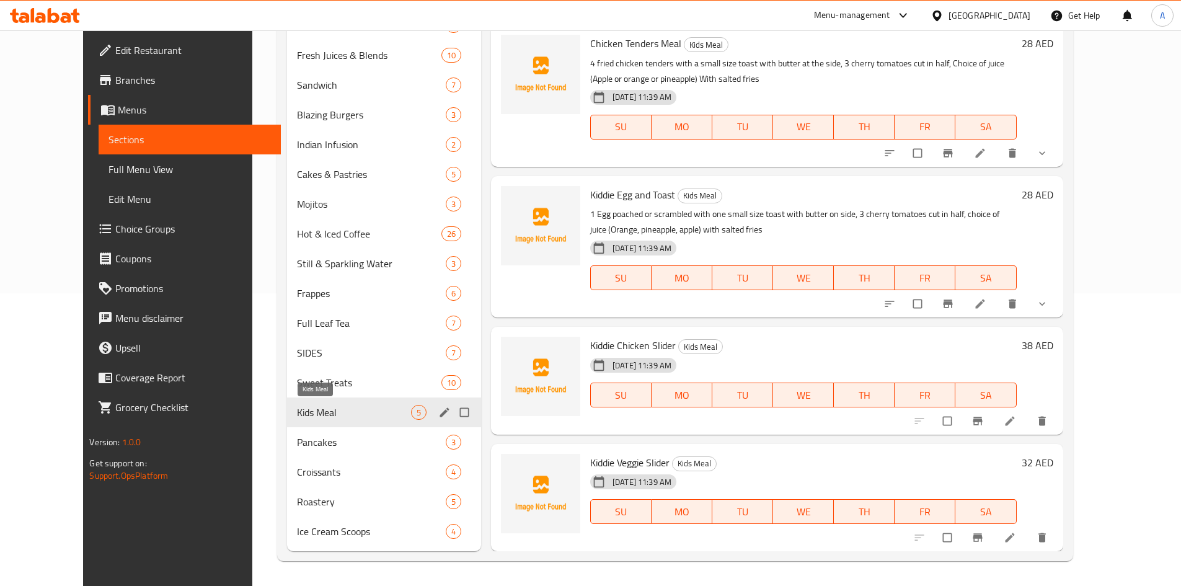
click at [303, 413] on span "Kids Meal" at bounding box center [354, 412] width 114 height 15
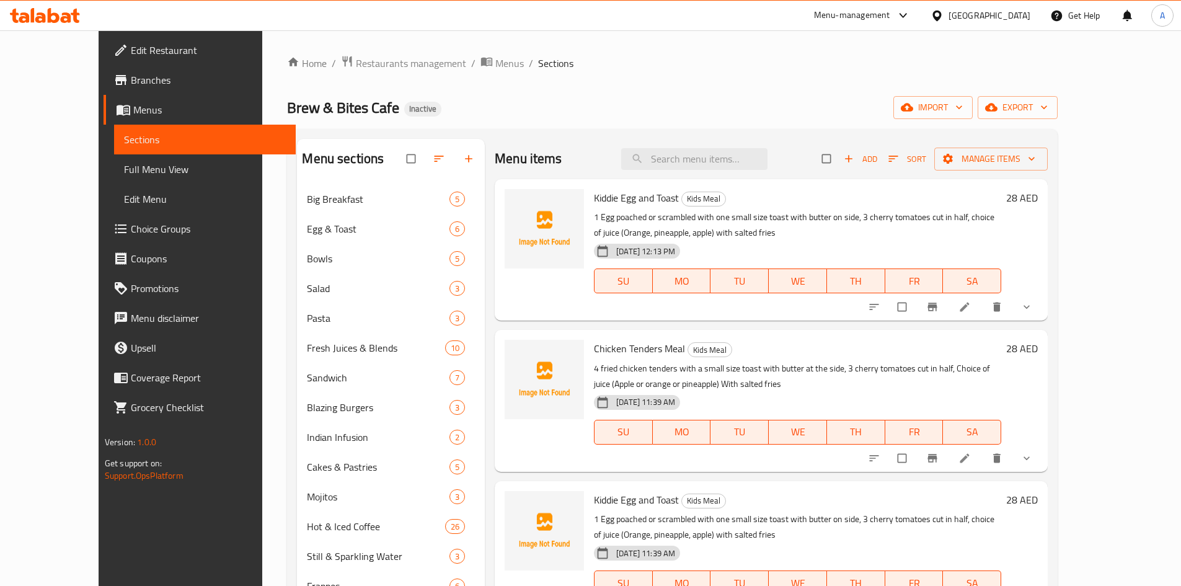
scroll to position [12, 0]
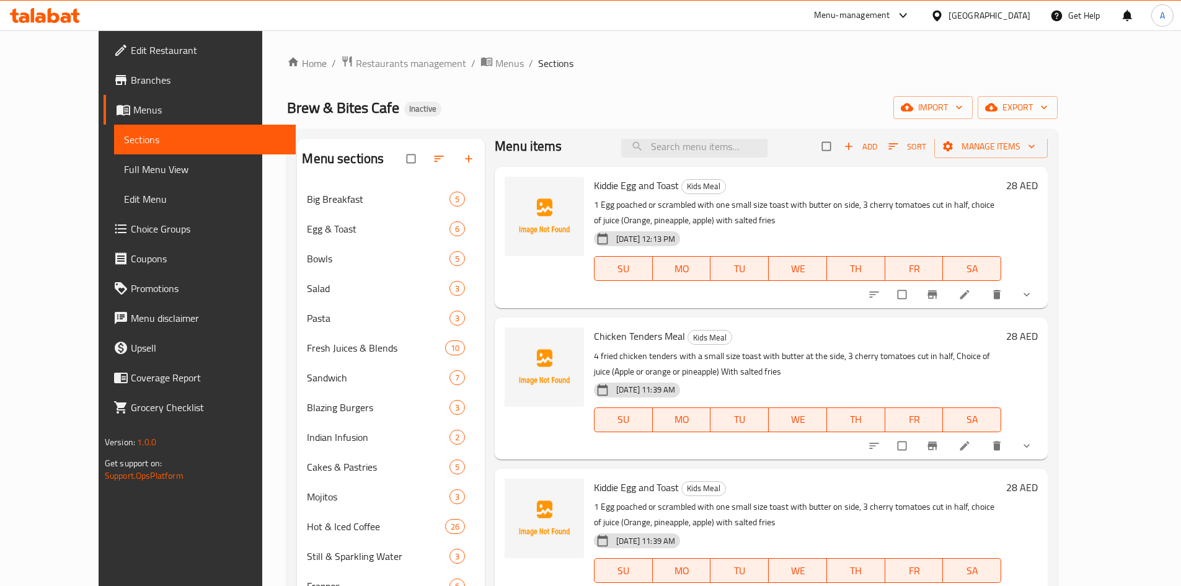
click at [1033, 292] on icon "show more" at bounding box center [1026, 294] width 12 height 12
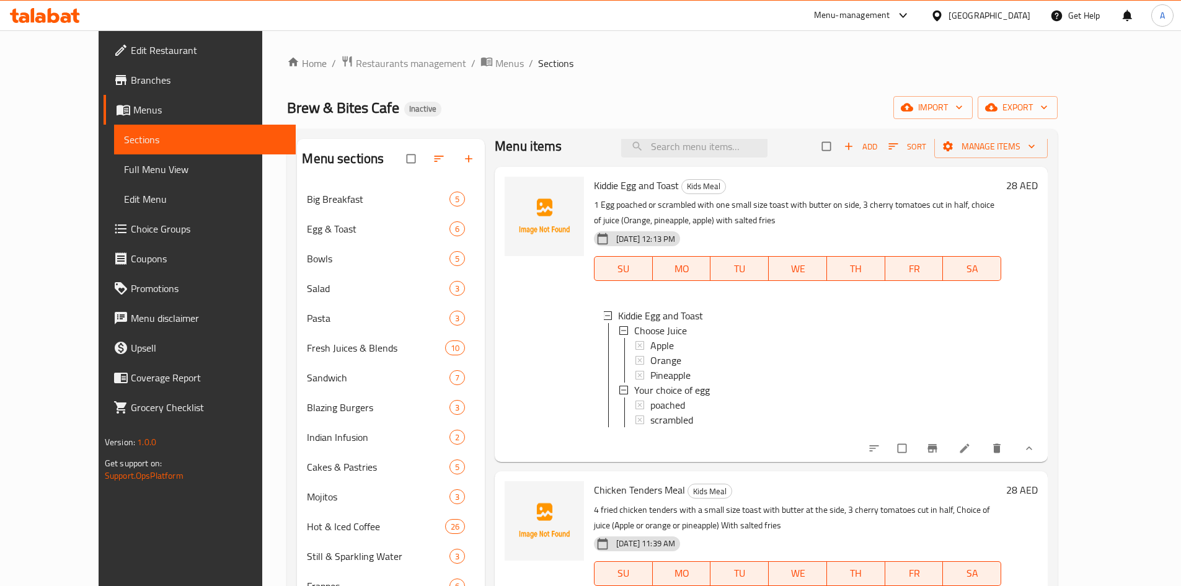
click at [1035, 454] on icon "show more" at bounding box center [1029, 448] width 12 height 12
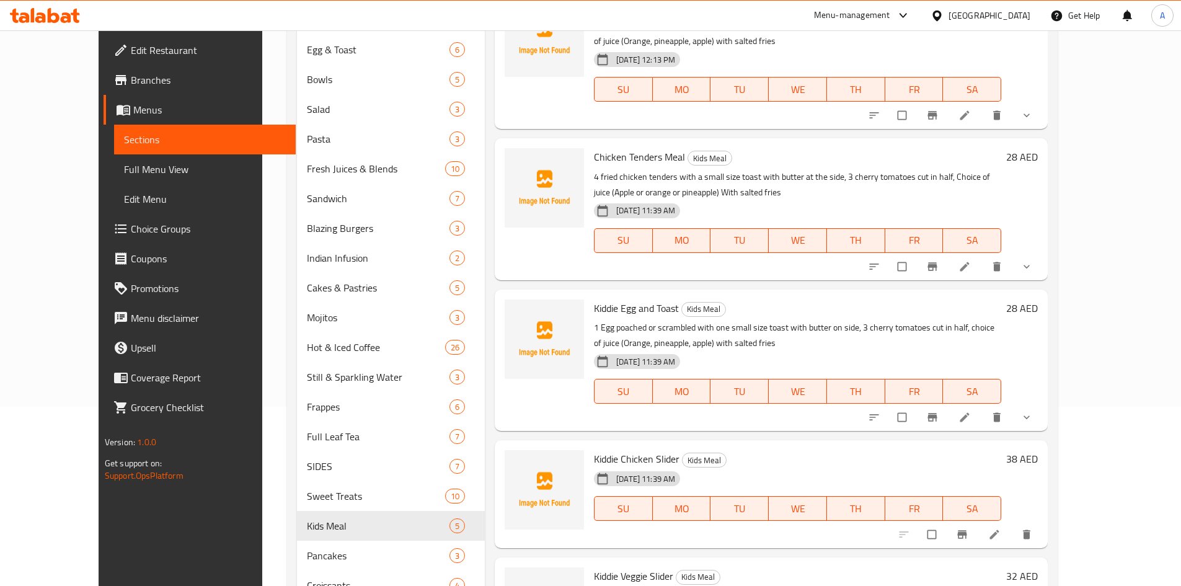
scroll to position [186, 0]
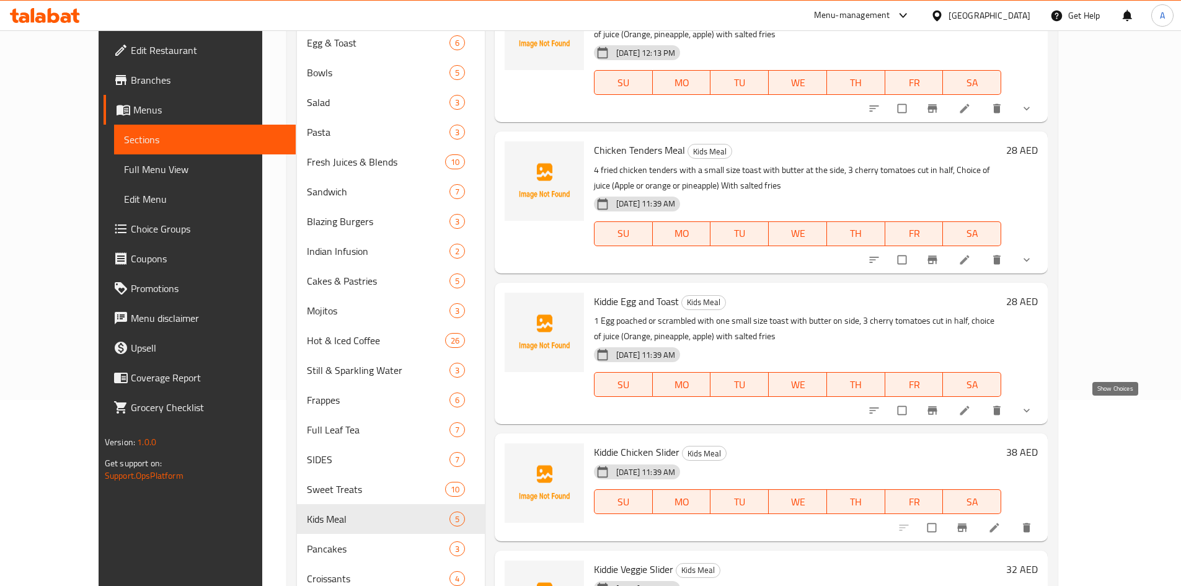
click at [1033, 411] on icon "show more" at bounding box center [1026, 410] width 12 height 12
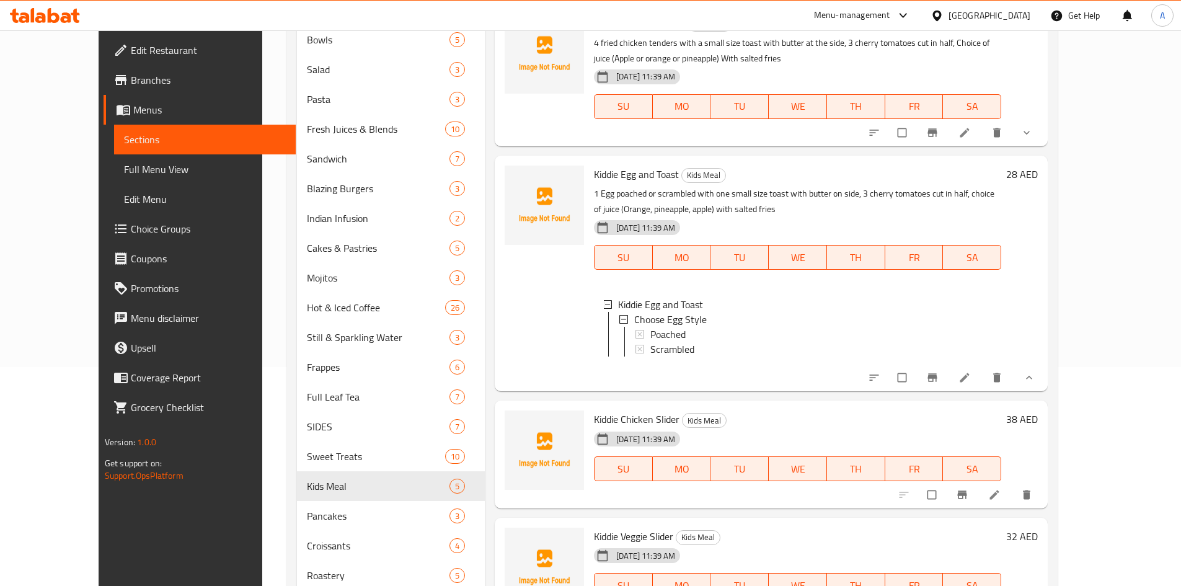
scroll to position [248, 0]
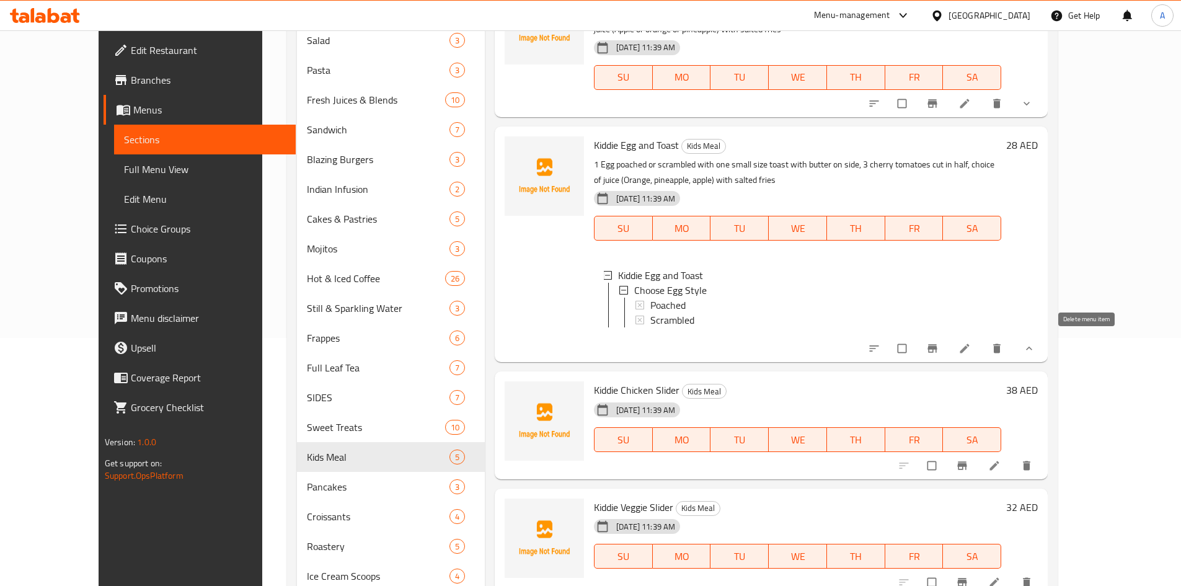
click at [1013, 350] on button "delete" at bounding box center [998, 348] width 30 height 27
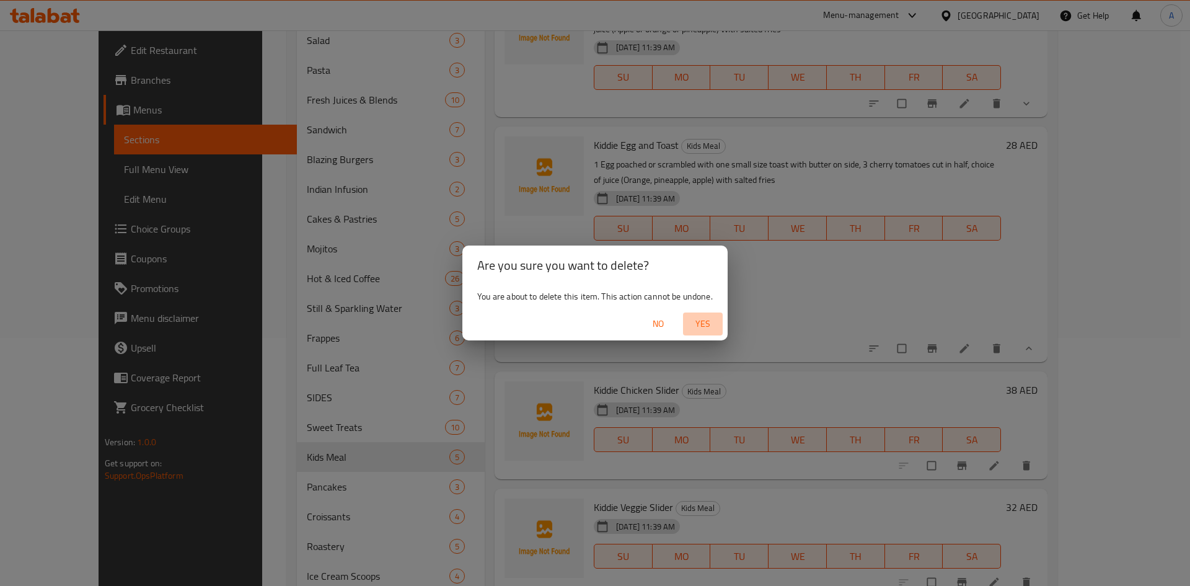
click at [707, 328] on span "Yes" at bounding box center [703, 323] width 30 height 15
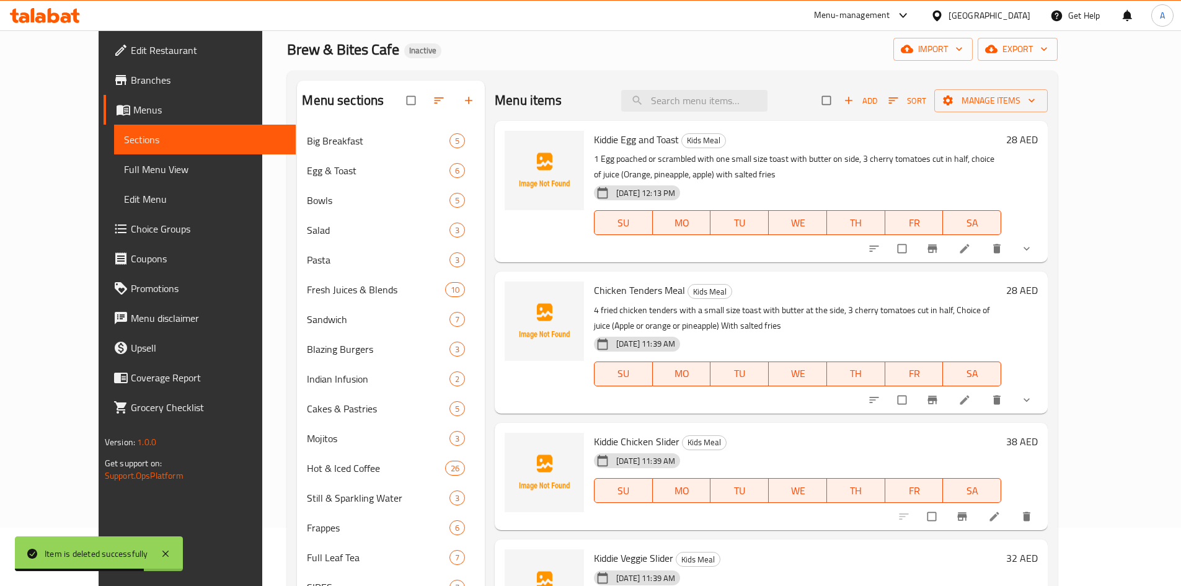
scroll to position [0, 0]
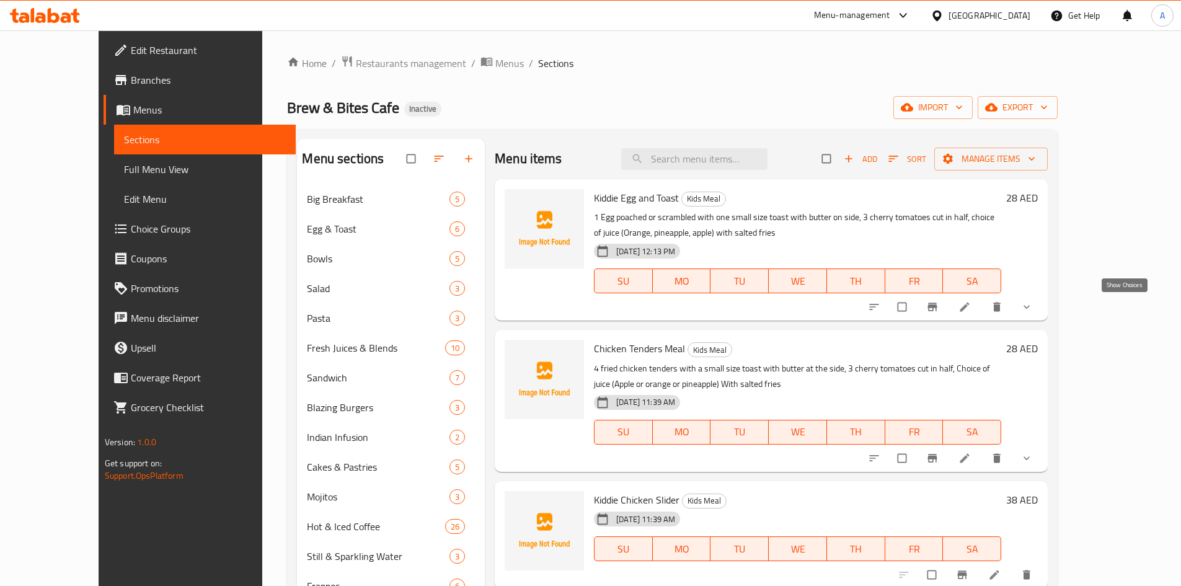
click at [1033, 307] on icon "show more" at bounding box center [1026, 307] width 12 height 12
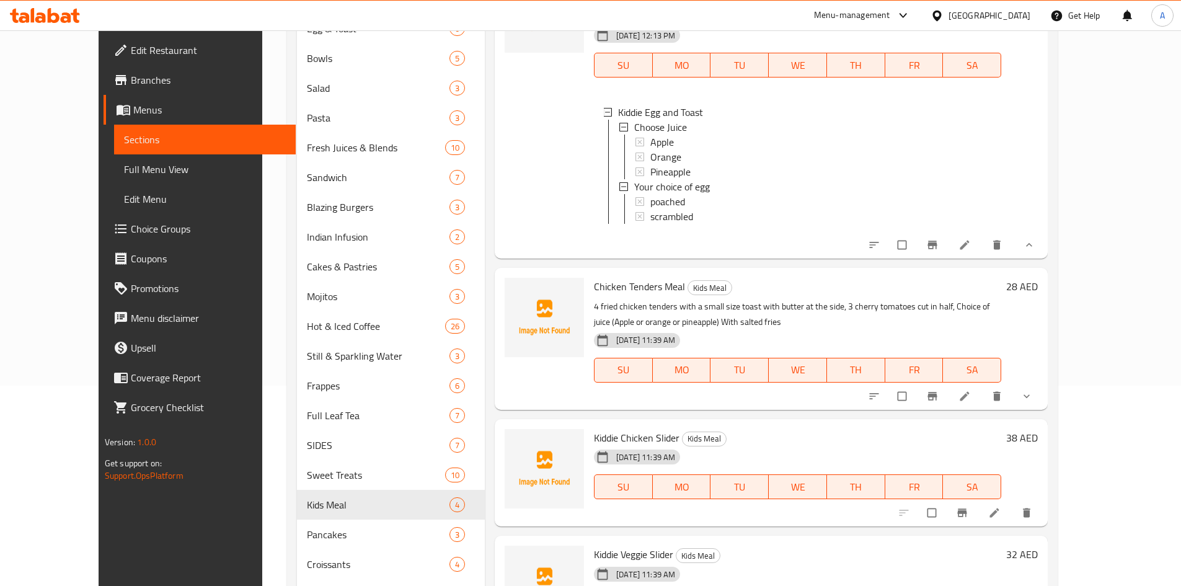
scroll to position [248, 0]
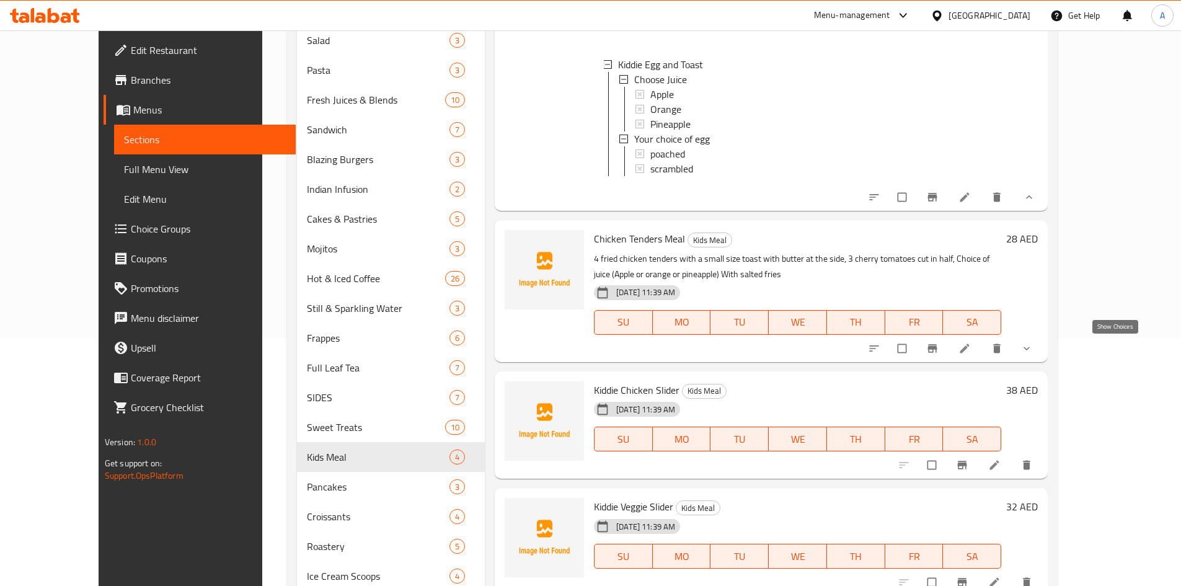
click at [1033, 346] on icon "show more" at bounding box center [1026, 348] width 12 height 12
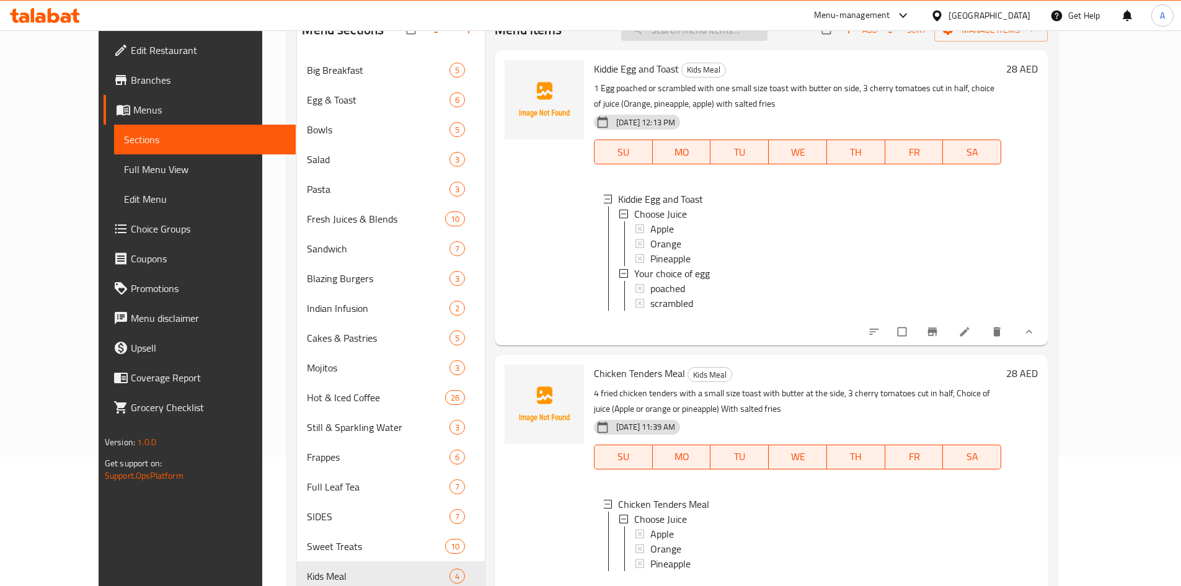
scroll to position [0, 0]
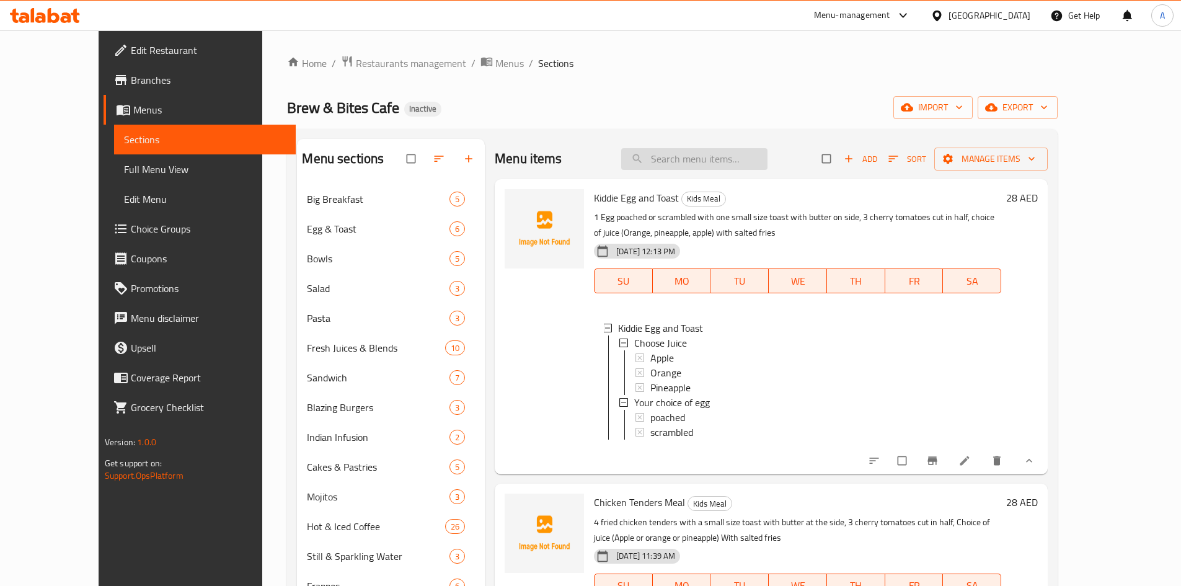
click at [717, 157] on input "search" at bounding box center [694, 159] width 146 height 22
paste input "Rwanda Natural"
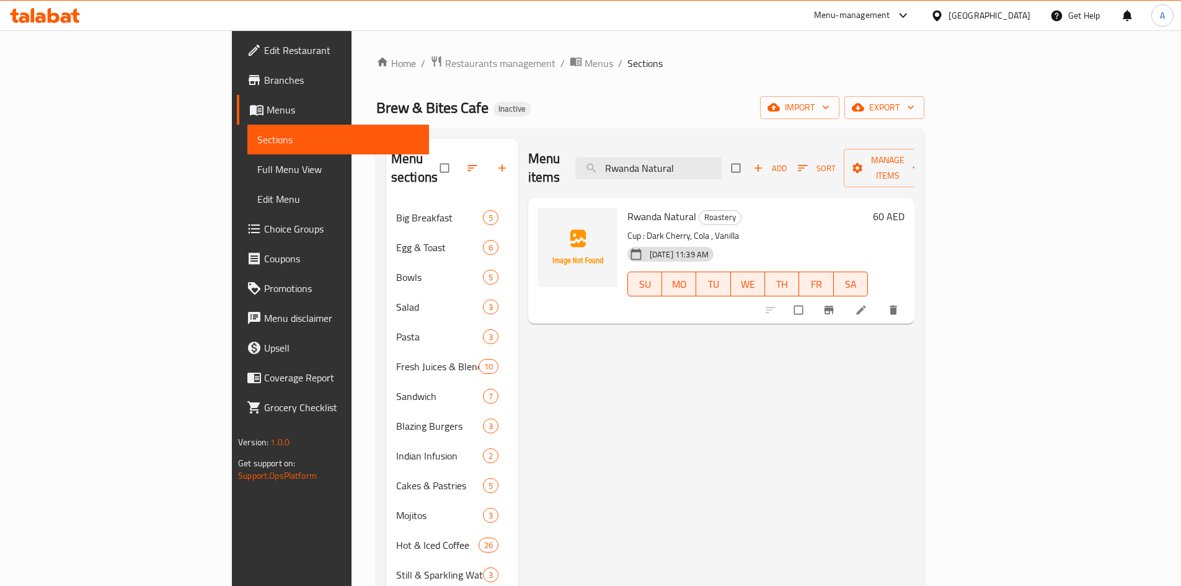
type input "Rwanda Natural"
click at [867, 304] on icon at bounding box center [861, 310] width 12 height 12
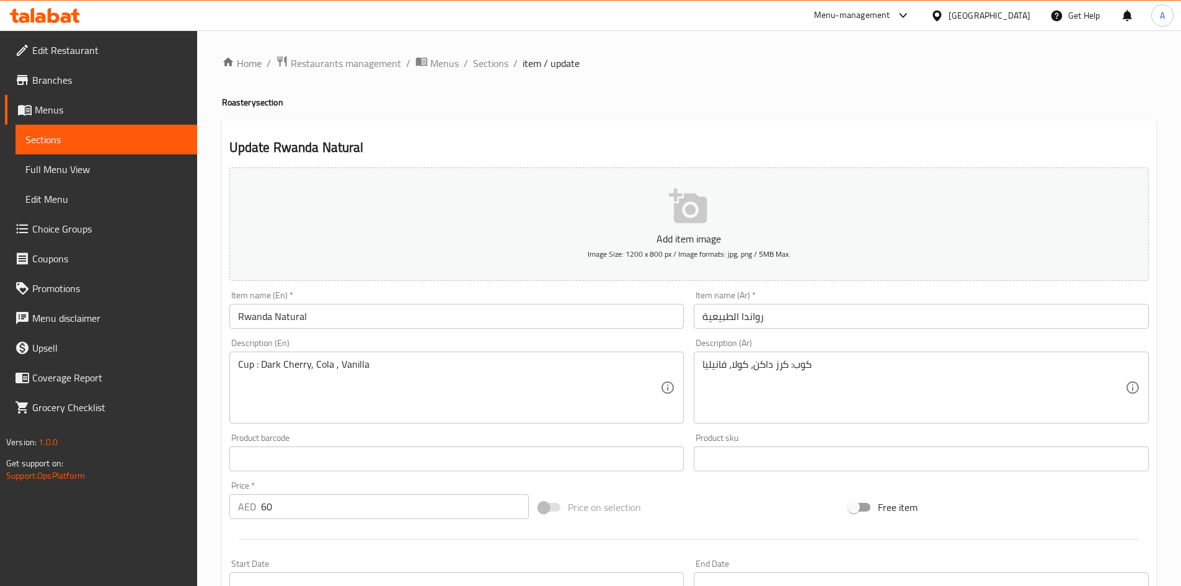
click at [735, 318] on input "رواندا الطبيعية" at bounding box center [921, 316] width 455 height 25
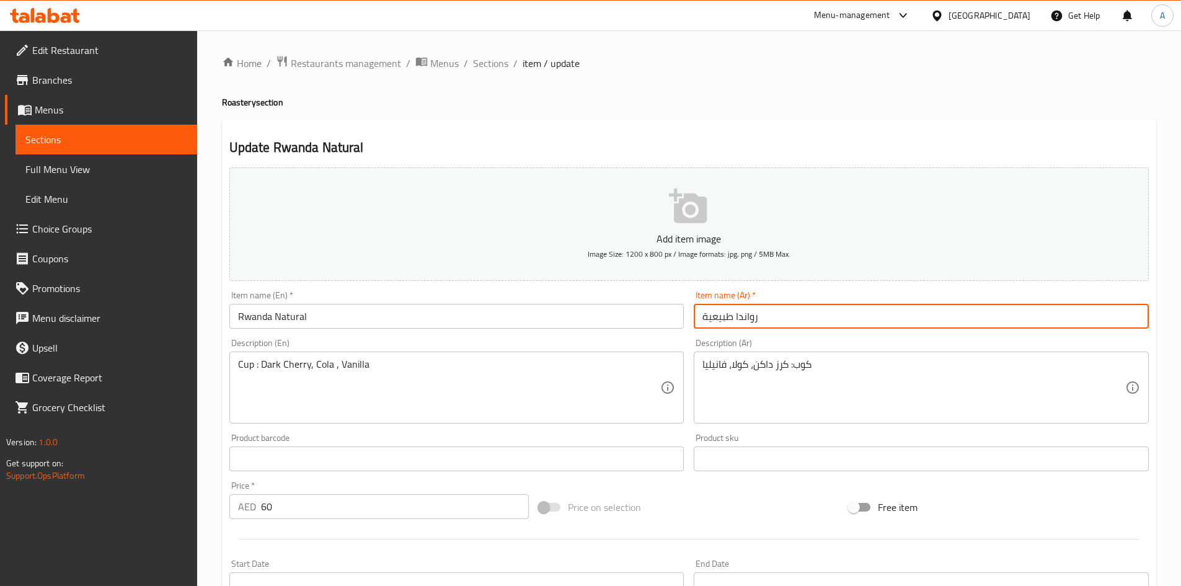
type input "رواندا طبيعية"
click at [624, 314] on input "Rwanda Natural" at bounding box center [456, 316] width 455 height 25
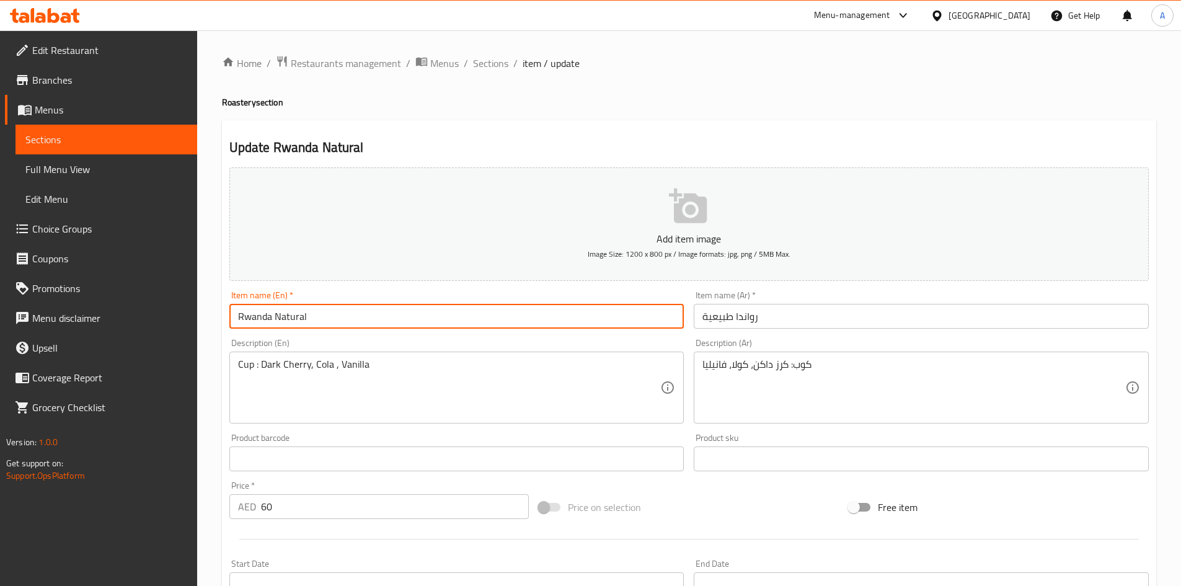
click at [294, 317] on input "Rwanda Natural" at bounding box center [456, 316] width 455 height 25
drag, startPoint x: 483, startPoint y: 60, endPoint x: 570, endPoint y: 4, distance: 102.8
click at [483, 60] on span "Sections" at bounding box center [490, 63] width 35 height 15
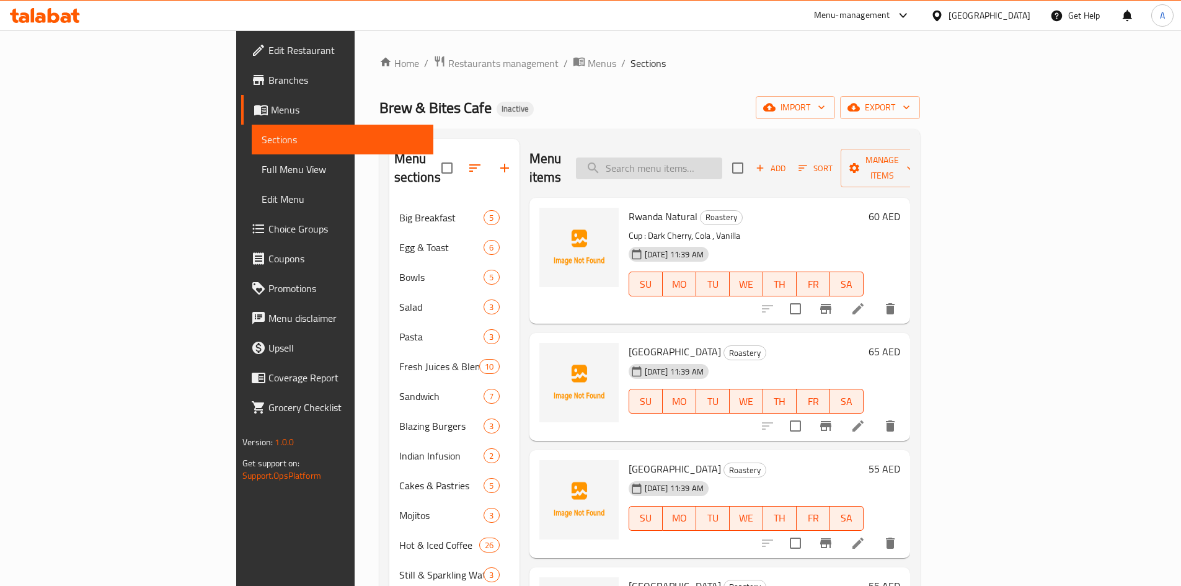
click at [722, 161] on input "search" at bounding box center [649, 168] width 146 height 22
paste input "Oat & Raisin Cookie"
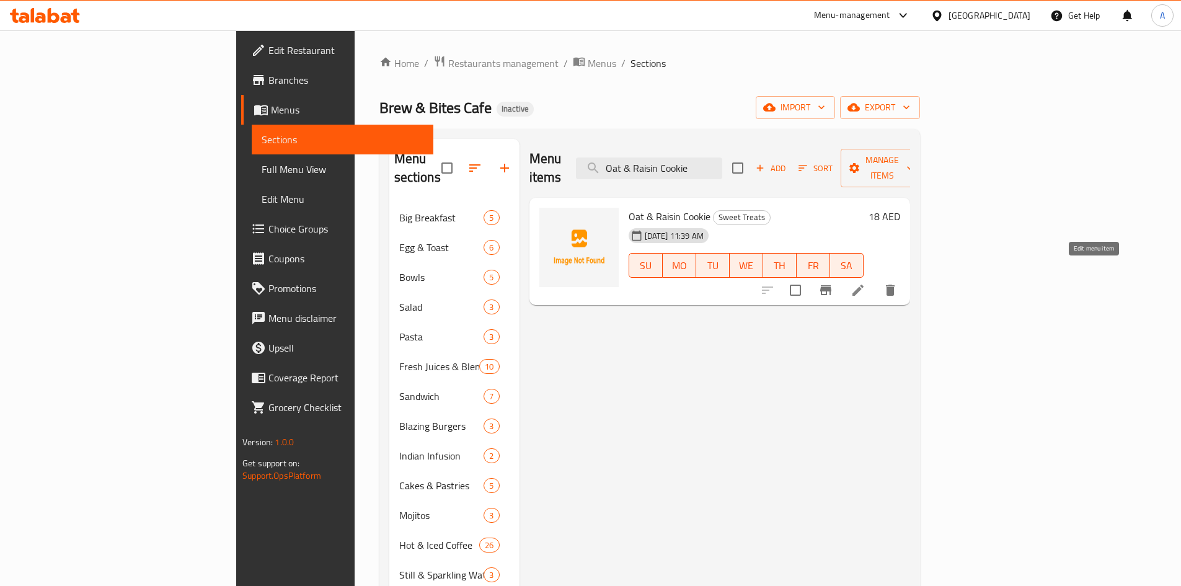
type input "Oat & Raisin Cookie"
click at [865, 283] on icon at bounding box center [858, 290] width 15 height 15
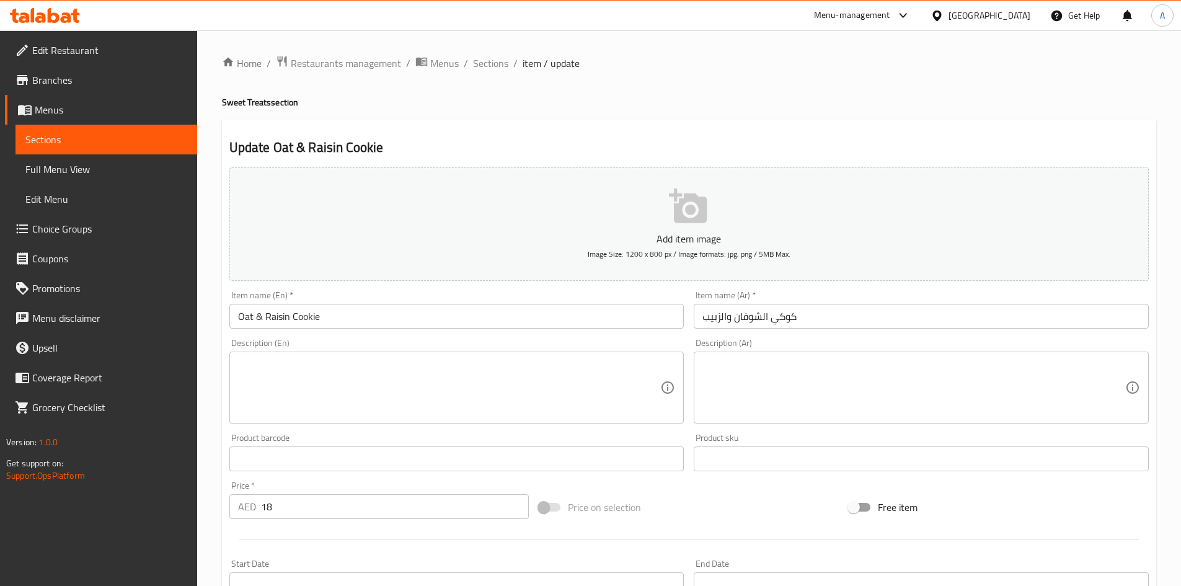
click at [767, 319] on input "كوكي الشوفان والزبيب" at bounding box center [921, 316] width 455 height 25
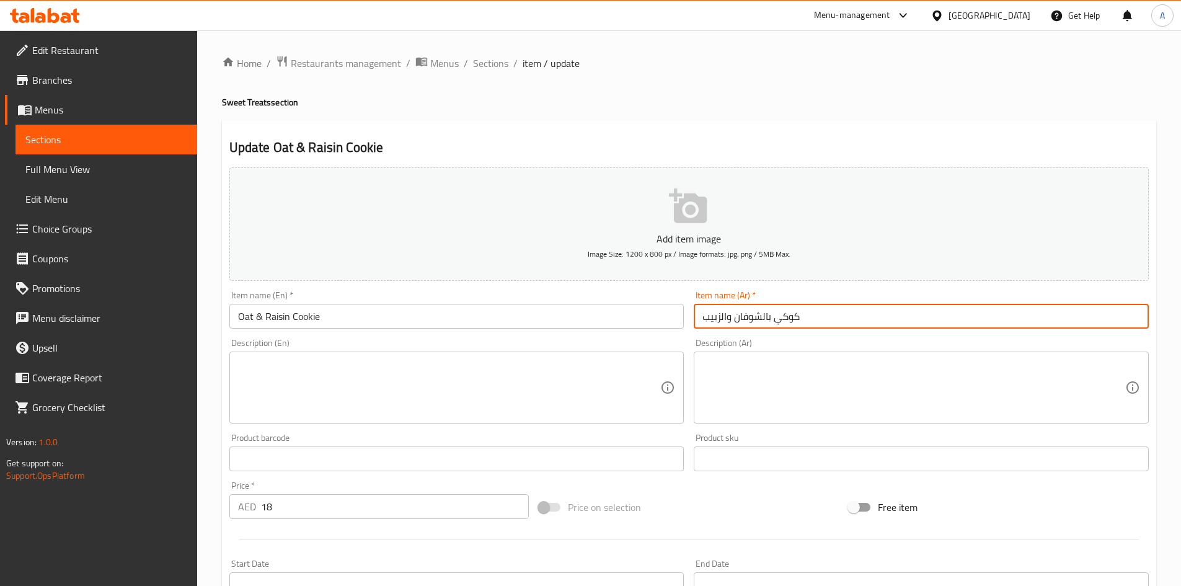
type input "كوكي بالشوفان والزبيب"
click at [534, 322] on input "Oat & Raisin Cookie" at bounding box center [456, 316] width 455 height 25
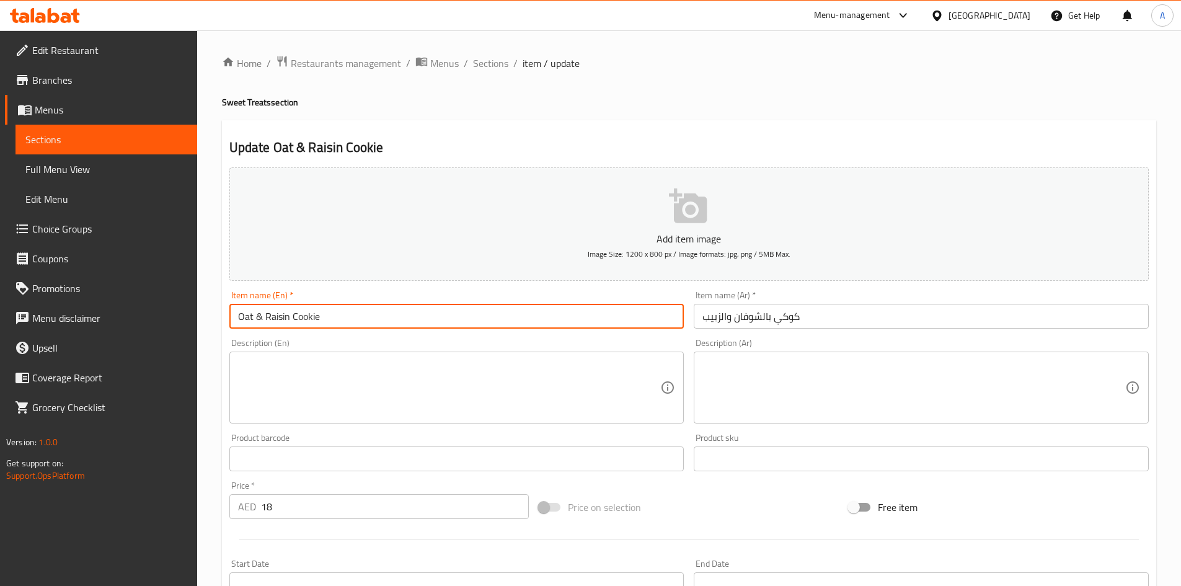
click at [484, 61] on span "Sections" at bounding box center [490, 63] width 35 height 15
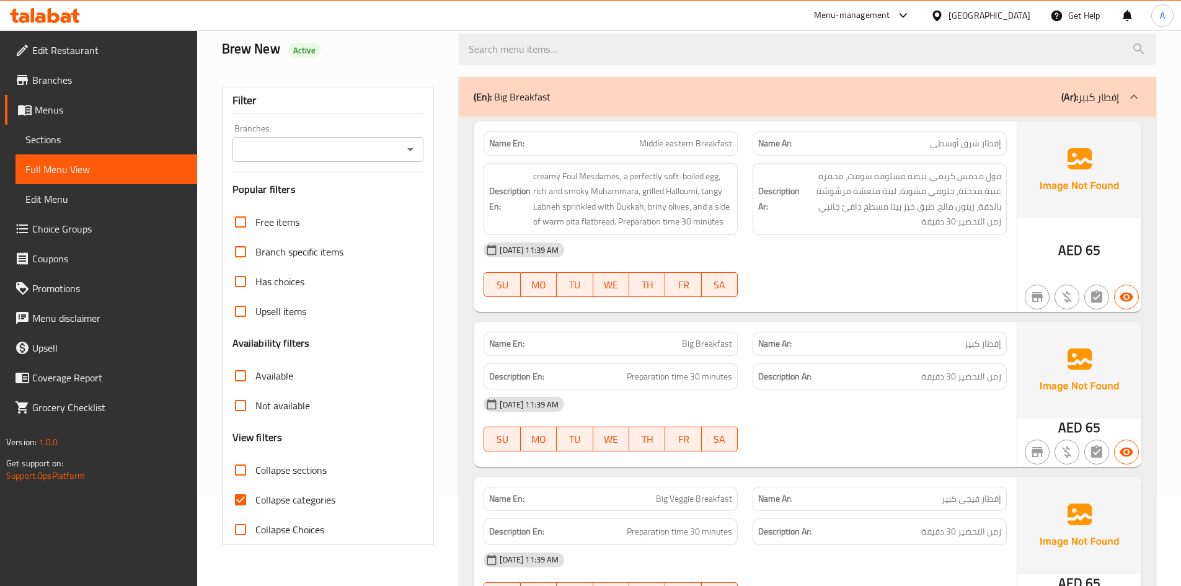
scroll to position [186, 0]
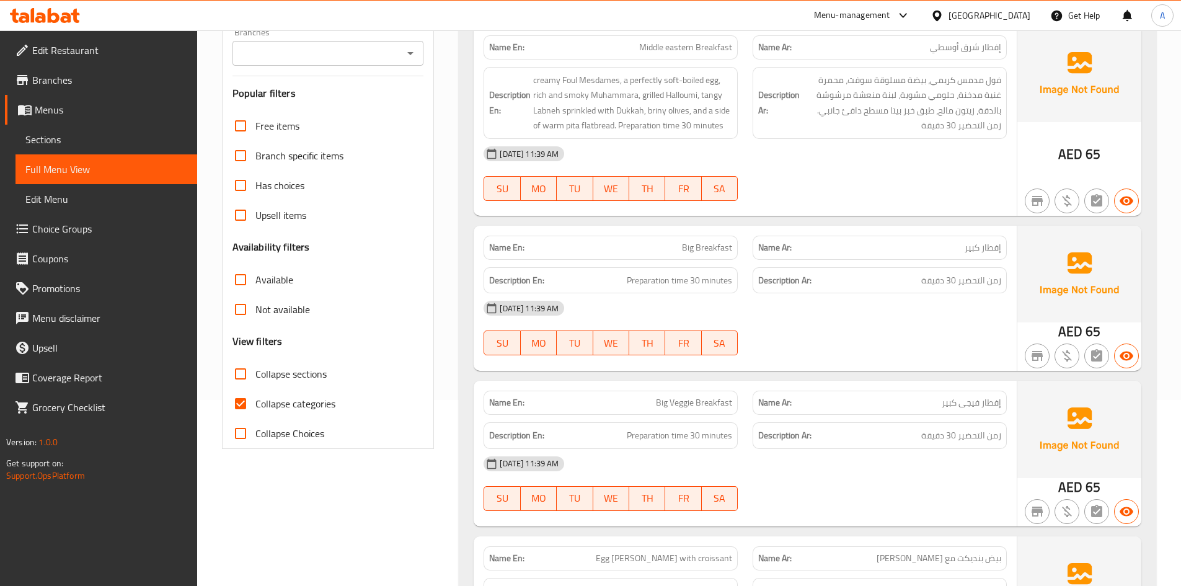
click at [240, 406] on input "Collapse categories" at bounding box center [241, 404] width 30 height 30
checkbox input "false"
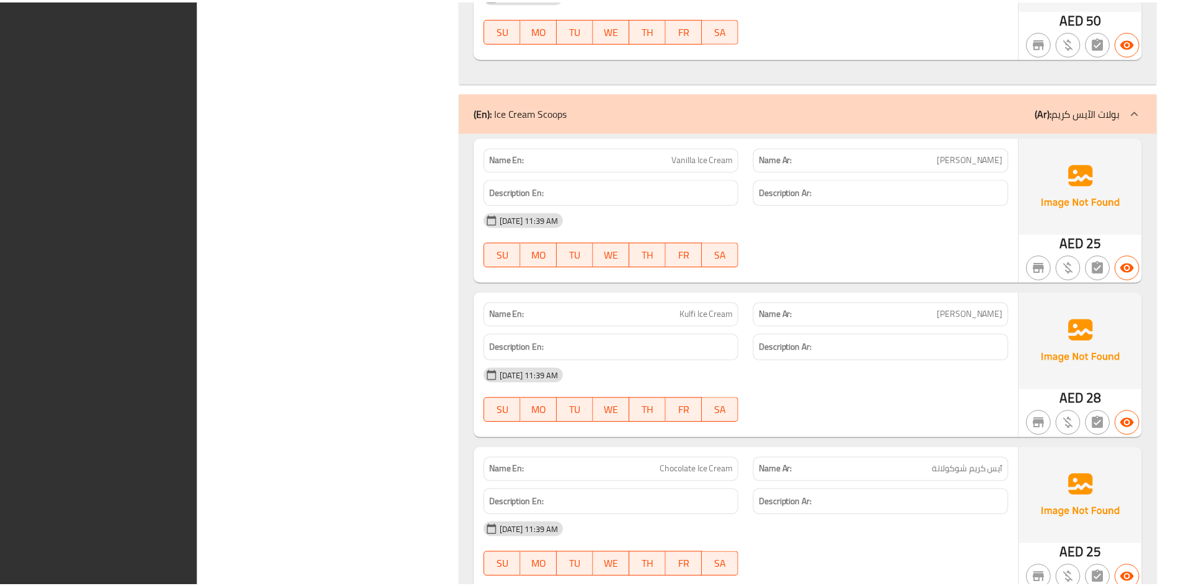
scroll to position [23273, 0]
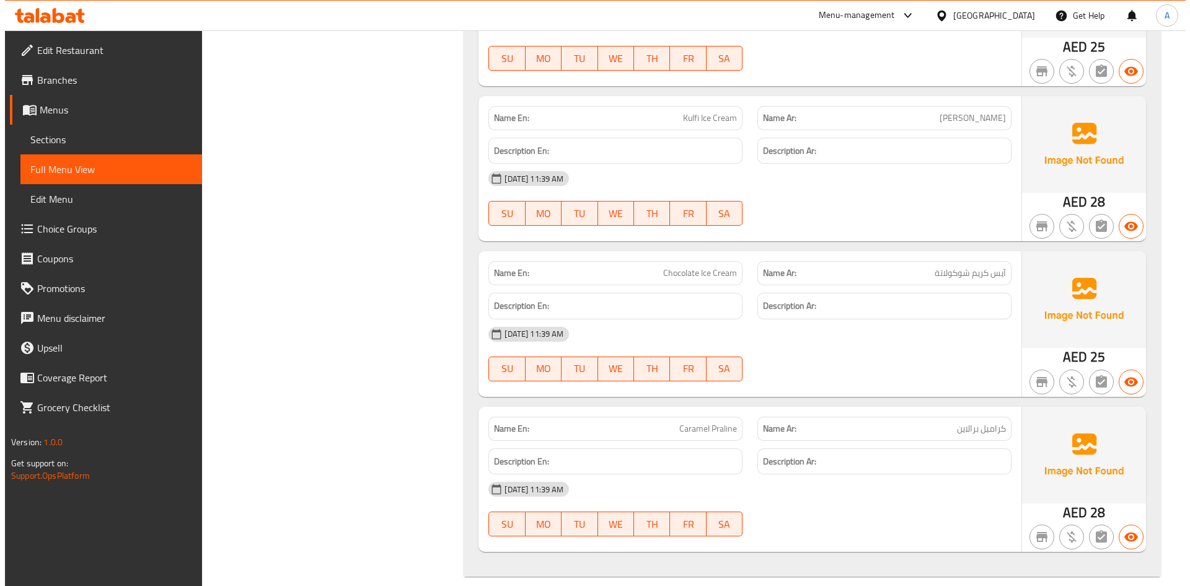
scroll to position [0, 0]
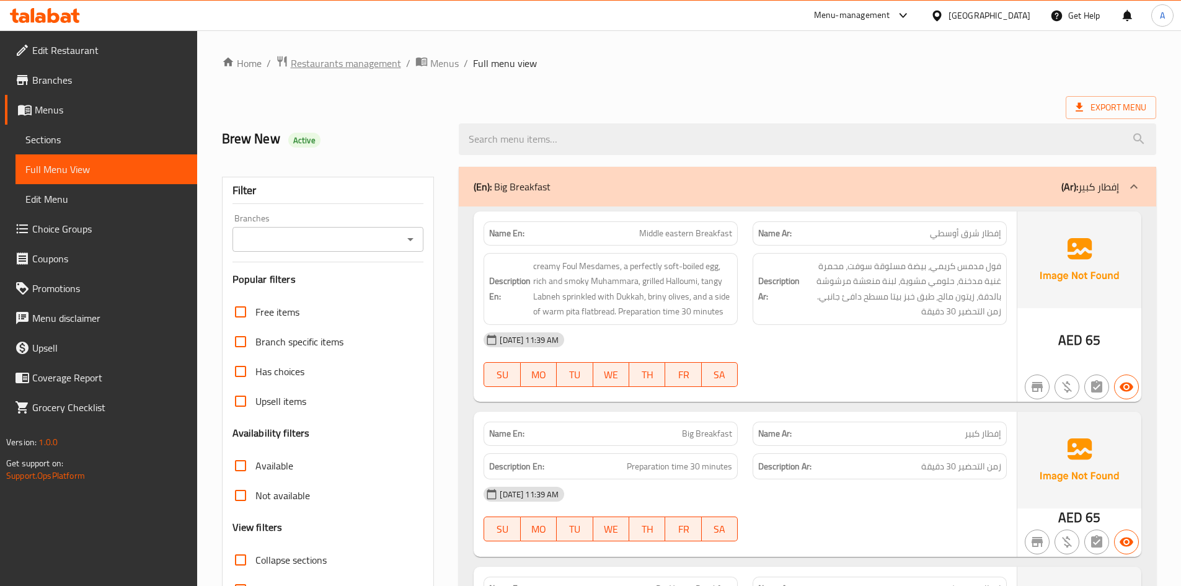
click at [358, 63] on span "Restaurants management" at bounding box center [346, 63] width 110 height 15
